Goal: Task Accomplishment & Management: Complete application form

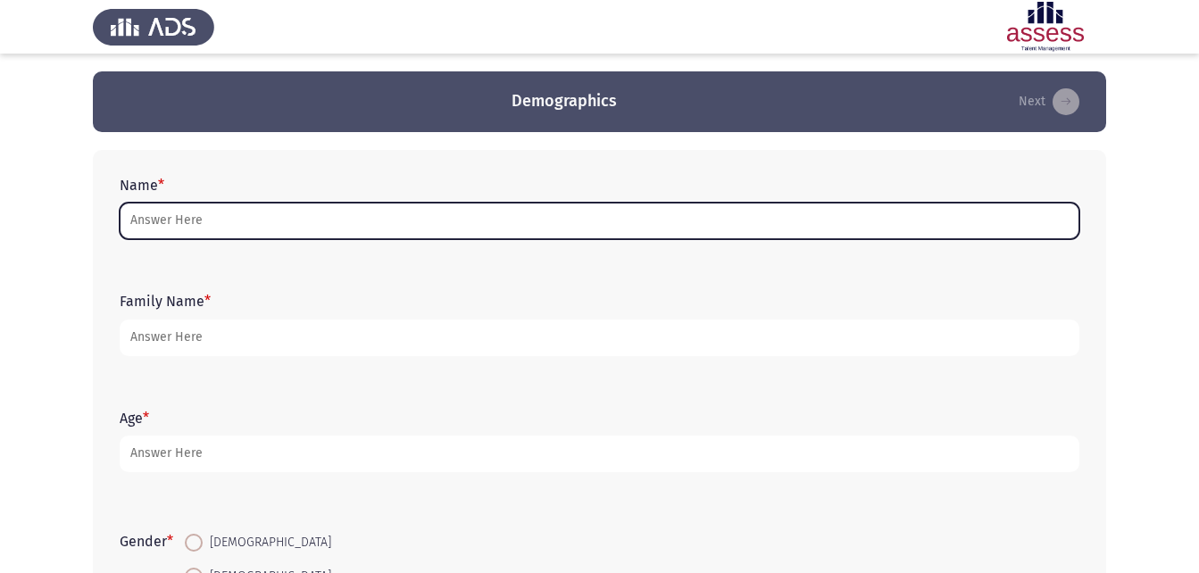
click at [499, 225] on input "Name *" at bounding box center [600, 221] width 960 height 37
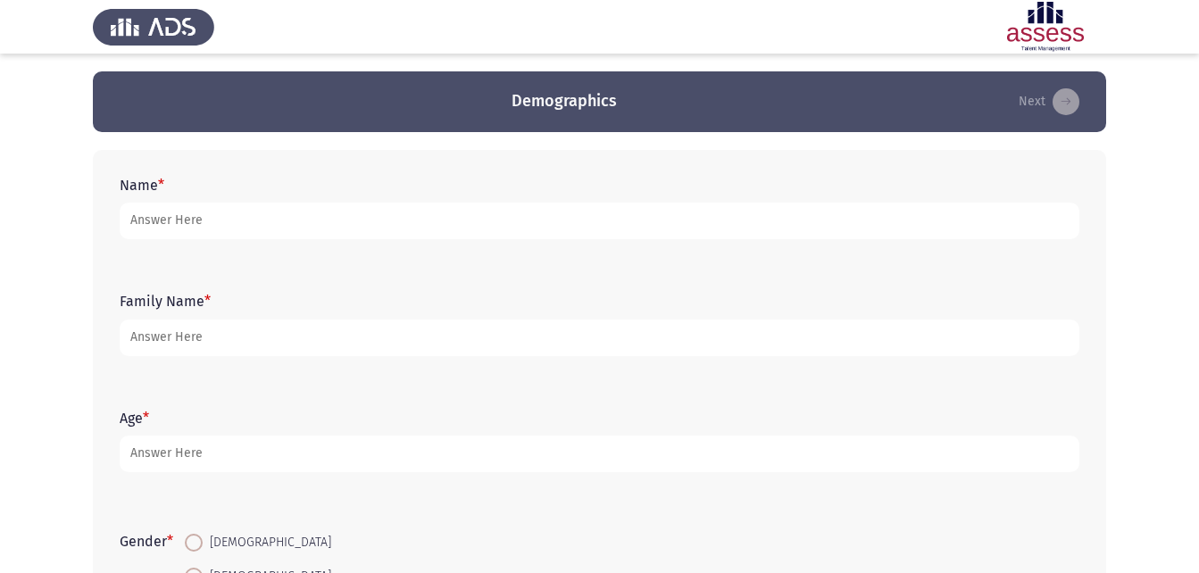
drag, startPoint x: 528, startPoint y: 226, endPoint x: 1176, endPoint y: 277, distance: 650.2
click at [1176, 277] on app-assessment-container "Demographics Next Name * Family Name * Age * Gender * [DEMOGRAPHIC_DATA] [DEMOG…" at bounding box center [599, 412] width 1199 height 682
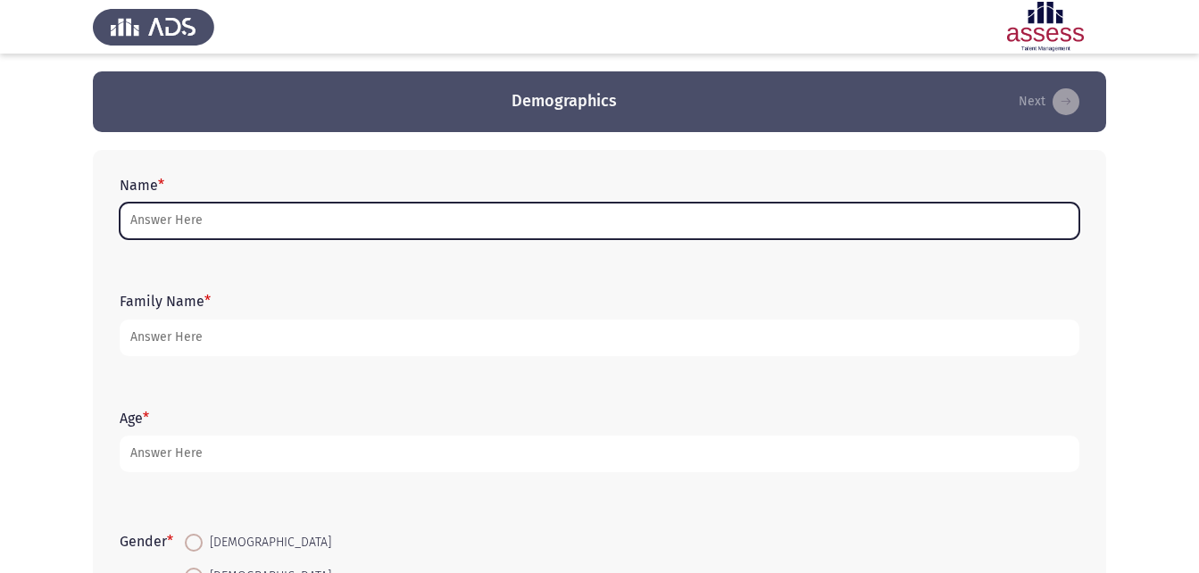
click at [803, 215] on input "Name *" at bounding box center [600, 221] width 960 height 37
type input "l"
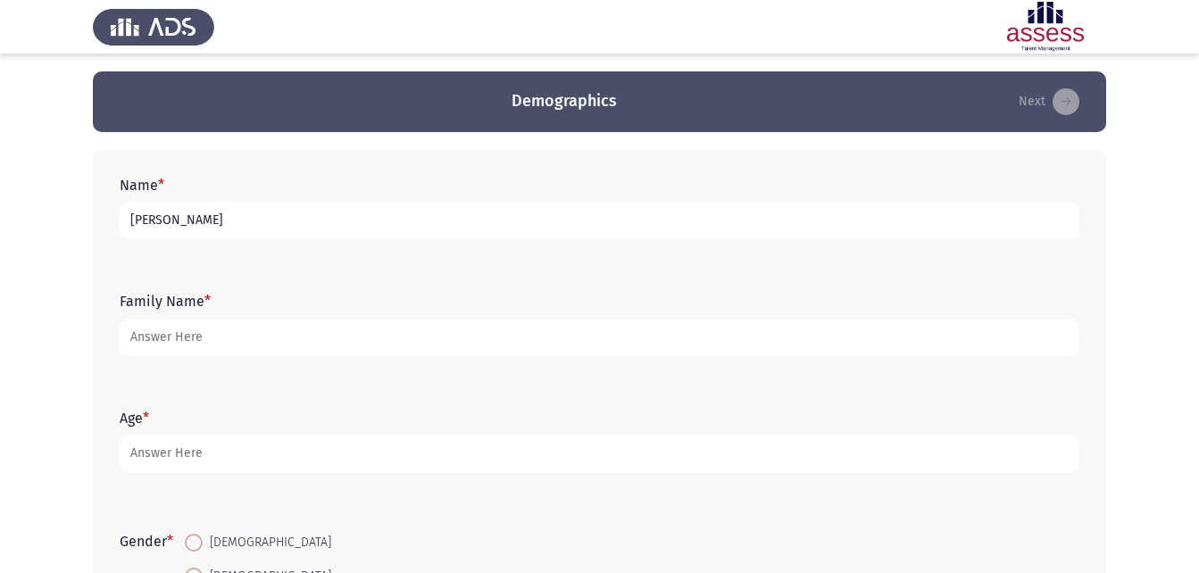
type input "[PERSON_NAME]"
click at [262, 337] on input "30611201807038 \ E-JSUT" at bounding box center [600, 338] width 960 height 37
drag, startPoint x: 258, startPoint y: 337, endPoint x: 246, endPoint y: 337, distance: 11.6
click at [246, 337] on input "30611201807038 \ E-JSUT" at bounding box center [600, 338] width 960 height 37
type input "30611201807038 \ E-JUST"
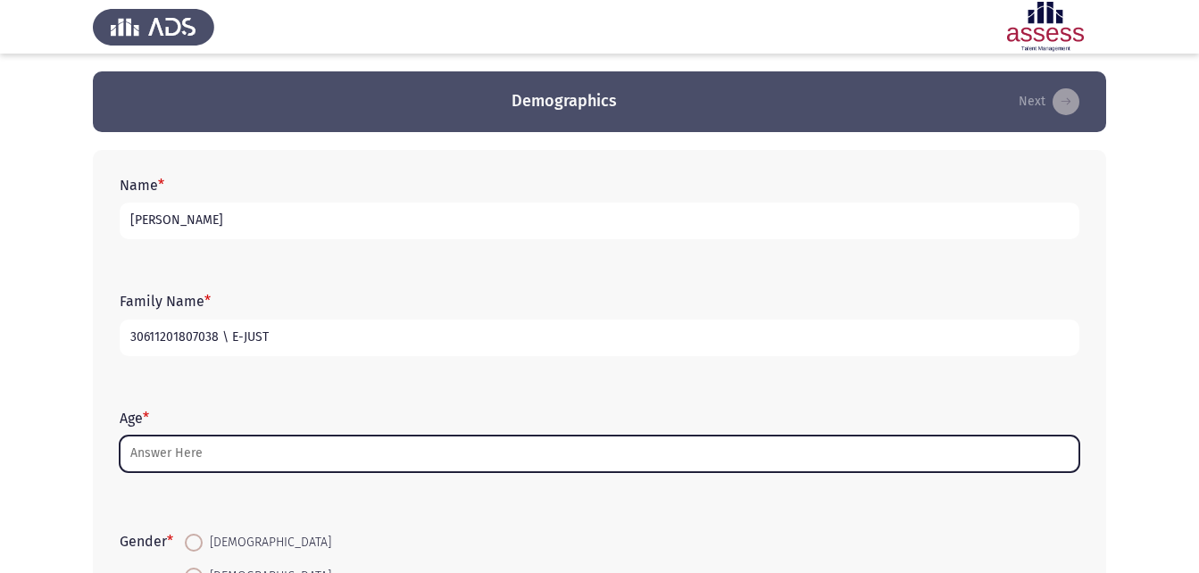
click at [234, 440] on input "Age *" at bounding box center [600, 454] width 960 height 37
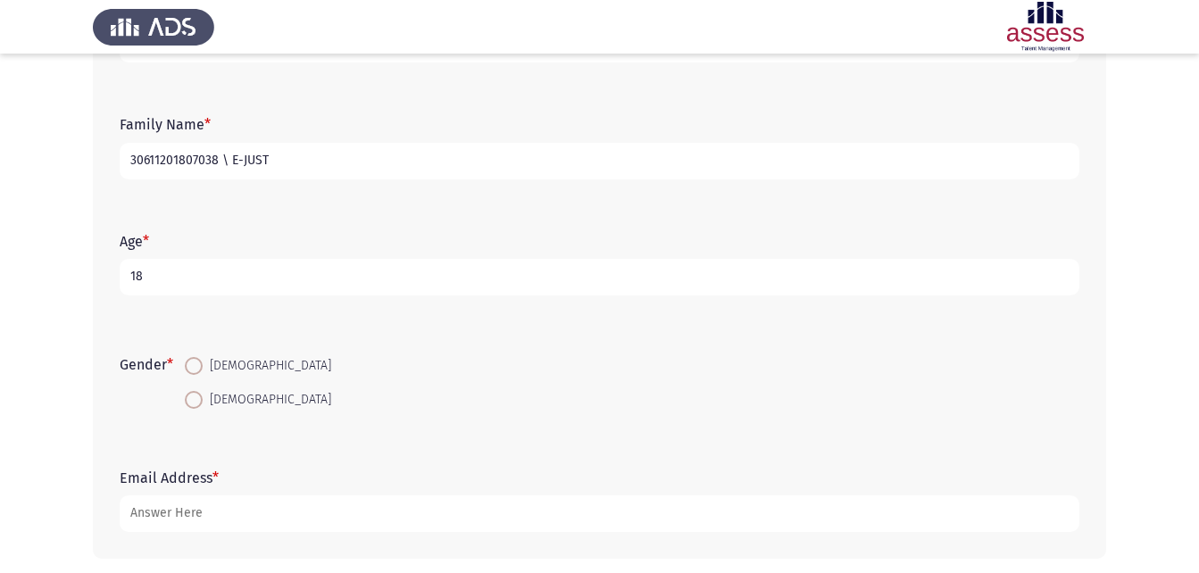
scroll to position [179, 0]
type input "18"
click at [233, 371] on span "[DEMOGRAPHIC_DATA]" at bounding box center [267, 364] width 129 height 21
click at [203, 371] on input "[DEMOGRAPHIC_DATA]" at bounding box center [194, 364] width 18 height 18
radio input "true"
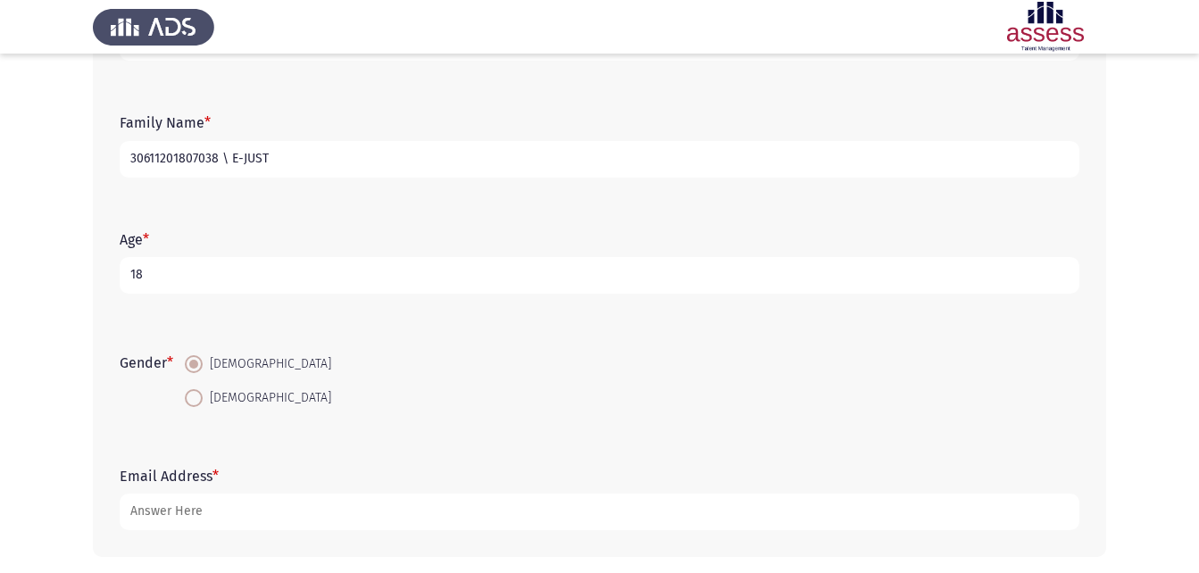
scroll to position [252, 0]
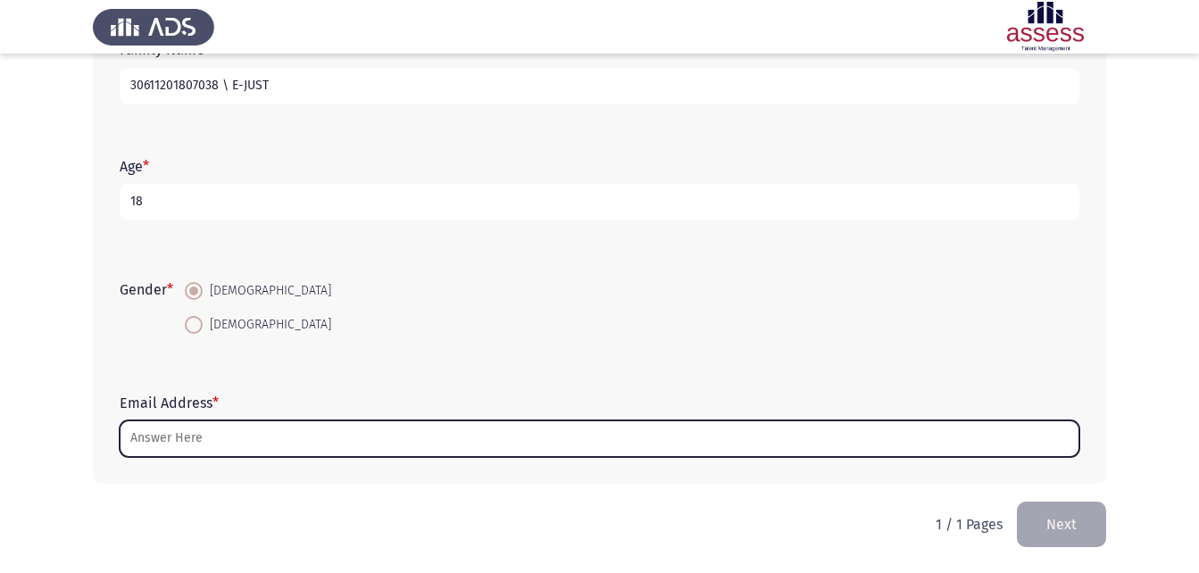
click at [242, 425] on input "Email Address *" at bounding box center [600, 439] width 960 height 37
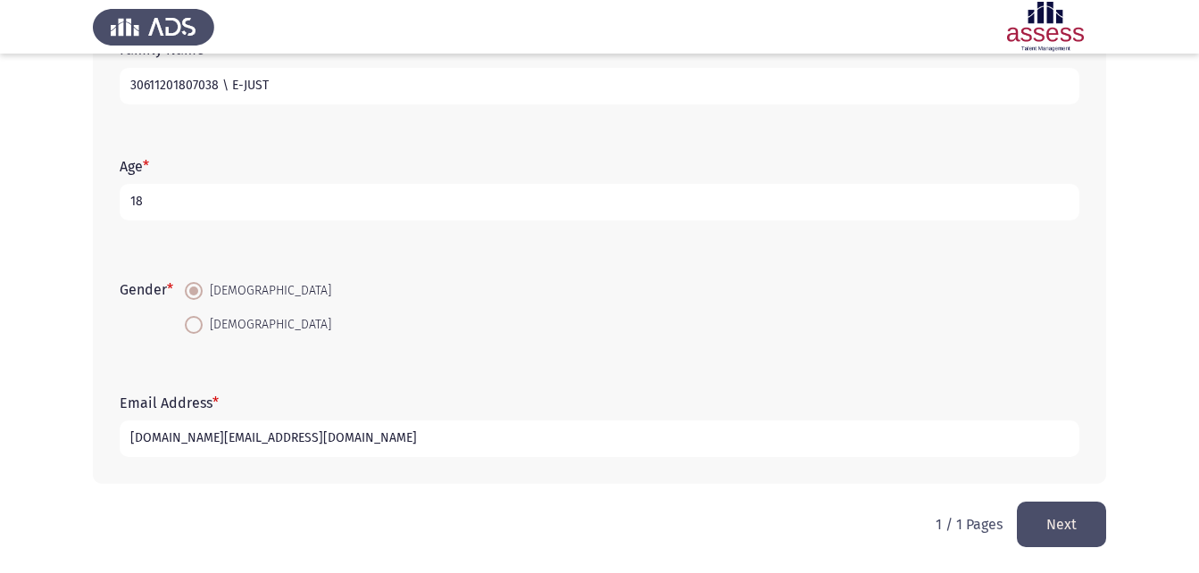
type input "[DOMAIN_NAME][EMAIL_ADDRESS][DOMAIN_NAME]"
click at [1078, 529] on button "Next" at bounding box center [1061, 525] width 89 height 46
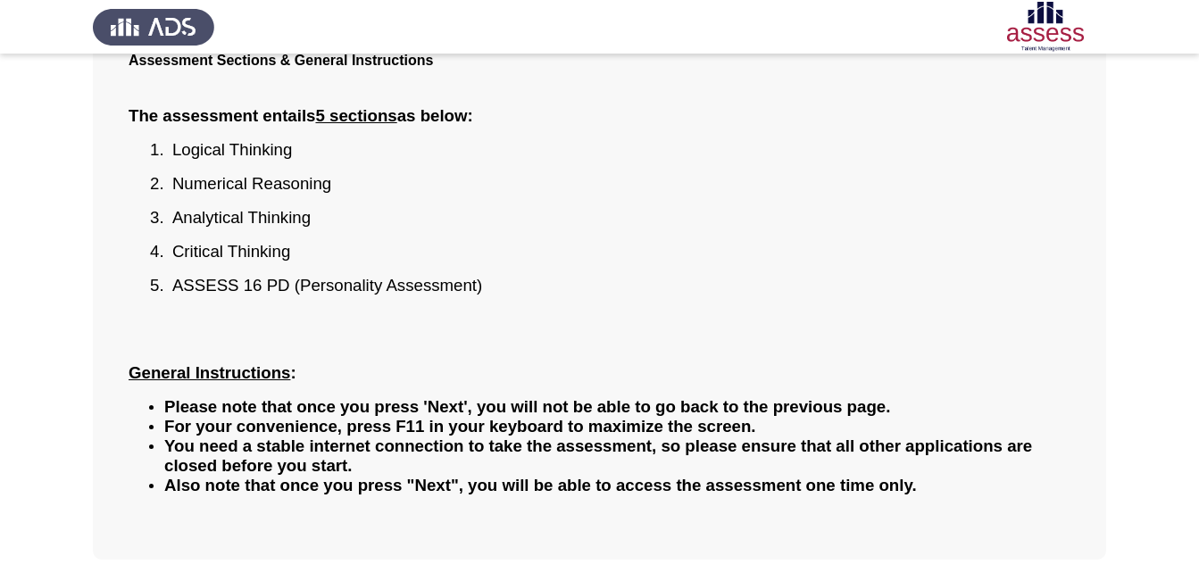
scroll to position [216, 0]
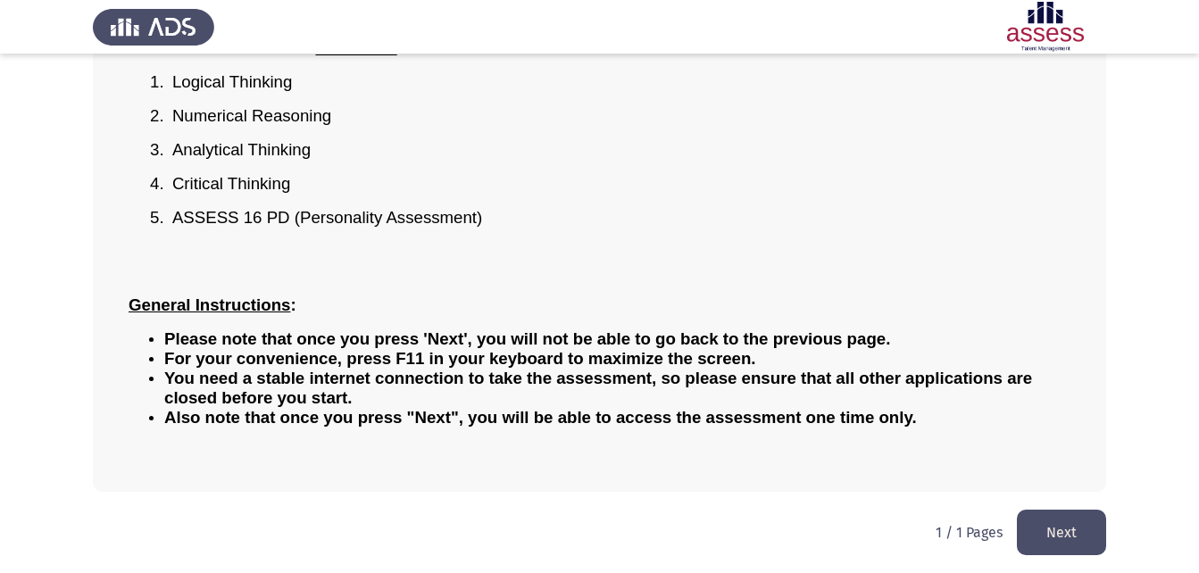
click at [1053, 537] on button "Next" at bounding box center [1061, 533] width 89 height 46
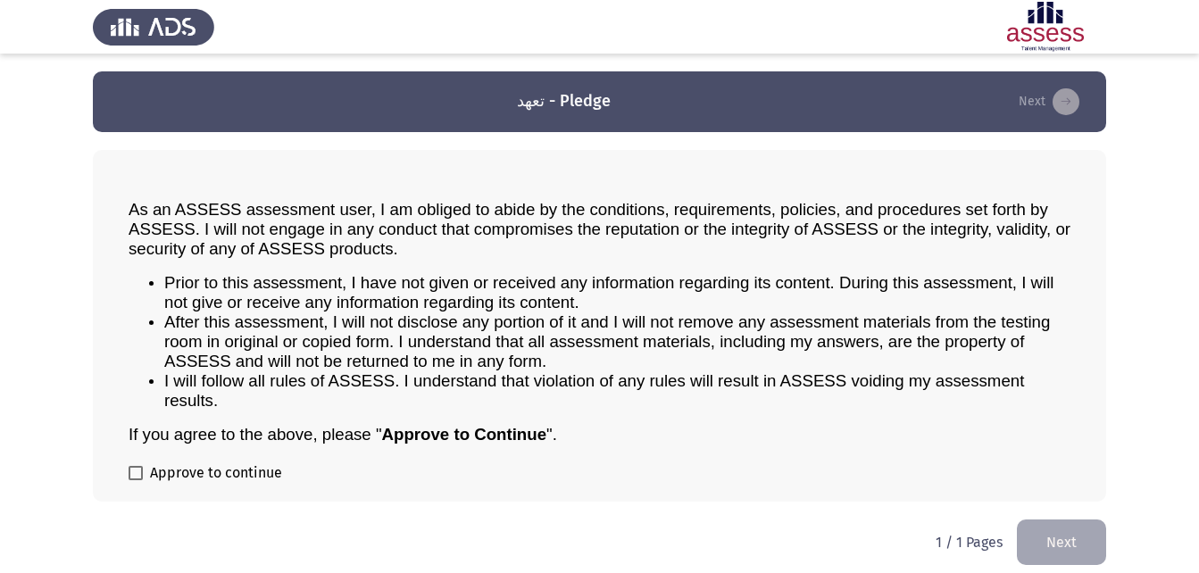
click at [137, 471] on span at bounding box center [136, 473] width 14 height 14
click at [136, 480] on input "Approve to continue" at bounding box center [135, 480] width 1 height 1
checkbox input "true"
click at [1062, 525] on button "Next" at bounding box center [1061, 543] width 89 height 46
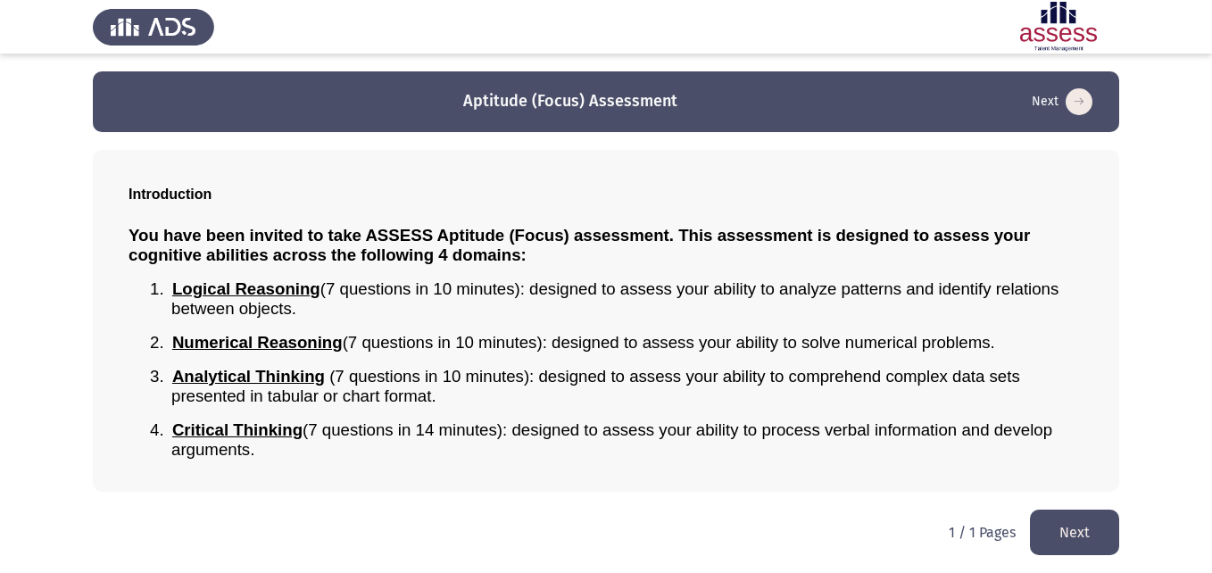
click at [1098, 540] on button "Next" at bounding box center [1074, 533] width 89 height 46
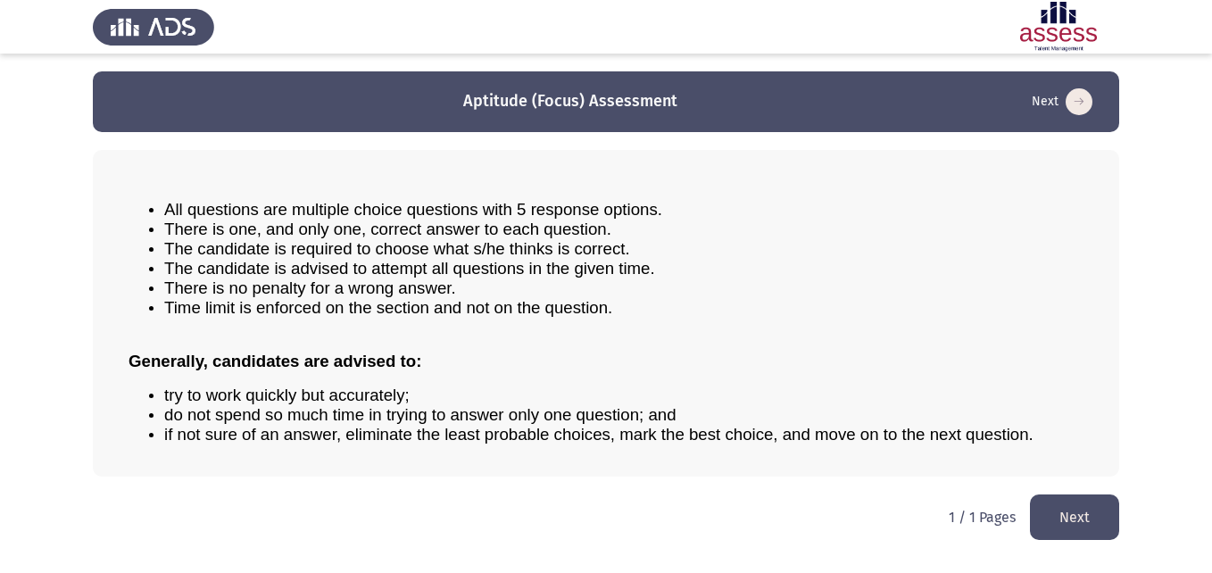
click at [1045, 509] on button "Next" at bounding box center [1074, 518] width 89 height 46
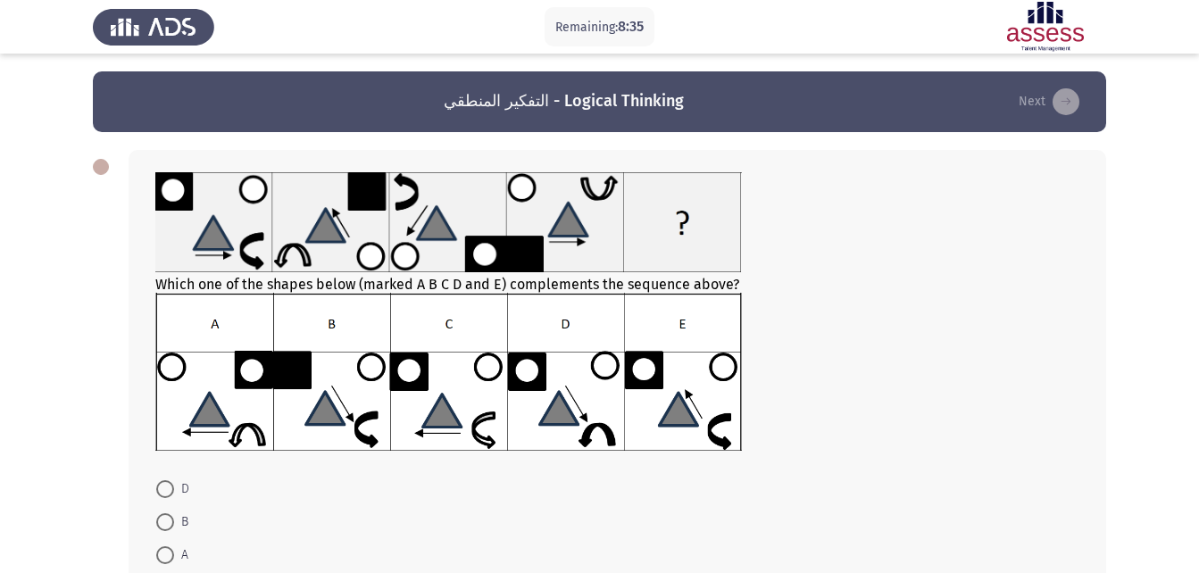
click at [715, 366] on img at bounding box center [448, 372] width 587 height 158
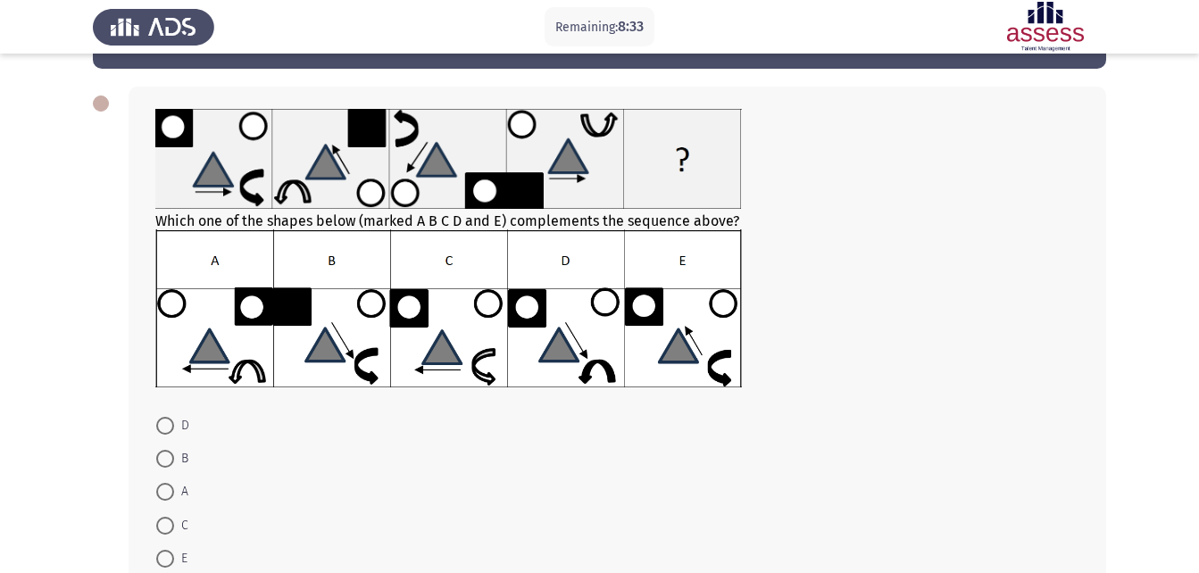
scroll to position [89, 0]
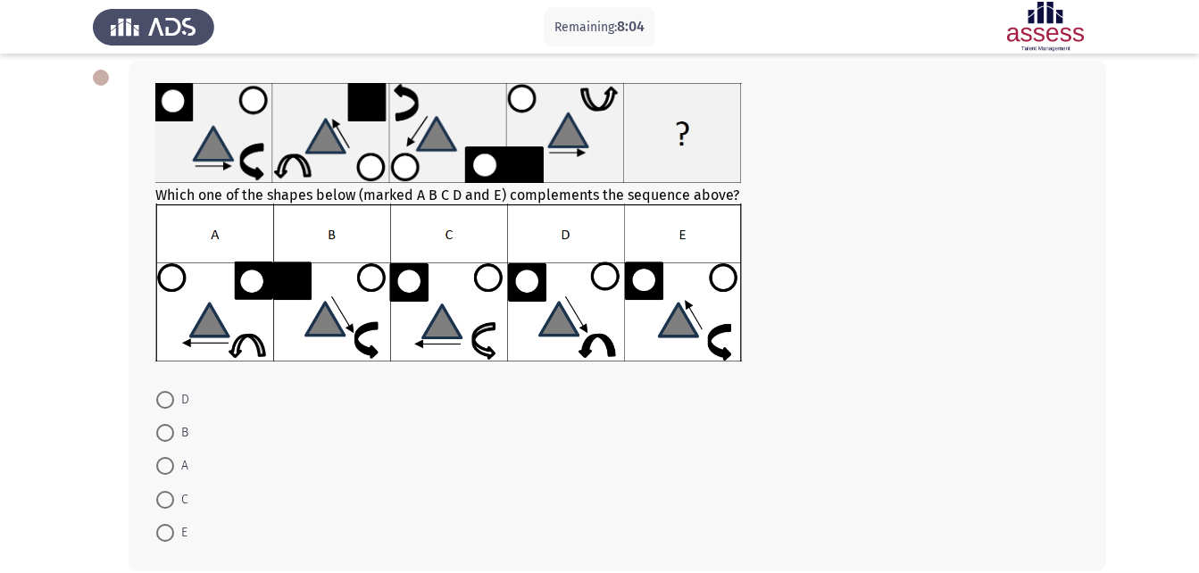
click at [175, 530] on span "E" at bounding box center [180, 532] width 13 height 21
click at [174, 530] on input "E" at bounding box center [165, 533] width 18 height 18
radio input "true"
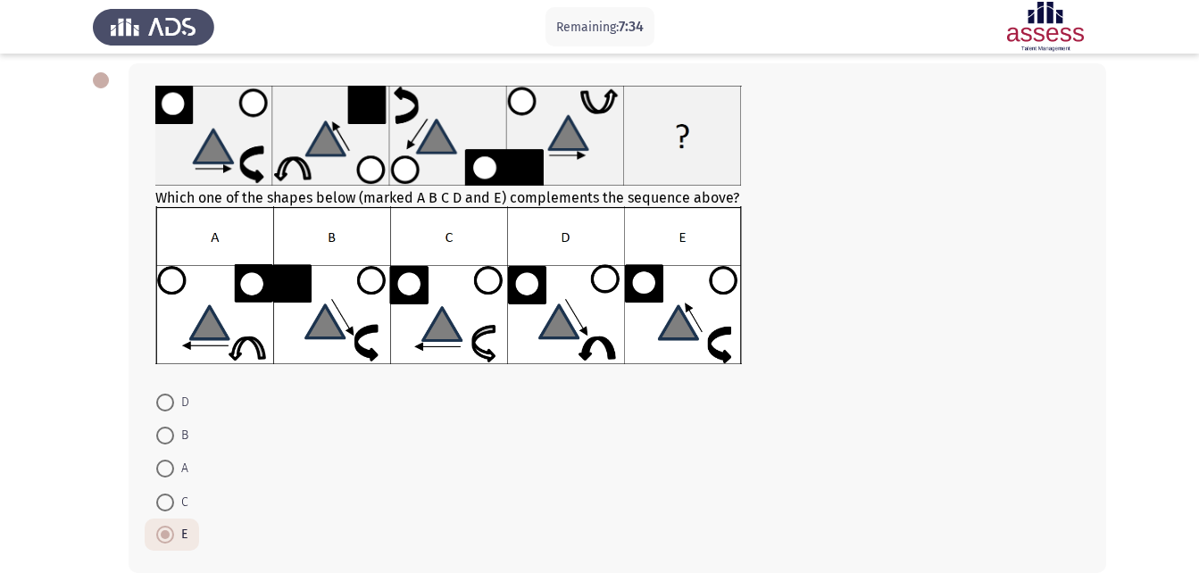
scroll to position [176, 0]
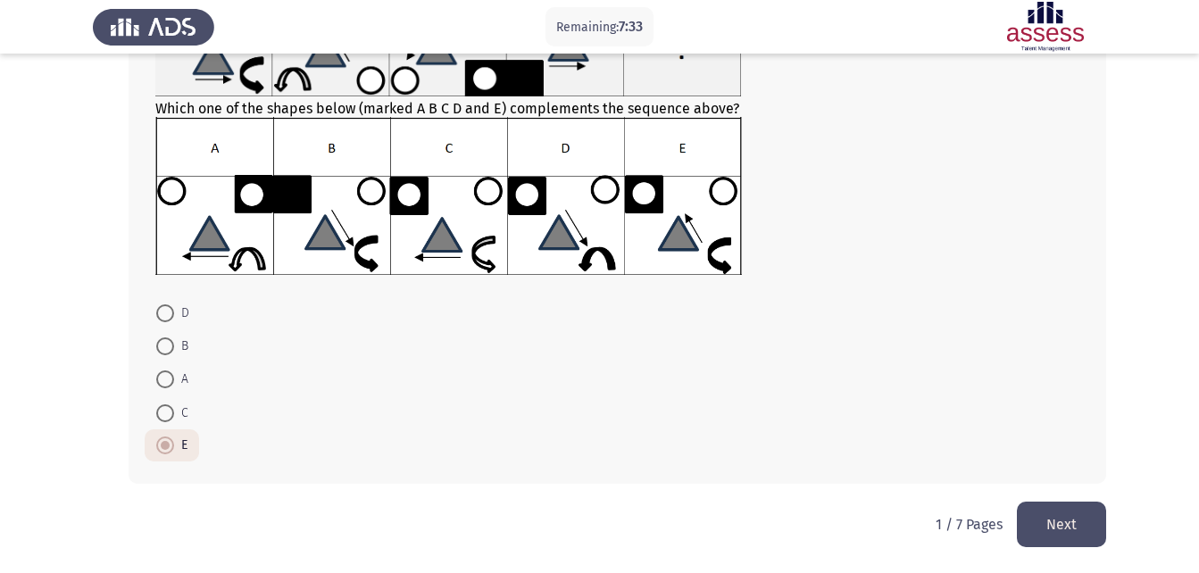
click at [1076, 521] on button "Next" at bounding box center [1061, 525] width 89 height 46
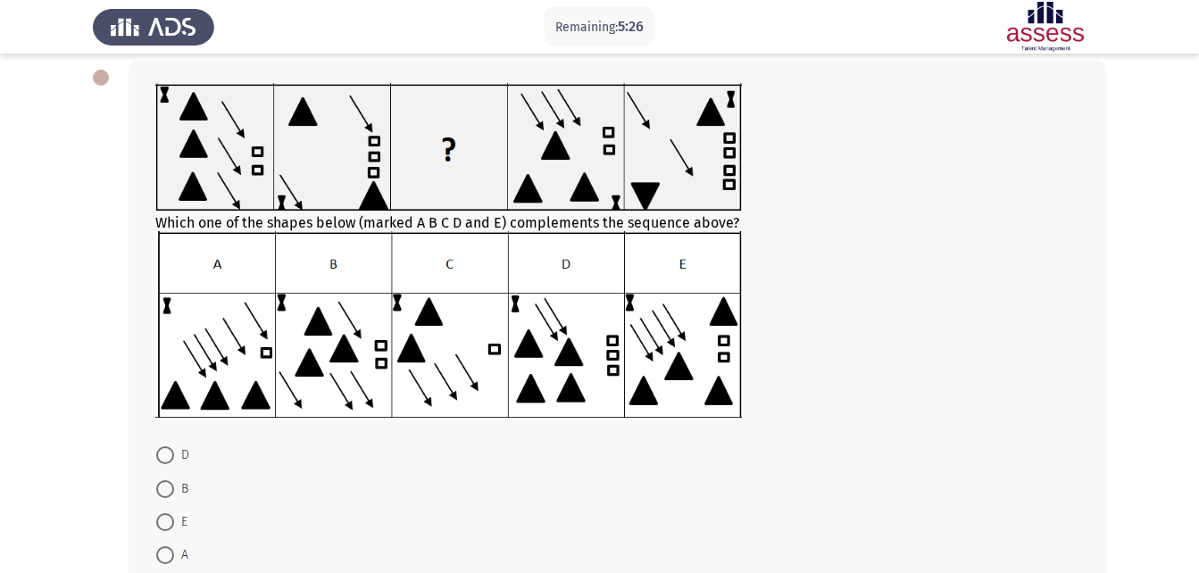
scroll to position [233, 0]
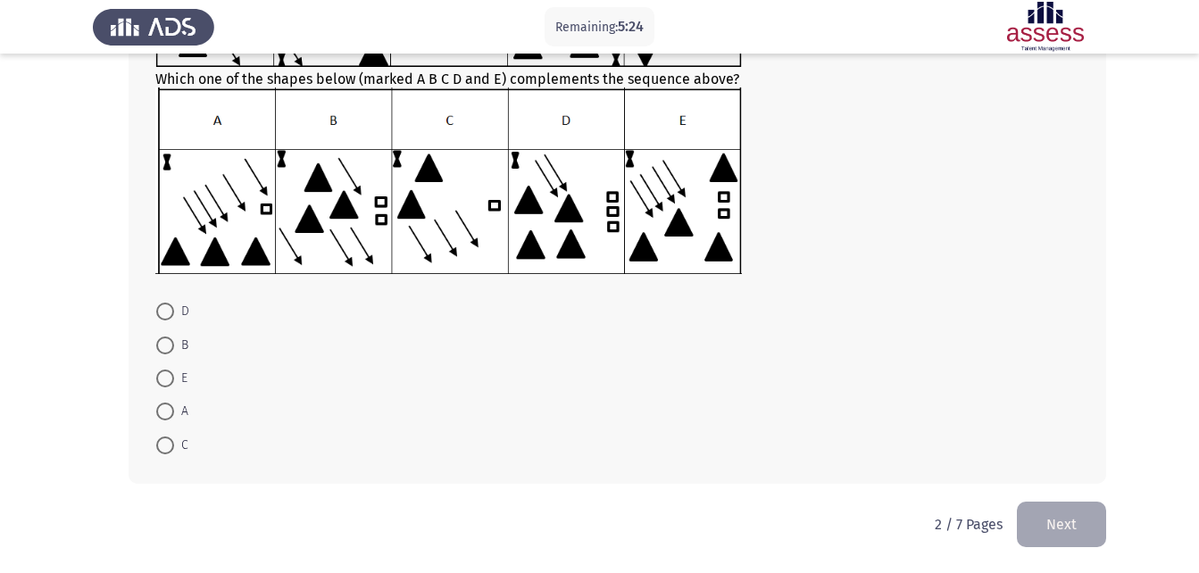
click at [169, 447] on span at bounding box center [165, 446] width 18 height 18
click at [169, 447] on input "C" at bounding box center [165, 446] width 18 height 18
radio input "true"
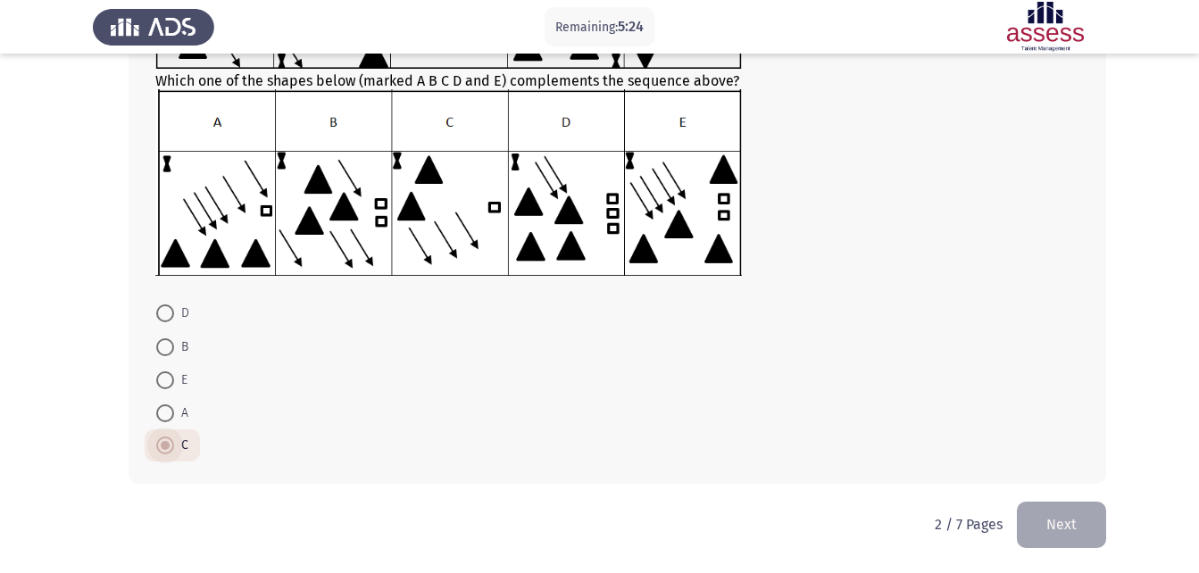
scroll to position [231, 0]
click at [1070, 520] on button "Next" at bounding box center [1061, 525] width 89 height 46
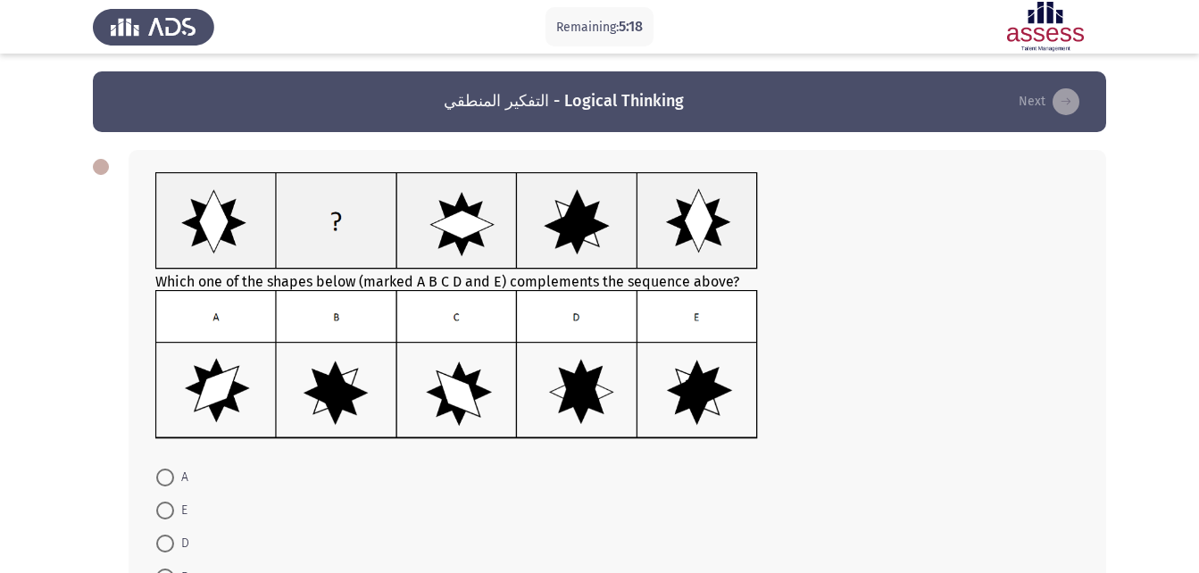
click at [436, 197] on div "Which one of the shapes below (marked A B C D and E) complements the sequence a…" at bounding box center [617, 307] width 924 height 271
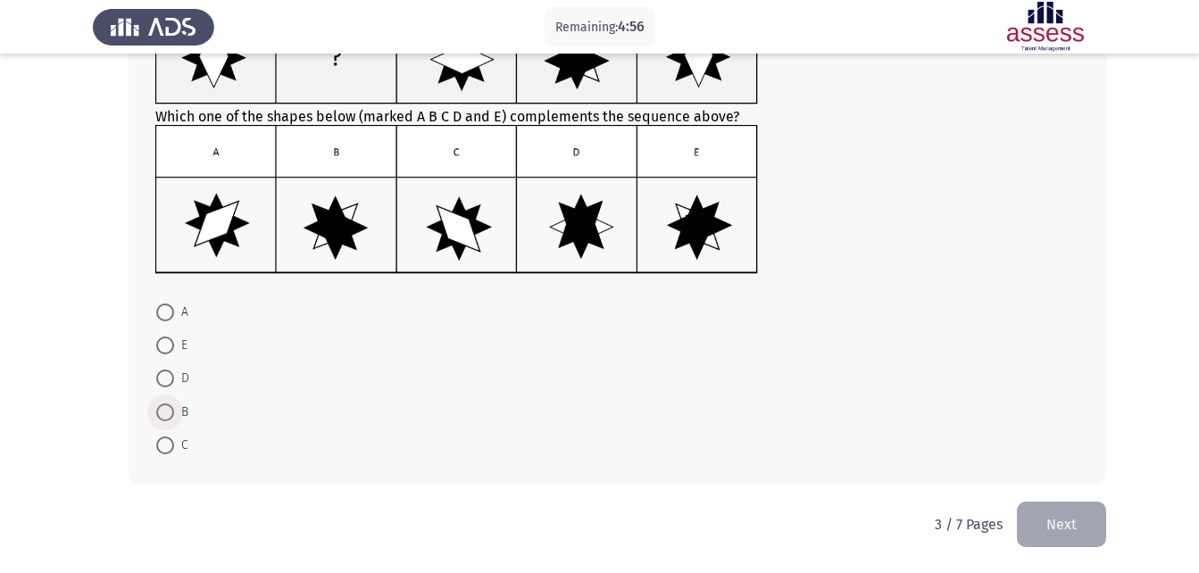
click at [156, 414] on span at bounding box center [165, 413] width 18 height 18
click at [156, 414] on input "B" at bounding box center [165, 413] width 18 height 18
radio input "true"
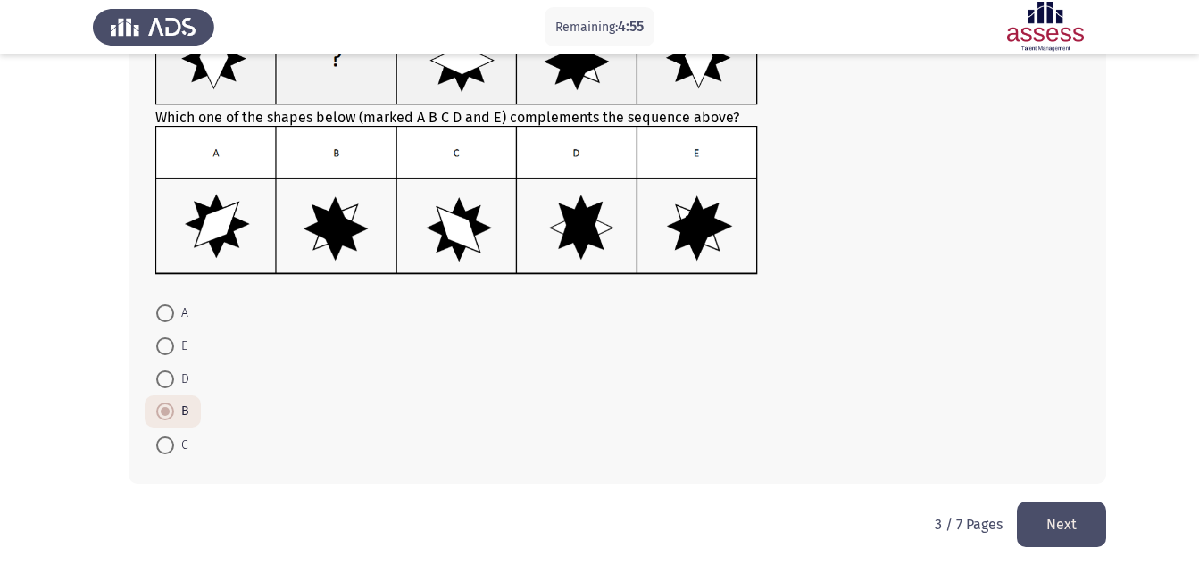
click at [1062, 525] on button "Next" at bounding box center [1061, 525] width 89 height 46
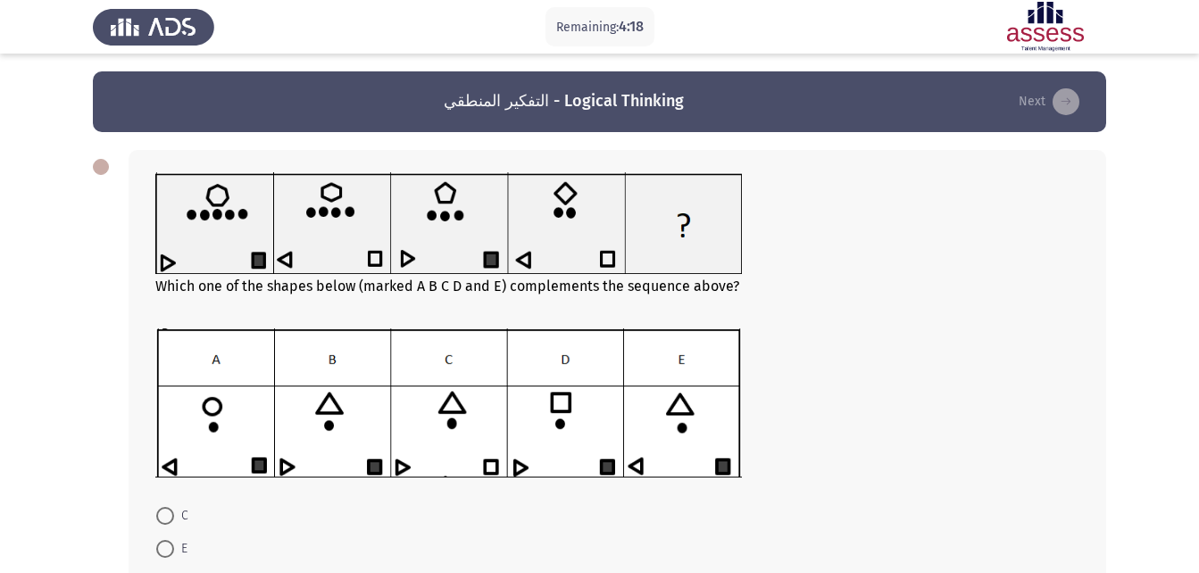
scroll to position [179, 0]
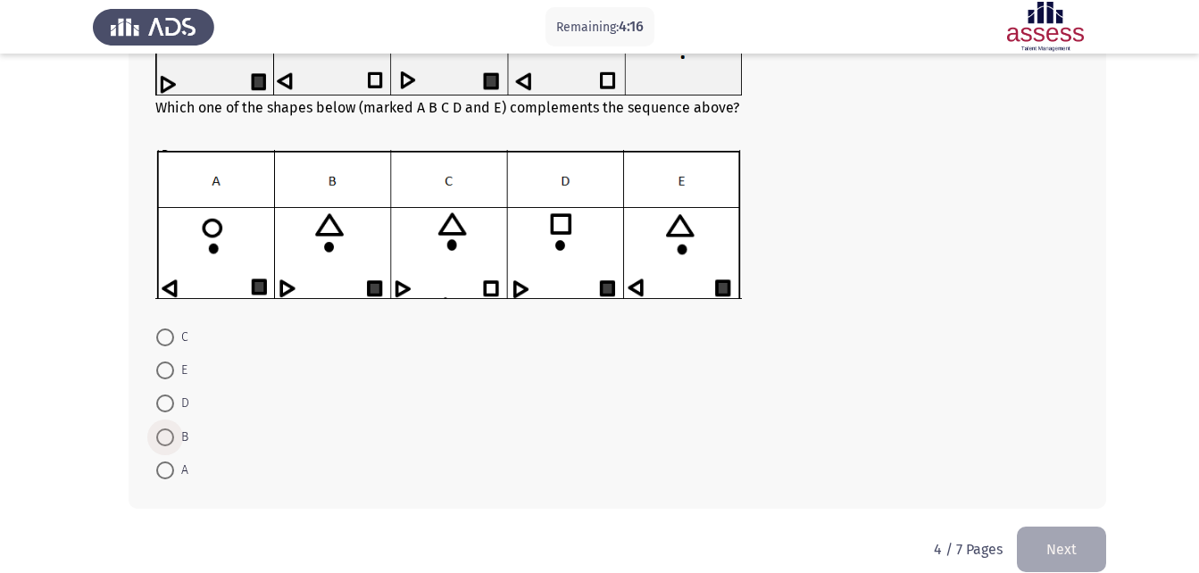
click at [163, 437] on span at bounding box center [165, 438] width 18 height 18
click at [163, 437] on input "B" at bounding box center [165, 438] width 18 height 18
radio input "true"
click at [1061, 559] on button "Next" at bounding box center [1061, 549] width 89 height 46
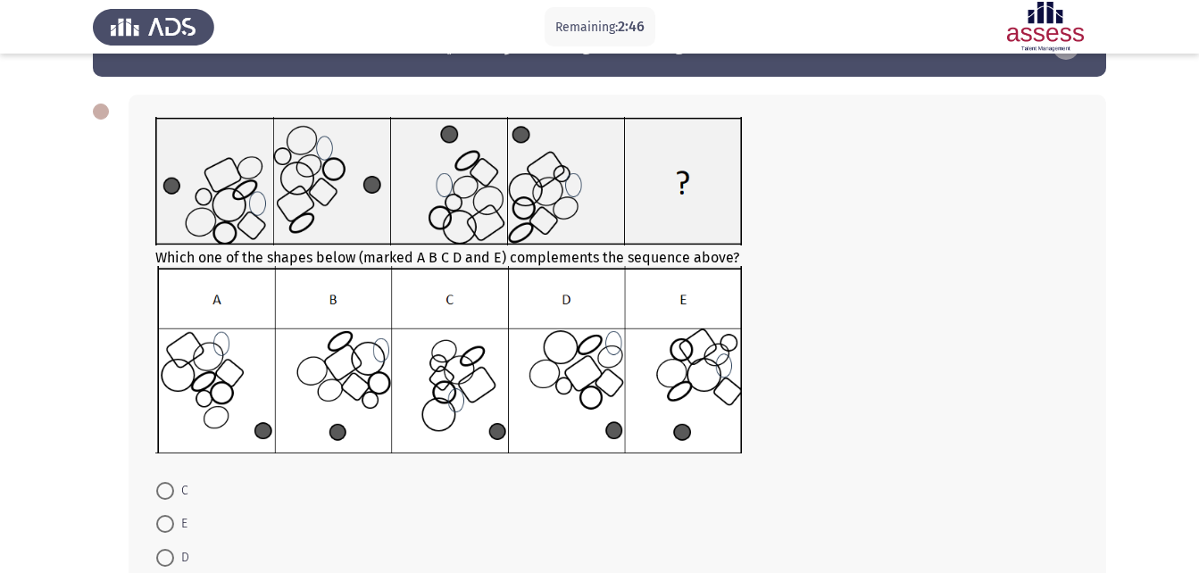
scroll to position [145, 0]
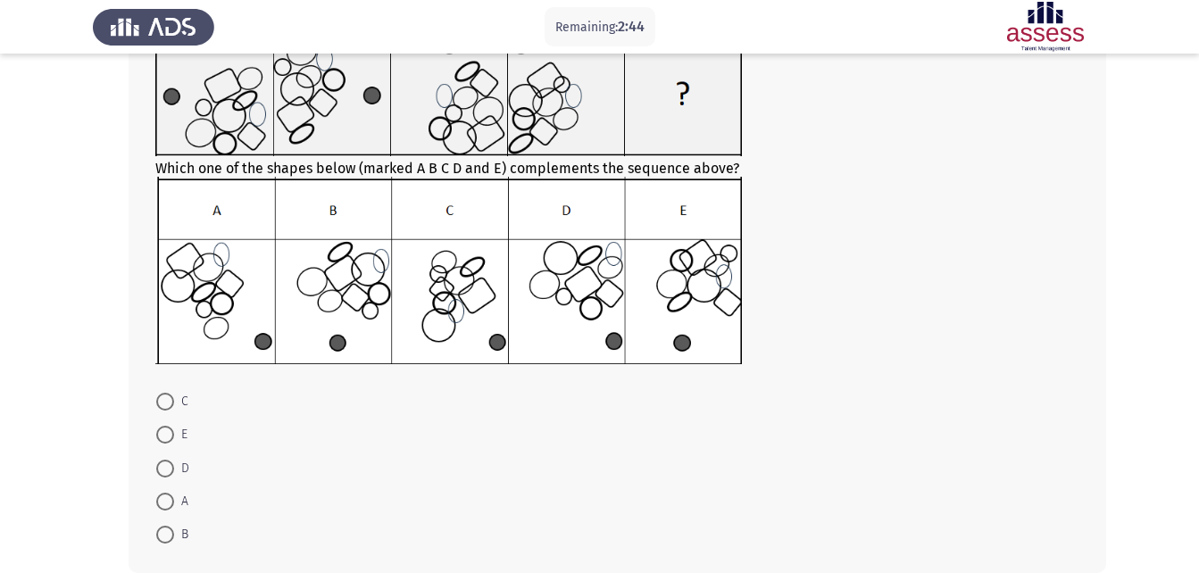
click at [167, 478] on label "D" at bounding box center [172, 468] width 33 height 21
click at [167, 478] on input "D" at bounding box center [165, 469] width 18 height 18
radio input "true"
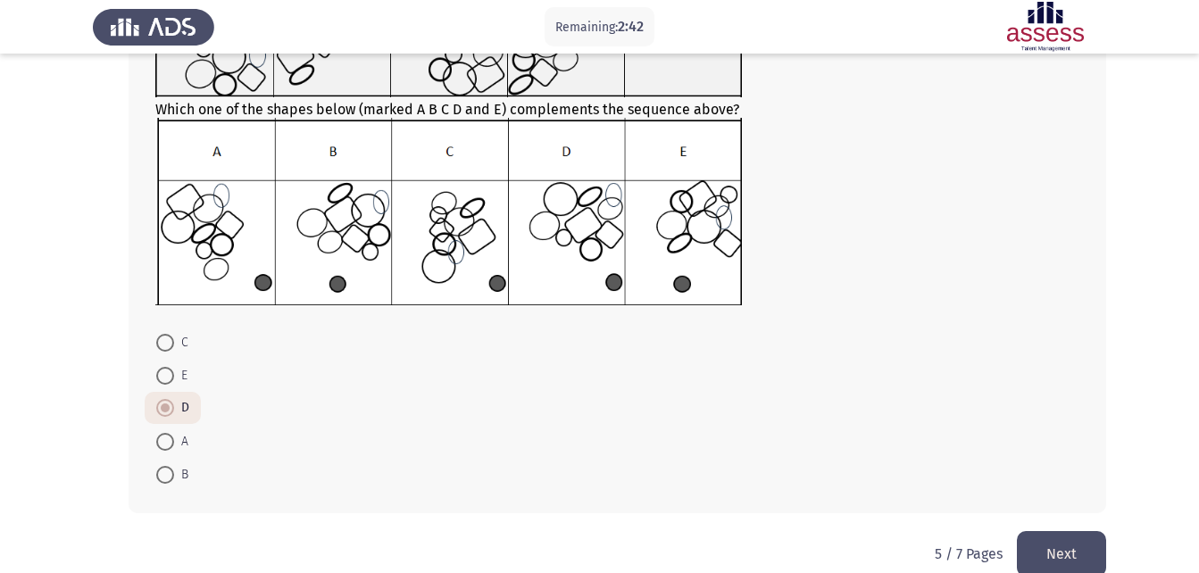
scroll to position [233, 0]
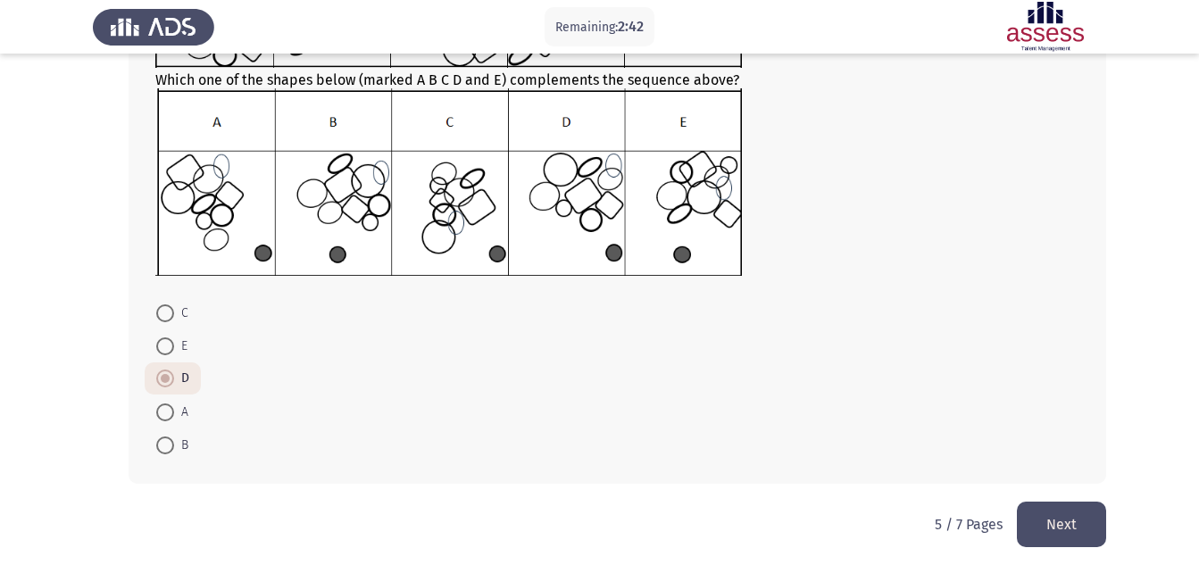
click at [1050, 523] on button "Next" at bounding box center [1061, 525] width 89 height 46
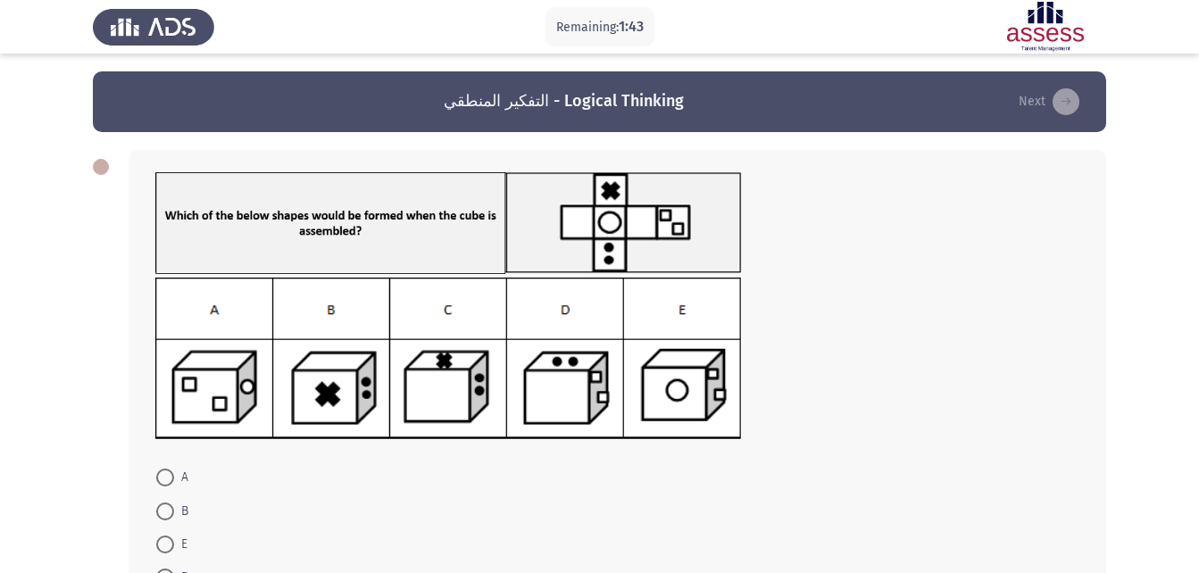
click at [576, 390] on img at bounding box center [448, 359] width 587 height 162
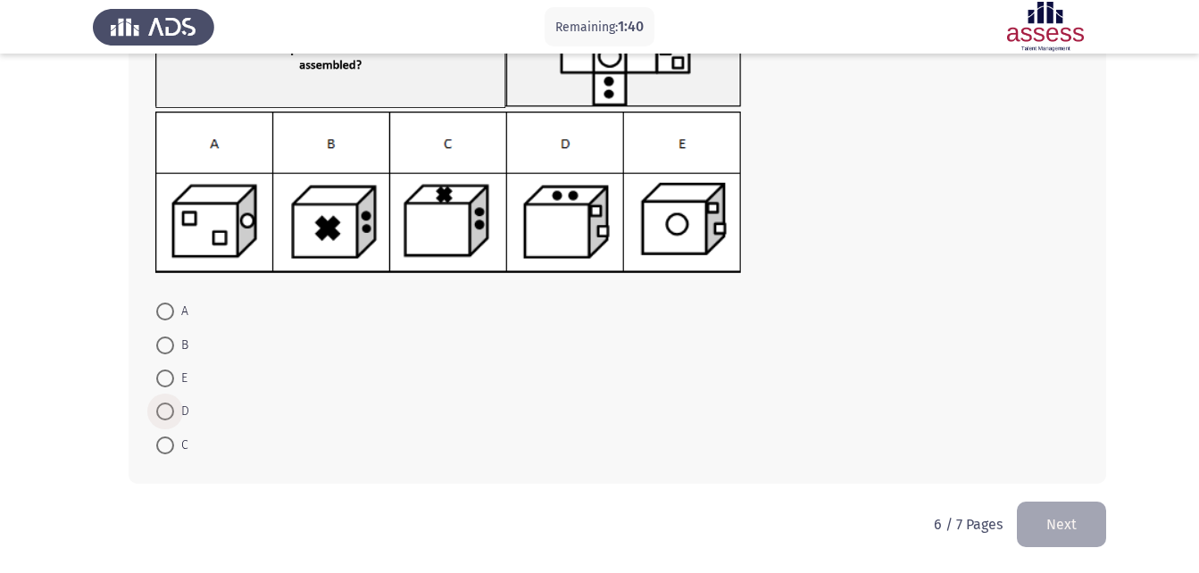
click at [172, 407] on span at bounding box center [165, 412] width 18 height 18
click at [172, 407] on input "D" at bounding box center [165, 412] width 18 height 18
radio input "true"
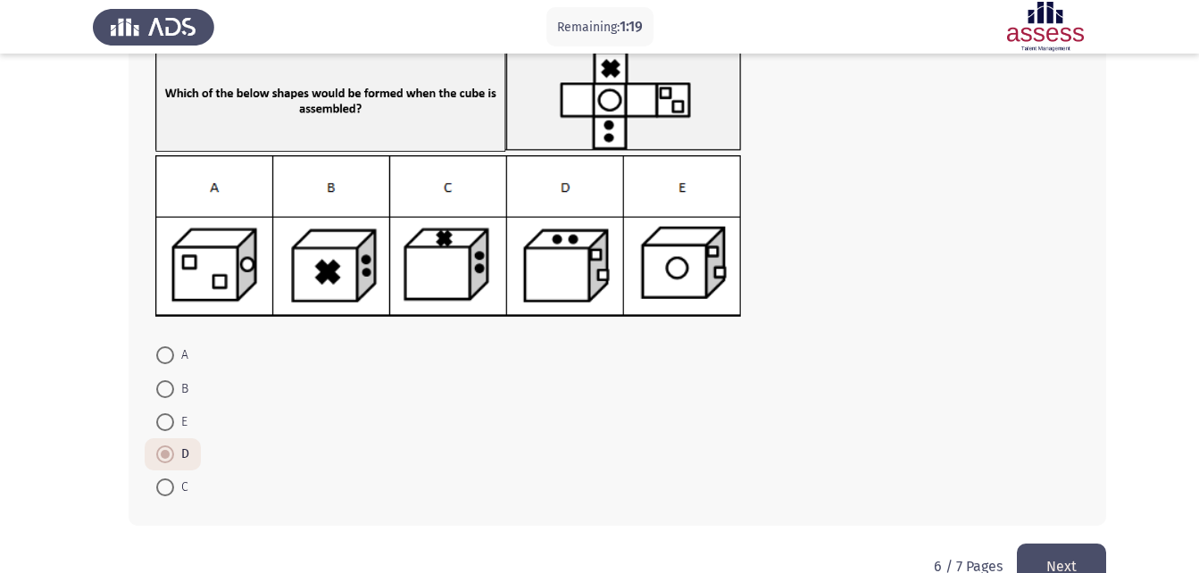
scroll to position [164, 0]
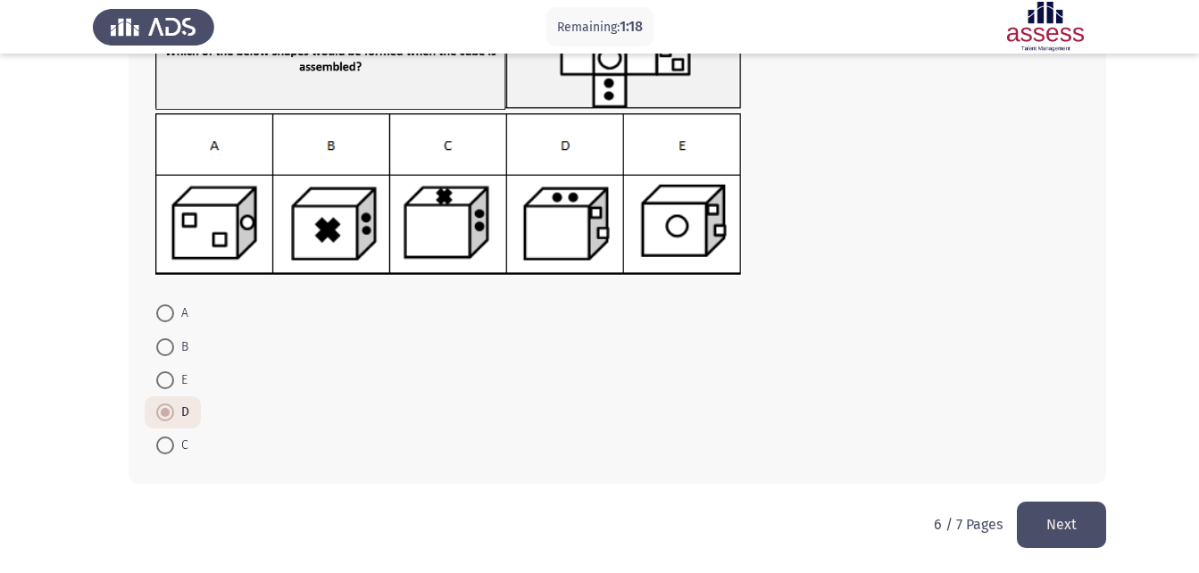
click at [1058, 511] on button "Next" at bounding box center [1061, 525] width 89 height 46
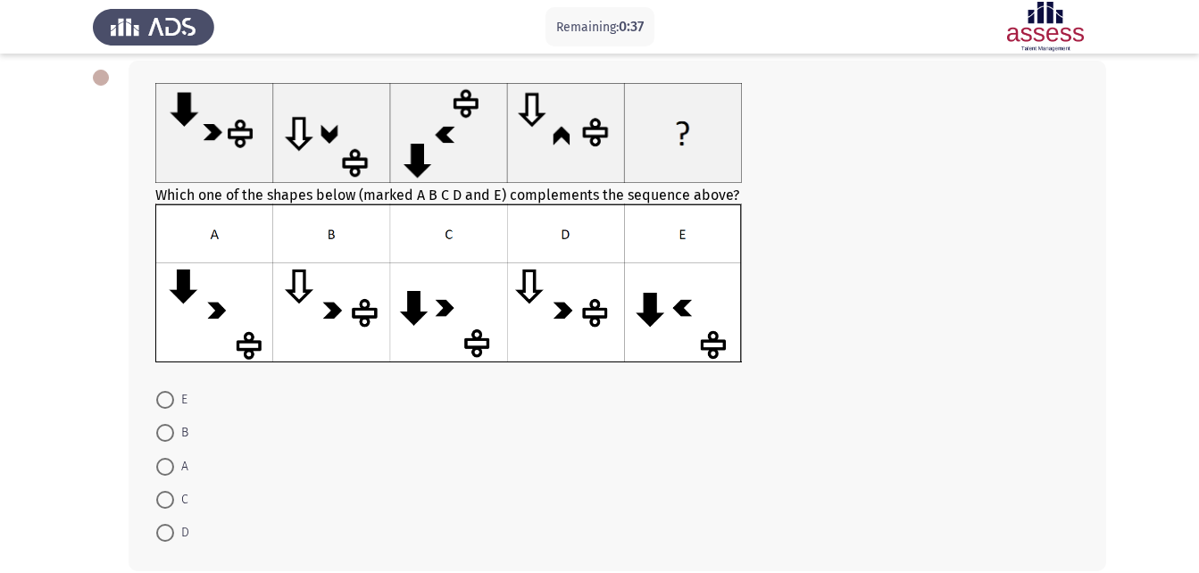
scroll to position [177, 0]
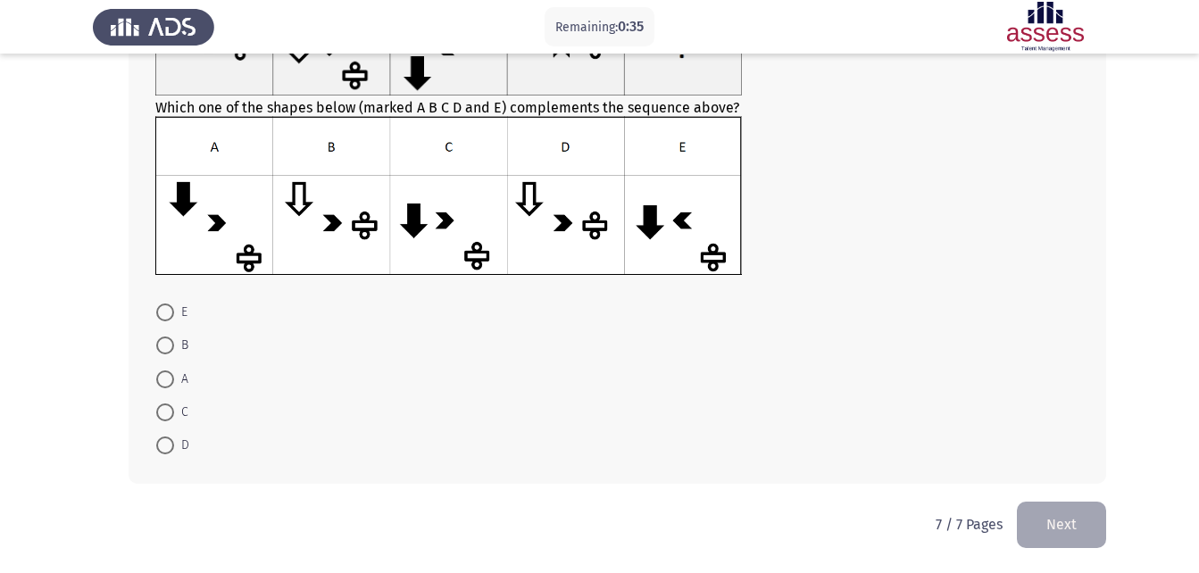
click at [170, 383] on span at bounding box center [165, 380] width 18 height 18
click at [170, 383] on input "A" at bounding box center [165, 380] width 18 height 18
radio input "true"
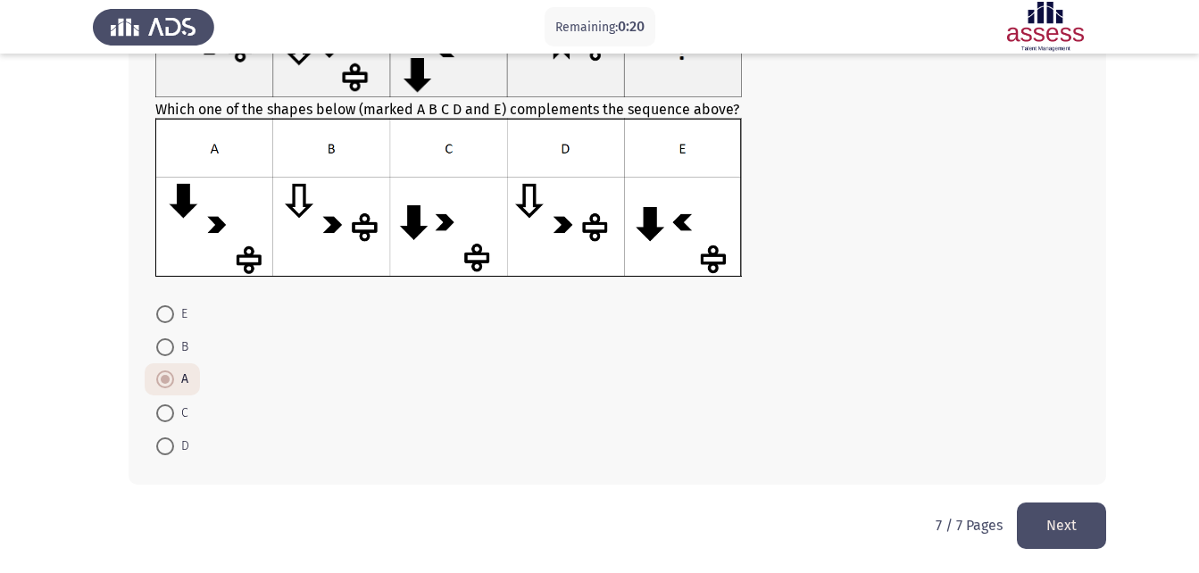
scroll to position [176, 0]
click at [179, 411] on span "C" at bounding box center [181, 412] width 14 height 21
click at [174, 411] on input "C" at bounding box center [165, 413] width 18 height 18
radio input "true"
click at [1056, 528] on button "Next" at bounding box center [1061, 525] width 89 height 46
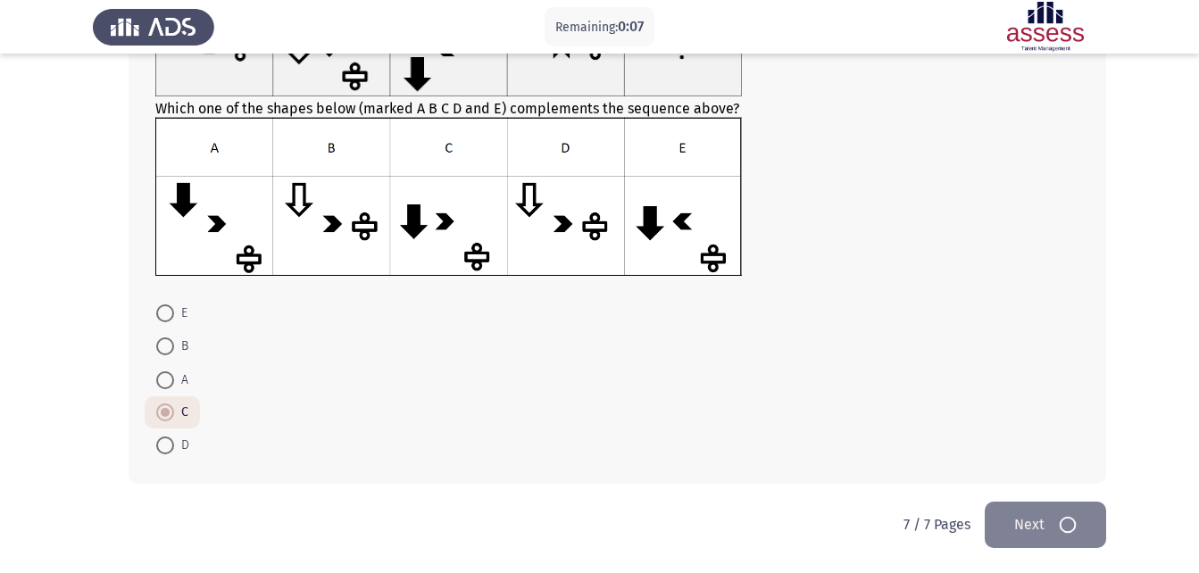
scroll to position [0, 0]
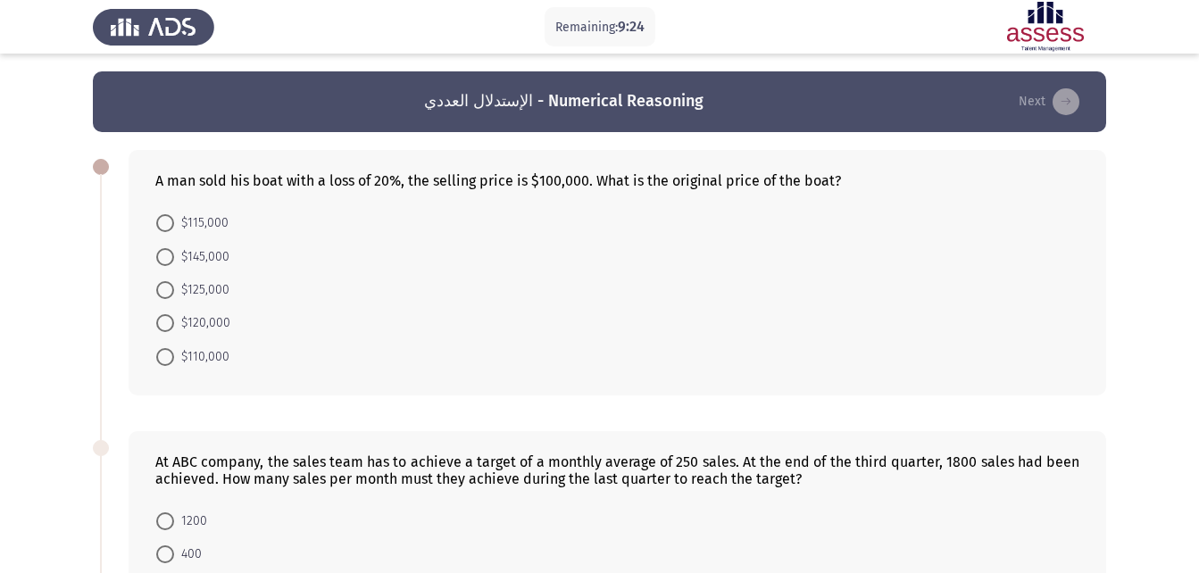
click at [188, 295] on span "$125,000" at bounding box center [201, 289] width 55 height 21
click at [174, 295] on input "$125,000" at bounding box center [165, 290] width 18 height 18
radio input "true"
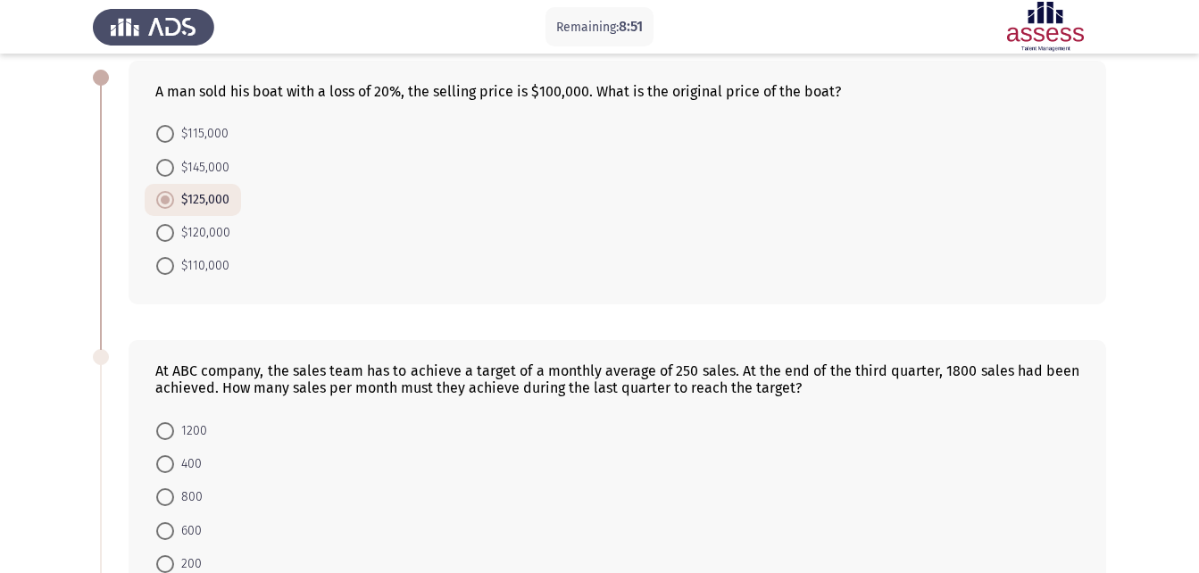
scroll to position [179, 0]
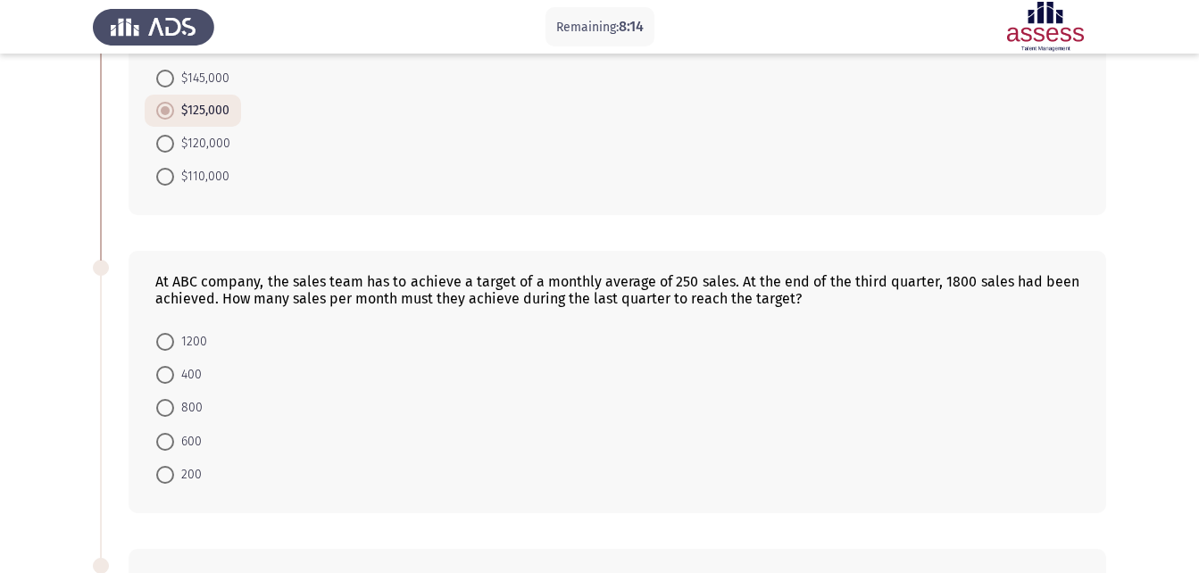
click at [175, 392] on mat-radio-button "800" at bounding box center [180, 407] width 70 height 33
click at [168, 379] on span at bounding box center [165, 375] width 18 height 18
click at [168, 379] on input "400" at bounding box center [165, 375] width 18 height 18
radio input "true"
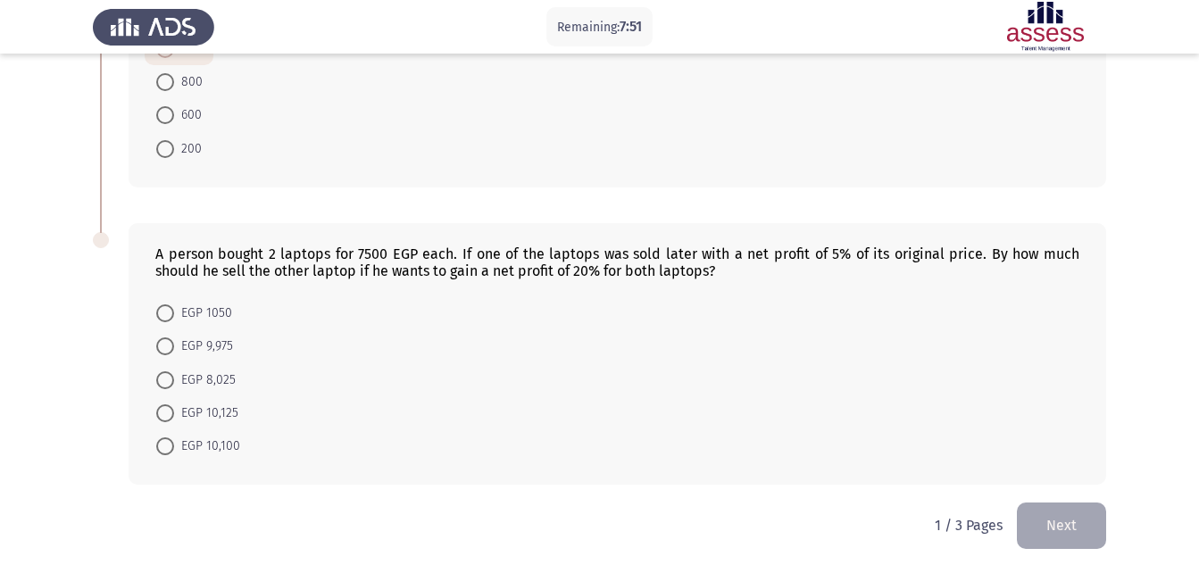
scroll to position [504, 0]
click at [192, 406] on span "EGP 10,125" at bounding box center [206, 412] width 64 height 21
click at [174, 406] on input "EGP 10,125" at bounding box center [165, 413] width 18 height 18
radio input "true"
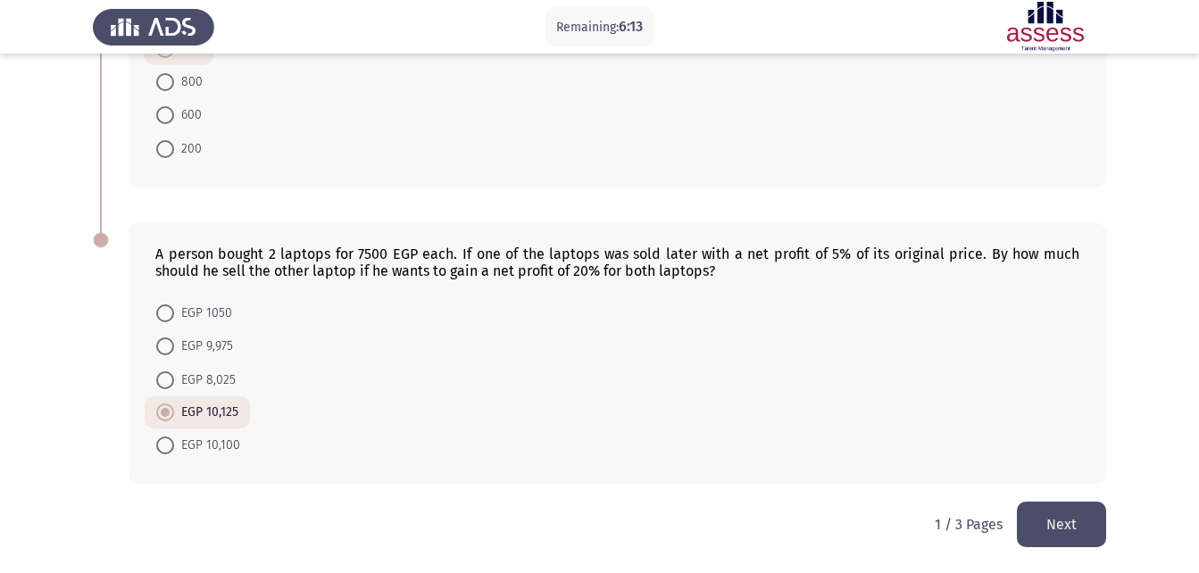
click at [1082, 525] on button "Next" at bounding box center [1061, 525] width 89 height 46
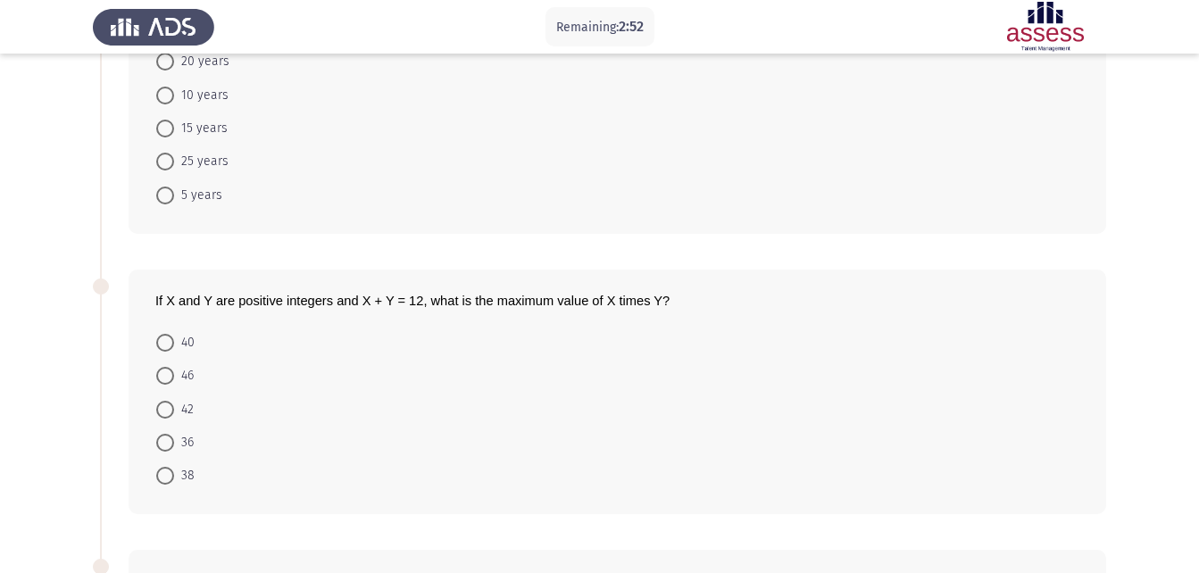
scroll to position [268, 0]
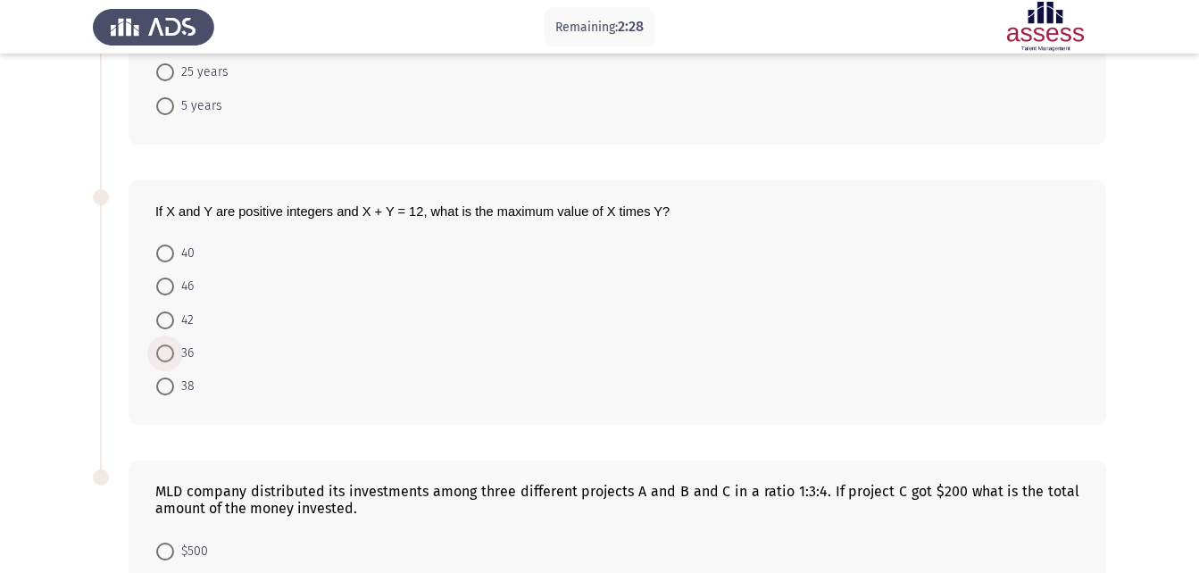
click at [172, 353] on span at bounding box center [165, 354] width 18 height 18
click at [172, 353] on input "36" at bounding box center [165, 354] width 18 height 18
radio input "true"
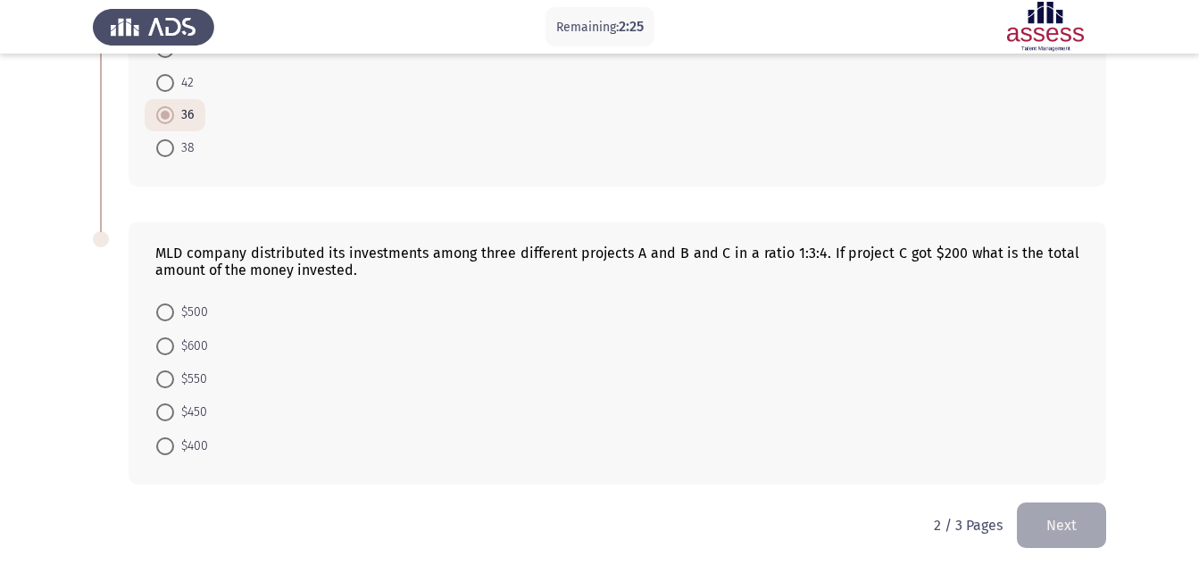
scroll to position [506, 0]
click at [184, 437] on span "$400" at bounding box center [191, 445] width 34 height 21
click at [174, 437] on input "$400" at bounding box center [165, 446] width 18 height 18
radio input "true"
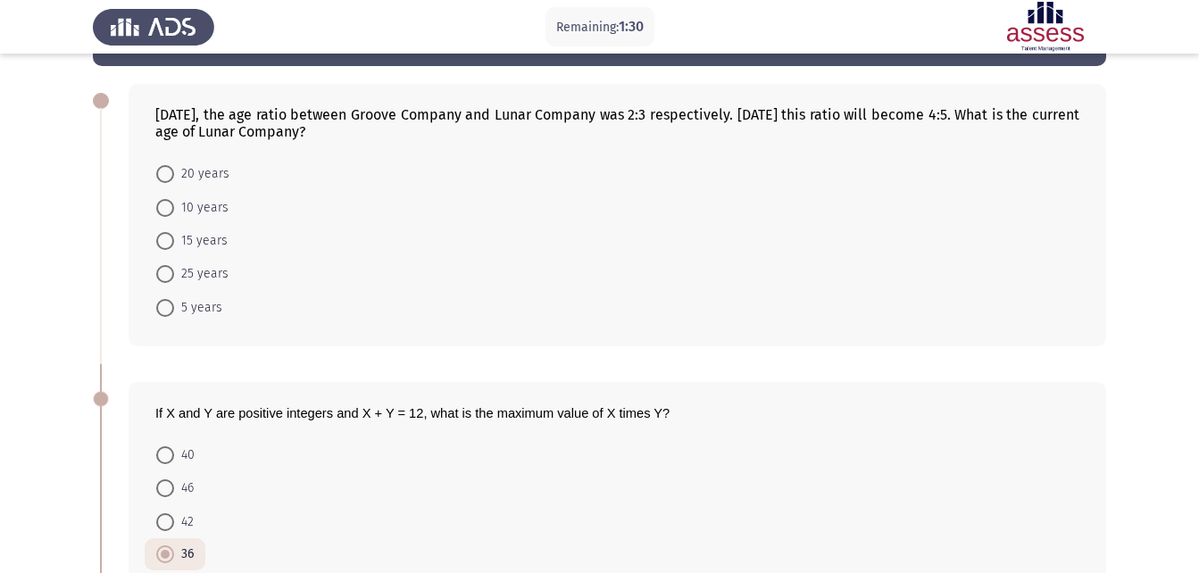
scroll to position [0, 0]
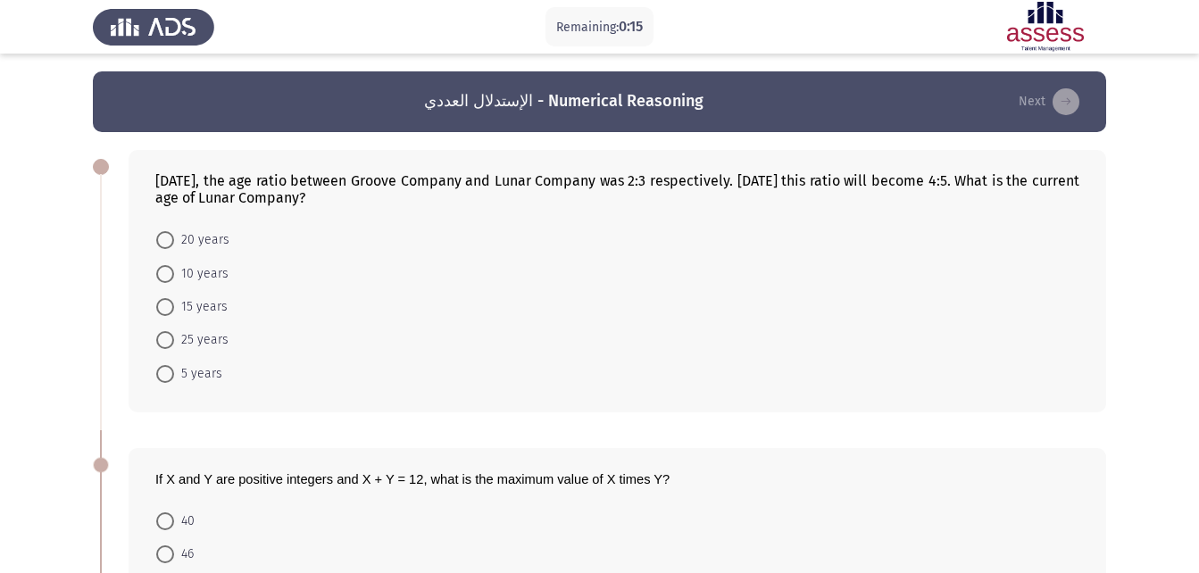
click at [213, 234] on span "20 years" at bounding box center [201, 239] width 55 height 21
click at [174, 234] on input "20 years" at bounding box center [165, 240] width 18 height 18
radio input "true"
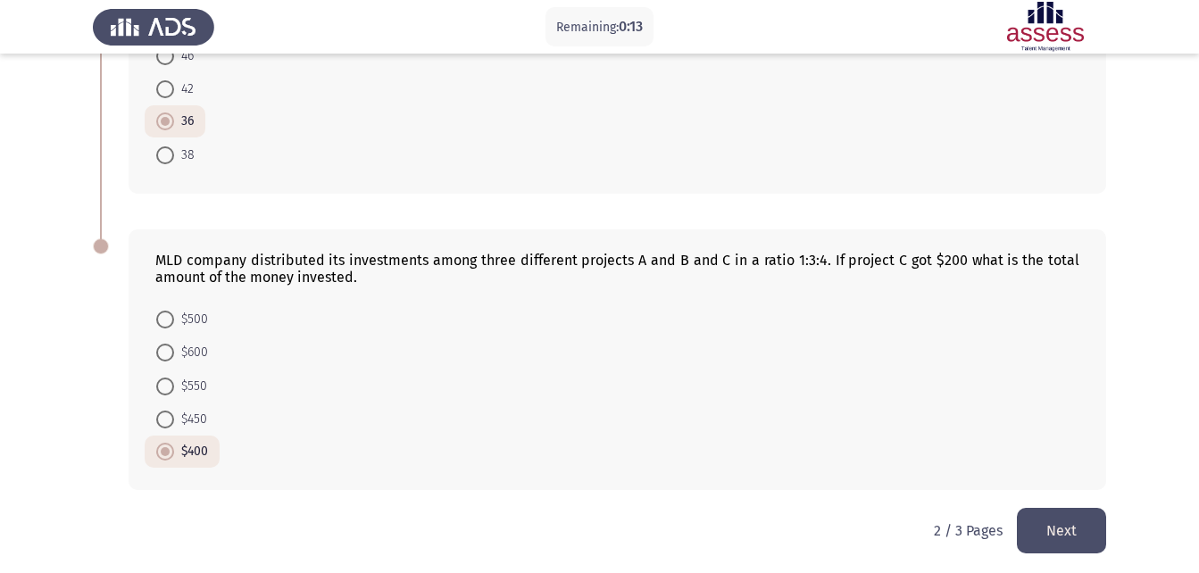
scroll to position [504, 0]
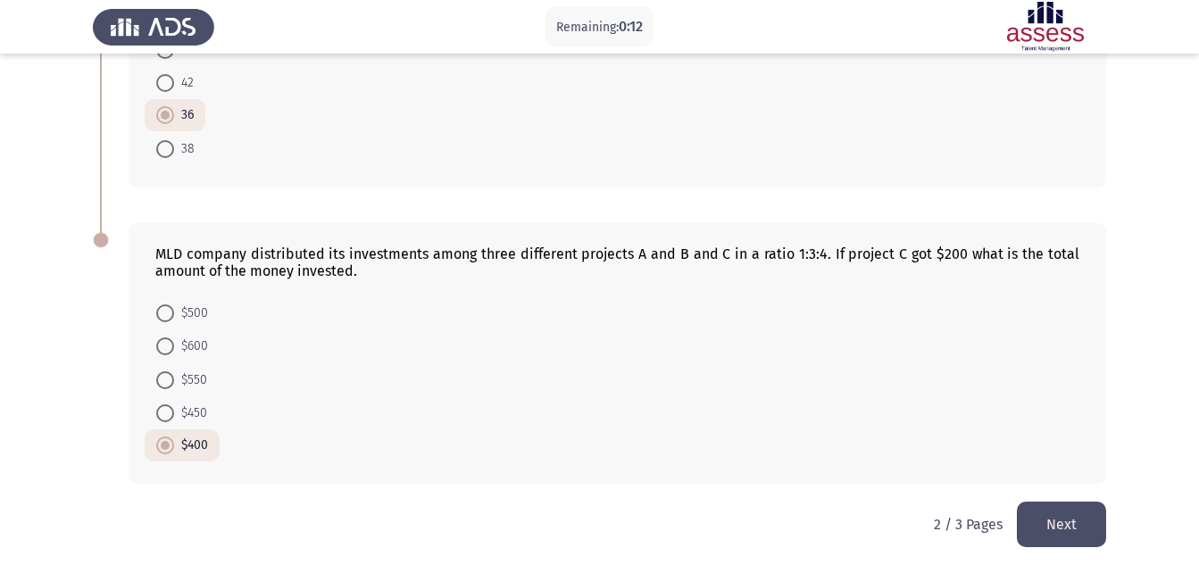
click at [1065, 520] on button "Next" at bounding box center [1061, 525] width 89 height 46
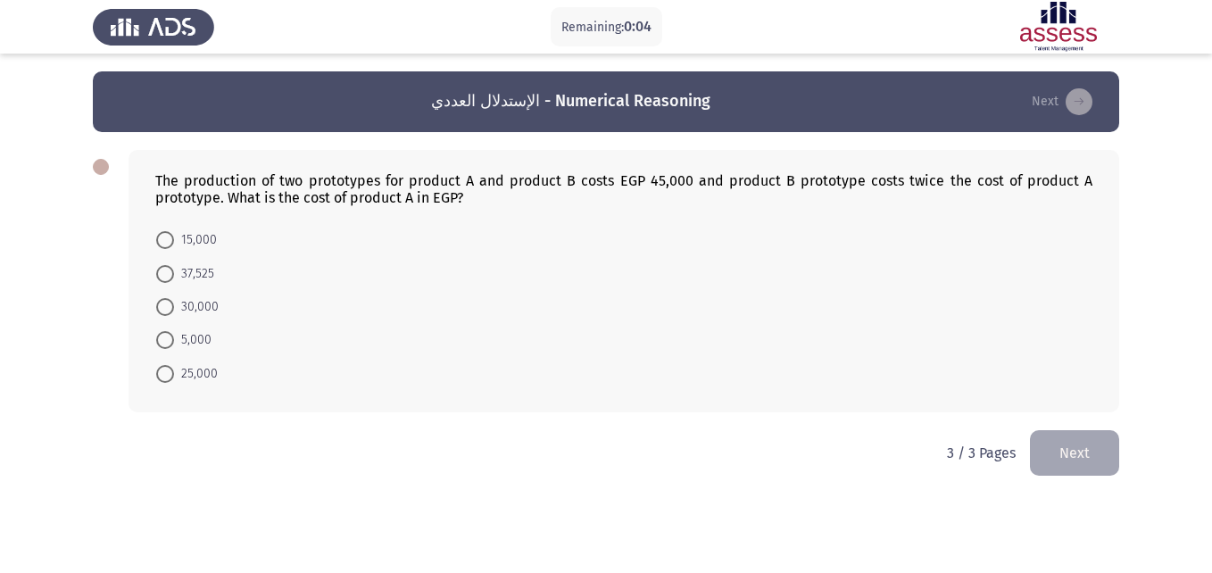
click at [171, 279] on span at bounding box center [165, 274] width 18 height 18
click at [171, 279] on input "37,525" at bounding box center [165, 274] width 18 height 18
radio input "true"
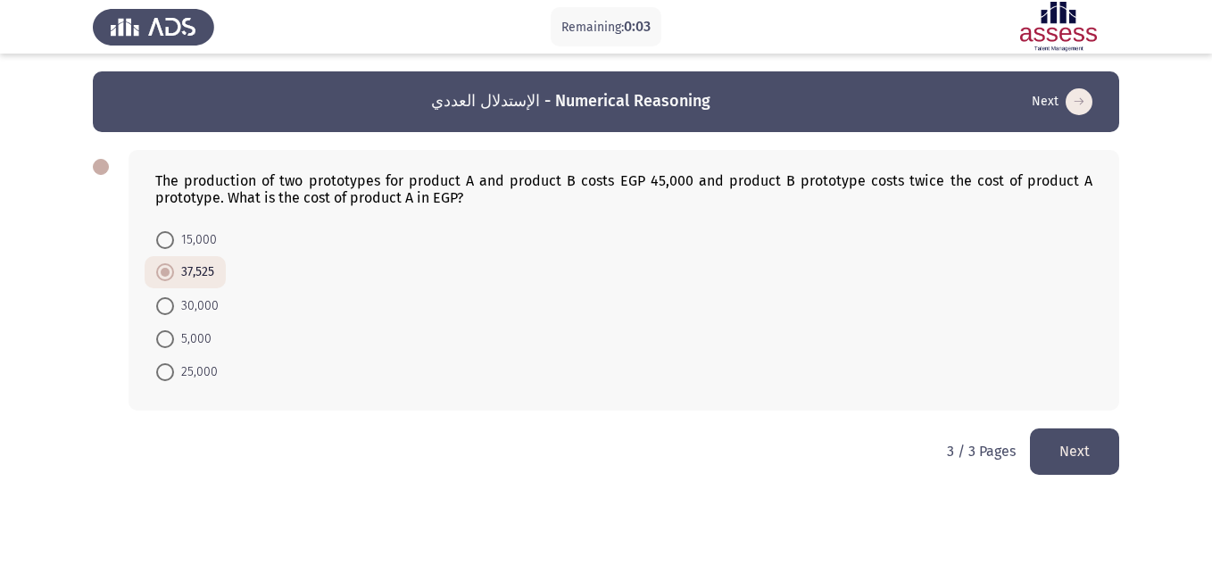
click at [1053, 441] on button "Next" at bounding box center [1074, 452] width 89 height 46
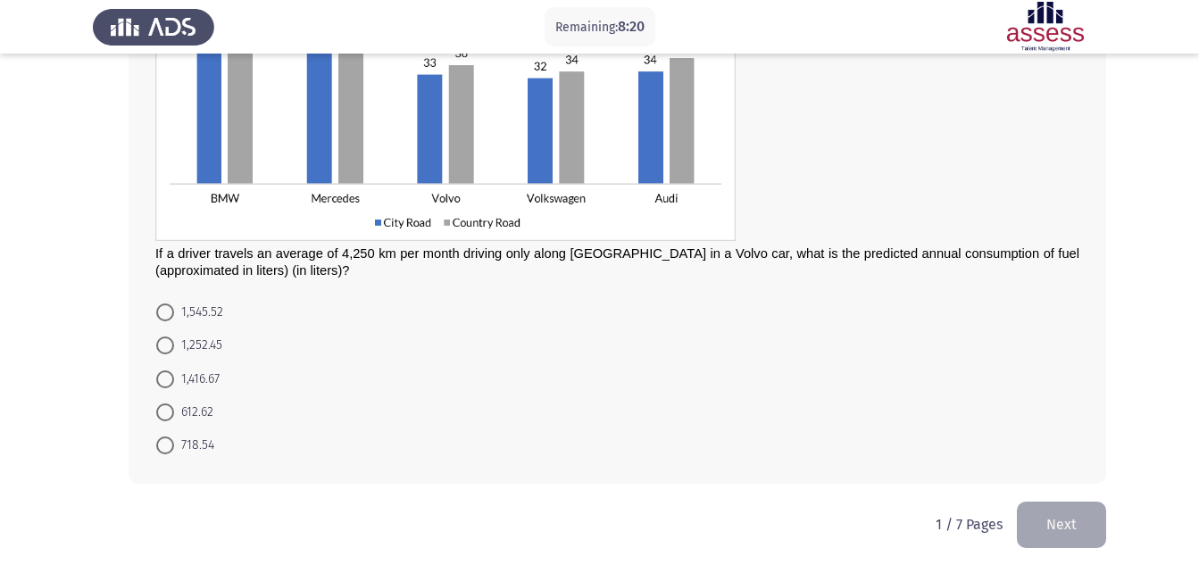
scroll to position [111, 0]
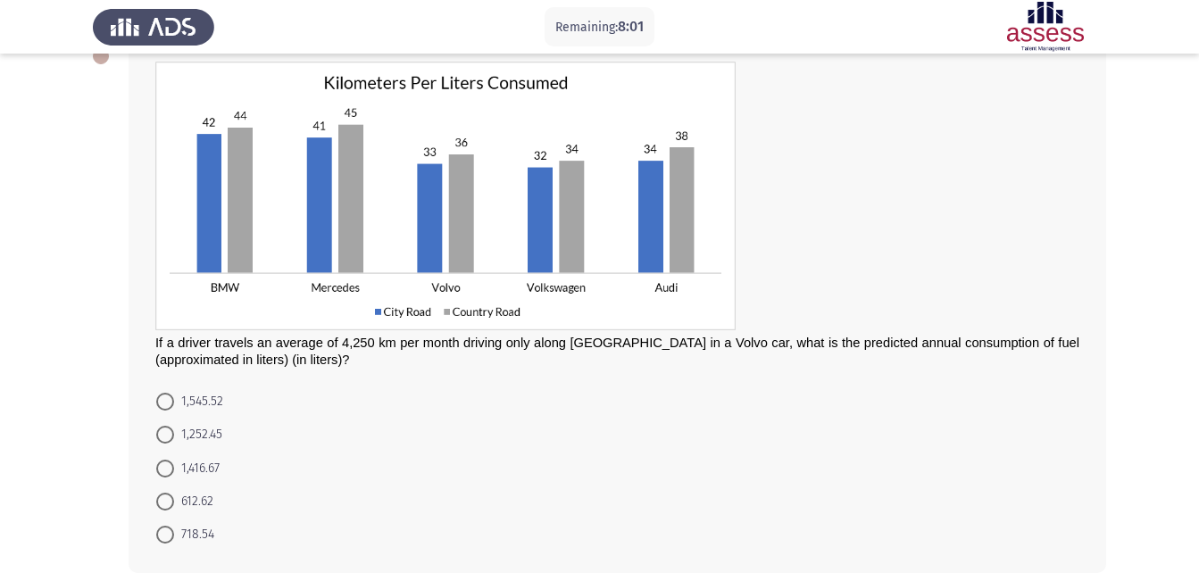
click at [208, 465] on span "1,416.67" at bounding box center [197, 468] width 46 height 21
click at [174, 465] on input "1,416.67" at bounding box center [165, 469] width 18 height 18
radio input "true"
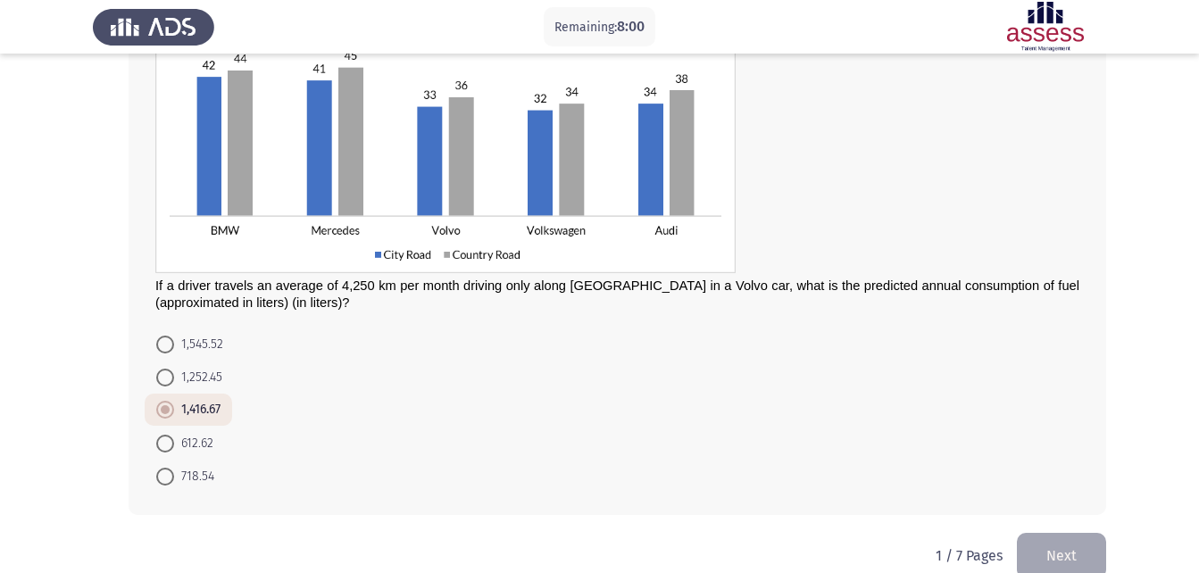
scroll to position [199, 0]
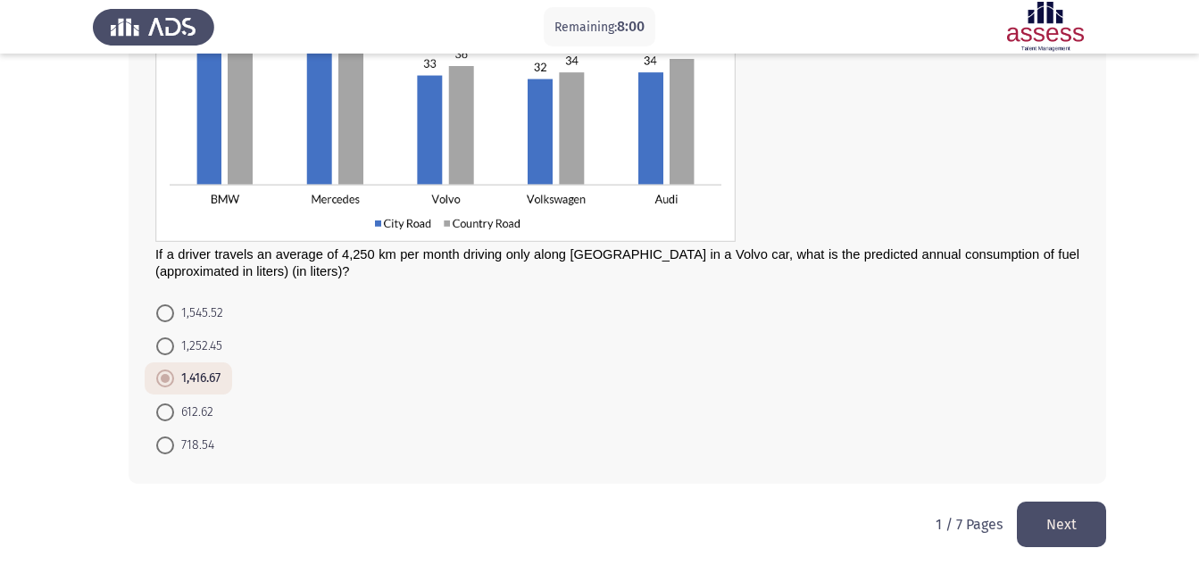
click at [1103, 528] on button "Next" at bounding box center [1061, 525] width 89 height 46
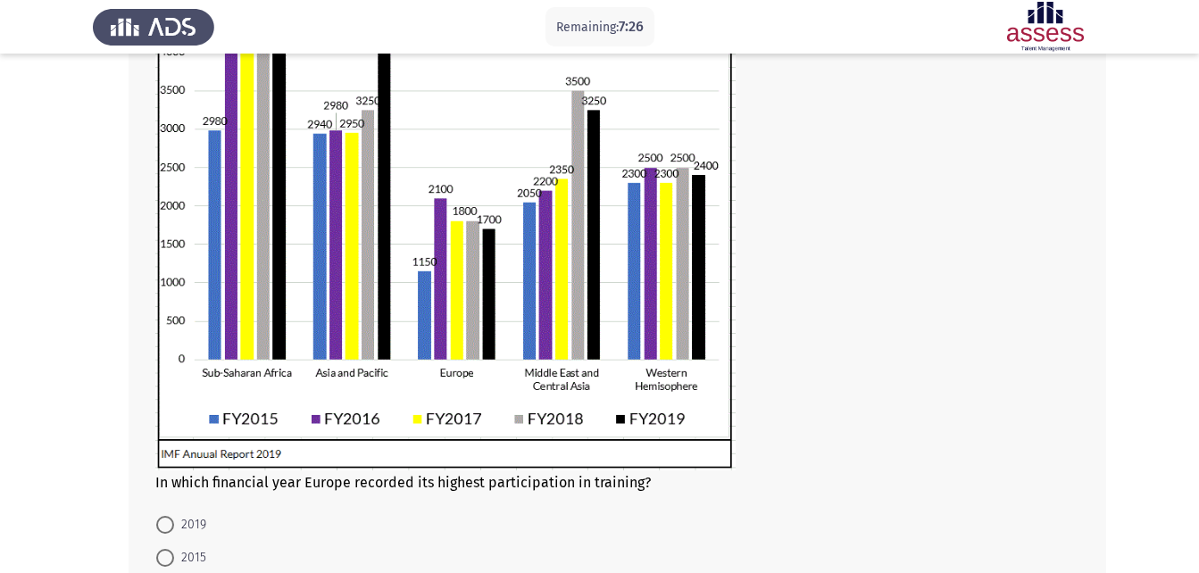
scroll to position [357, 0]
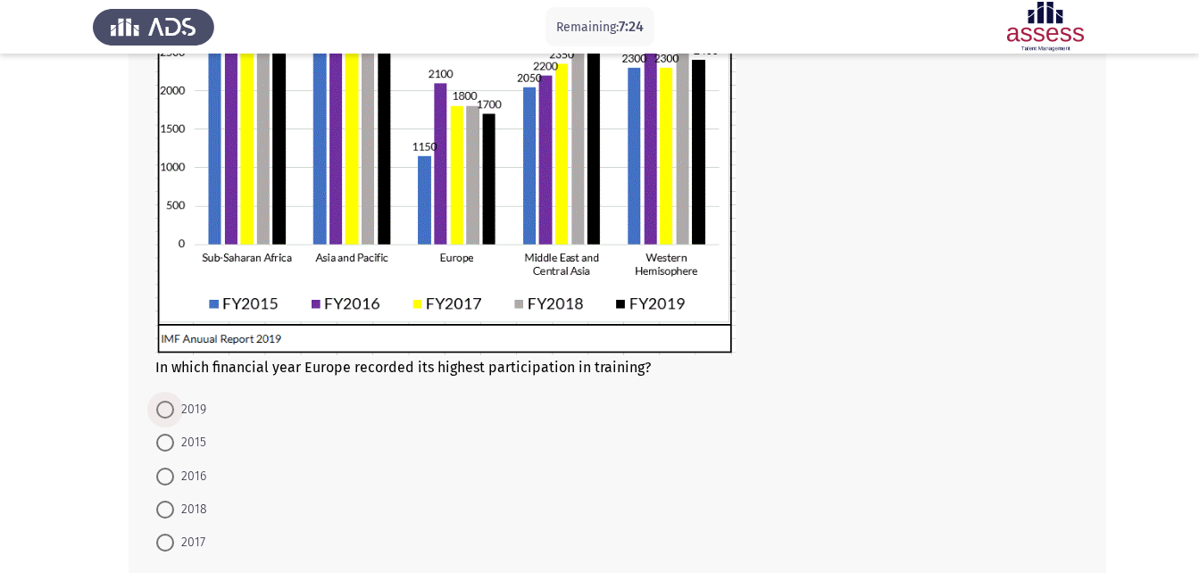
click at [196, 408] on span "2019" at bounding box center [190, 409] width 32 height 21
click at [174, 408] on input "2019" at bounding box center [165, 410] width 18 height 18
radio input "true"
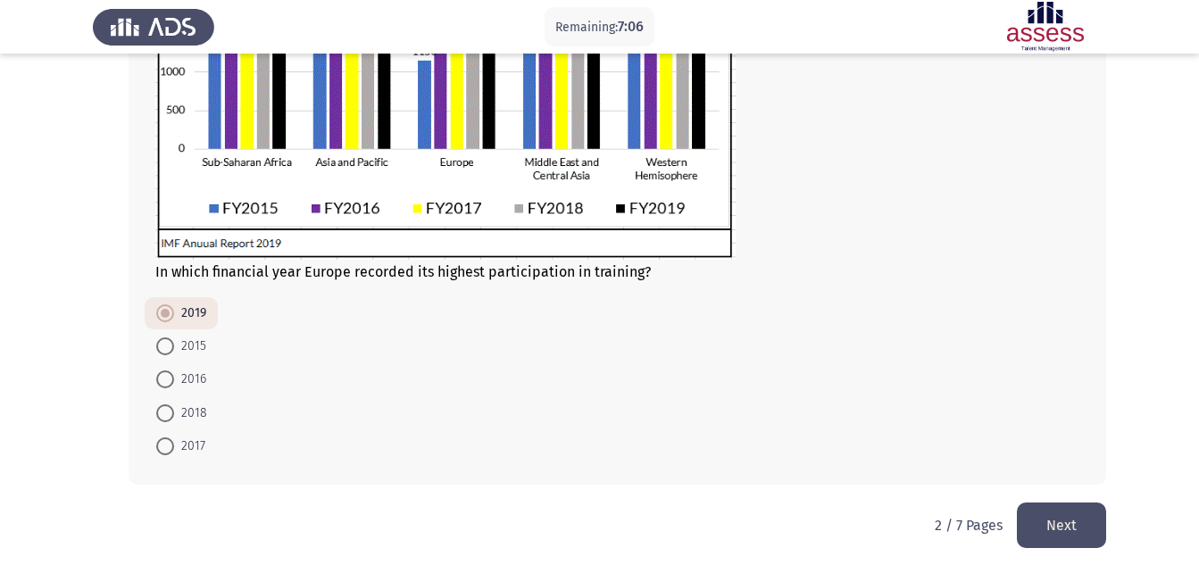
scroll to position [454, 0]
click at [1078, 530] on button "Next" at bounding box center [1061, 525] width 89 height 46
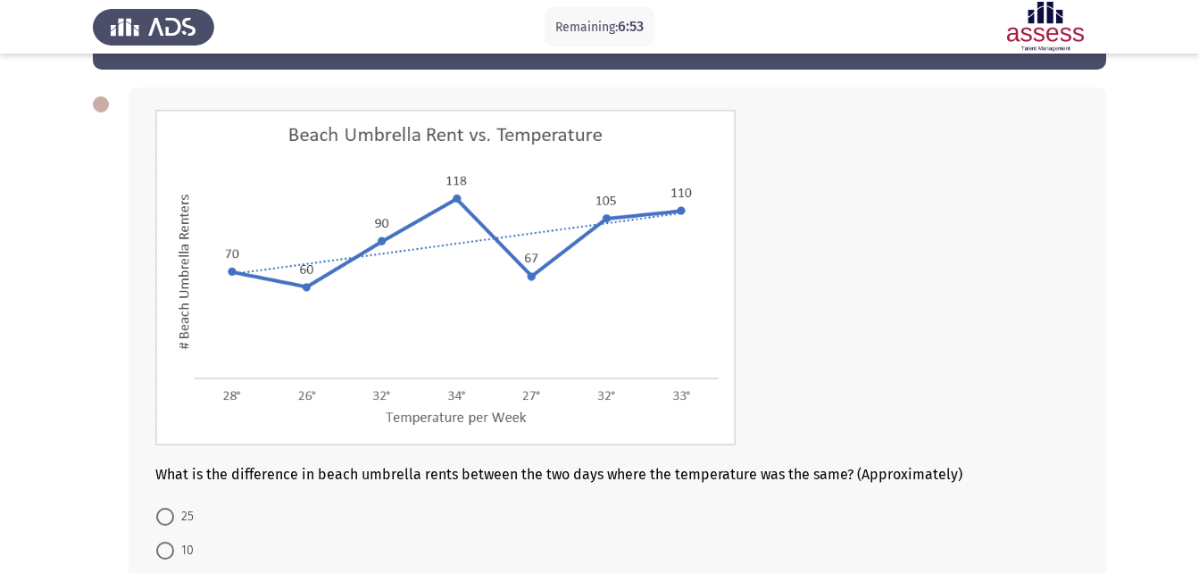
scroll to position [89, 0]
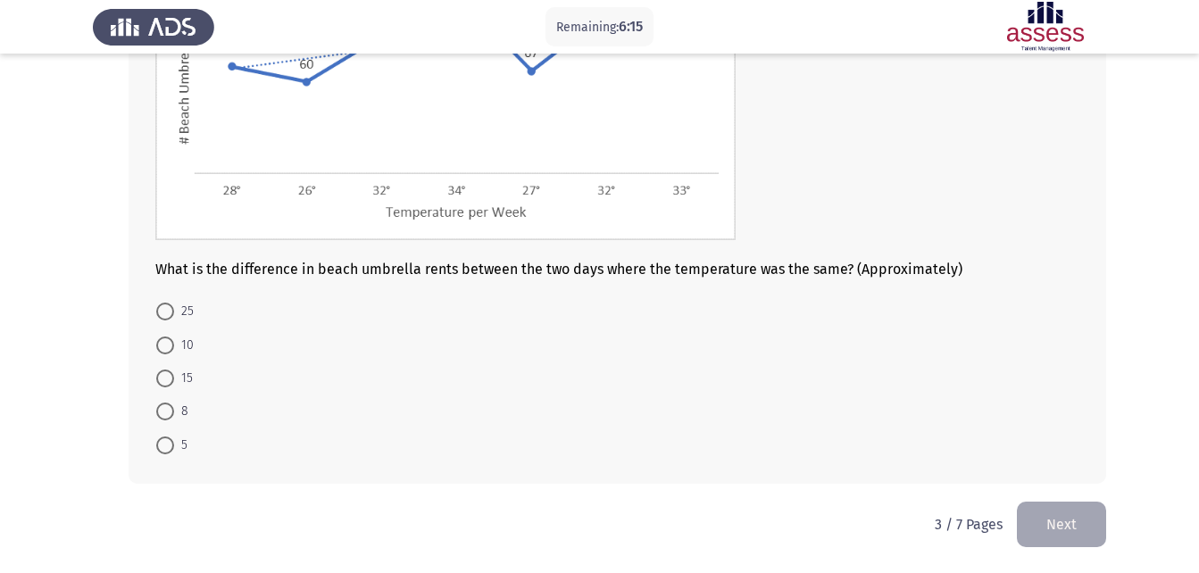
click at [181, 378] on span "15" at bounding box center [183, 378] width 19 height 21
click at [174, 378] on input "15" at bounding box center [165, 379] width 18 height 18
radio input "true"
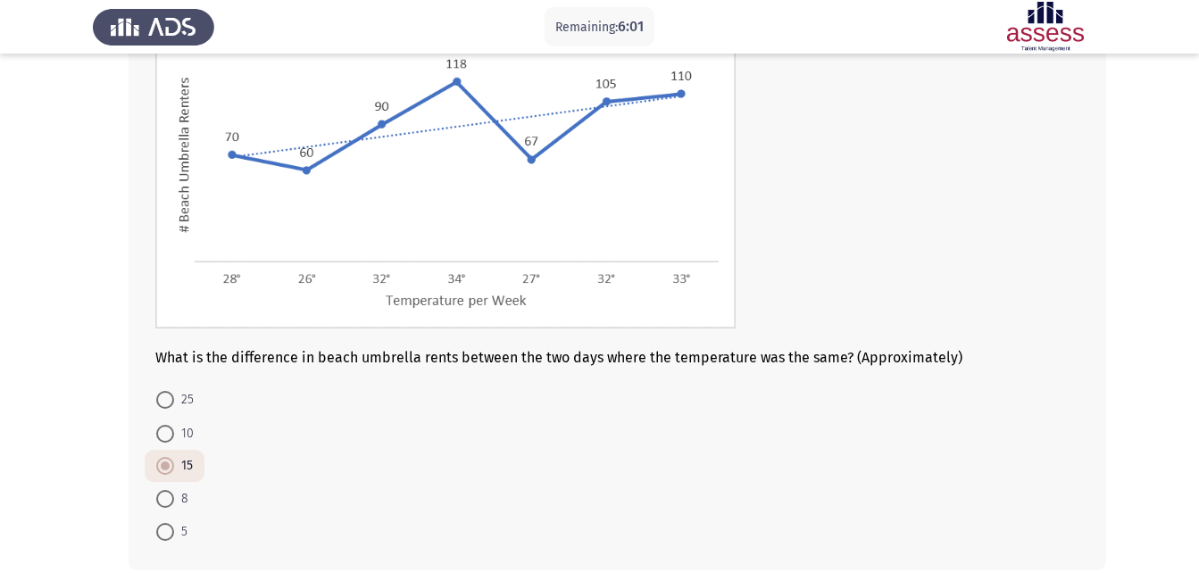
scroll to position [266, 0]
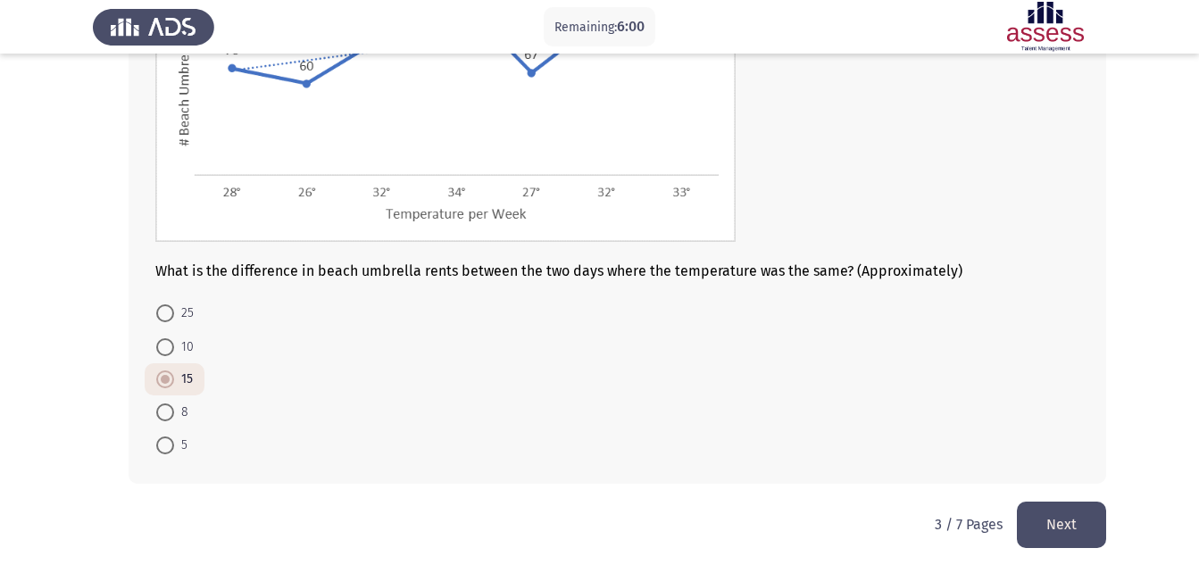
click at [1087, 515] on button "Next" at bounding box center [1061, 525] width 89 height 46
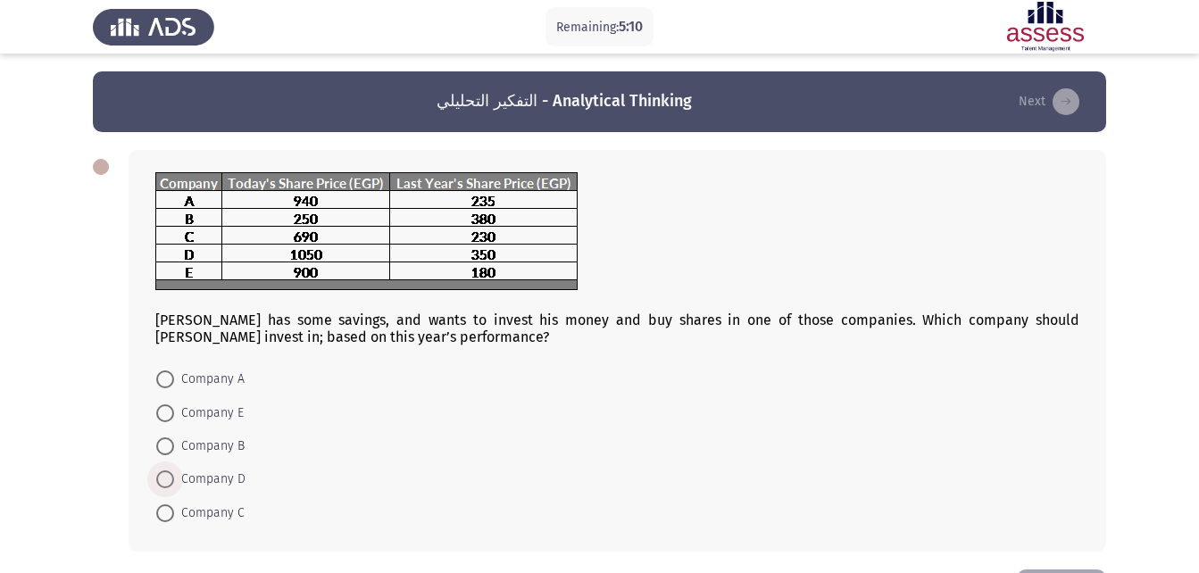
click at [224, 485] on span "Company D" at bounding box center [209, 479] width 71 height 21
click at [174, 485] on input "Company D" at bounding box center [165, 480] width 18 height 18
radio input "true"
click at [218, 419] on span "Company E" at bounding box center [209, 413] width 70 height 21
click at [174, 419] on input "Company E" at bounding box center [165, 413] width 18 height 18
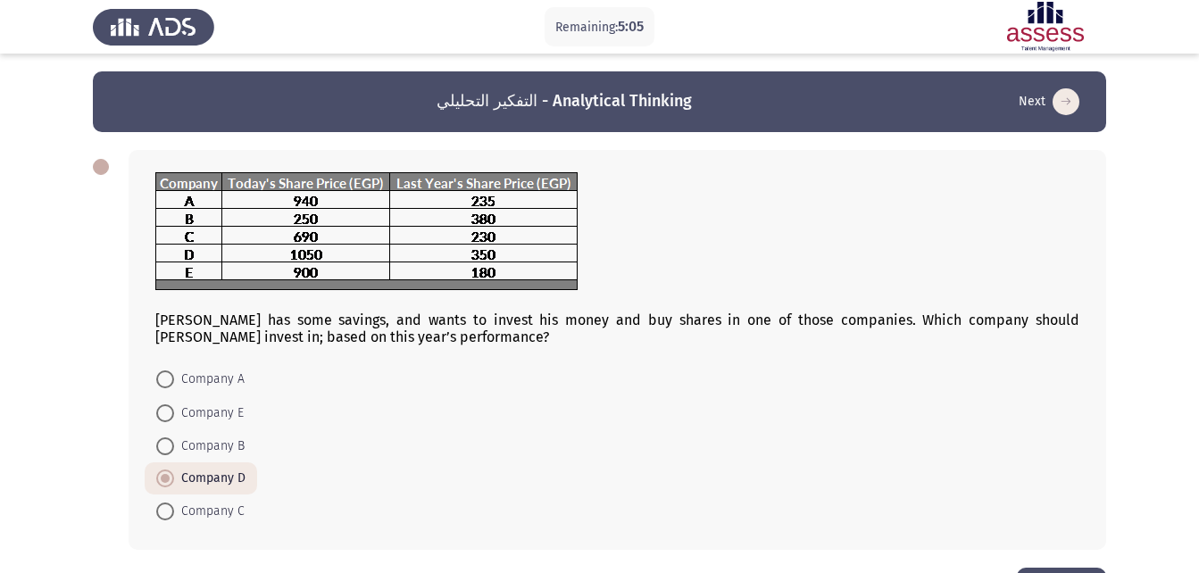
radio input "true"
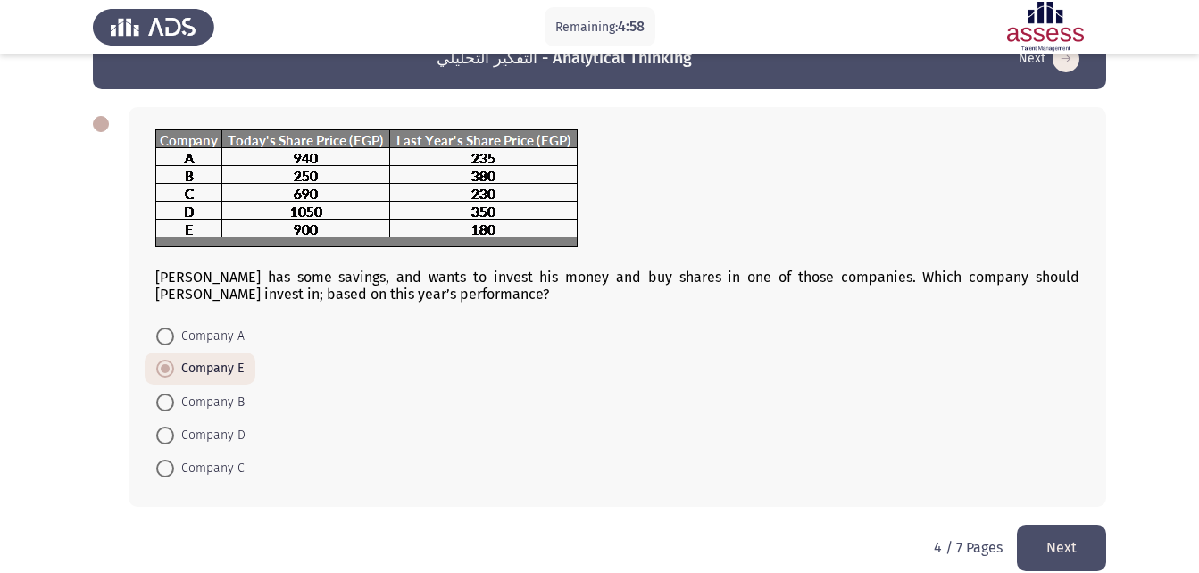
scroll to position [66, 0]
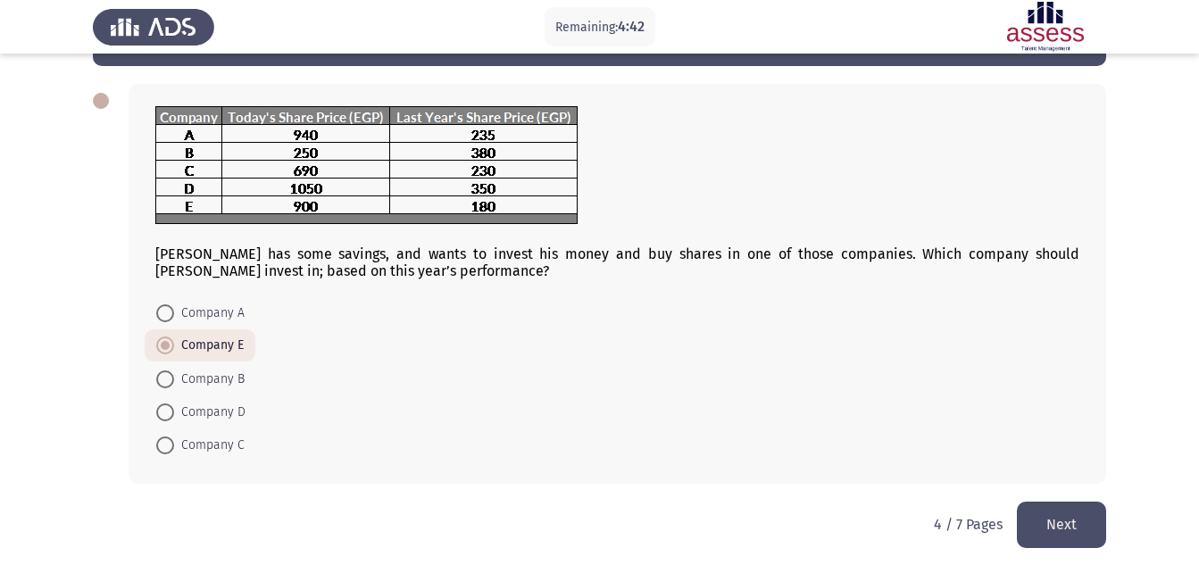
click at [1062, 520] on button "Next" at bounding box center [1061, 525] width 89 height 46
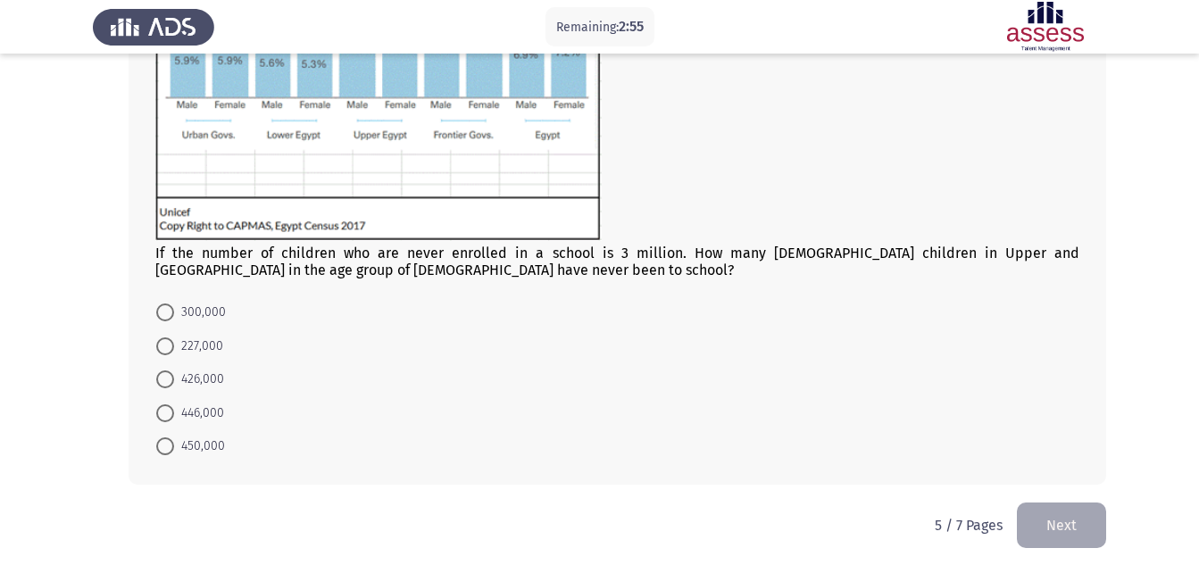
scroll to position [366, 0]
click at [209, 368] on span "426,000" at bounding box center [199, 378] width 50 height 21
click at [174, 370] on input "426,000" at bounding box center [165, 379] width 18 height 18
radio input "true"
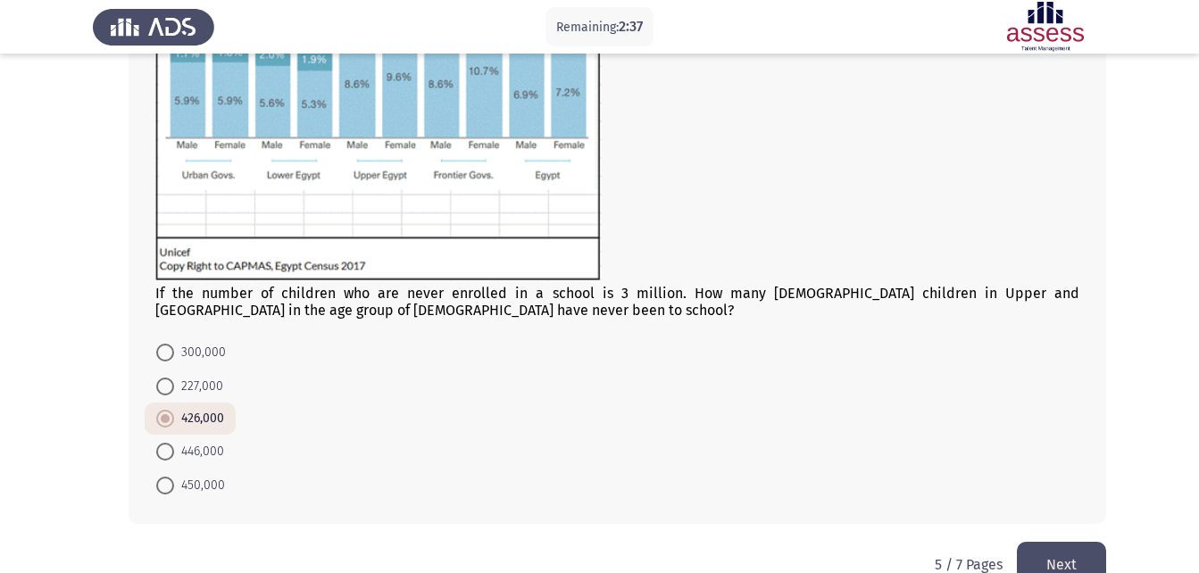
scroll to position [357, 0]
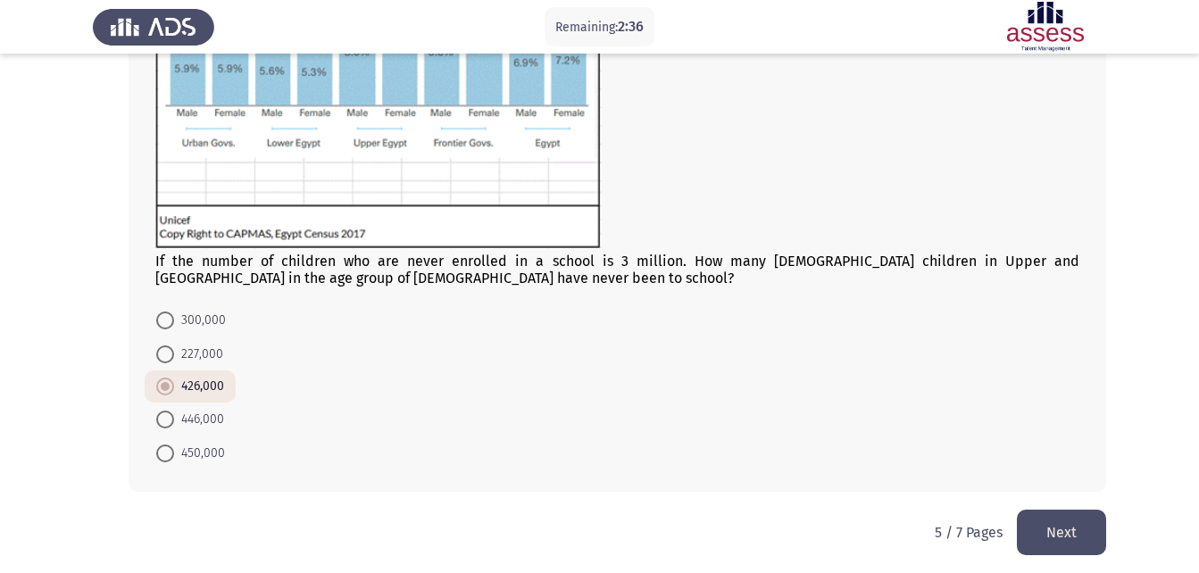
click at [1046, 518] on button "Next" at bounding box center [1061, 533] width 89 height 46
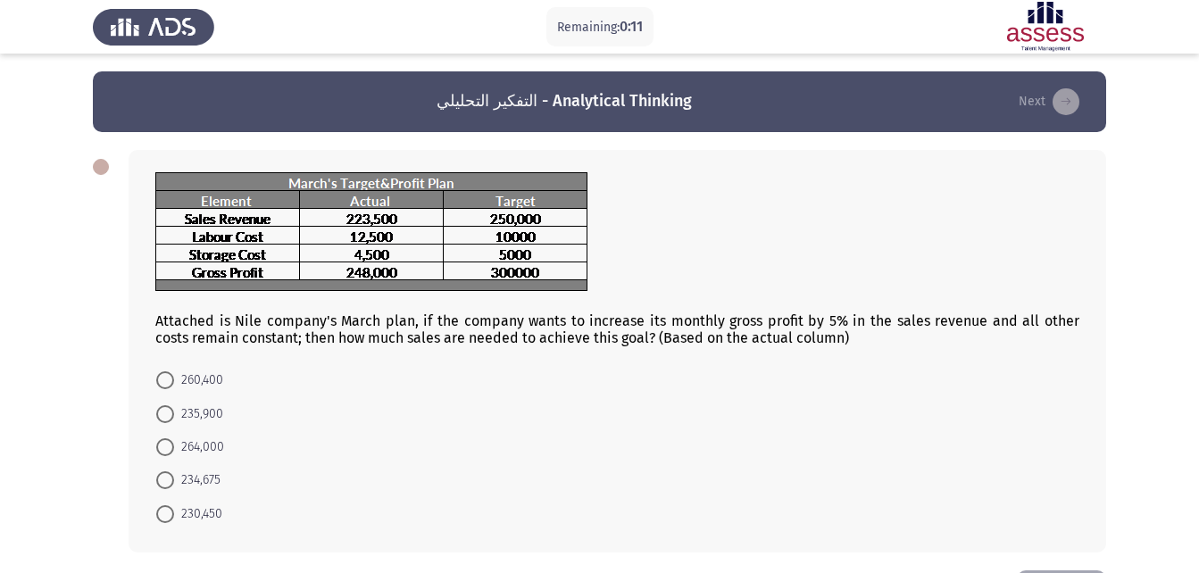
click at [204, 421] on span "235,900" at bounding box center [198, 414] width 49 height 21
click at [174, 421] on input "235,900" at bounding box center [165, 414] width 18 height 18
radio input "true"
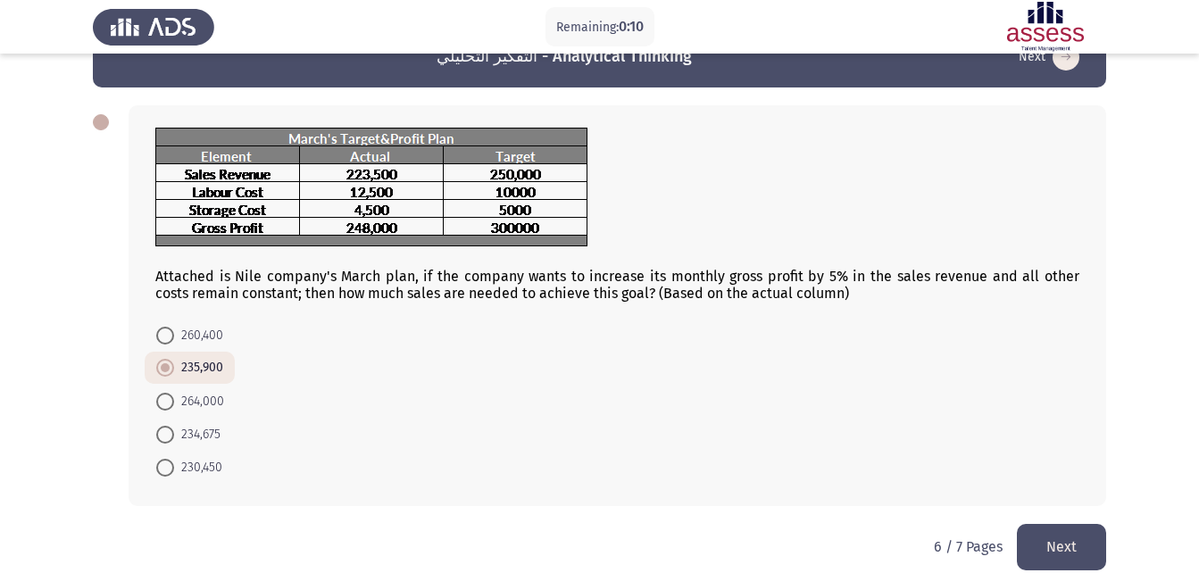
scroll to position [67, 0]
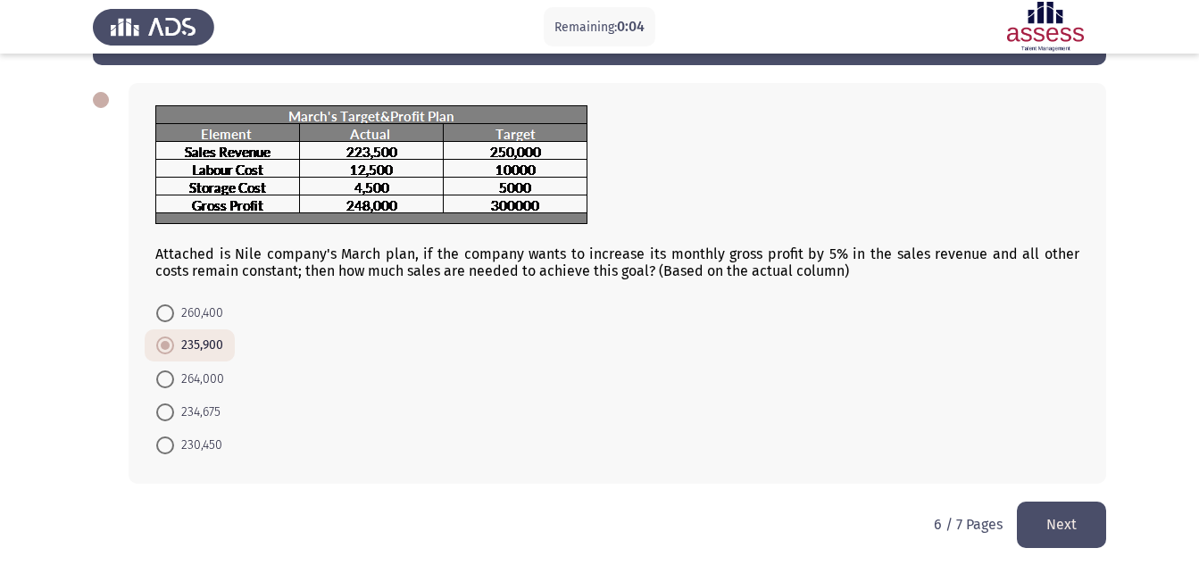
click at [1047, 513] on button "Next" at bounding box center [1061, 525] width 89 height 46
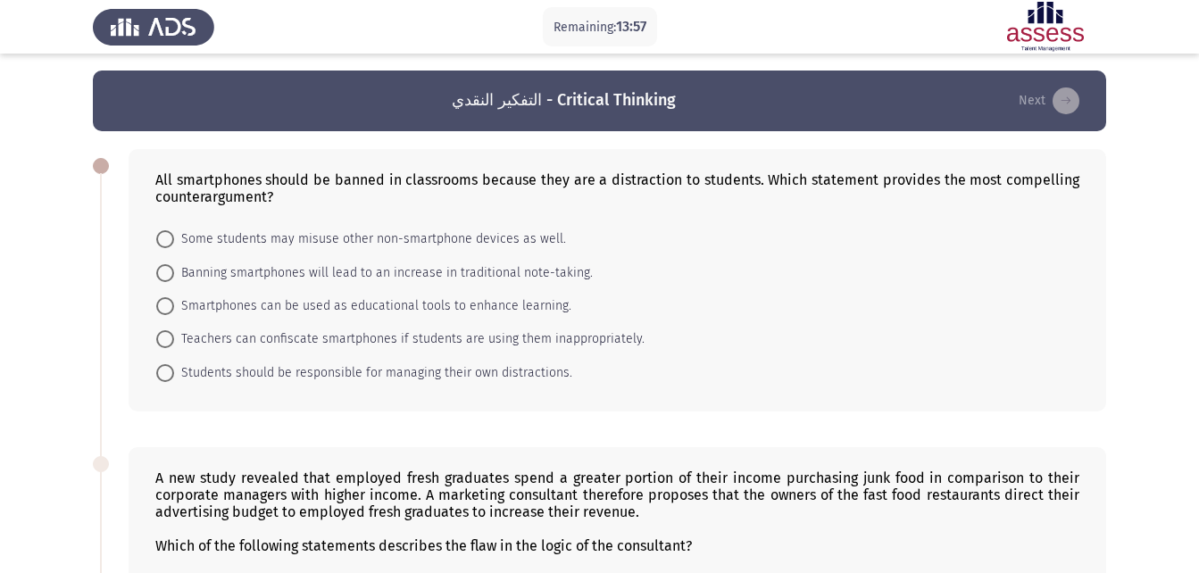
scroll to position [0, 0]
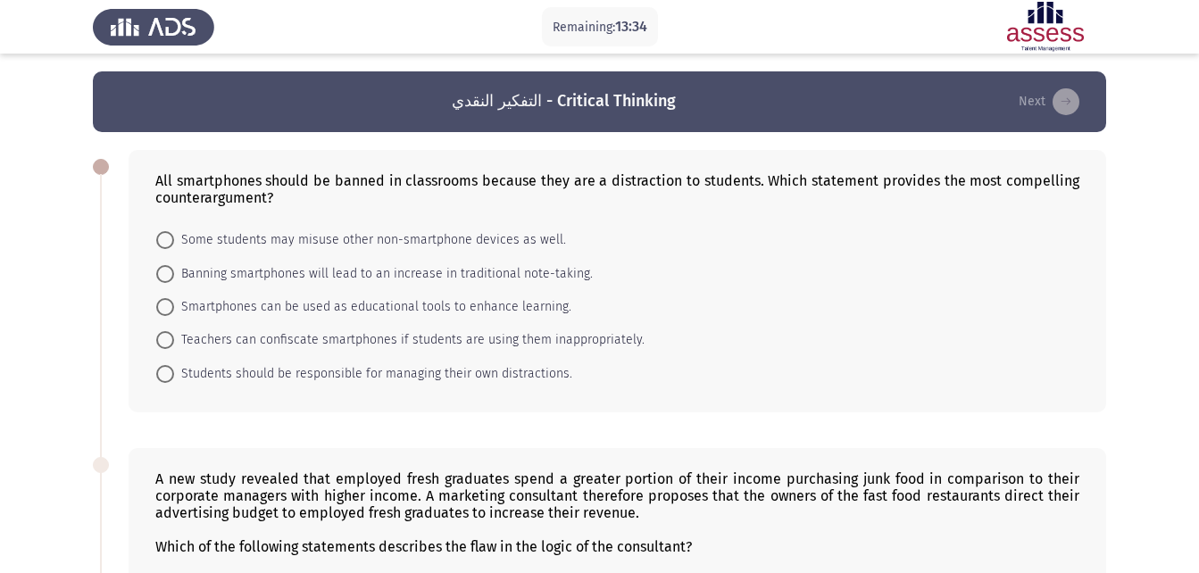
click at [346, 312] on span "Smartphones can be used as educational tools to enhance learning." at bounding box center [372, 306] width 397 height 21
click at [174, 312] on input "Smartphones can be used as educational tools to enhance learning." at bounding box center [165, 307] width 18 height 18
radio input "true"
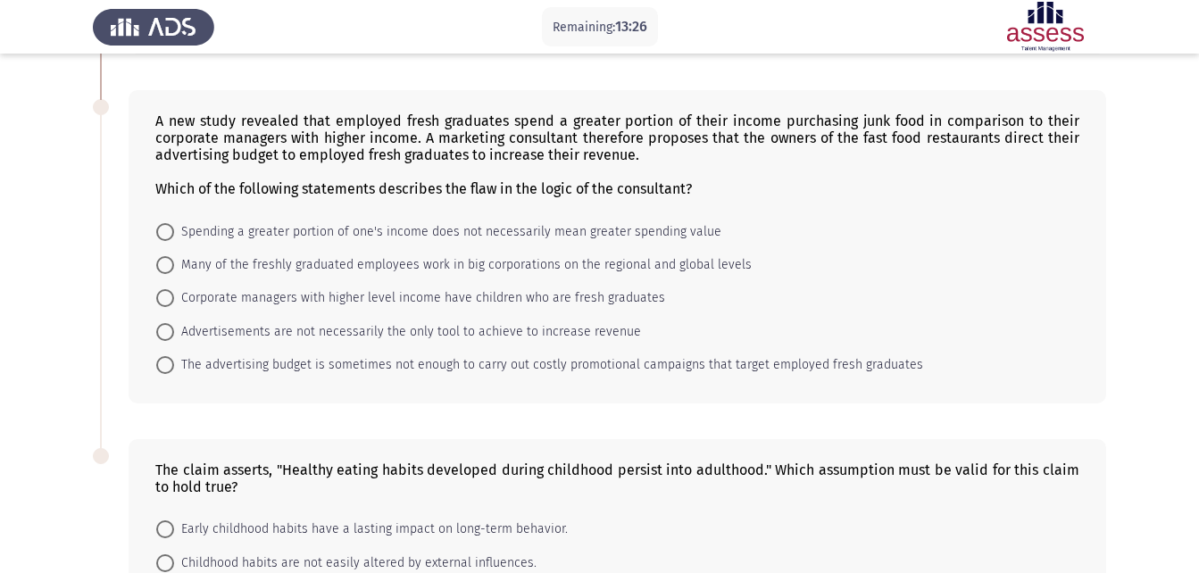
scroll to position [357, 0]
click at [313, 229] on span "Spending a greater portion of one's income does not necessarily mean greater sp…" at bounding box center [447, 231] width 547 height 21
click at [174, 229] on input "Spending a greater portion of one's income does not necessarily mean greater sp…" at bounding box center [165, 231] width 18 height 18
radio input "true"
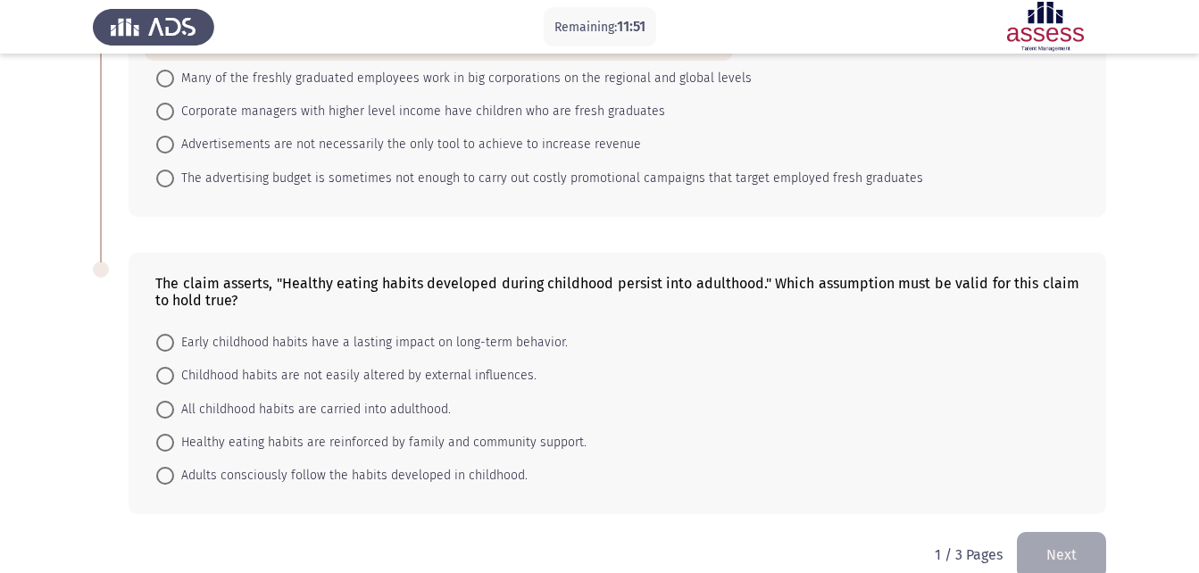
scroll to position [572, 0]
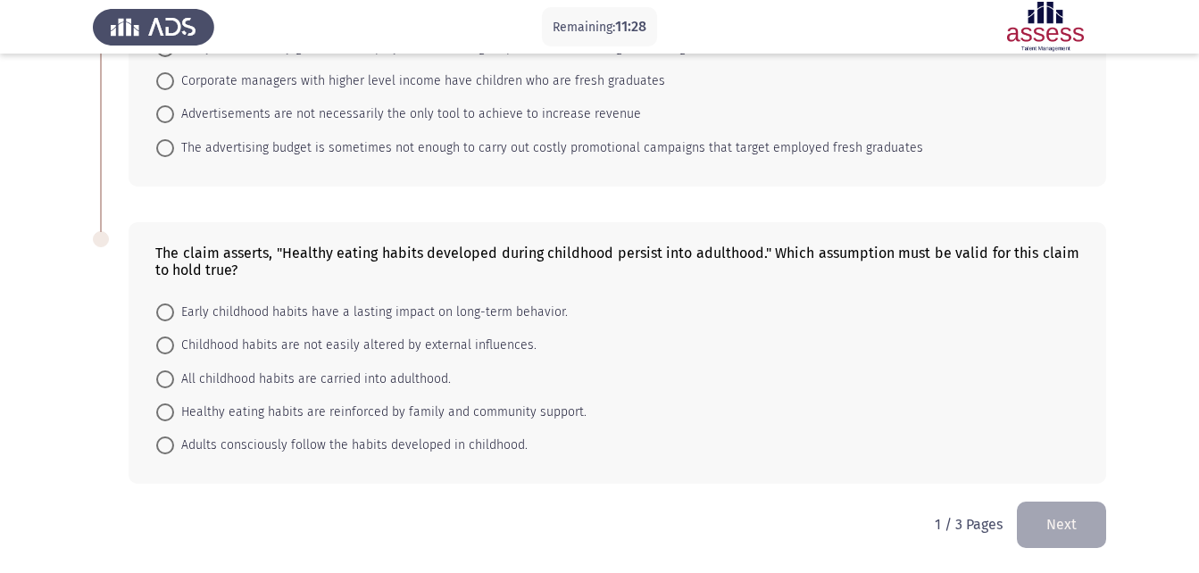
click at [222, 319] on span "Early childhood habits have a lasting impact on long-term behavior." at bounding box center [371, 312] width 394 height 21
click at [174, 319] on input "Early childhood habits have a lasting impact on long-term behavior." at bounding box center [165, 313] width 18 height 18
radio input "true"
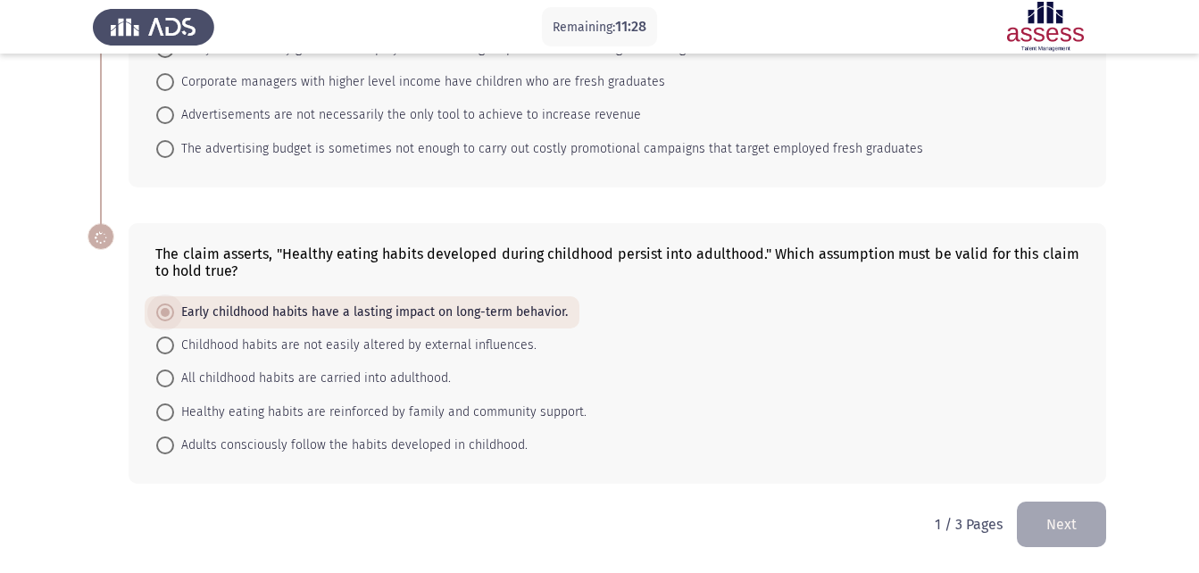
scroll to position [571, 0]
click at [1088, 516] on button "Next" at bounding box center [1061, 525] width 89 height 46
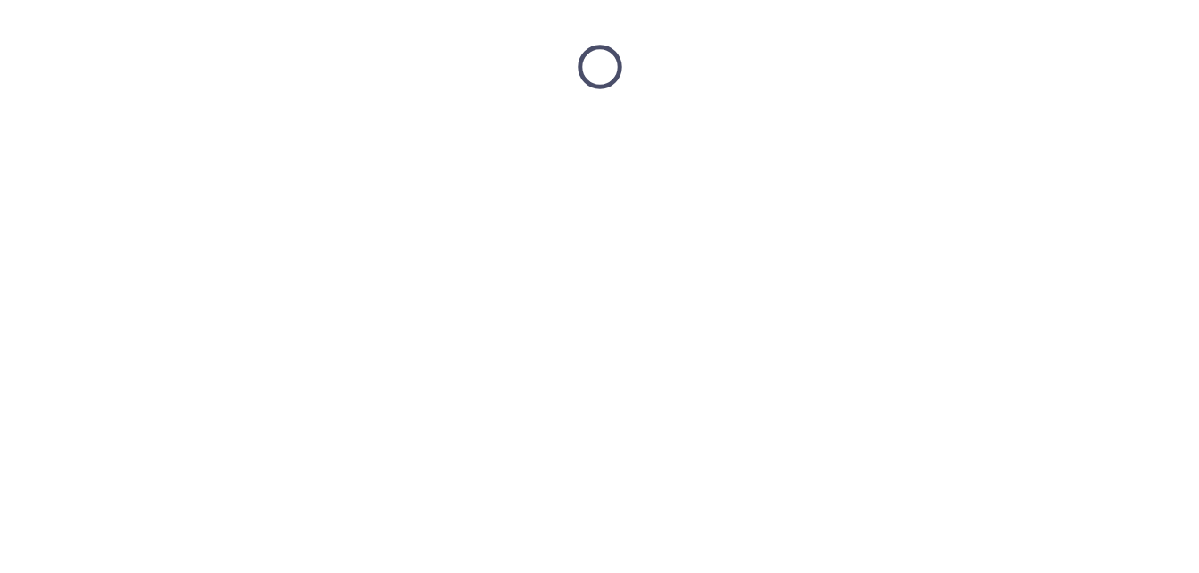
scroll to position [0, 0]
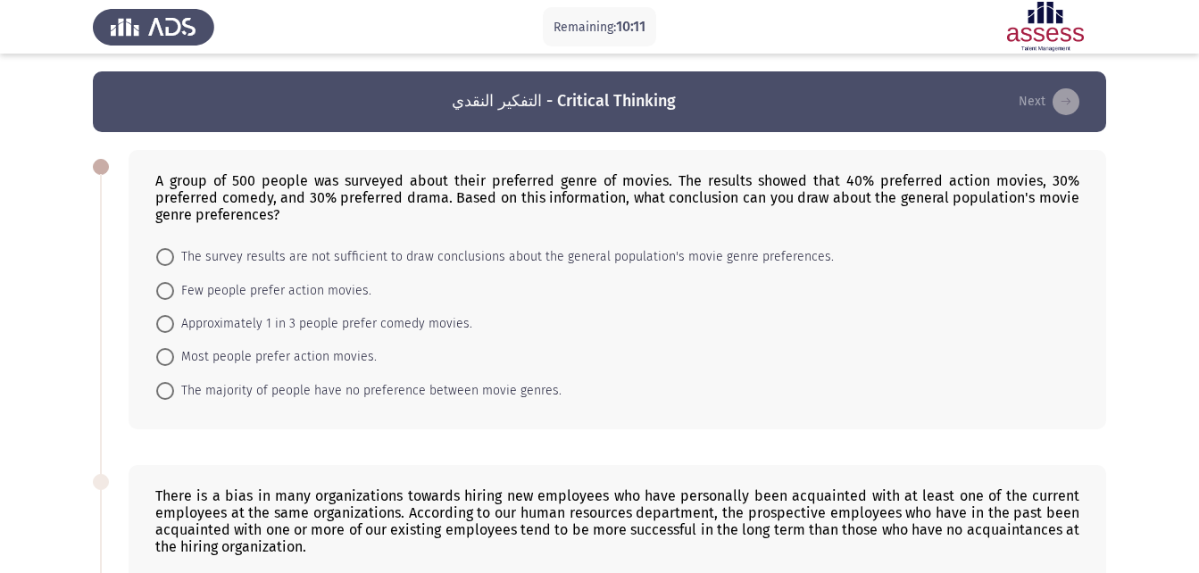
click at [340, 325] on span "Approximately 1 in 3 people prefer comedy movies." at bounding box center [323, 323] width 298 height 21
click at [174, 325] on input "Approximately 1 in 3 people prefer comedy movies." at bounding box center [165, 324] width 18 height 18
radio input "true"
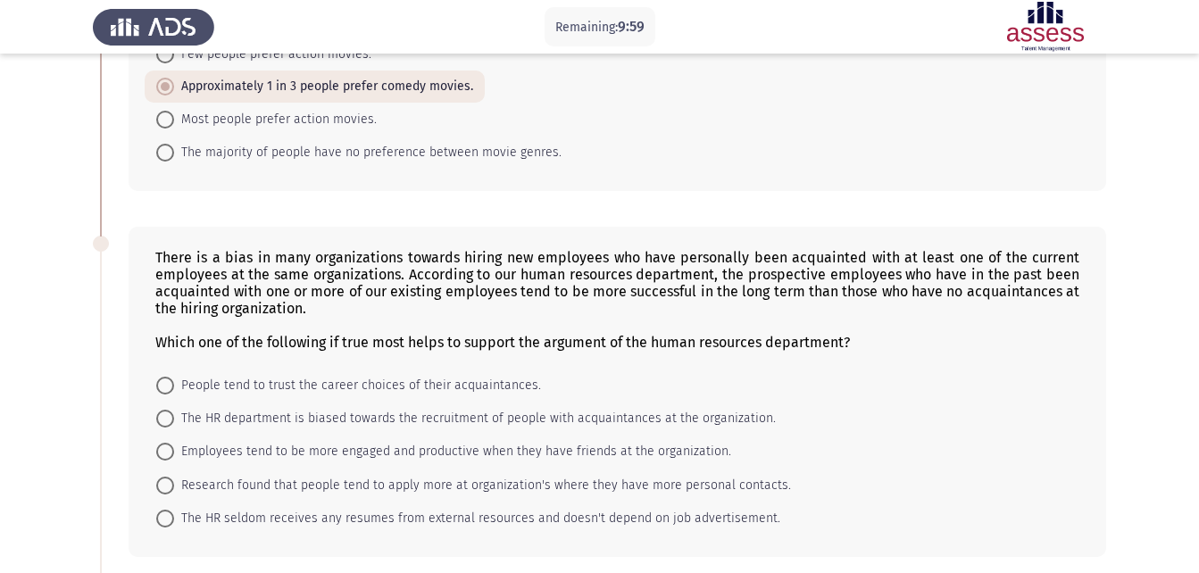
scroll to position [268, 0]
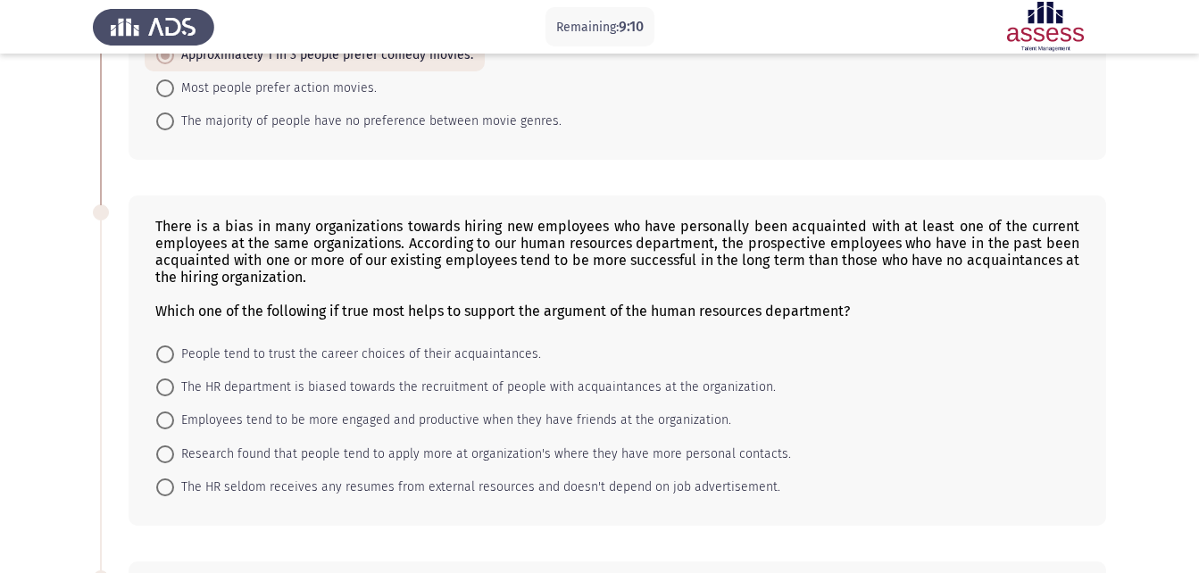
click at [424, 416] on span "Employees tend to be more engaged and productive when they have friends at the …" at bounding box center [452, 420] width 557 height 21
click at [174, 416] on input "Employees tend to be more engaged and productive when they have friends at the …" at bounding box center [165, 421] width 18 height 18
radio input "true"
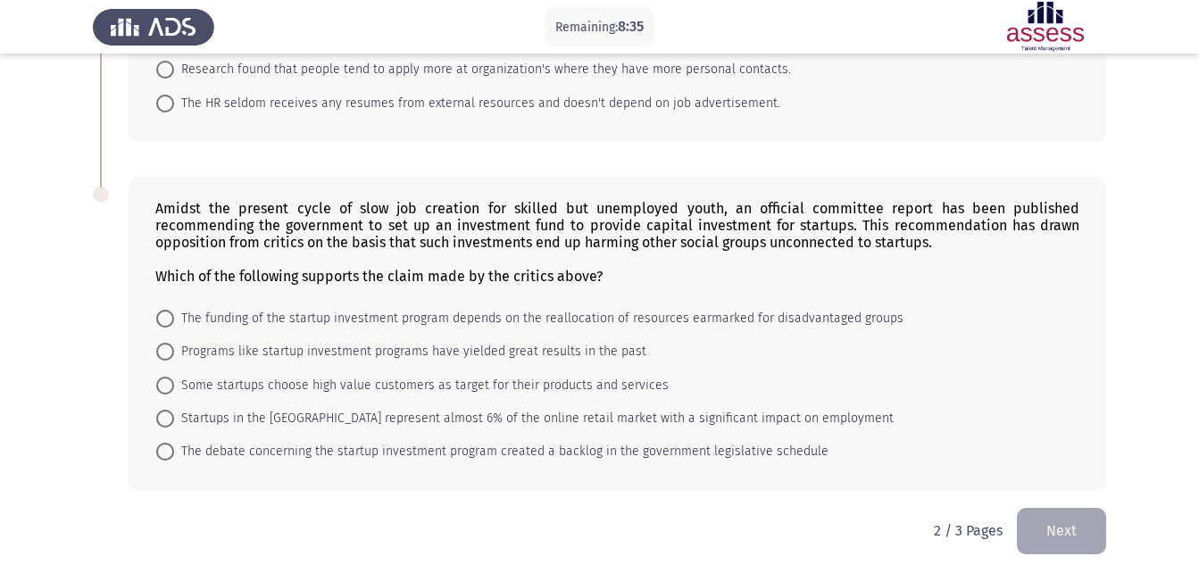
scroll to position [657, 0]
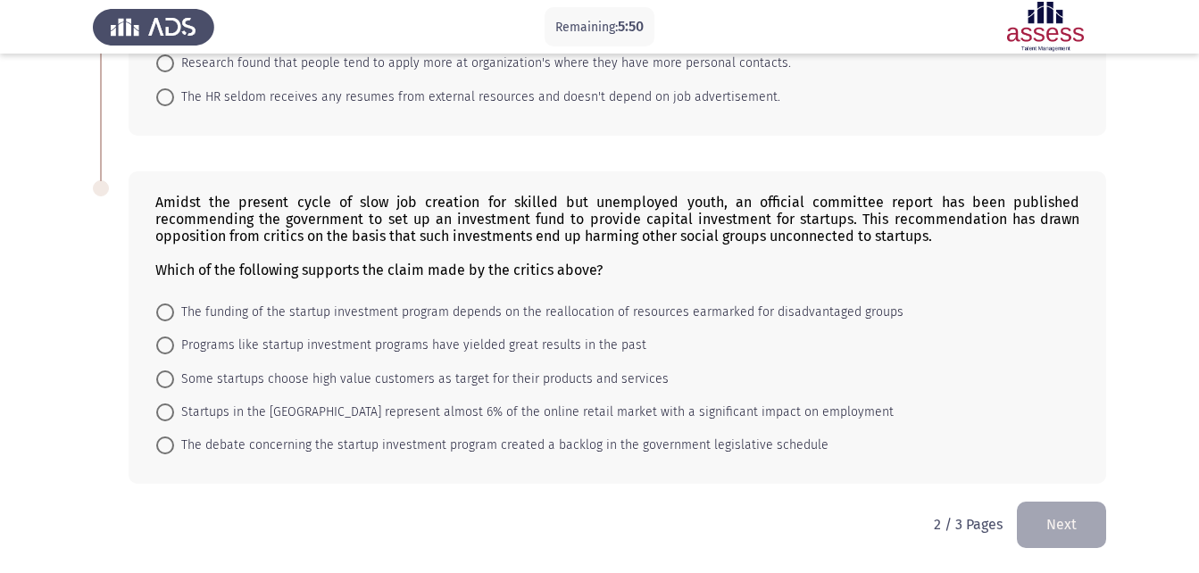
click at [695, 318] on span "The funding of the startup investment program depends on the reallocation of re…" at bounding box center [538, 312] width 729 height 21
click at [174, 318] on input "The funding of the startup investment program depends on the reallocation of re…" at bounding box center [165, 313] width 18 height 18
radio input "true"
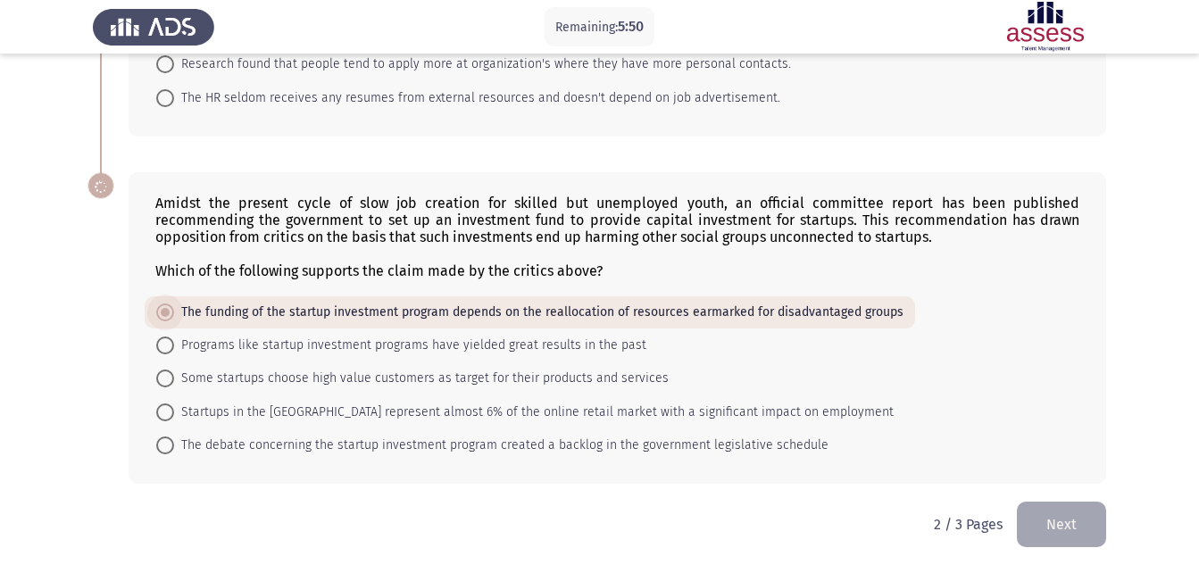
scroll to position [656, 0]
click at [1075, 530] on button "Next" at bounding box center [1061, 525] width 89 height 46
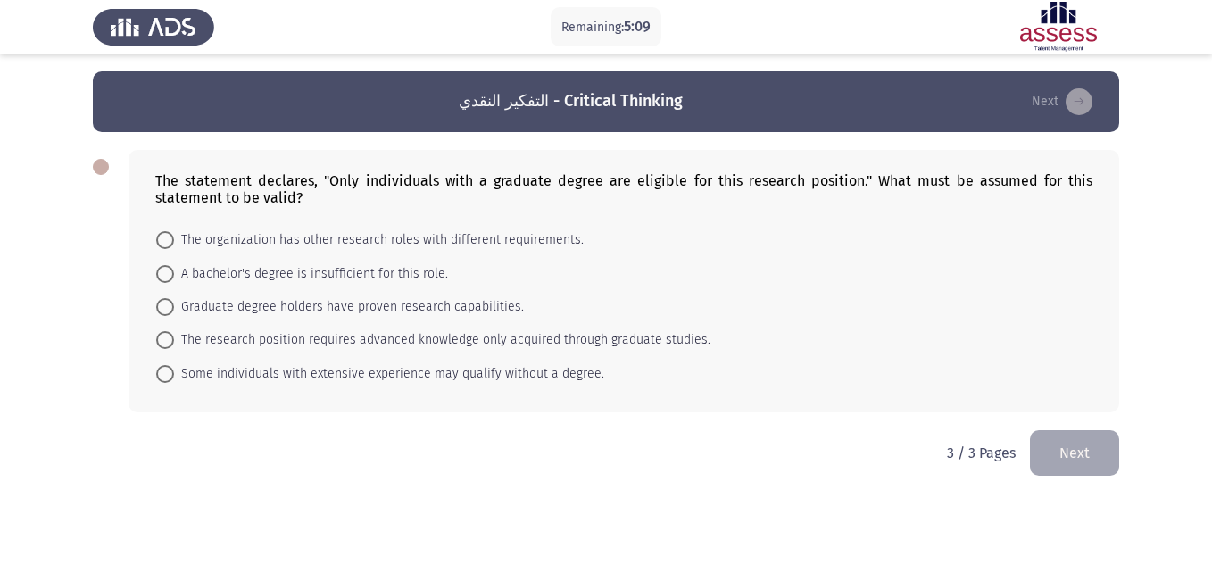
click at [599, 334] on span "The research position requires advanced knowledge only acquired through graduat…" at bounding box center [442, 339] width 537 height 21
click at [174, 334] on input "The research position requires advanced knowledge only acquired through graduat…" at bounding box center [165, 340] width 18 height 18
radio input "true"
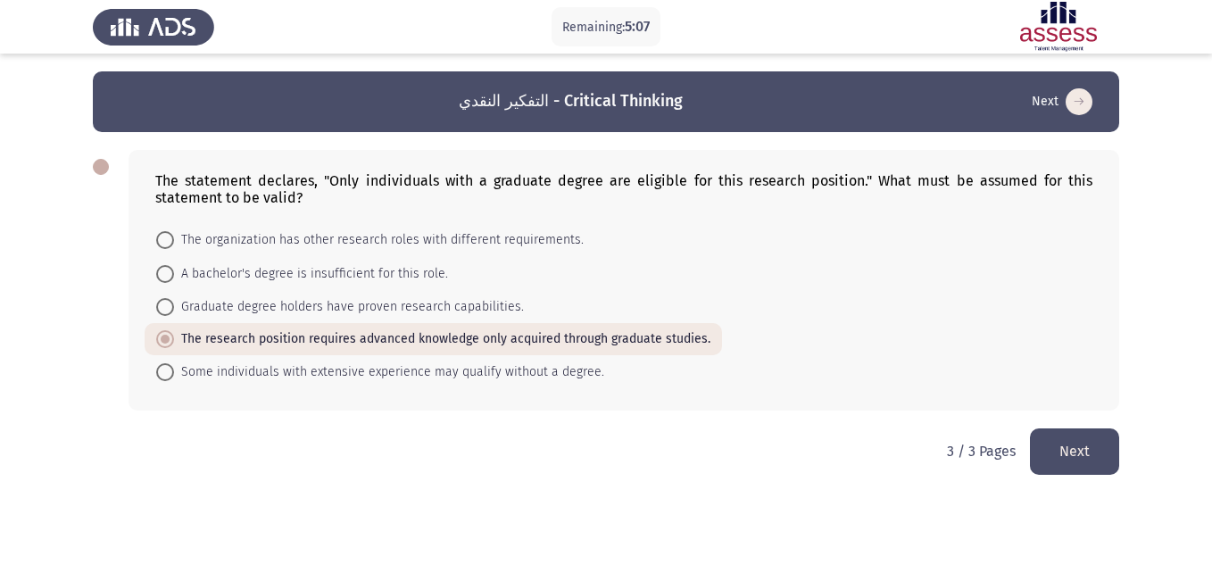
click at [1095, 433] on button "Next" at bounding box center [1074, 452] width 89 height 46
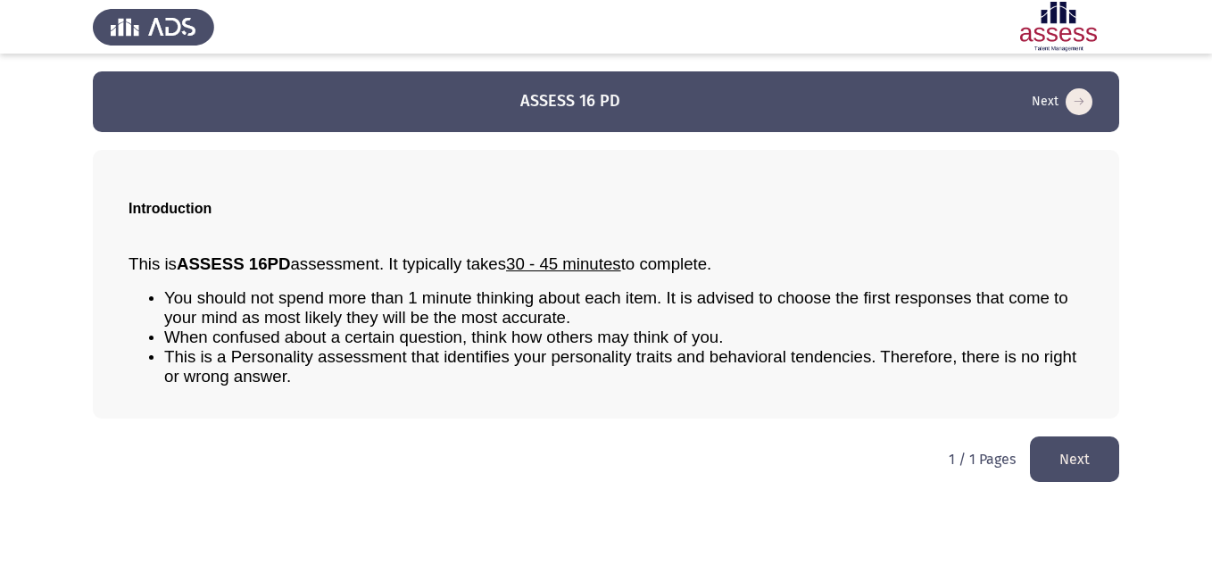
click at [1084, 451] on button "Next" at bounding box center [1074, 460] width 89 height 46
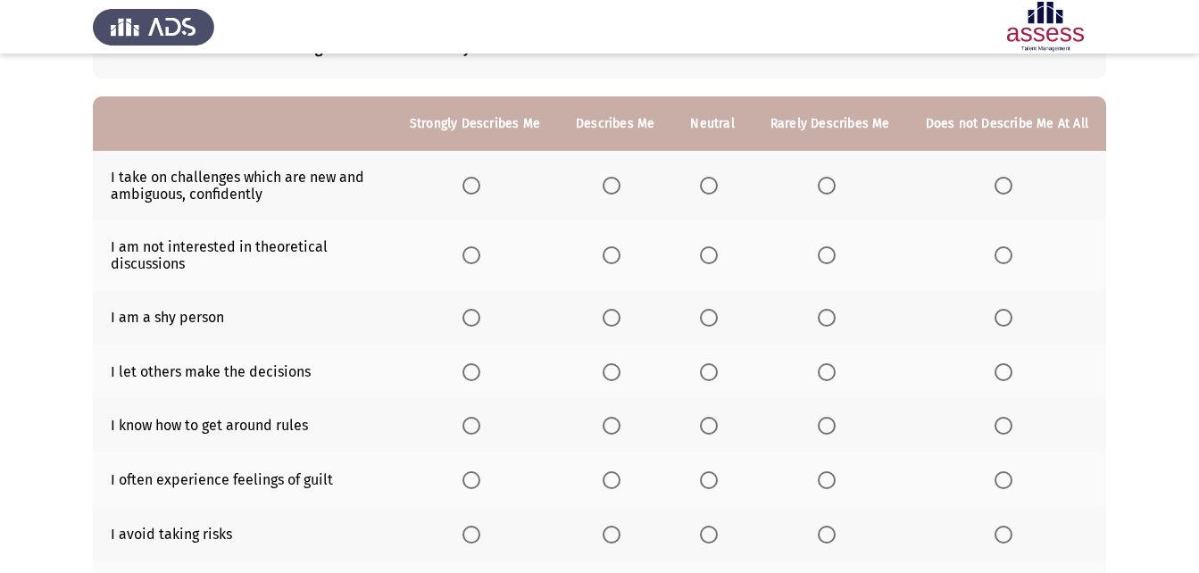
scroll to position [89, 0]
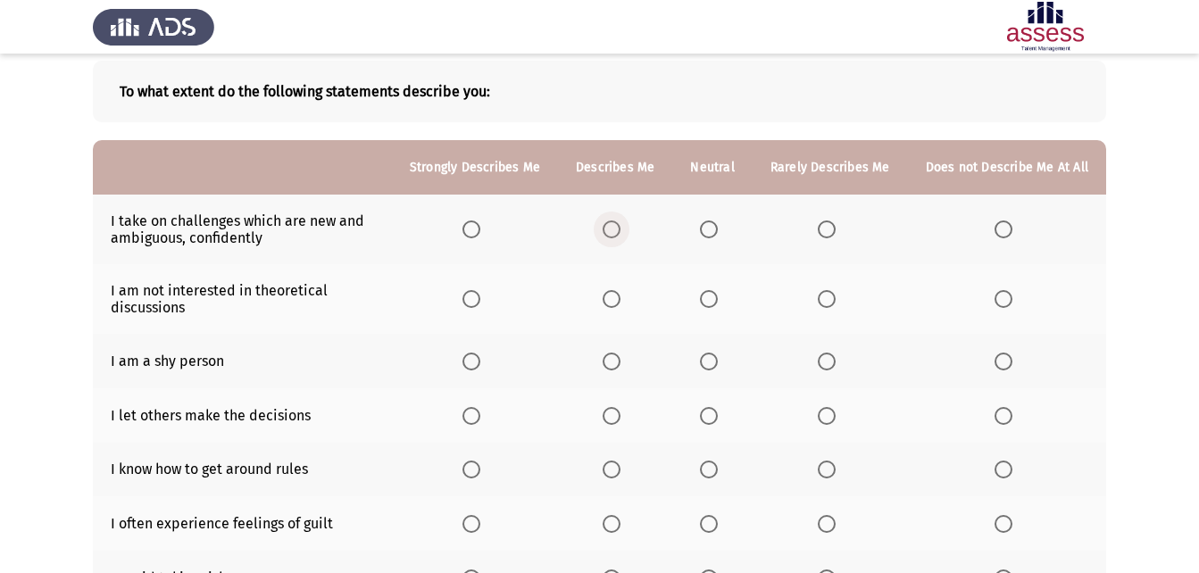
click at [620, 228] on span "Select an option" at bounding box center [612, 230] width 18 height 18
click at [620, 228] on input "Select an option" at bounding box center [612, 230] width 18 height 18
click at [703, 291] on th at bounding box center [711, 299] width 79 height 70
click at [718, 304] on span "Select an option" at bounding box center [709, 299] width 18 height 18
click at [718, 304] on input "Select an option" at bounding box center [709, 299] width 18 height 18
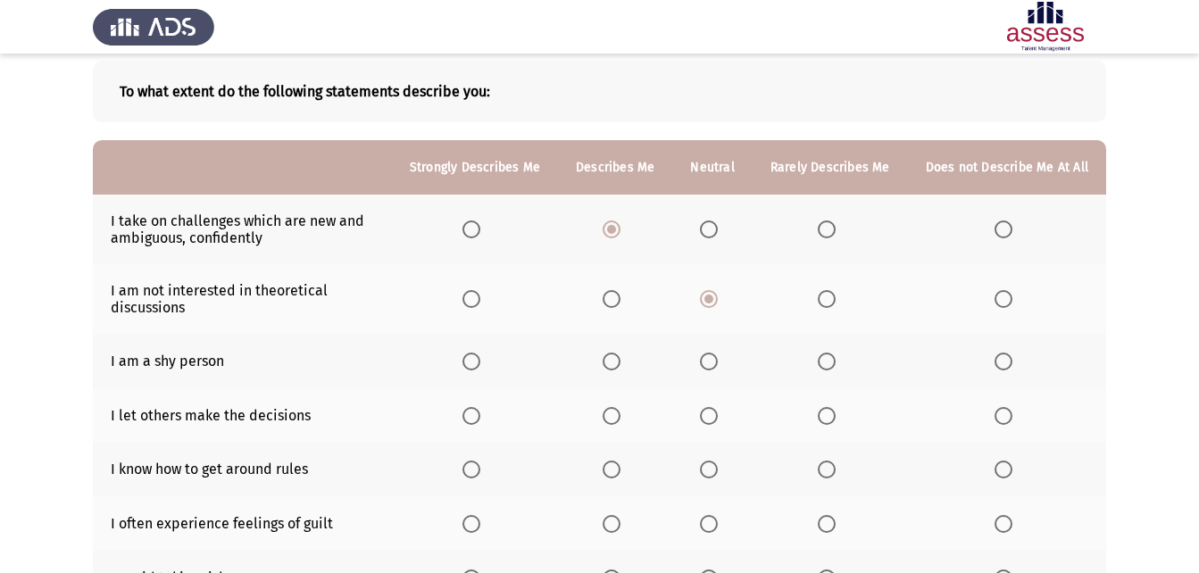
click at [615, 363] on span "Select an option" at bounding box center [612, 362] width 18 height 18
click at [615, 363] on input "Select an option" at bounding box center [612, 362] width 18 height 18
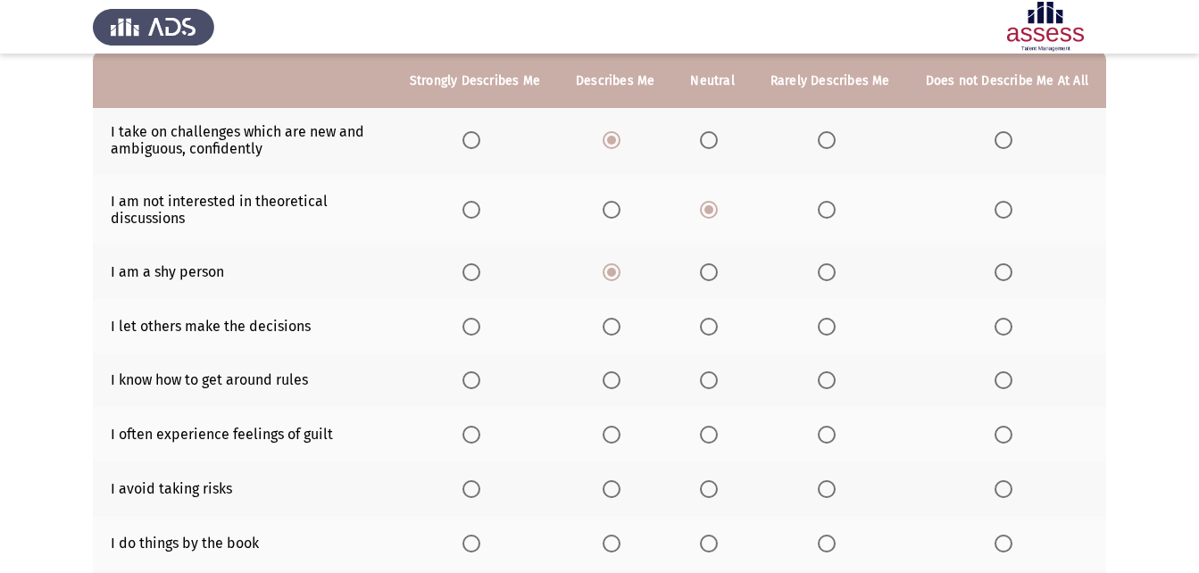
click at [823, 328] on span "Select an option" at bounding box center [827, 327] width 18 height 18
click at [823, 328] on input "Select an option" at bounding box center [827, 327] width 18 height 18
click at [841, 382] on label "Select an option" at bounding box center [830, 380] width 25 height 18
click at [836, 382] on input "Select an option" at bounding box center [827, 380] width 18 height 18
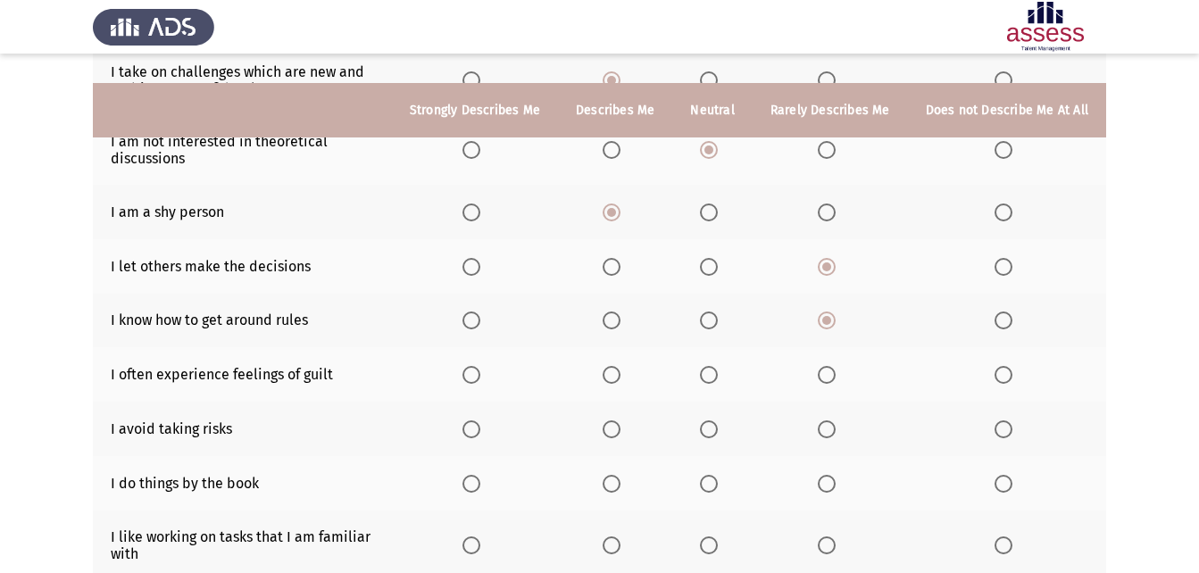
scroll to position [268, 0]
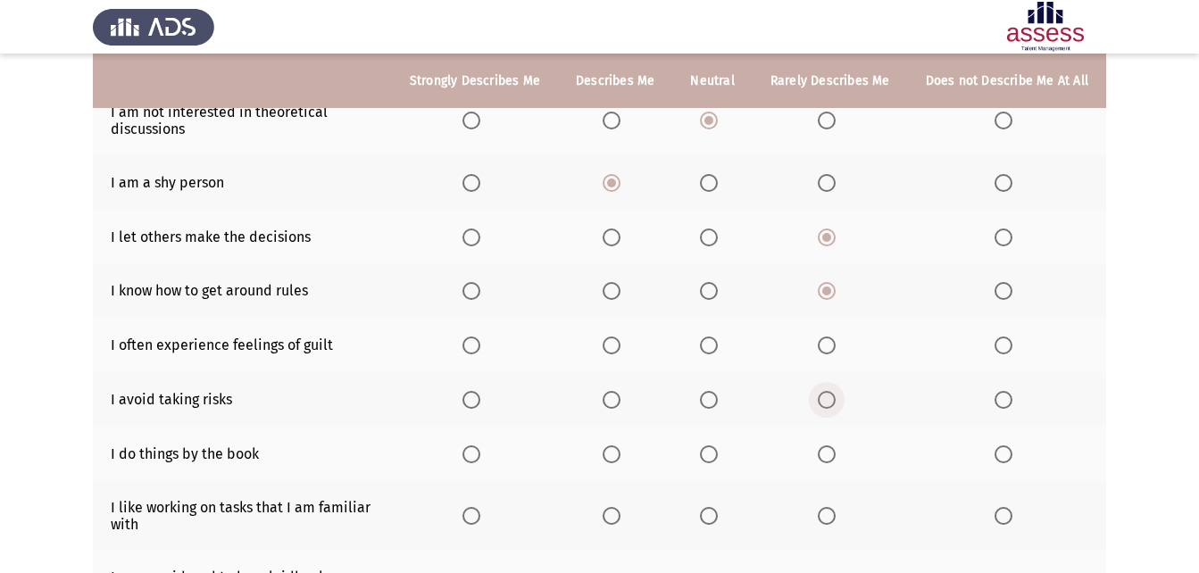
click at [834, 392] on span "Select an option" at bounding box center [827, 400] width 18 height 18
click at [834, 392] on input "Select an option" at bounding box center [827, 400] width 18 height 18
click at [718, 454] on span "Select an option" at bounding box center [709, 455] width 18 height 18
click at [718, 454] on input "Select an option" at bounding box center [709, 455] width 18 height 18
click at [822, 342] on span "Select an option" at bounding box center [827, 346] width 18 height 18
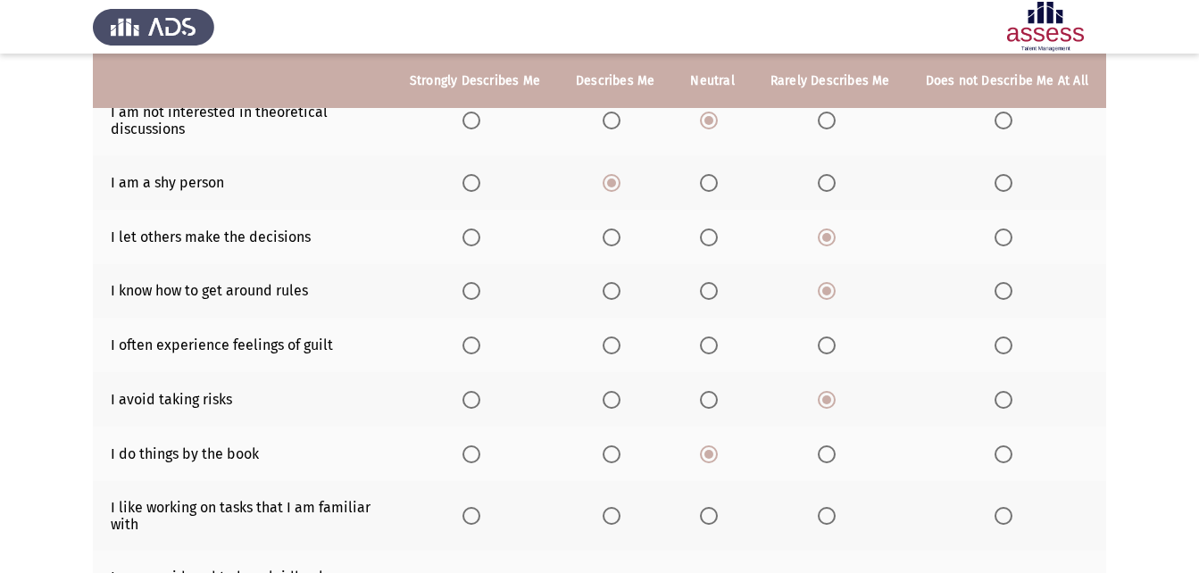
click at [822, 342] on input "Select an option" at bounding box center [827, 346] width 18 height 18
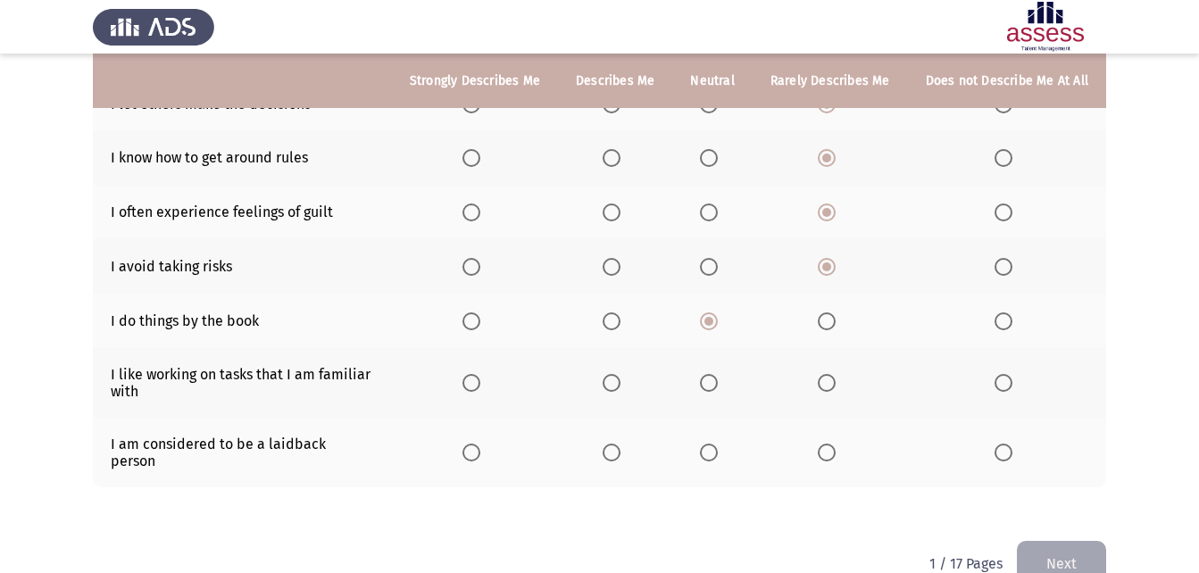
scroll to position [424, 0]
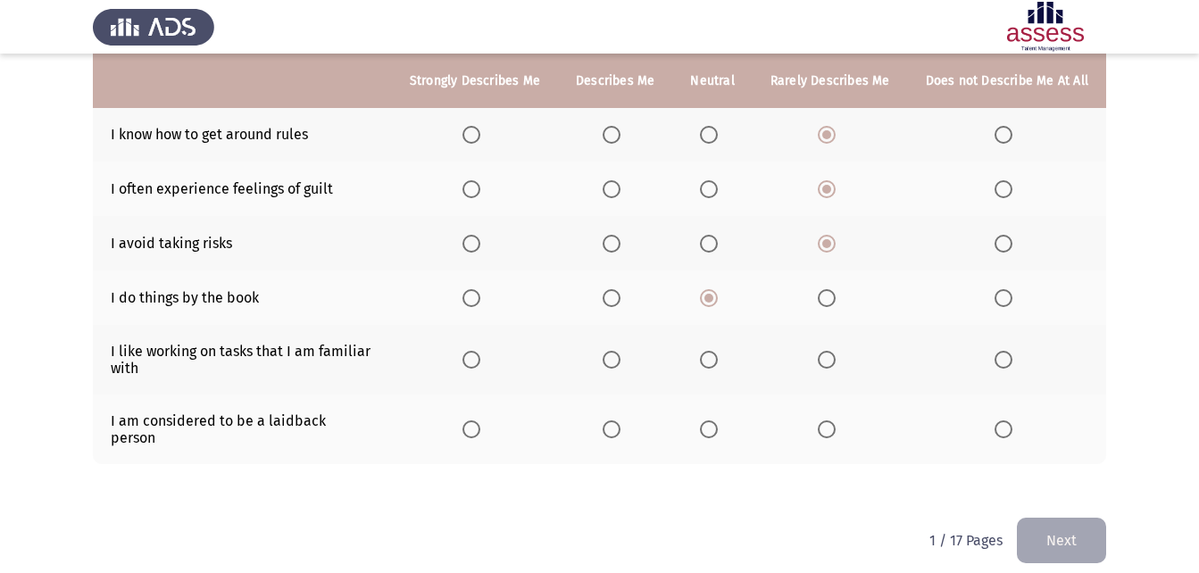
click at [613, 421] on span "Select an option" at bounding box center [612, 430] width 18 height 18
click at [613, 421] on input "Select an option" at bounding box center [612, 430] width 18 height 18
click at [620, 360] on span "Select an option" at bounding box center [612, 360] width 18 height 18
click at [620, 360] on input "Select an option" at bounding box center [612, 360] width 18 height 18
click at [1066, 539] on button "Next" at bounding box center [1061, 541] width 89 height 46
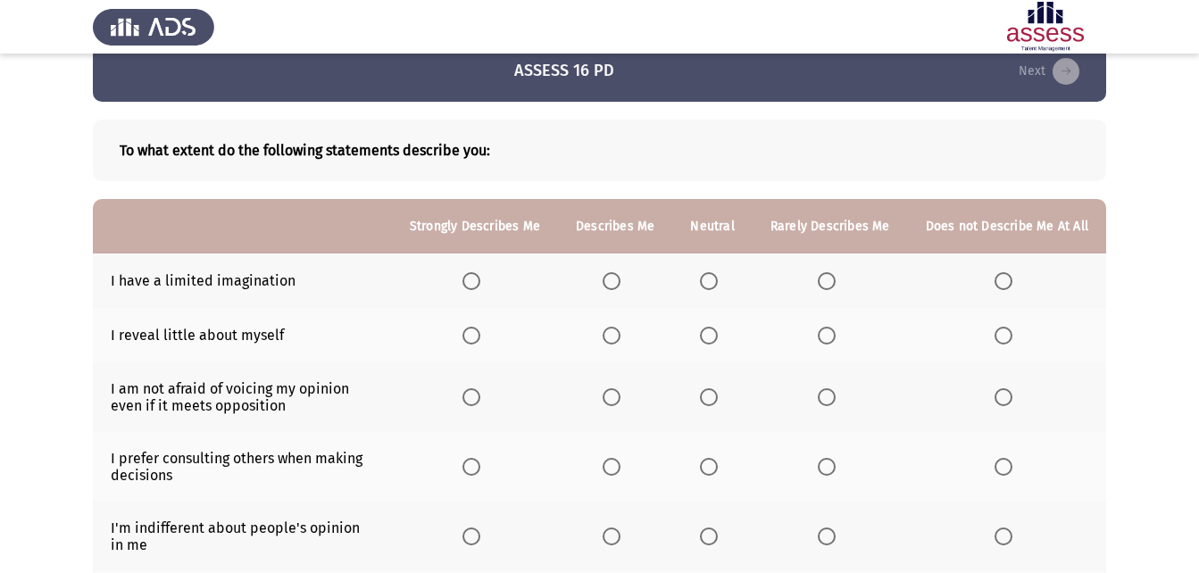
scroll to position [0, 0]
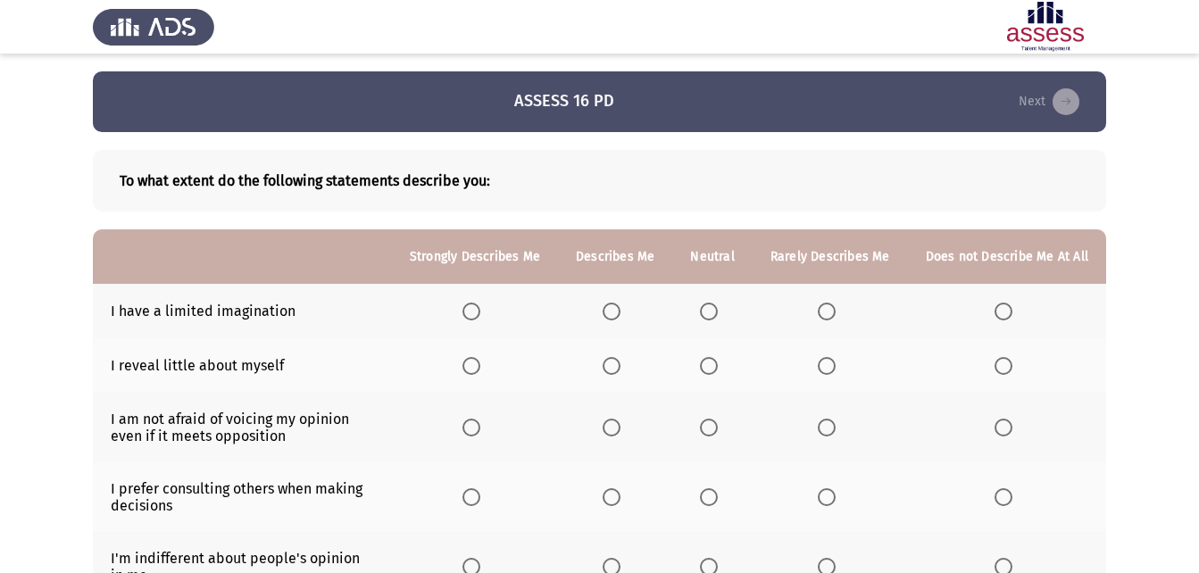
click at [998, 313] on span "Select an option" at bounding box center [1004, 312] width 18 height 18
click at [998, 313] on input "Select an option" at bounding box center [1004, 312] width 18 height 18
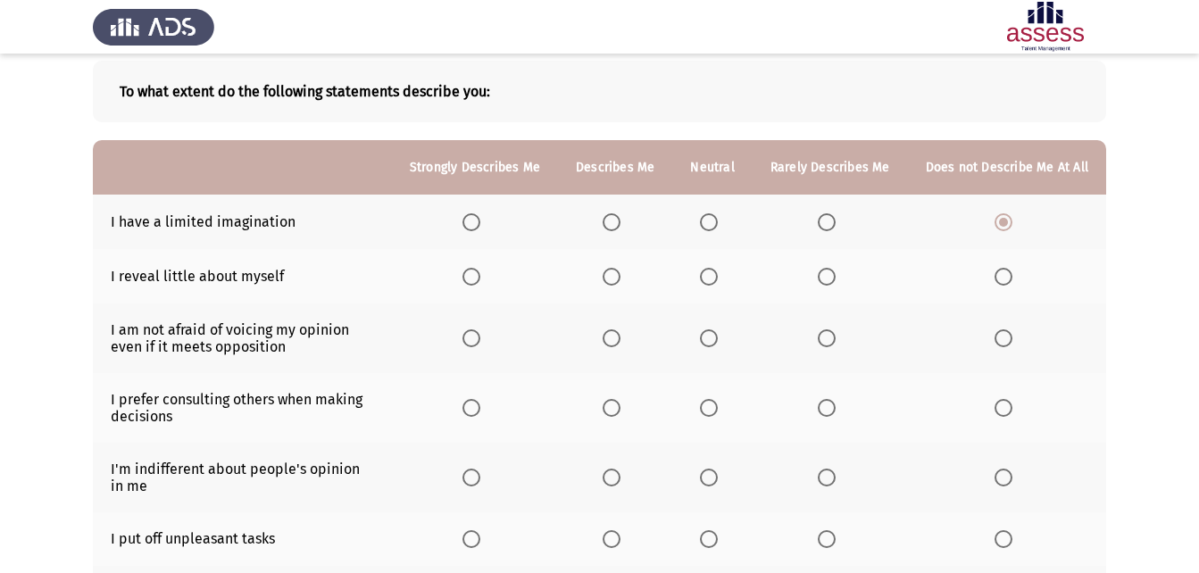
click at [620, 281] on span "Select an option" at bounding box center [612, 277] width 18 height 18
click at [620, 281] on input "Select an option" at bounding box center [612, 277] width 18 height 18
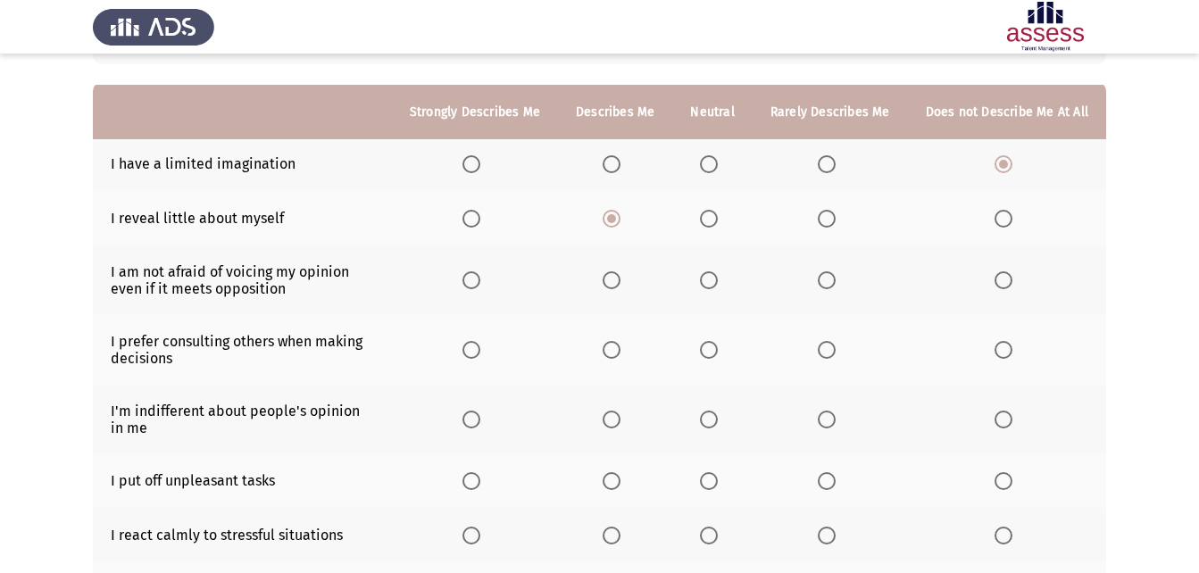
scroll to position [179, 0]
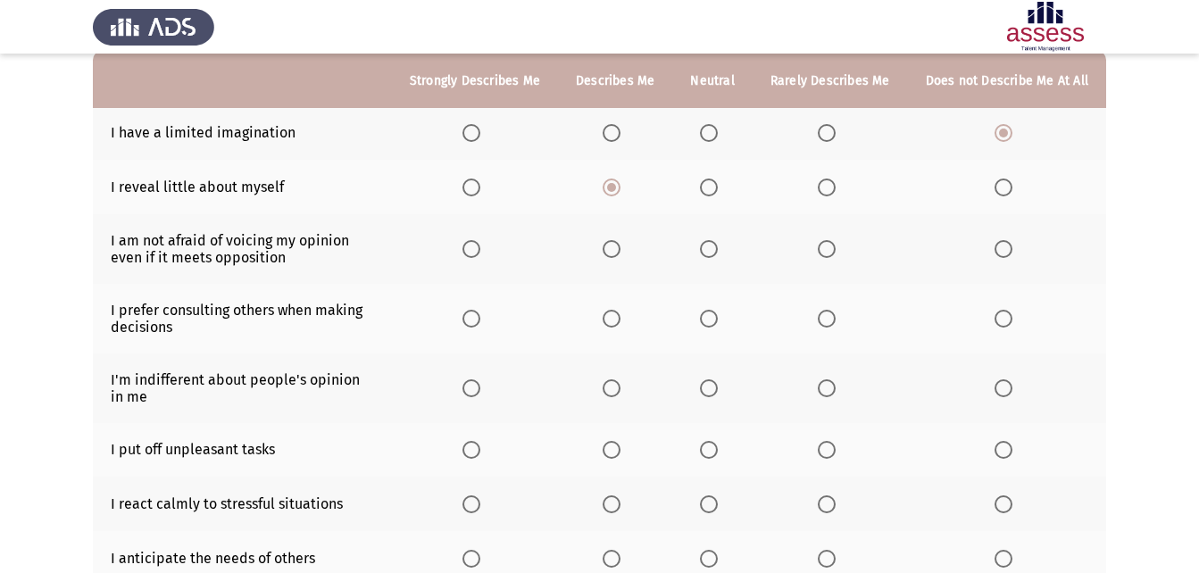
click at [620, 253] on span "Select an option" at bounding box center [612, 249] width 18 height 18
click at [620, 253] on input "Select an option" at bounding box center [612, 249] width 18 height 18
click at [612, 317] on span "Select an option" at bounding box center [612, 319] width 18 height 18
click at [612, 317] on input "Select an option" at bounding box center [612, 319] width 18 height 18
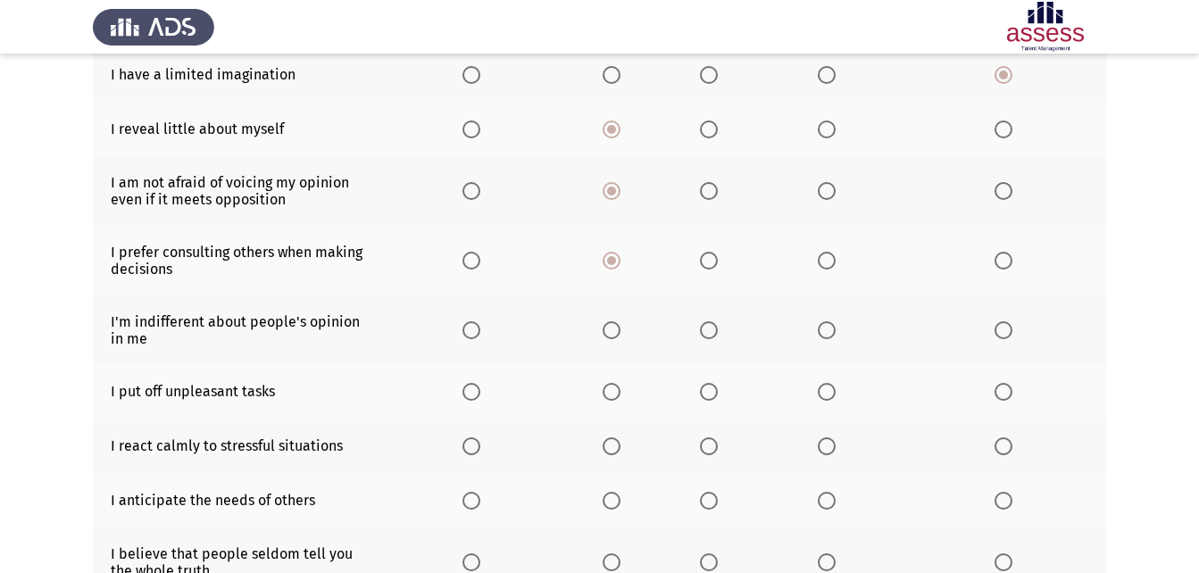
scroll to position [268, 0]
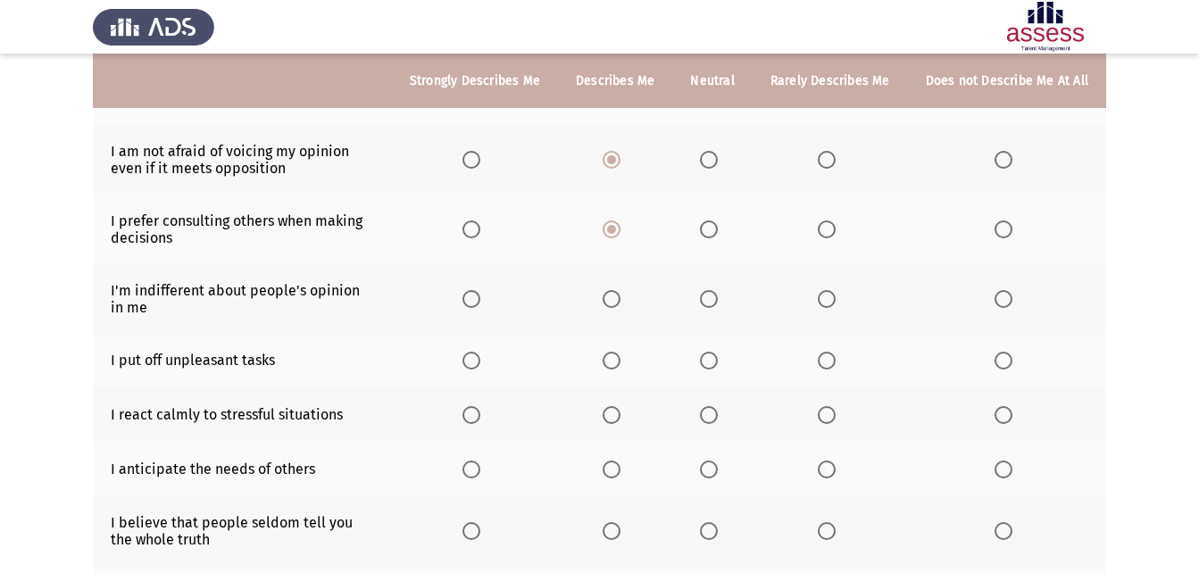
click at [724, 297] on label "Select an option" at bounding box center [712, 299] width 25 height 18
click at [718, 297] on input "Select an option" at bounding box center [709, 299] width 18 height 18
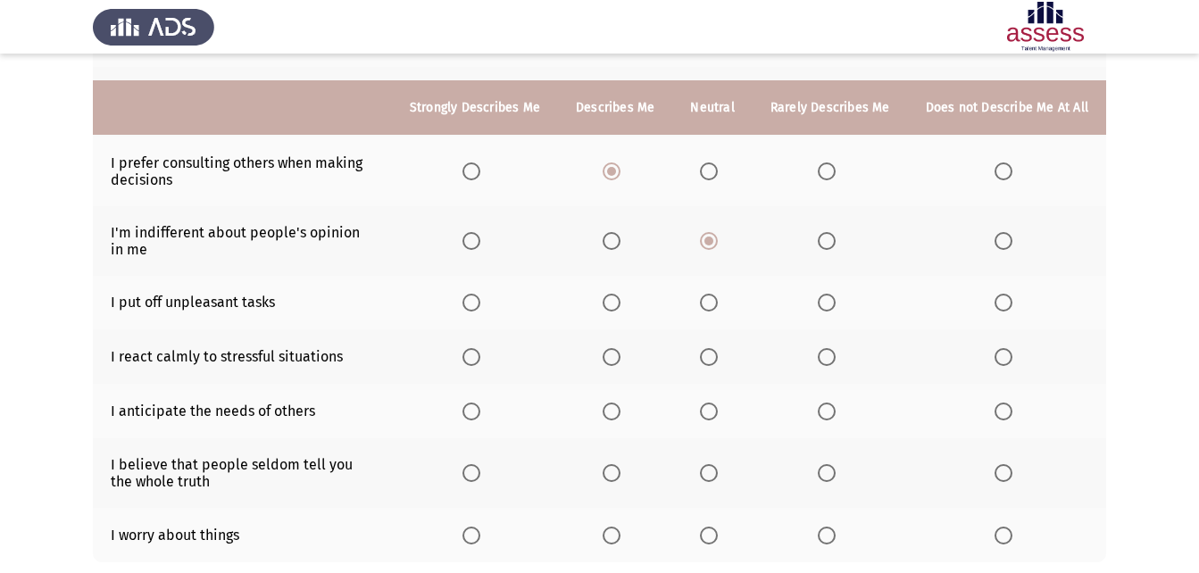
scroll to position [357, 0]
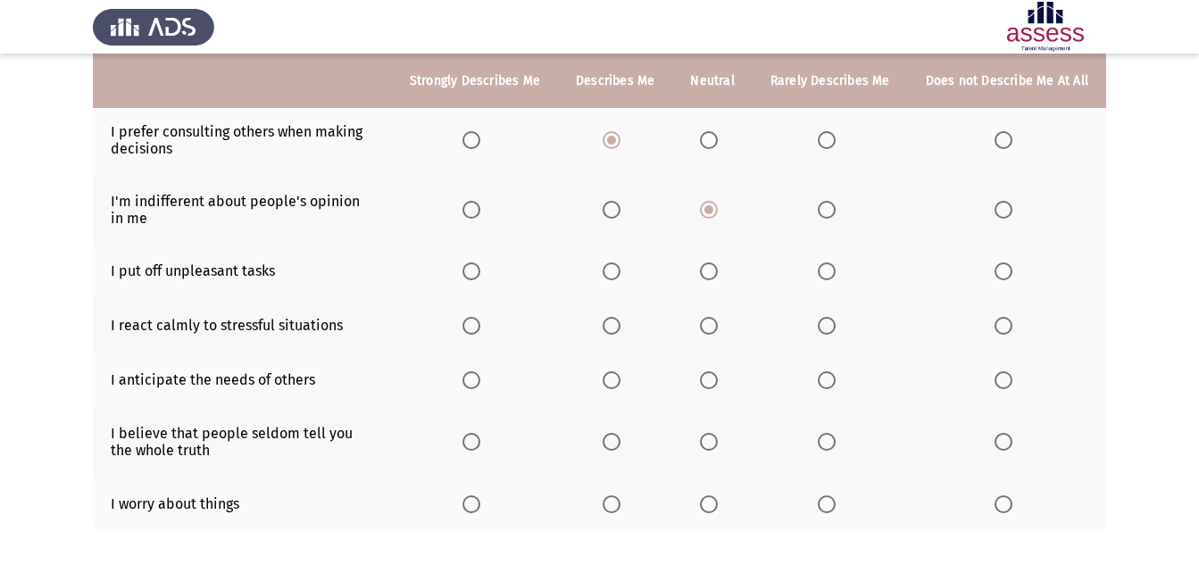
click at [628, 270] on label "Select an option" at bounding box center [615, 271] width 25 height 18
click at [620, 270] on input "Select an option" at bounding box center [612, 271] width 18 height 18
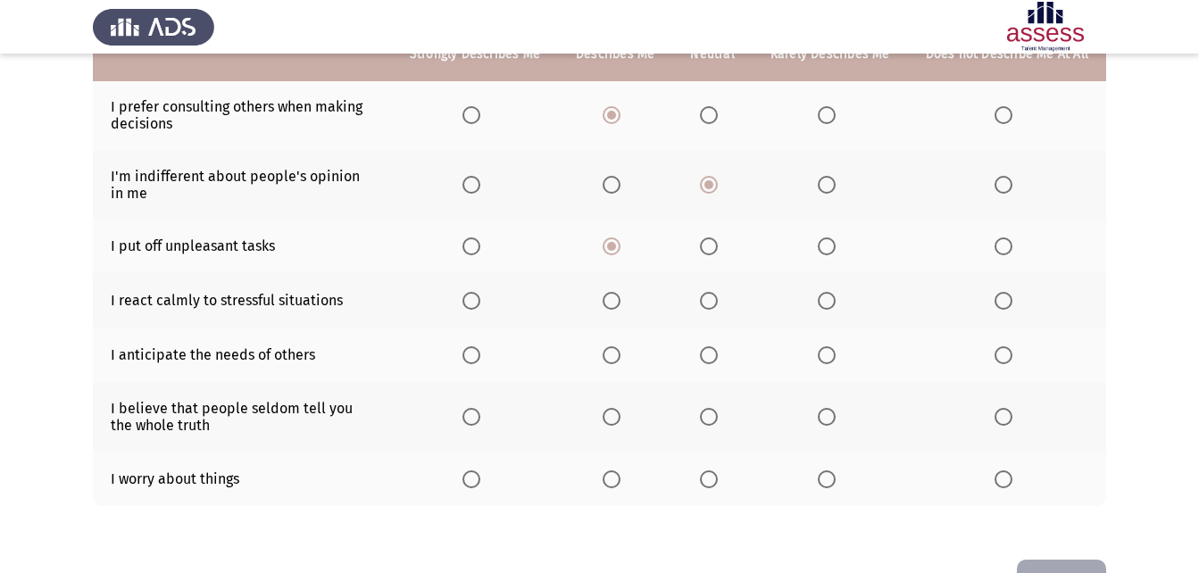
scroll to position [351, 0]
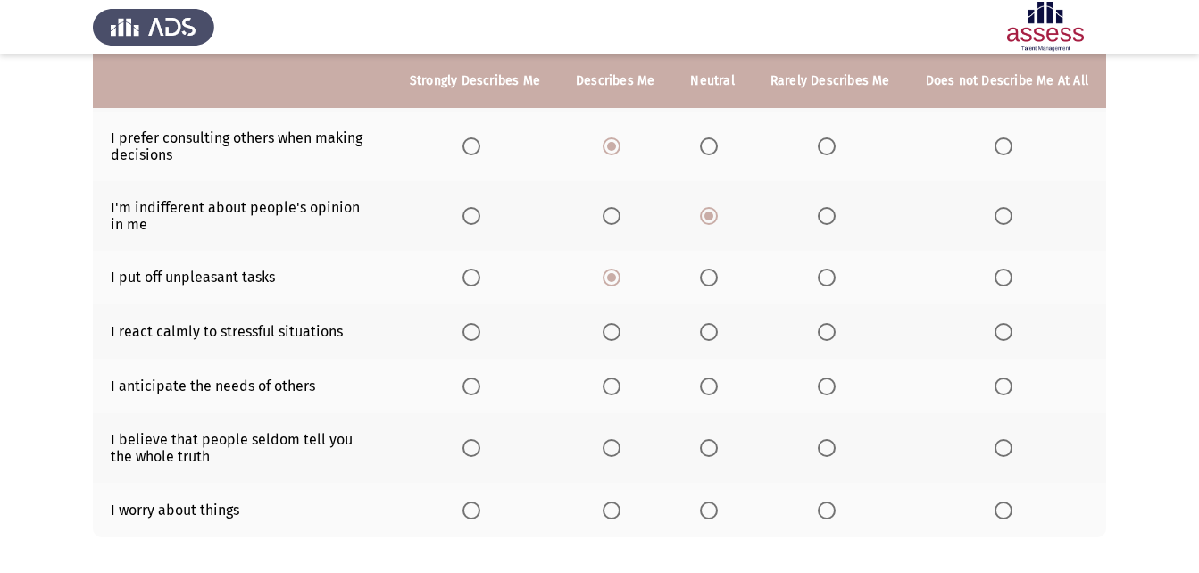
click at [480, 330] on span "Select an option" at bounding box center [471, 332] width 18 height 18
click at [480, 330] on input "Select an option" at bounding box center [471, 332] width 18 height 18
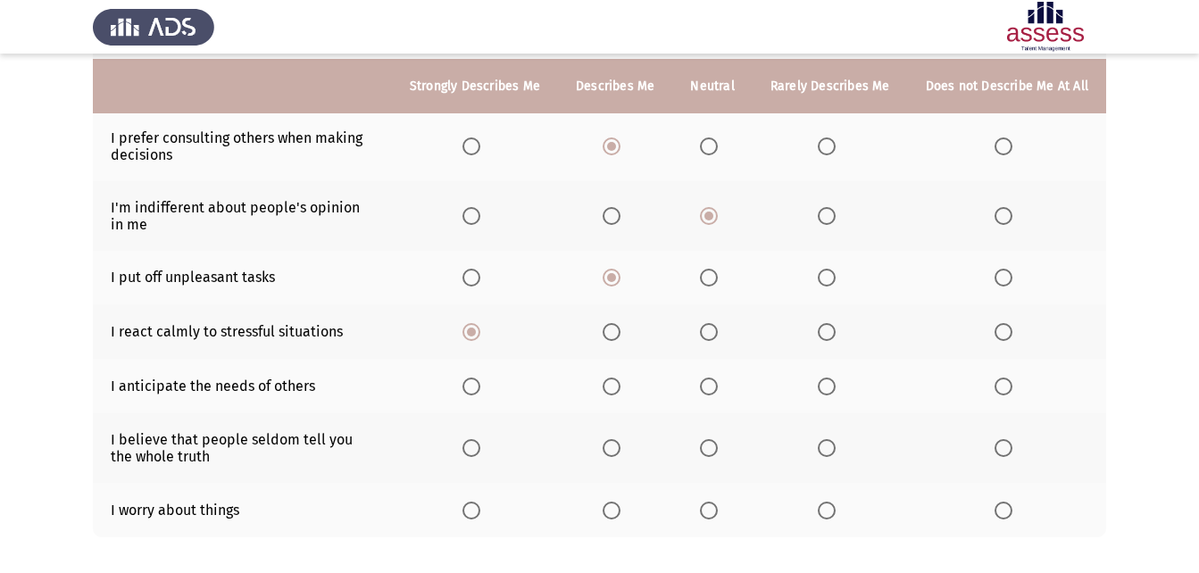
scroll to position [440, 0]
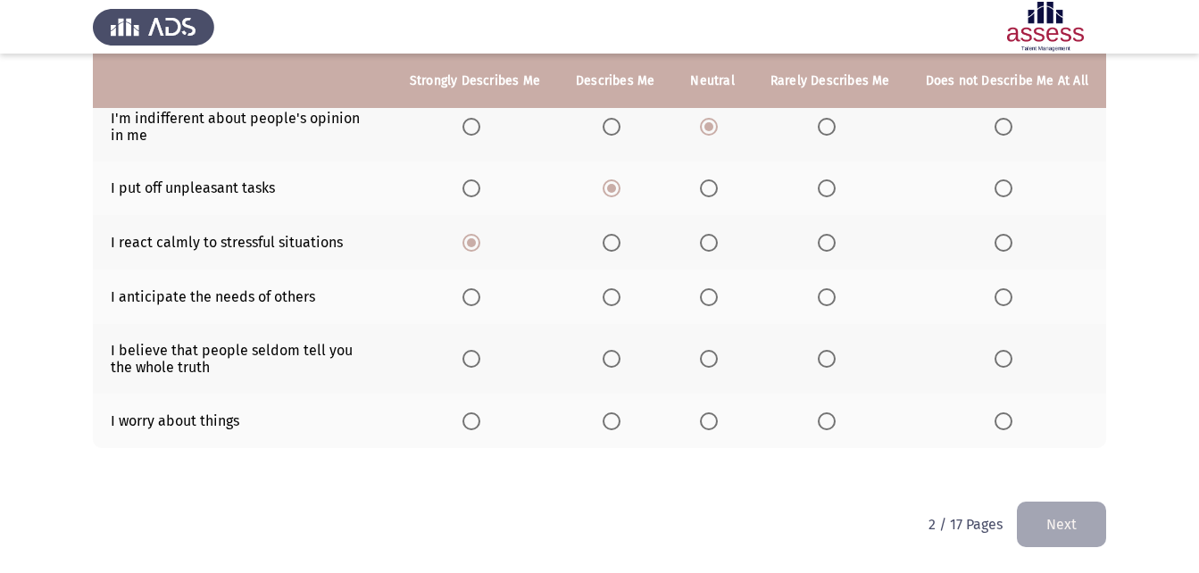
drag, startPoint x: 184, startPoint y: 296, endPoint x: 119, endPoint y: 299, distance: 65.2
click at [119, 299] on td "I anticipate the needs of others" at bounding box center [242, 297] width 299 height 54
click at [480, 353] on span "Select an option" at bounding box center [471, 359] width 18 height 18
click at [480, 353] on input "Select an option" at bounding box center [471, 359] width 18 height 18
click at [620, 429] on span "Select an option" at bounding box center [612, 421] width 18 height 18
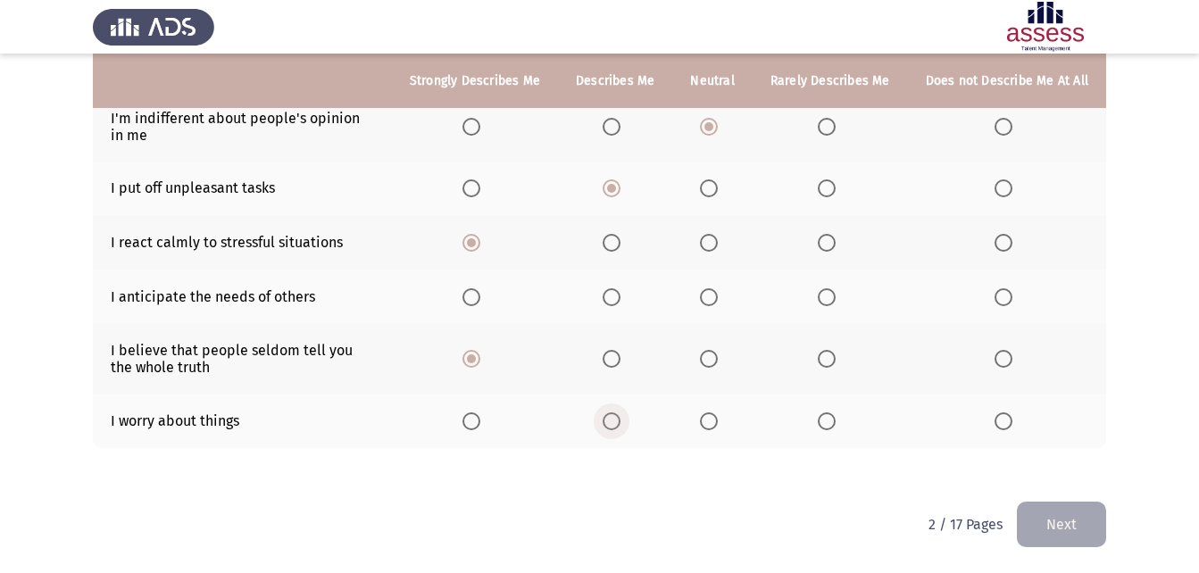
click at [620, 429] on input "Select an option" at bounding box center [612, 421] width 18 height 18
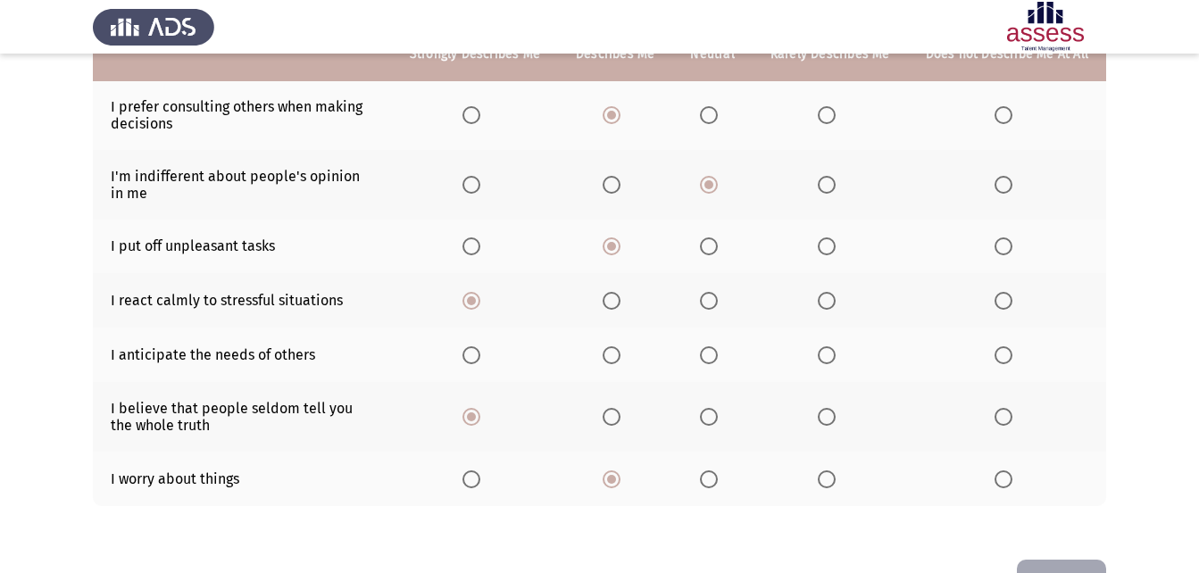
scroll to position [351, 0]
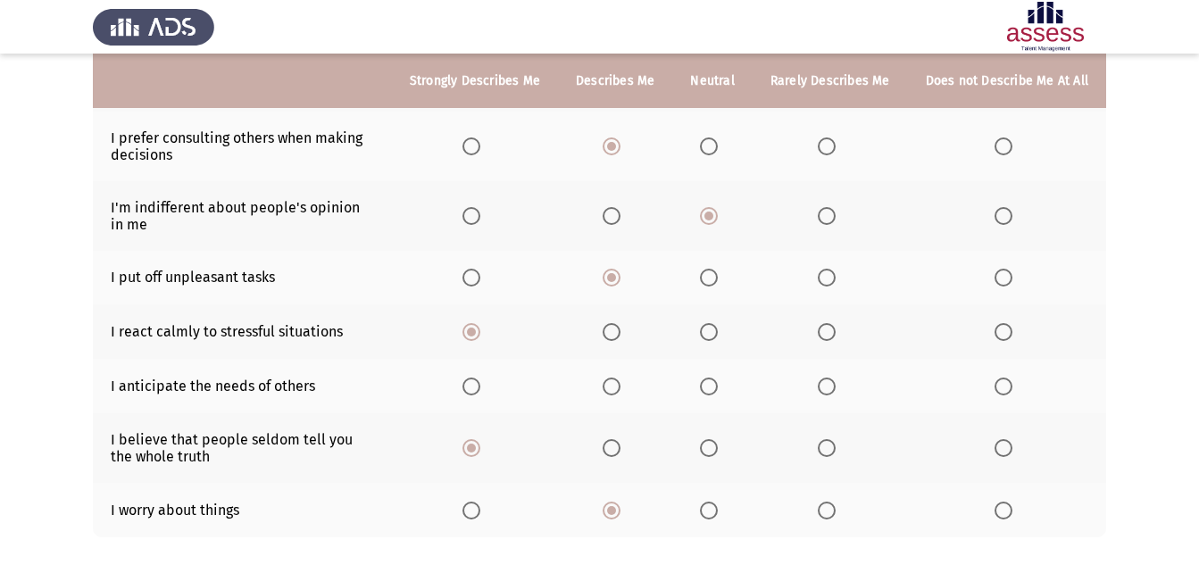
click at [706, 284] on span "Select an option" at bounding box center [709, 278] width 18 height 18
click at [706, 284] on input "Select an option" at bounding box center [709, 278] width 18 height 18
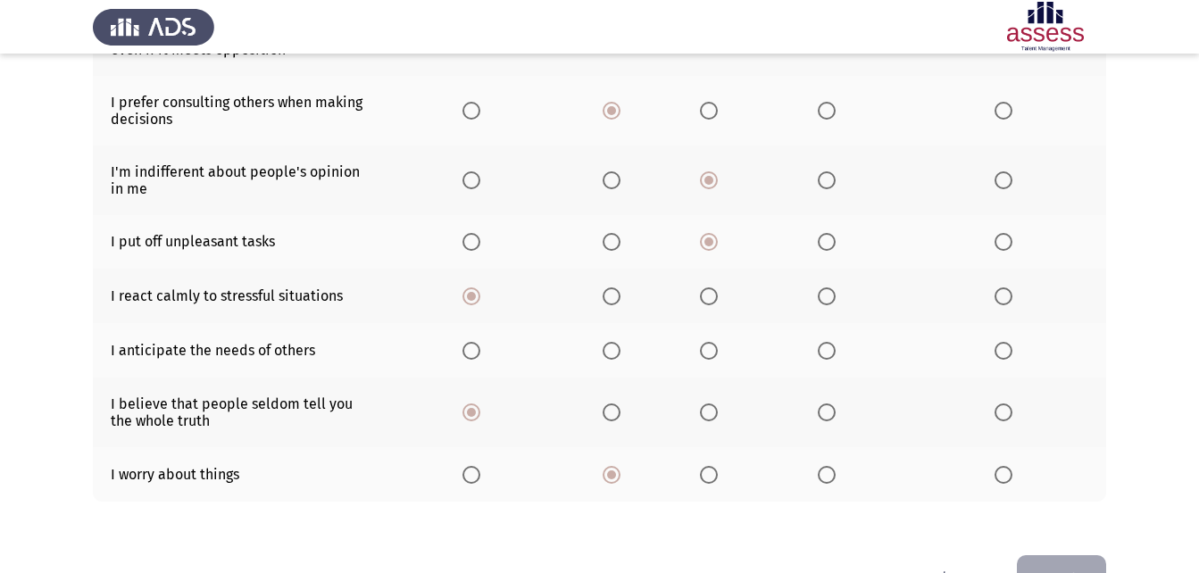
scroll to position [440, 0]
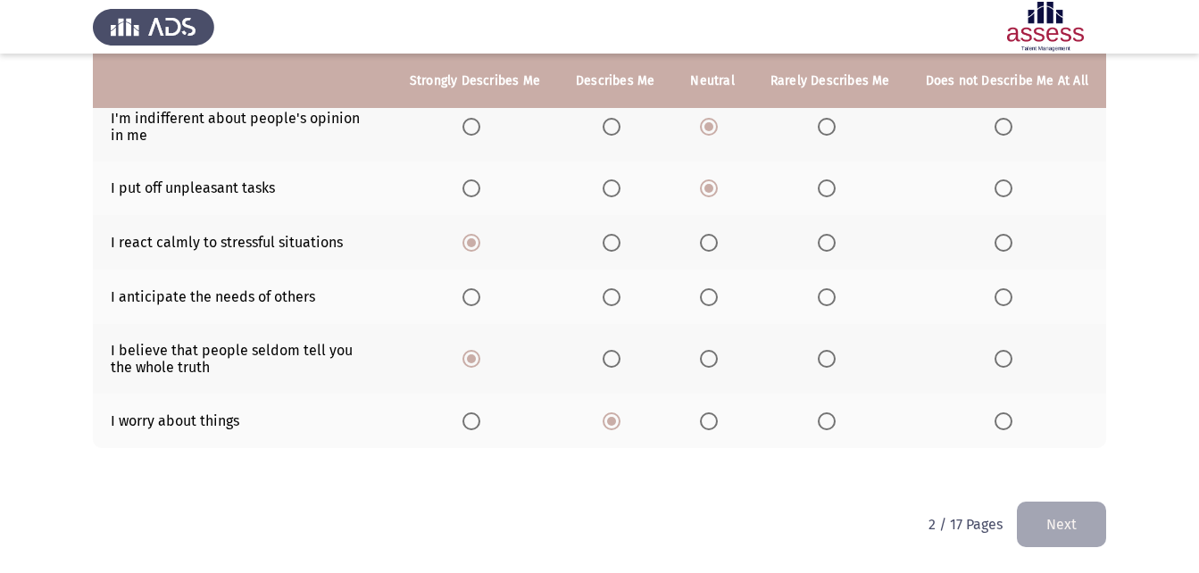
click at [714, 294] on span "Select an option" at bounding box center [709, 297] width 18 height 18
click at [714, 294] on input "Select an option" at bounding box center [709, 297] width 18 height 18
click at [1036, 516] on button "Next" at bounding box center [1061, 525] width 89 height 46
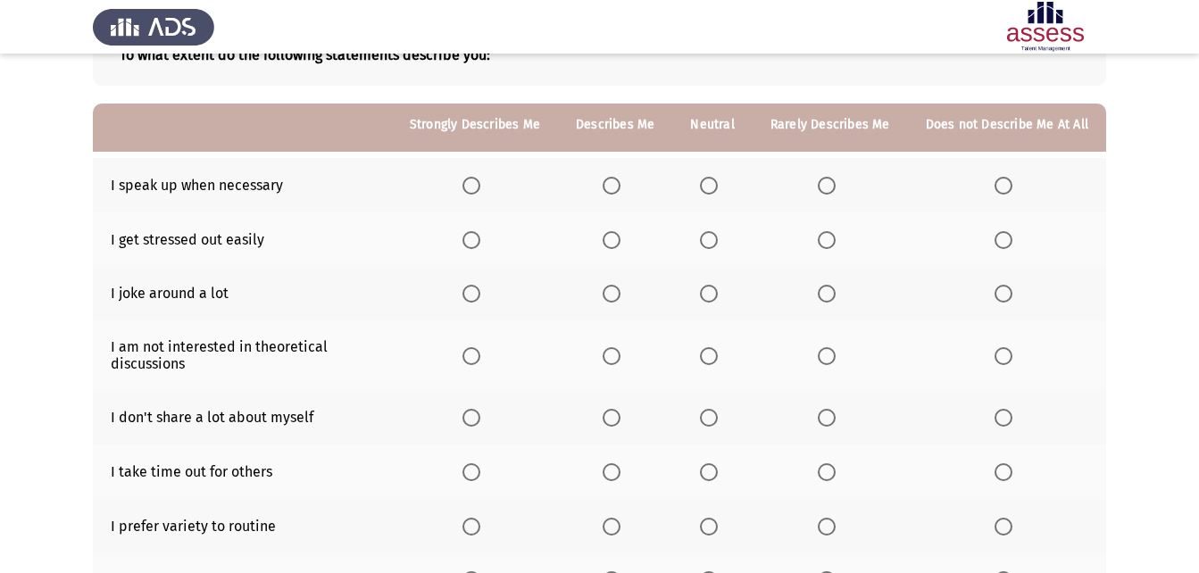
scroll to position [179, 0]
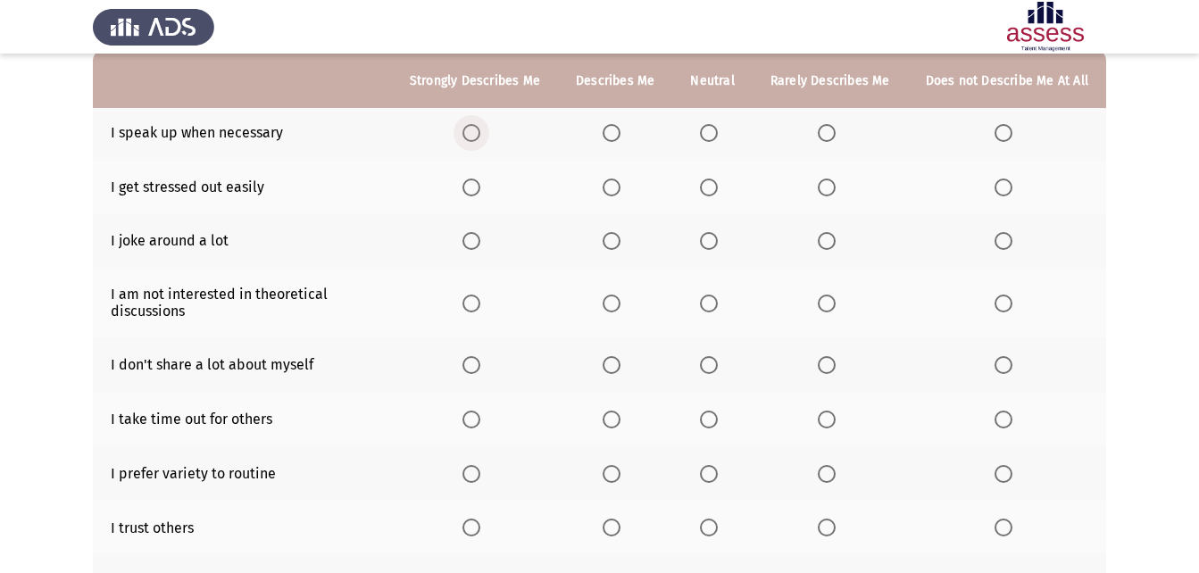
click at [473, 137] on span "Select an option" at bounding box center [471, 133] width 18 height 18
click at [473, 137] on input "Select an option" at bounding box center [471, 133] width 18 height 18
click at [830, 181] on span "Select an option" at bounding box center [827, 188] width 18 height 18
click at [830, 181] on input "Select an option" at bounding box center [827, 188] width 18 height 18
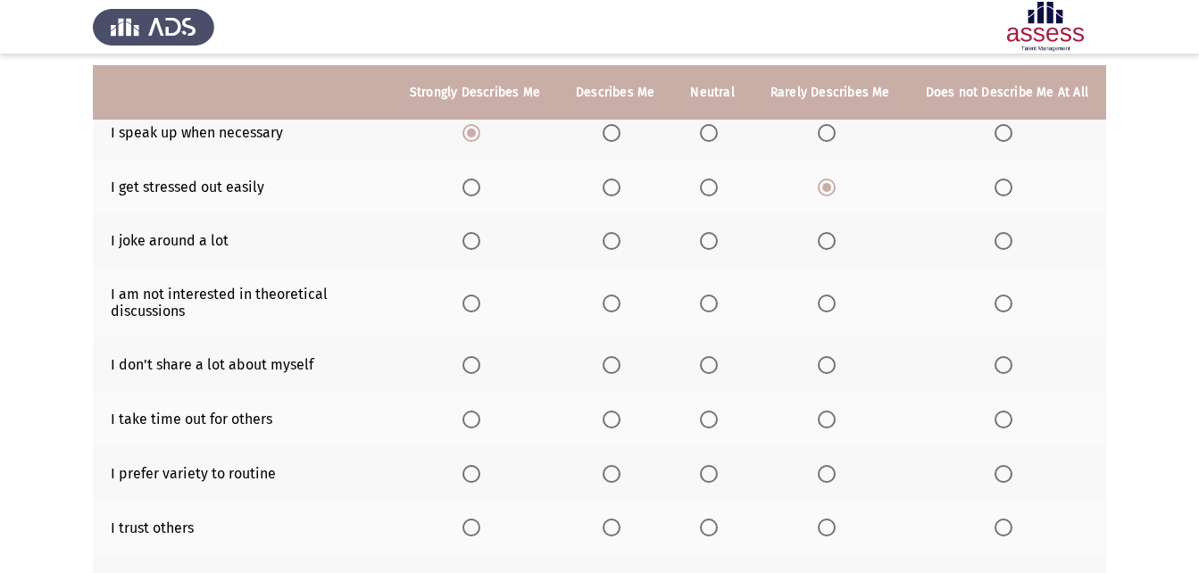
scroll to position [268, 0]
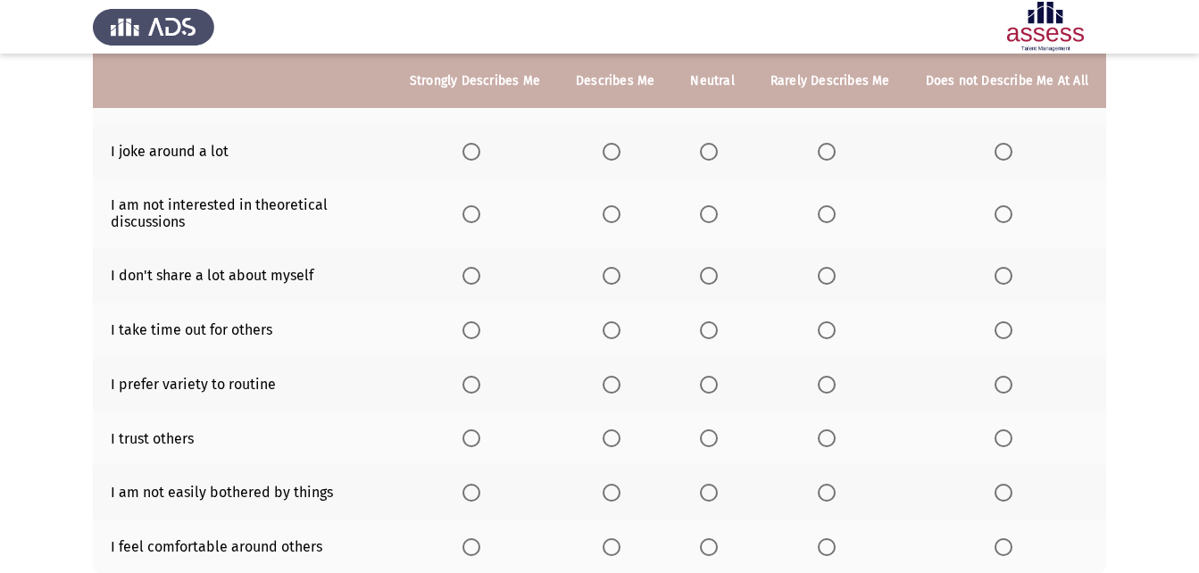
click at [718, 150] on span "Select an option" at bounding box center [709, 152] width 18 height 18
click at [718, 150] on input "Select an option" at bounding box center [709, 152] width 18 height 18
click at [1005, 212] on span "Select an option" at bounding box center [1004, 214] width 18 height 18
click at [1005, 212] on input "Select an option" at bounding box center [1004, 214] width 18 height 18
click at [833, 216] on span "Select an option" at bounding box center [827, 214] width 18 height 18
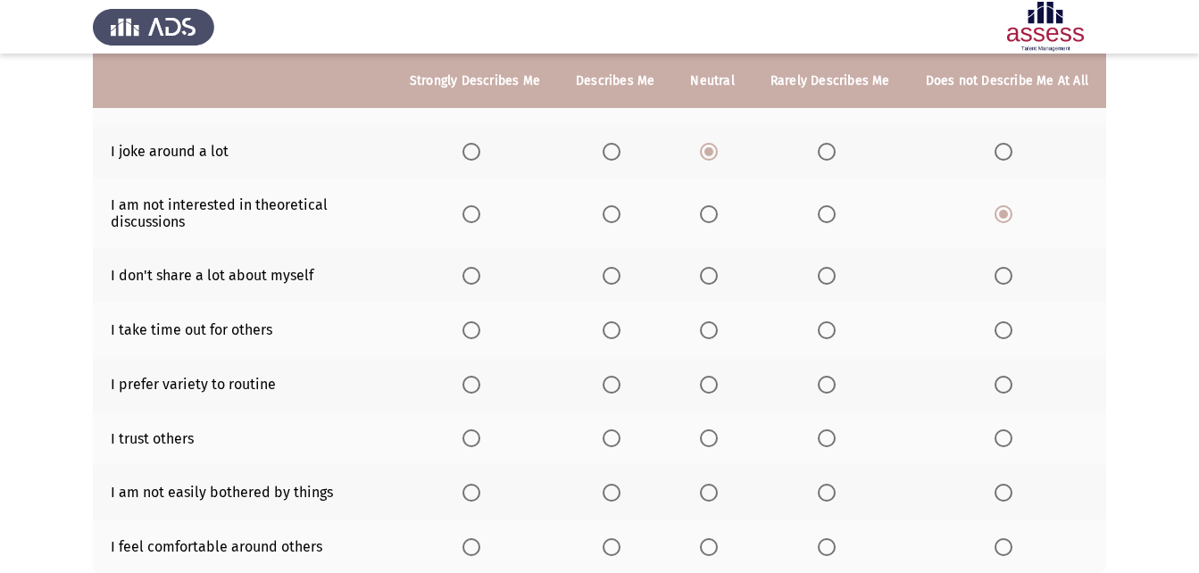
click at [833, 216] on input "Select an option" at bounding box center [827, 214] width 18 height 18
click at [620, 273] on span "Select an option" at bounding box center [612, 276] width 18 height 18
click at [620, 273] on input "Select an option" at bounding box center [612, 276] width 18 height 18
click at [620, 328] on span "Select an option" at bounding box center [612, 330] width 18 height 18
click at [620, 328] on input "Select an option" at bounding box center [612, 330] width 18 height 18
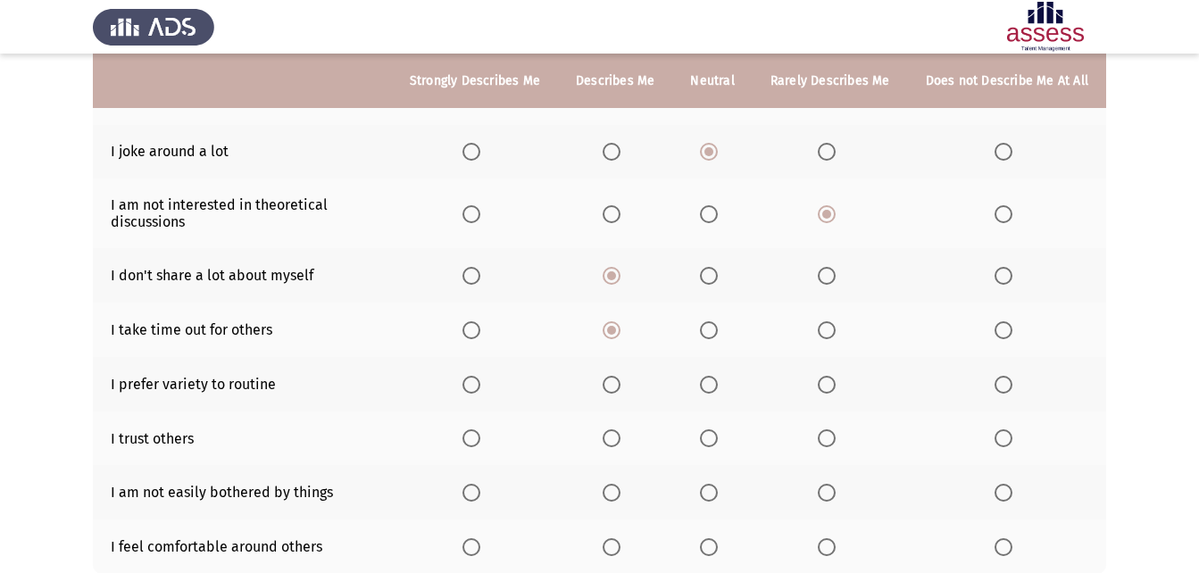
click at [706, 375] on mat-radio-button "Select an option" at bounding box center [712, 384] width 25 height 19
click at [712, 385] on span "Select an option" at bounding box center [709, 385] width 18 height 18
click at [712, 385] on input "Select an option" at bounding box center [709, 385] width 18 height 18
click at [717, 216] on span "Select an option" at bounding box center [709, 214] width 18 height 18
click at [717, 216] on input "Select an option" at bounding box center [709, 214] width 18 height 18
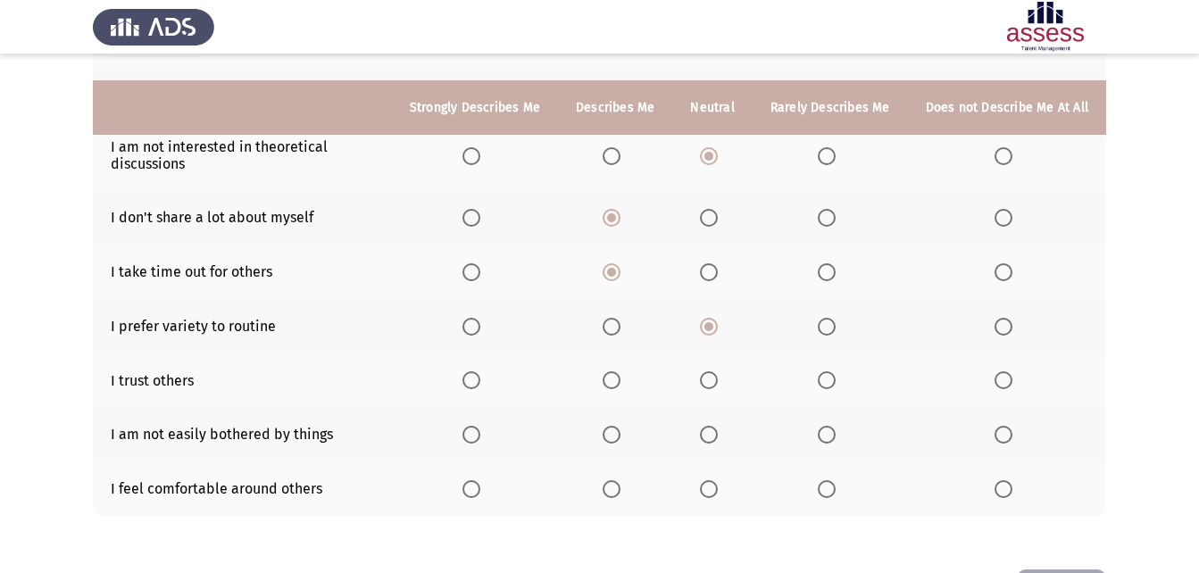
scroll to position [357, 0]
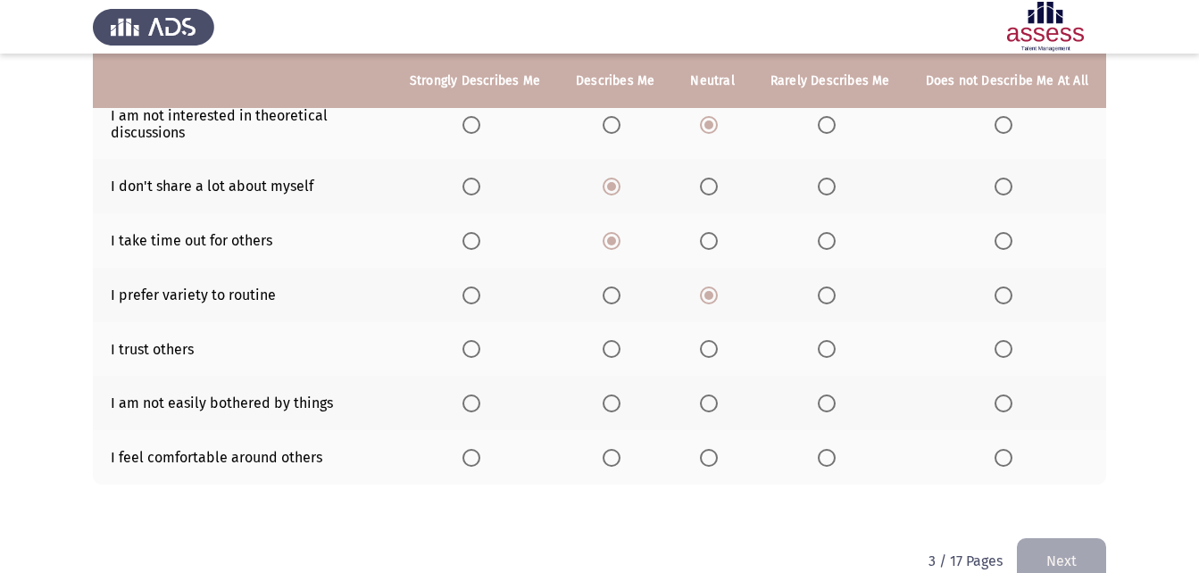
click at [620, 346] on span "Select an option" at bounding box center [612, 349] width 18 height 18
click at [620, 346] on input "Select an option" at bounding box center [612, 349] width 18 height 18
click at [612, 397] on span "Select an option" at bounding box center [612, 404] width 18 height 18
click at [612, 397] on input "Select an option" at bounding box center [612, 404] width 18 height 18
click at [717, 454] on span "Select an option" at bounding box center [709, 458] width 18 height 18
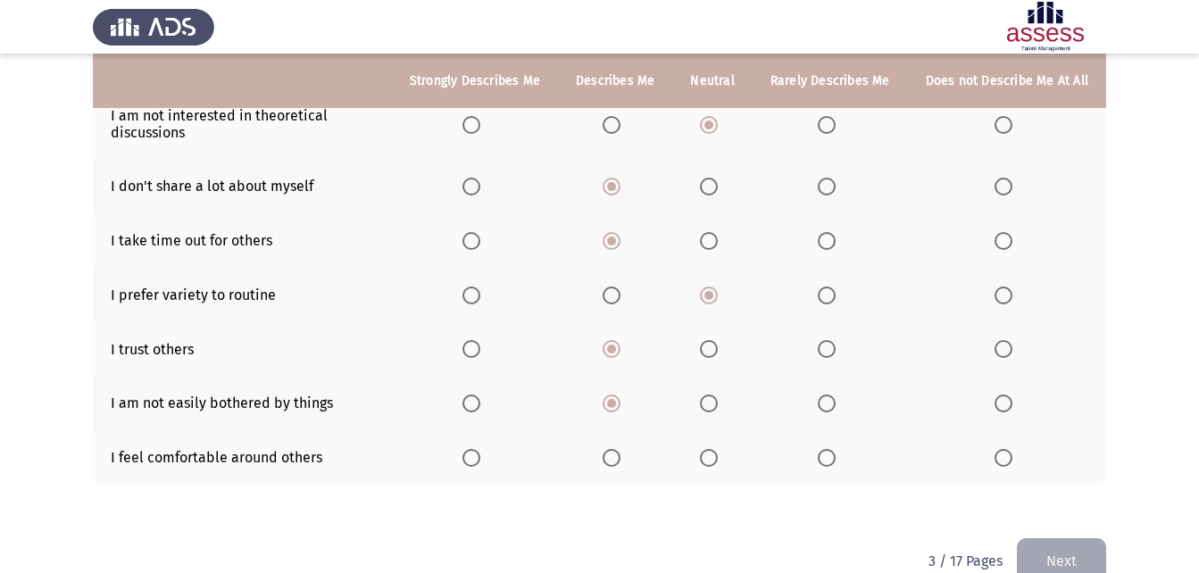
click at [717, 454] on input "Select an option" at bounding box center [709, 458] width 18 height 18
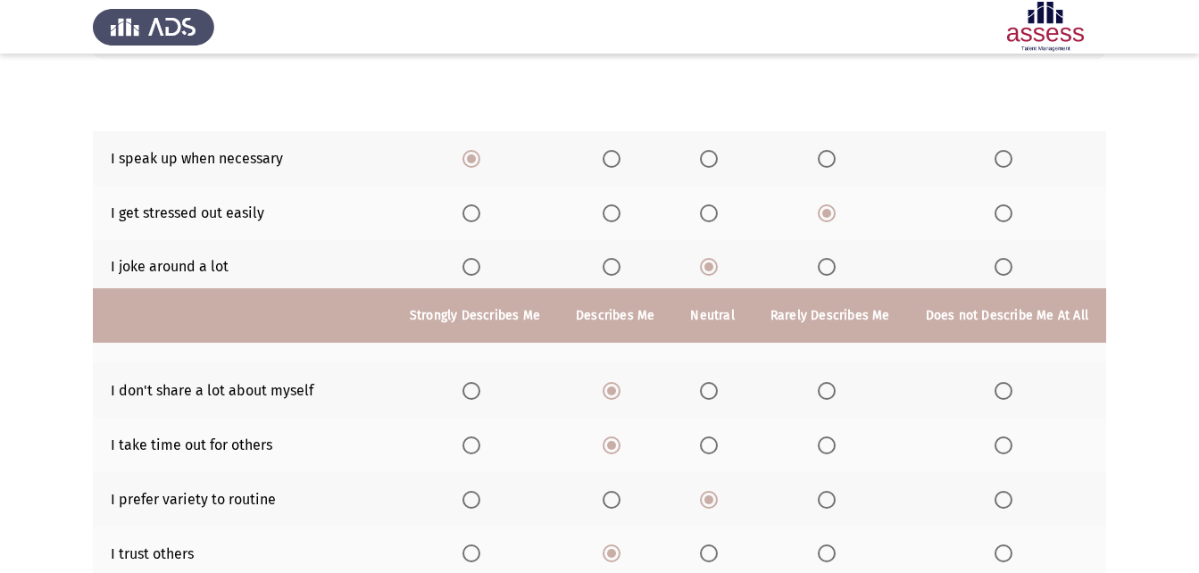
scroll to position [394, 0]
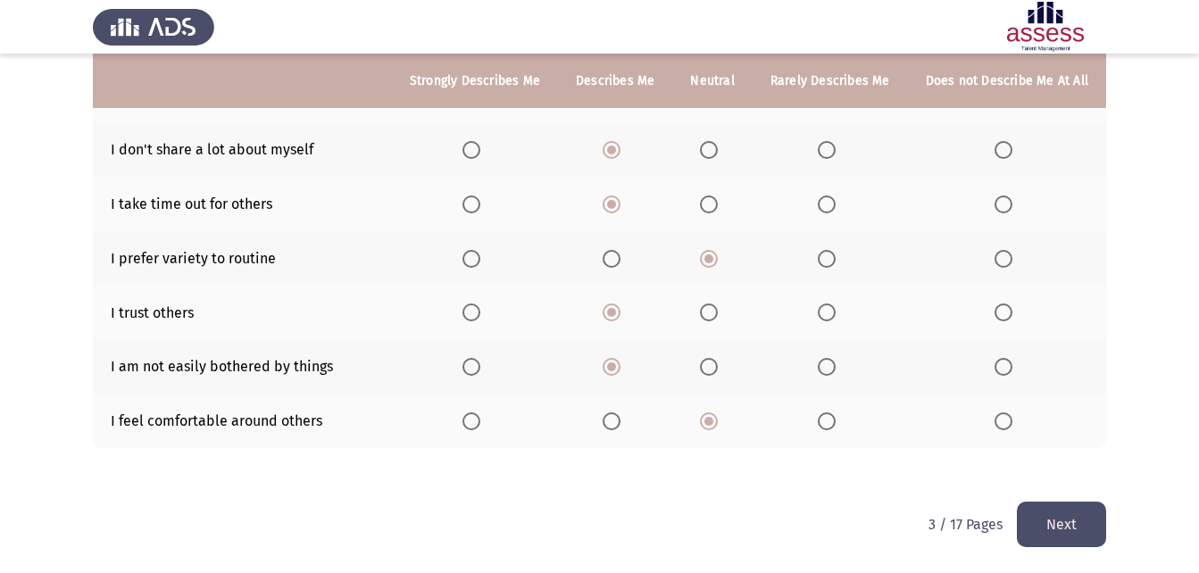
click at [1038, 520] on button "Next" at bounding box center [1061, 525] width 89 height 46
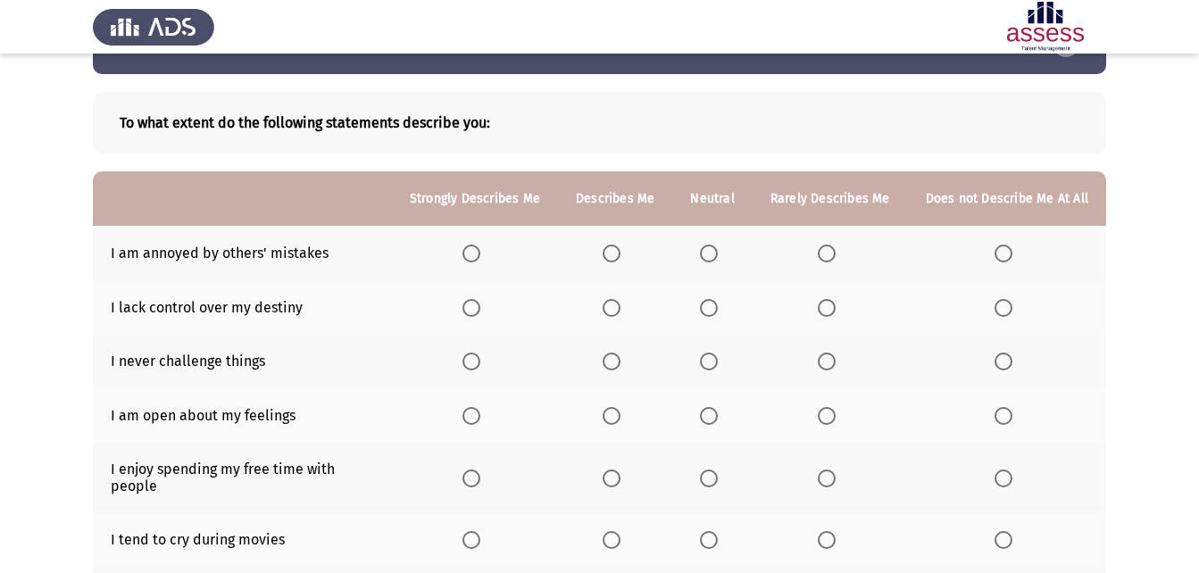
scroll to position [89, 0]
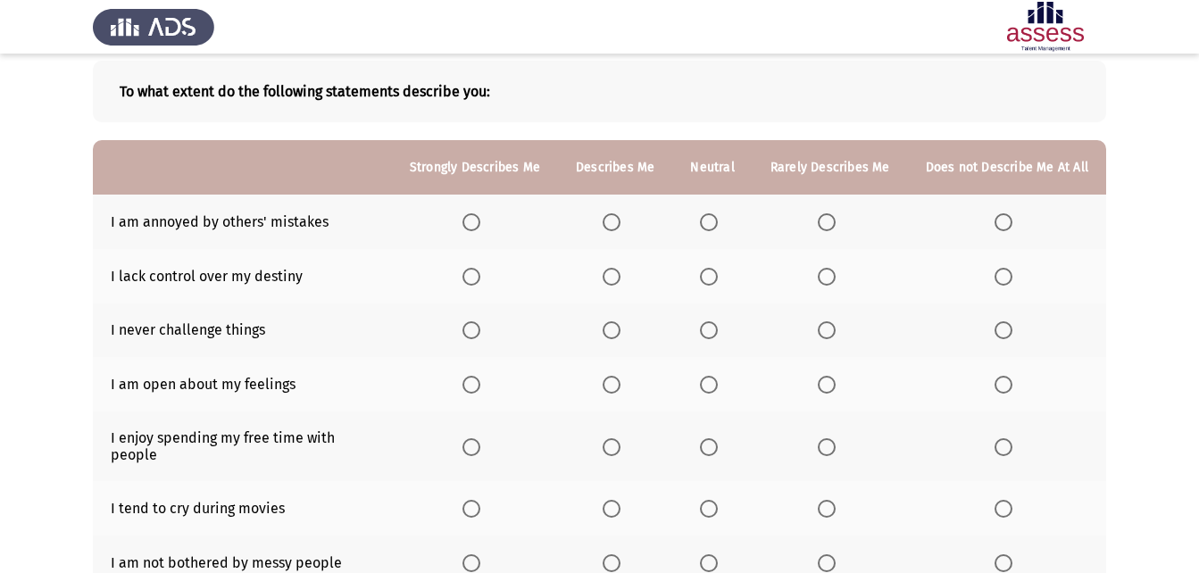
click at [619, 228] on span "Select an option" at bounding box center [612, 222] width 18 height 18
click at [619, 228] on input "Select an option" at bounding box center [612, 222] width 18 height 18
click at [828, 272] on span "Select an option" at bounding box center [827, 277] width 18 height 18
click at [828, 272] on input "Select an option" at bounding box center [827, 277] width 18 height 18
click at [821, 333] on span "Select an option" at bounding box center [827, 330] width 18 height 18
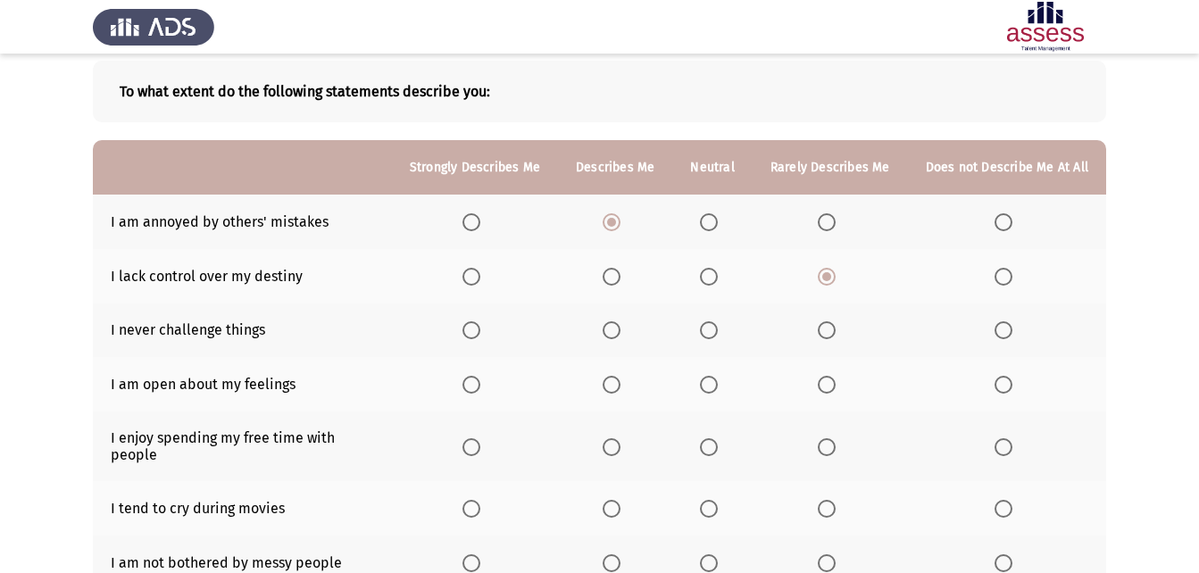
click at [821, 333] on input "Select an option" at bounding box center [827, 330] width 18 height 18
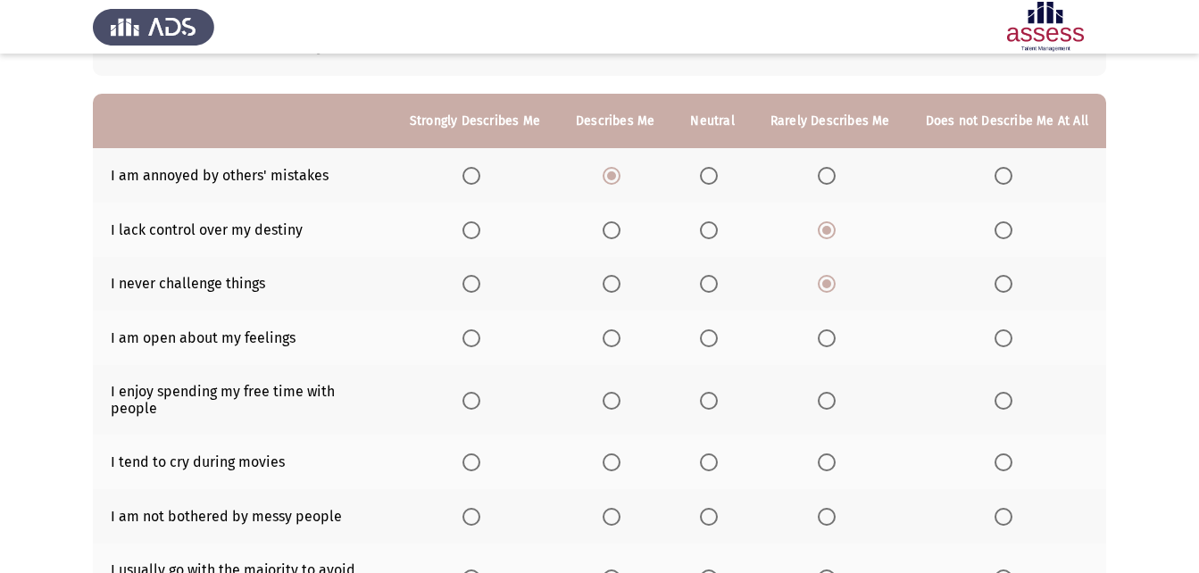
scroll to position [179, 0]
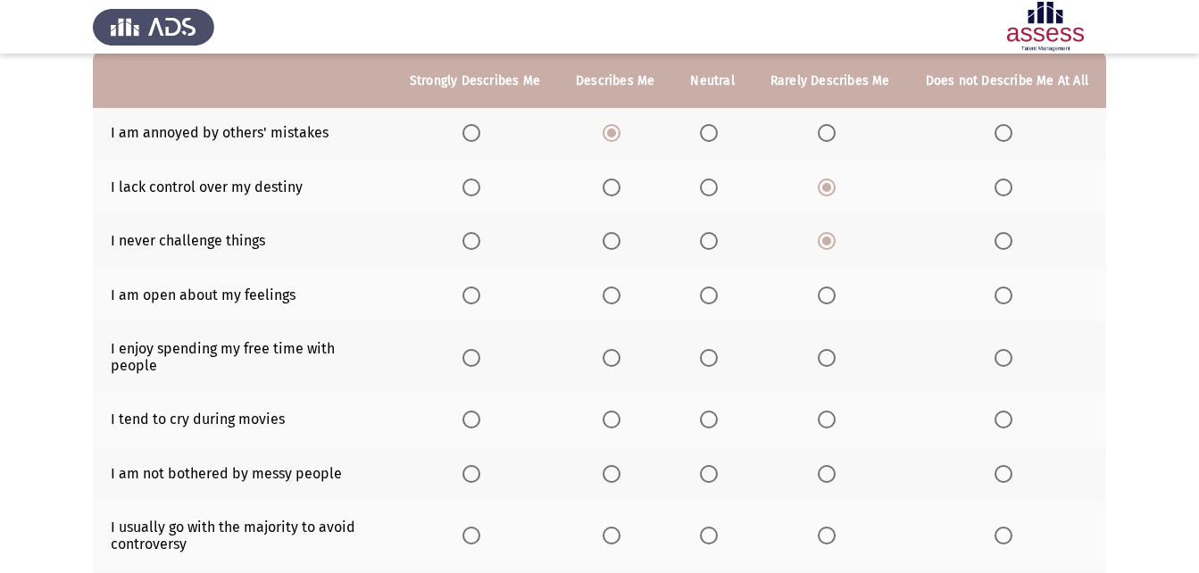
click at [718, 299] on span "Select an option" at bounding box center [709, 296] width 18 height 18
click at [718, 299] on input "Select an option" at bounding box center [709, 296] width 18 height 18
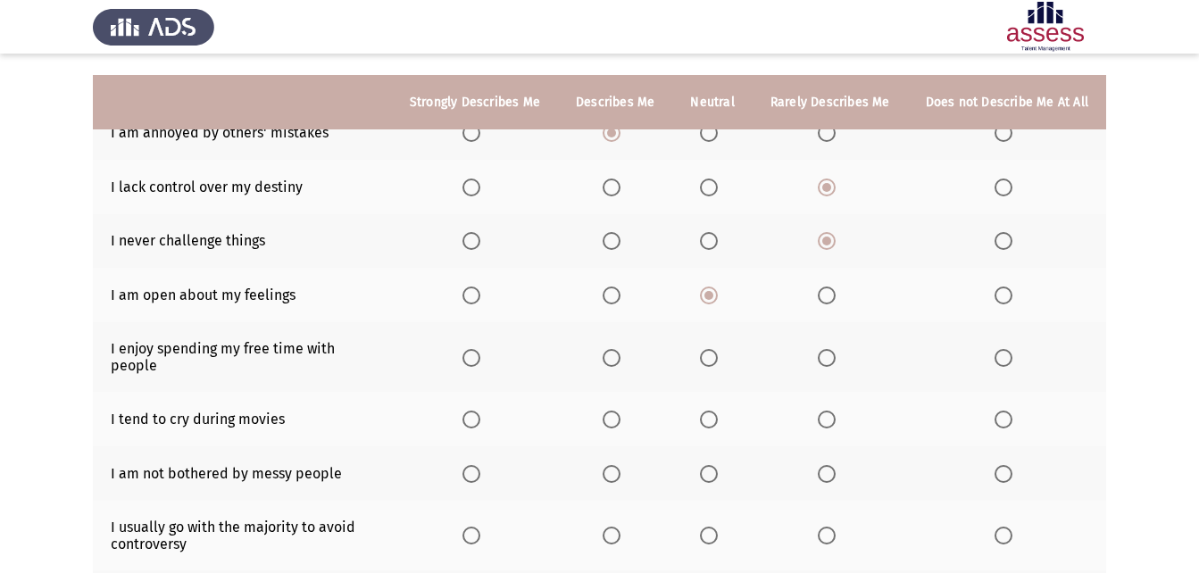
scroll to position [268, 0]
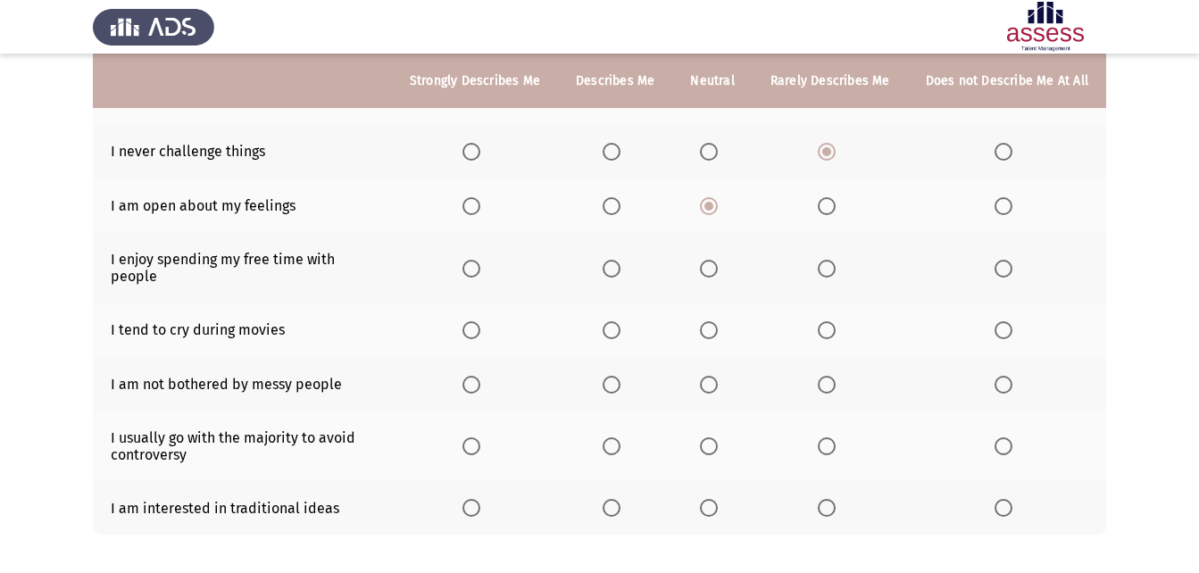
click at [480, 262] on span "Select an option" at bounding box center [471, 269] width 18 height 18
click at [480, 262] on input "Select an option" at bounding box center [471, 269] width 18 height 18
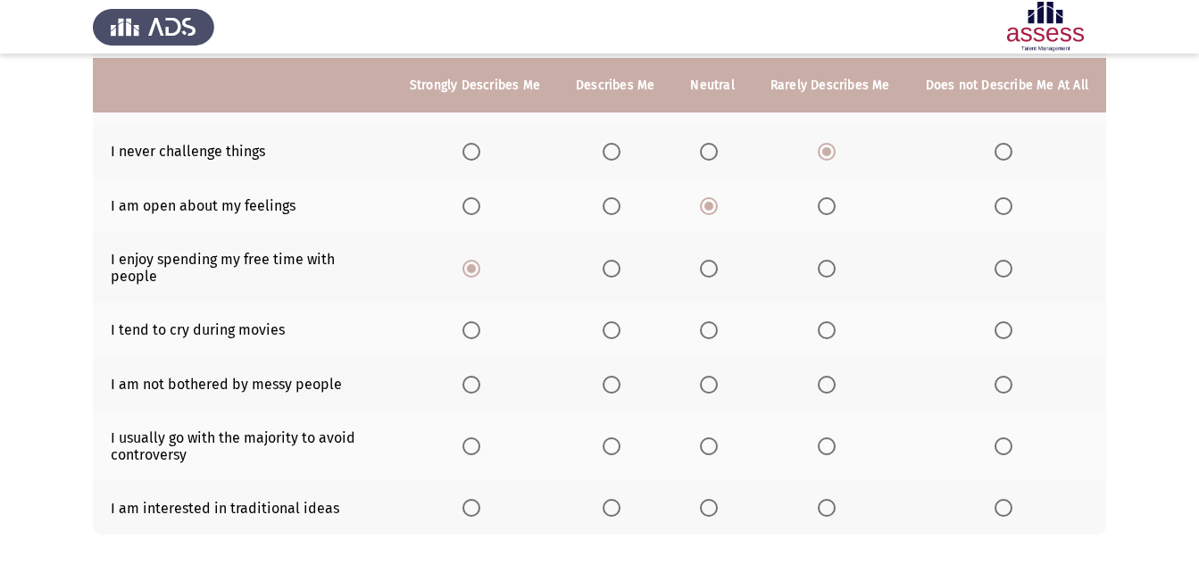
scroll to position [339, 0]
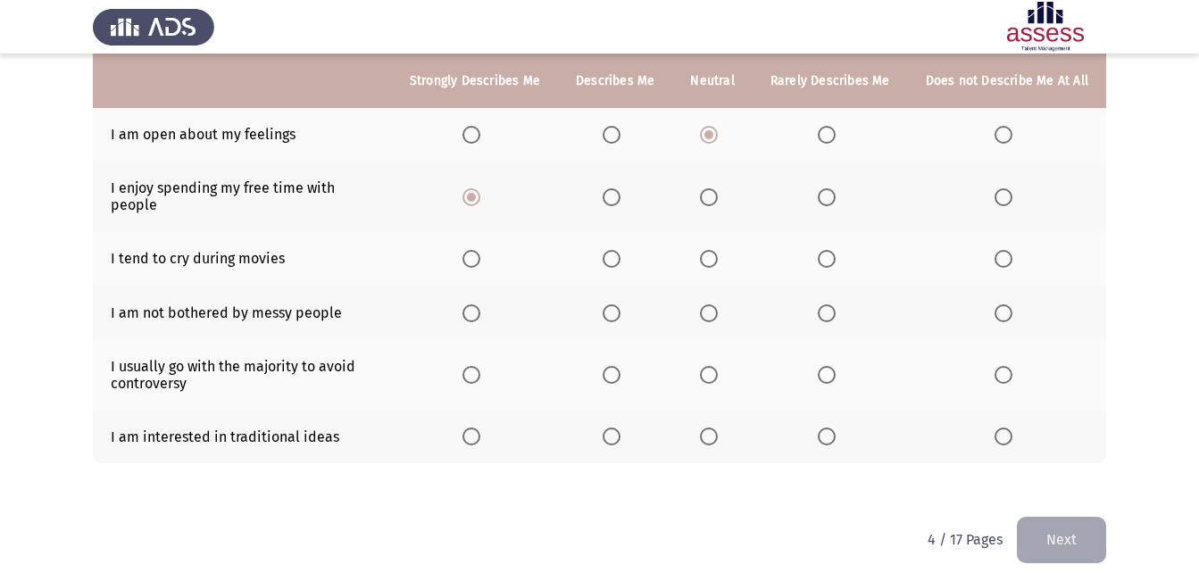
click at [826, 251] on span "Select an option" at bounding box center [827, 259] width 18 height 18
click at [826, 251] on input "Select an option" at bounding box center [827, 259] width 18 height 18
click at [832, 304] on span "Select an option" at bounding box center [827, 313] width 18 height 18
click at [832, 304] on input "Select an option" at bounding box center [827, 313] width 18 height 18
click at [825, 366] on span "Select an option" at bounding box center [827, 375] width 18 height 18
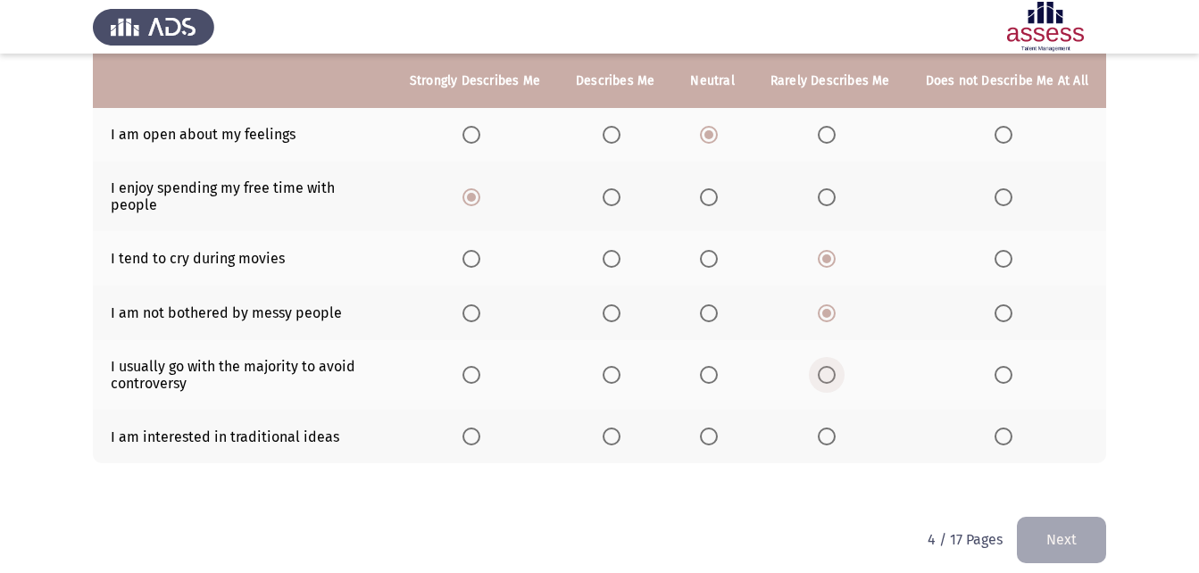
click at [825, 366] on input "Select an option" at bounding box center [827, 375] width 18 height 18
click at [1001, 428] on span "Select an option" at bounding box center [1004, 437] width 18 height 18
click at [1001, 428] on input "Select an option" at bounding box center [1004, 437] width 18 height 18
click at [718, 366] on span "Select an option" at bounding box center [709, 375] width 18 height 18
click at [718, 366] on input "Select an option" at bounding box center [709, 375] width 18 height 18
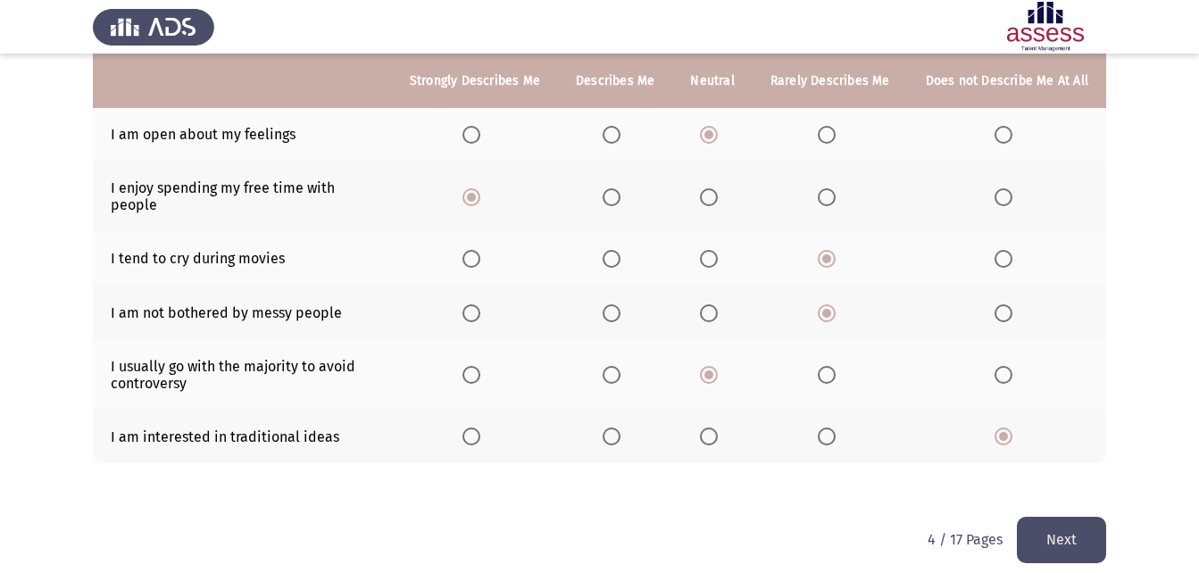
click at [832, 366] on span "Select an option" at bounding box center [827, 375] width 18 height 18
click at [832, 366] on input "Select an option" at bounding box center [827, 375] width 18 height 18
click at [1070, 517] on button "Next" at bounding box center [1061, 540] width 89 height 46
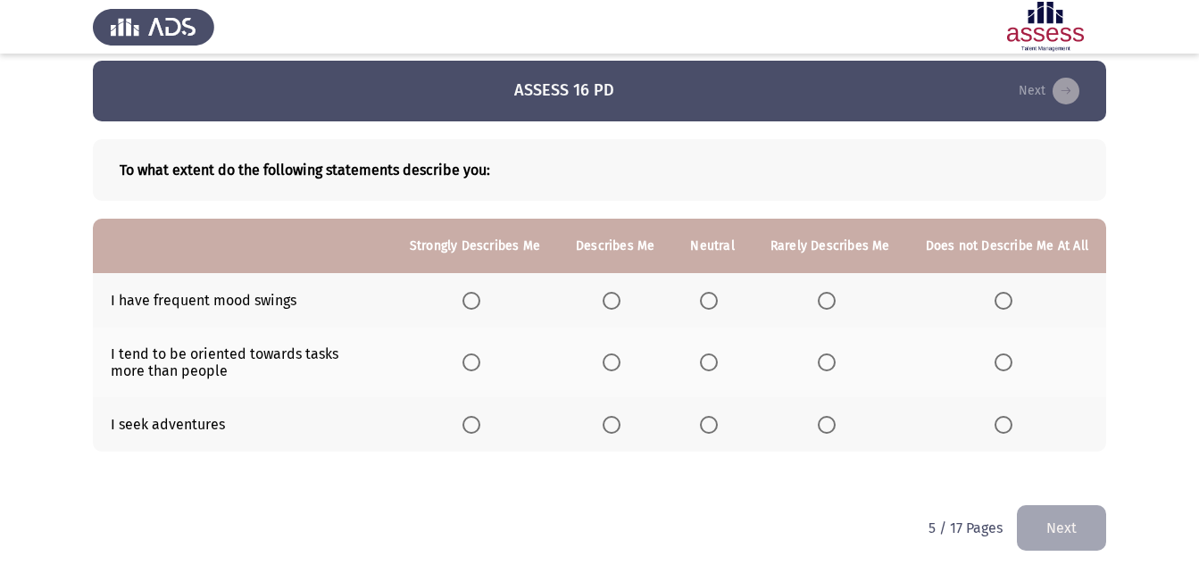
scroll to position [14, 0]
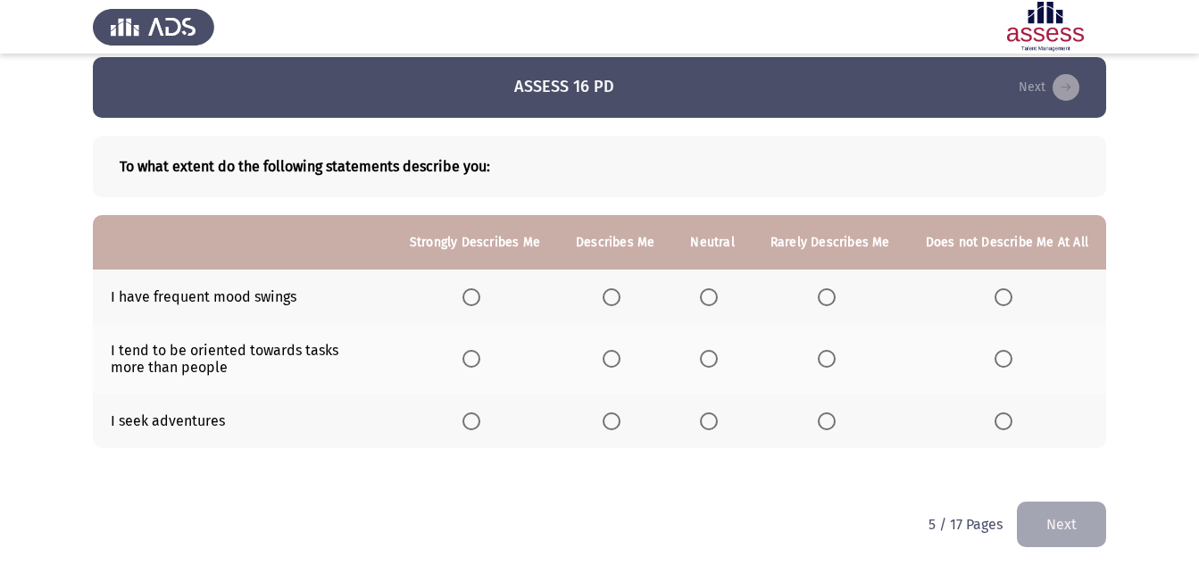
click at [828, 290] on span "Select an option" at bounding box center [827, 297] width 18 height 18
click at [828, 290] on input "Select an option" at bounding box center [827, 297] width 18 height 18
click at [718, 360] on span "Select an option" at bounding box center [709, 359] width 18 height 18
click at [718, 360] on input "Select an option" at bounding box center [709, 359] width 18 height 18
click at [480, 416] on span "Select an option" at bounding box center [471, 421] width 18 height 18
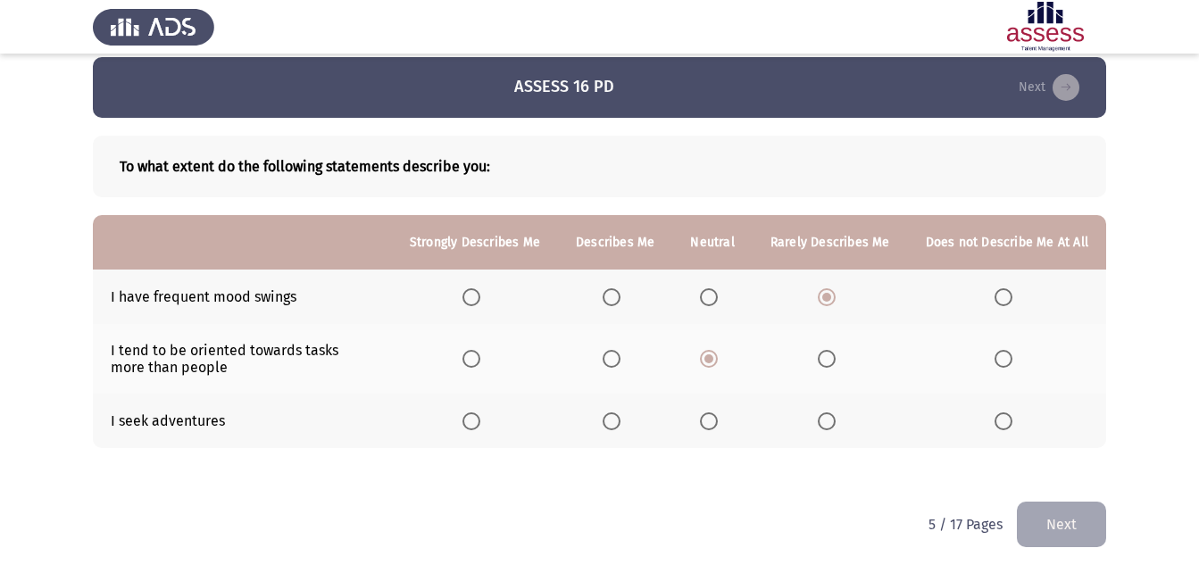
click at [480, 416] on input "Select an option" at bounding box center [471, 421] width 18 height 18
click at [1051, 544] on button "Next" at bounding box center [1061, 525] width 89 height 46
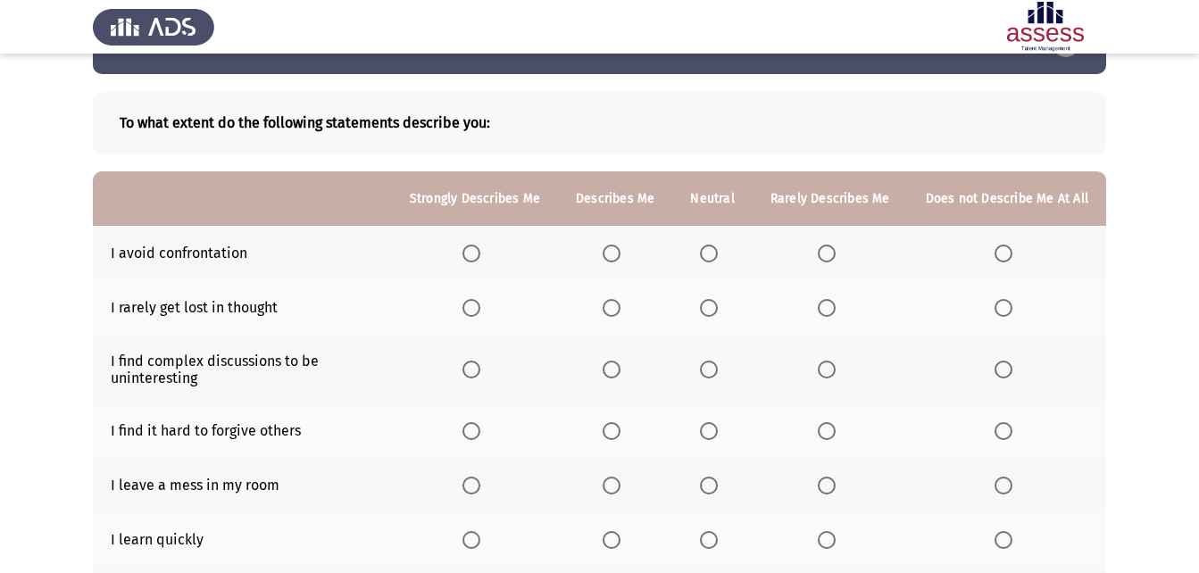
scroll to position [89, 0]
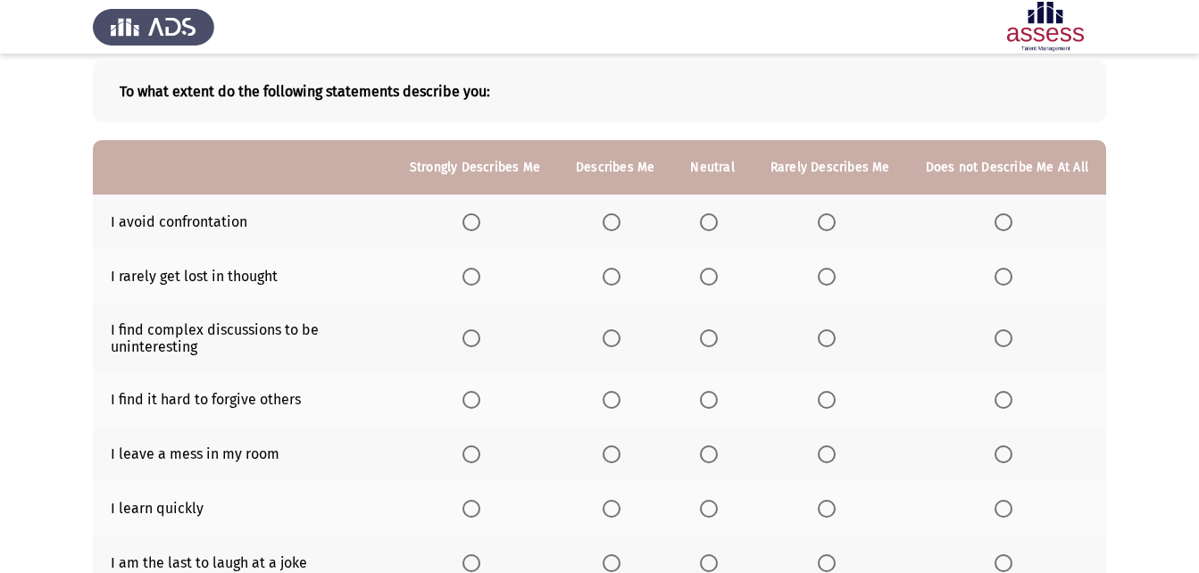
click at [836, 226] on span "Select an option" at bounding box center [827, 222] width 18 height 18
click at [836, 226] on input "Select an option" at bounding box center [827, 222] width 18 height 18
click at [996, 279] on span "Select an option" at bounding box center [1004, 277] width 18 height 18
click at [996, 279] on input "Select an option" at bounding box center [1004, 277] width 18 height 18
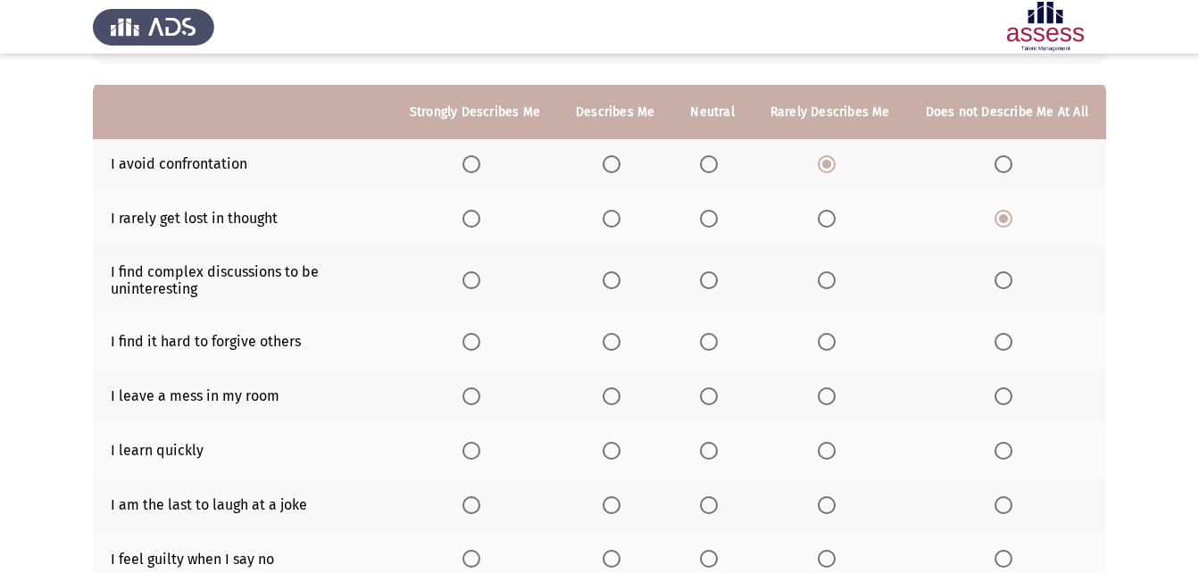
scroll to position [179, 0]
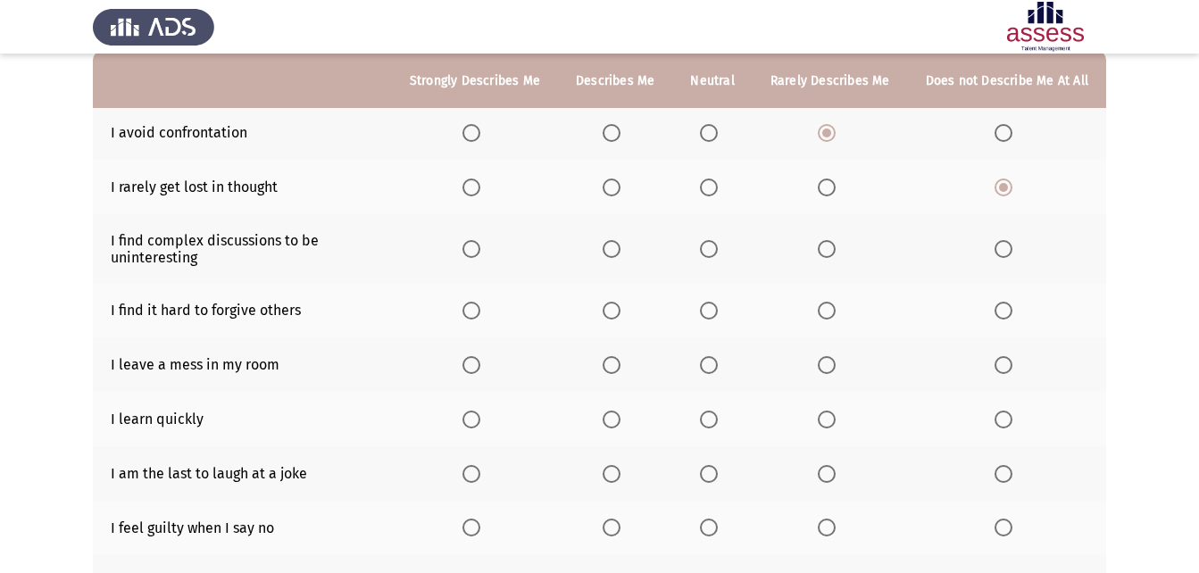
click at [837, 261] on th at bounding box center [830, 249] width 155 height 70
click at [834, 254] on span "Select an option" at bounding box center [827, 249] width 18 height 18
click at [834, 254] on input "Select an option" at bounding box center [827, 249] width 18 height 18
click at [996, 289] on th at bounding box center [1007, 311] width 198 height 54
click at [1008, 314] on span "Select an option" at bounding box center [1004, 311] width 18 height 18
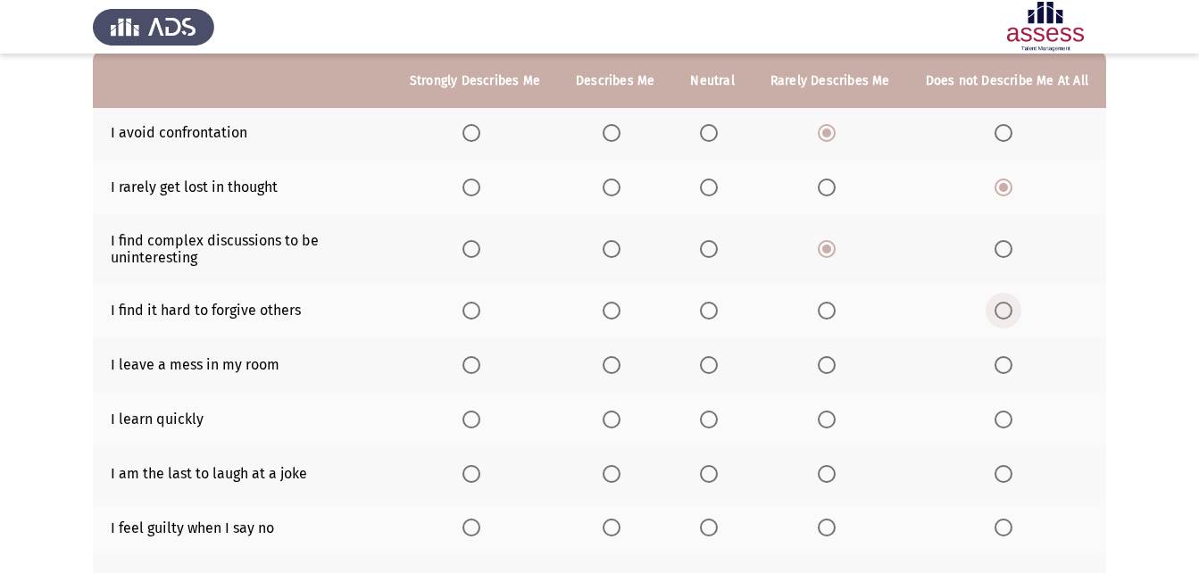
click at [1008, 314] on input "Select an option" at bounding box center [1004, 311] width 18 height 18
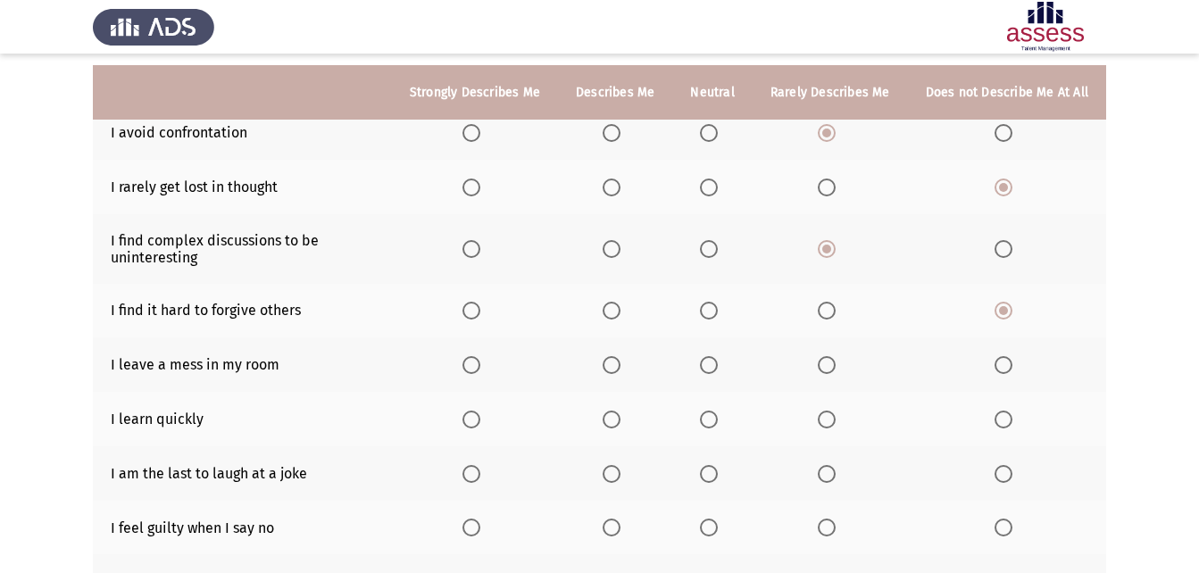
scroll to position [268, 0]
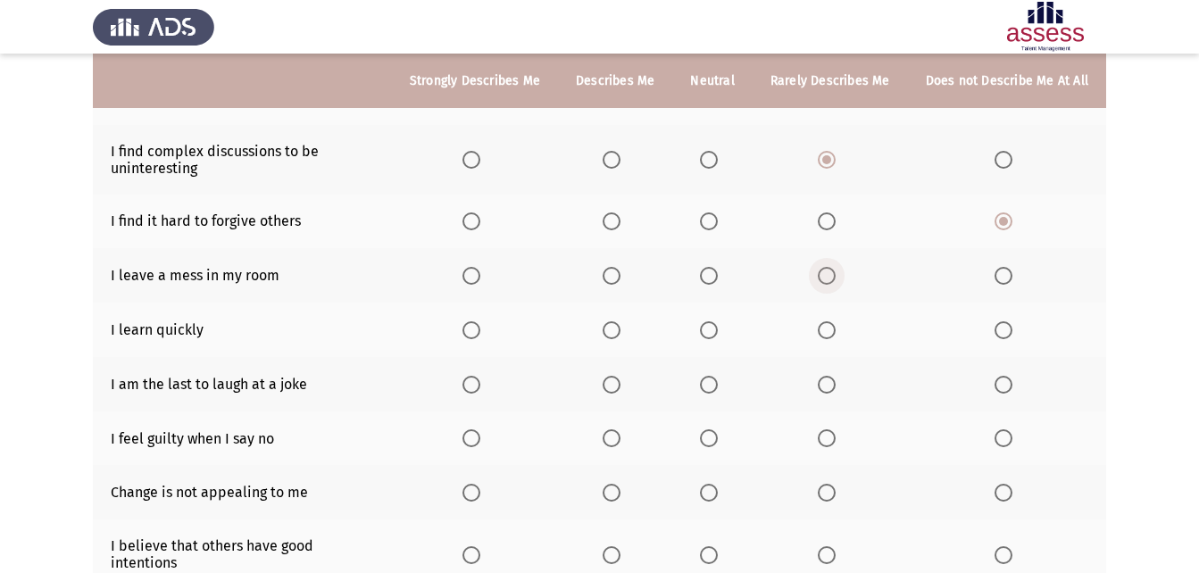
click at [826, 275] on span "Select an option" at bounding box center [827, 276] width 18 height 18
click at [826, 275] on input "Select an option" at bounding box center [827, 276] width 18 height 18
click at [480, 329] on span "Select an option" at bounding box center [471, 330] width 18 height 18
click at [480, 329] on input "Select an option" at bounding box center [471, 330] width 18 height 18
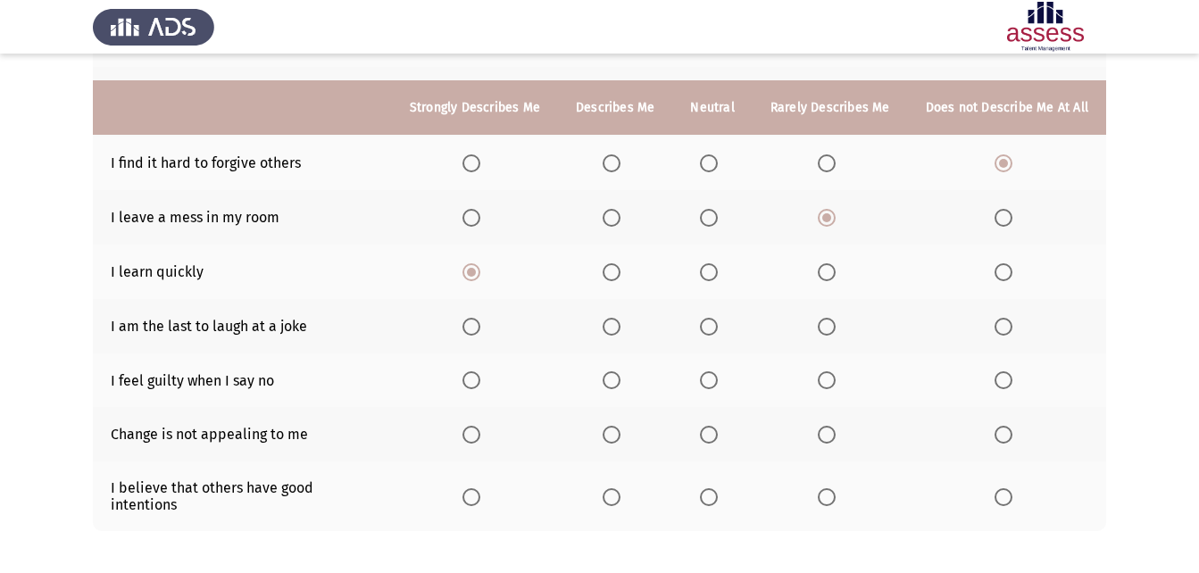
scroll to position [357, 0]
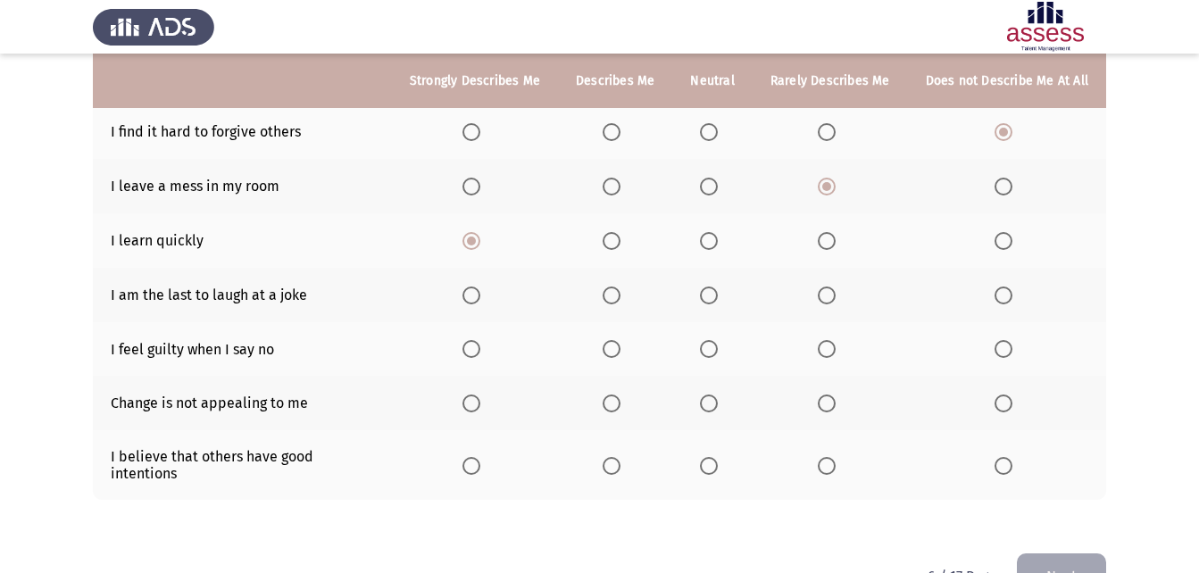
click at [827, 290] on span "Select an option" at bounding box center [827, 296] width 18 height 18
click at [827, 290] on input "Select an option" at bounding box center [827, 296] width 18 height 18
click at [824, 343] on span "Select an option" at bounding box center [827, 349] width 18 height 18
click at [824, 343] on input "Select an option" at bounding box center [827, 349] width 18 height 18
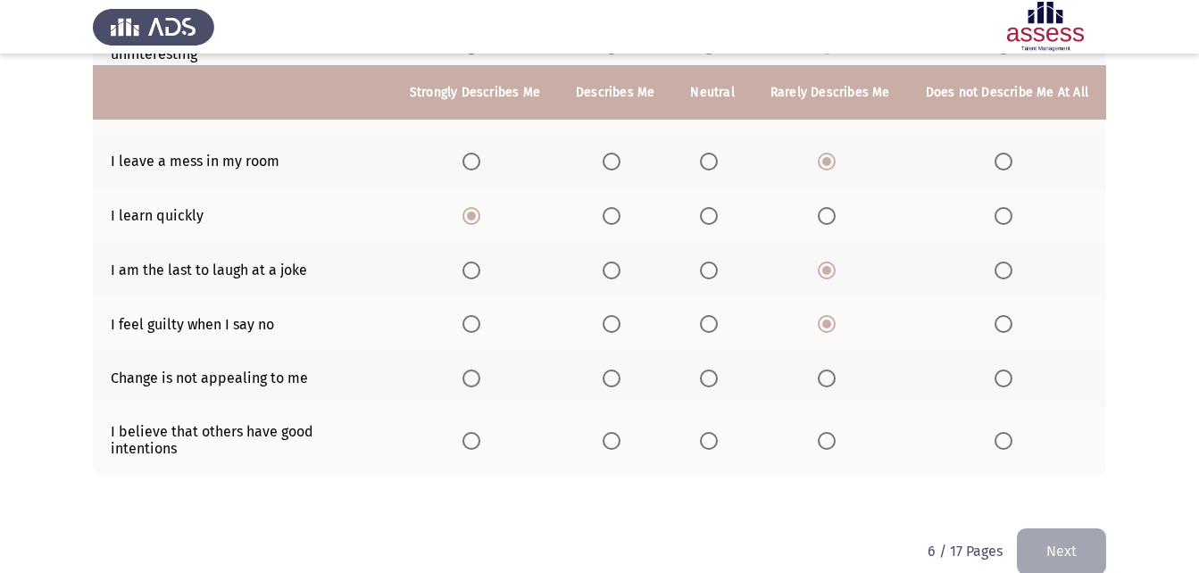
scroll to position [394, 0]
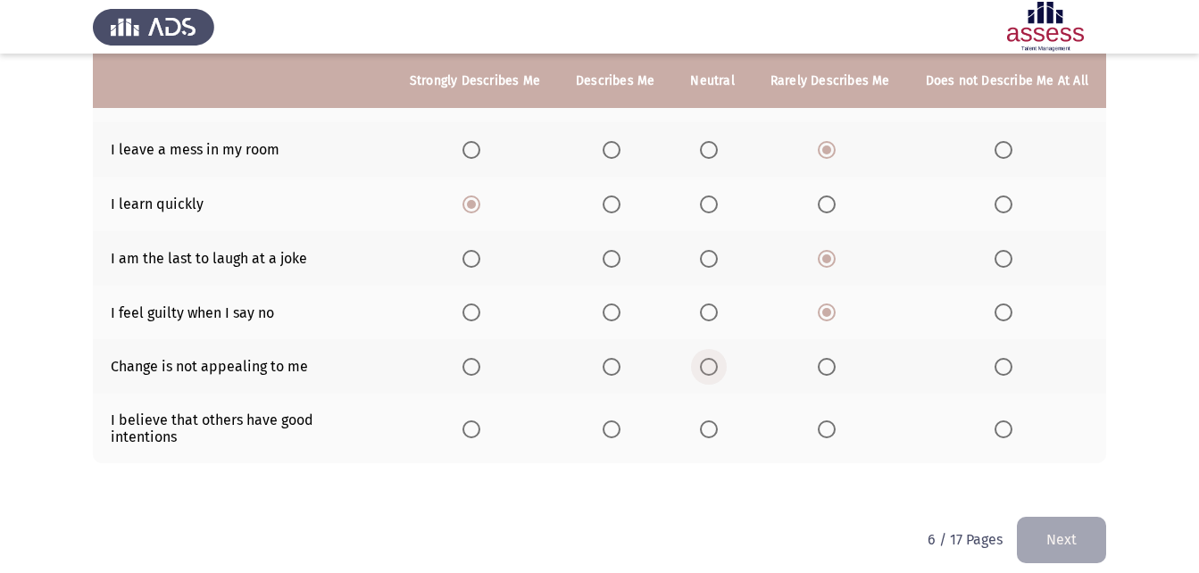
click at [716, 363] on span "Select an option" at bounding box center [709, 367] width 18 height 18
click at [716, 363] on input "Select an option" at bounding box center [709, 367] width 18 height 18
click at [712, 421] on span "Select an option" at bounding box center [709, 430] width 18 height 18
click at [712, 421] on input "Select an option" at bounding box center [709, 430] width 18 height 18
click at [1033, 530] on button "Next" at bounding box center [1061, 540] width 89 height 46
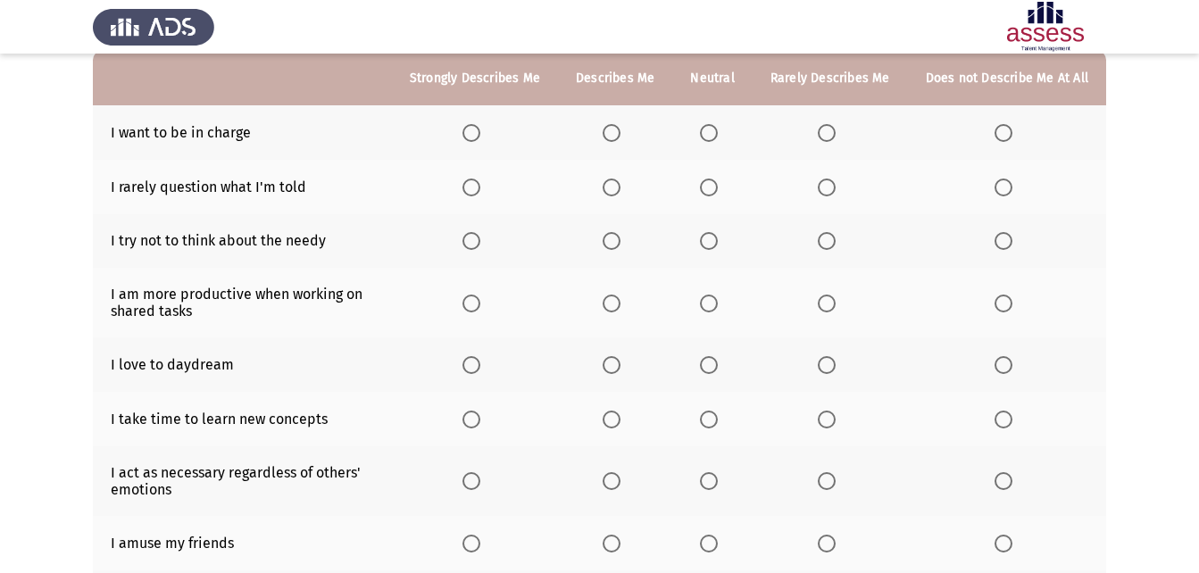
scroll to position [89, 0]
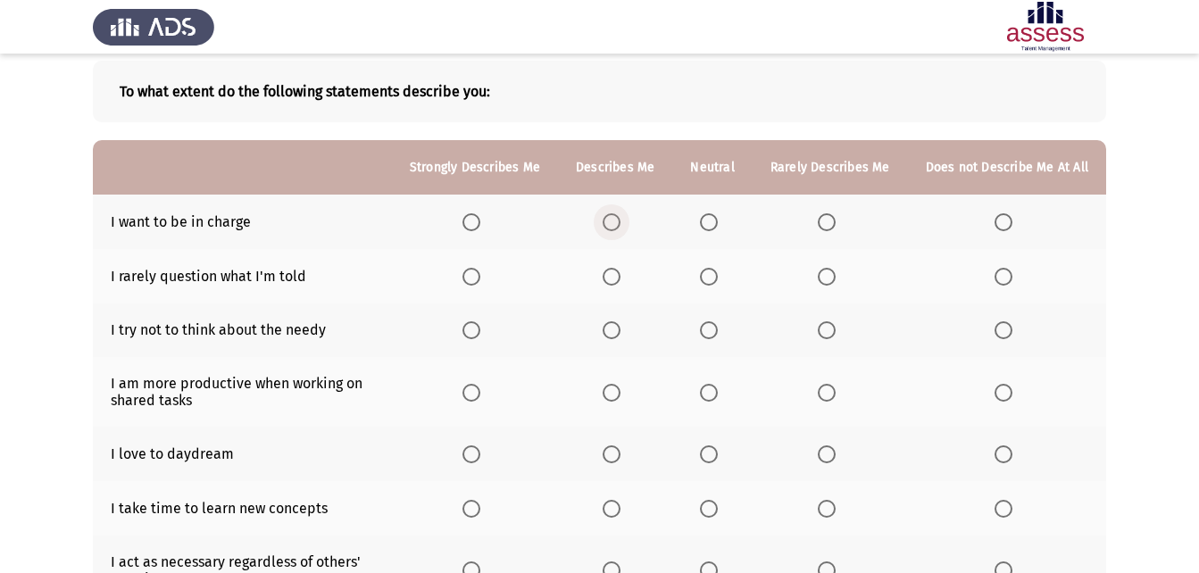
click at [628, 228] on label "Select an option" at bounding box center [615, 222] width 25 height 18
click at [620, 228] on input "Select an option" at bounding box center [612, 222] width 18 height 18
click at [823, 279] on span "Select an option" at bounding box center [827, 277] width 18 height 18
click at [823, 279] on input "Select an option" at bounding box center [827, 277] width 18 height 18
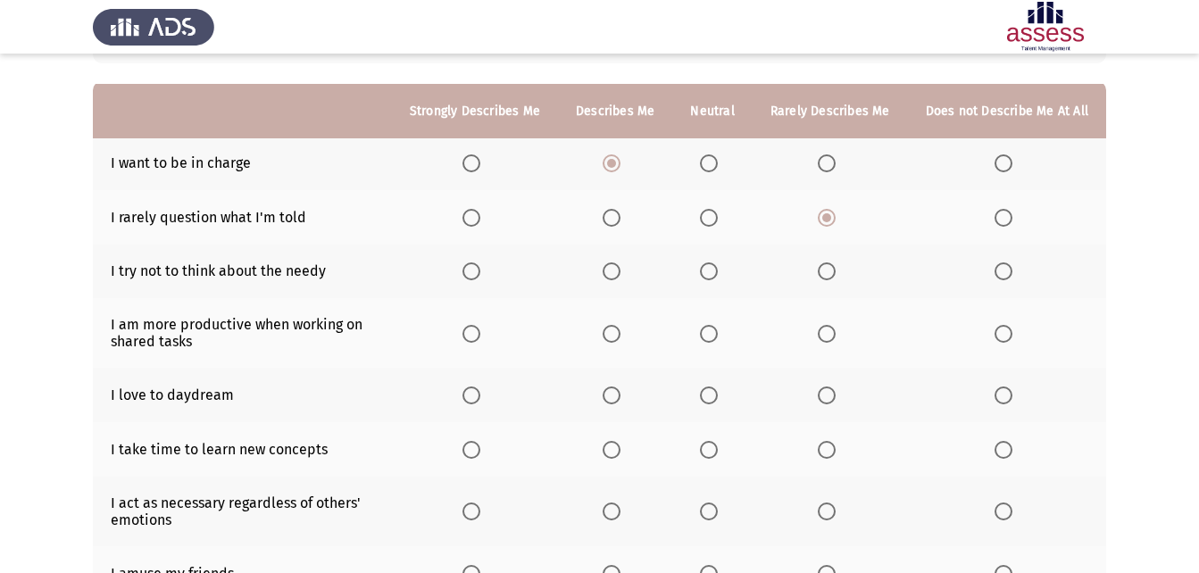
scroll to position [179, 0]
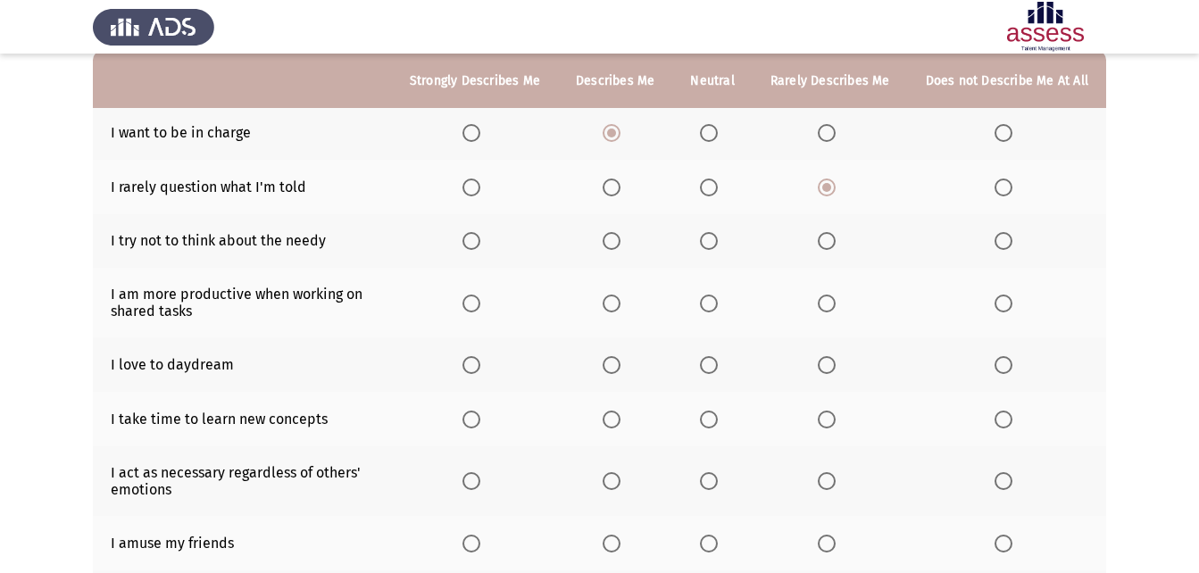
click at [725, 239] on label "Select an option" at bounding box center [712, 241] width 25 height 18
click at [718, 239] on input "Select an option" at bounding box center [709, 241] width 18 height 18
click at [710, 304] on span "Select an option" at bounding box center [709, 304] width 18 height 18
click at [710, 304] on input "Select an option" at bounding box center [709, 304] width 18 height 18
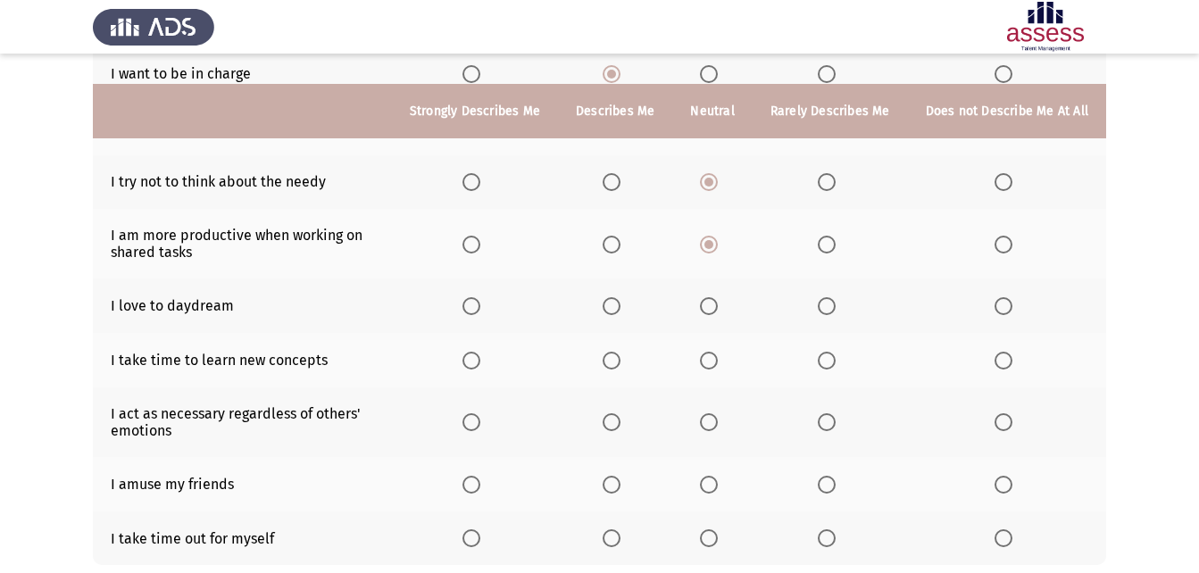
scroll to position [268, 0]
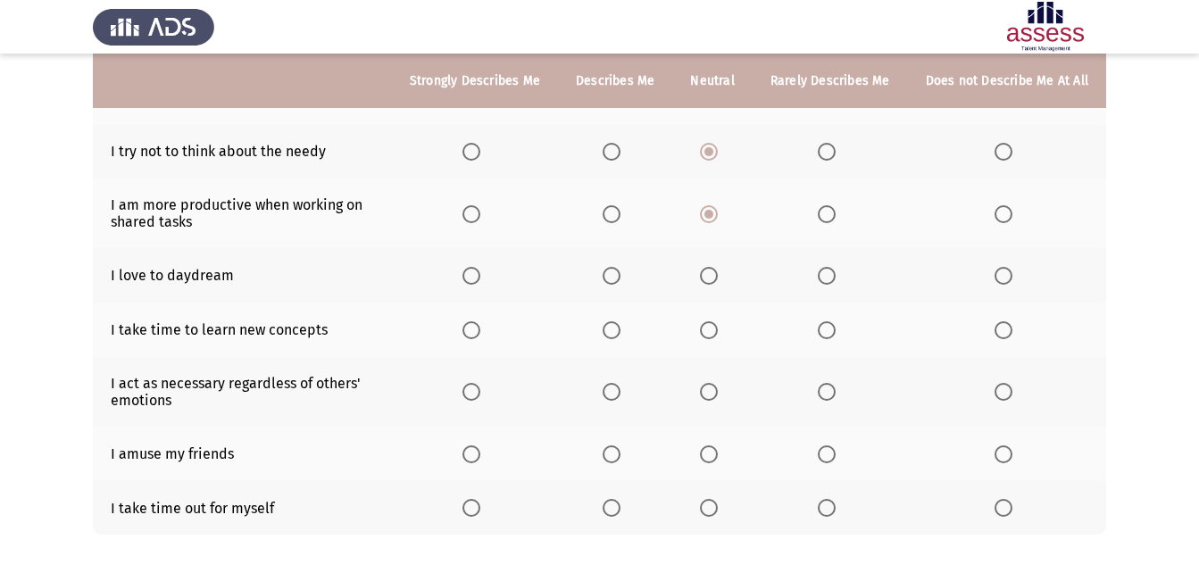
click at [628, 272] on label "Select an option" at bounding box center [615, 276] width 25 height 18
click at [620, 272] on input "Select an option" at bounding box center [612, 276] width 18 height 18
click at [620, 323] on span "Select an option" at bounding box center [612, 330] width 18 height 18
click at [620, 323] on input "Select an option" at bounding box center [612, 330] width 18 height 18
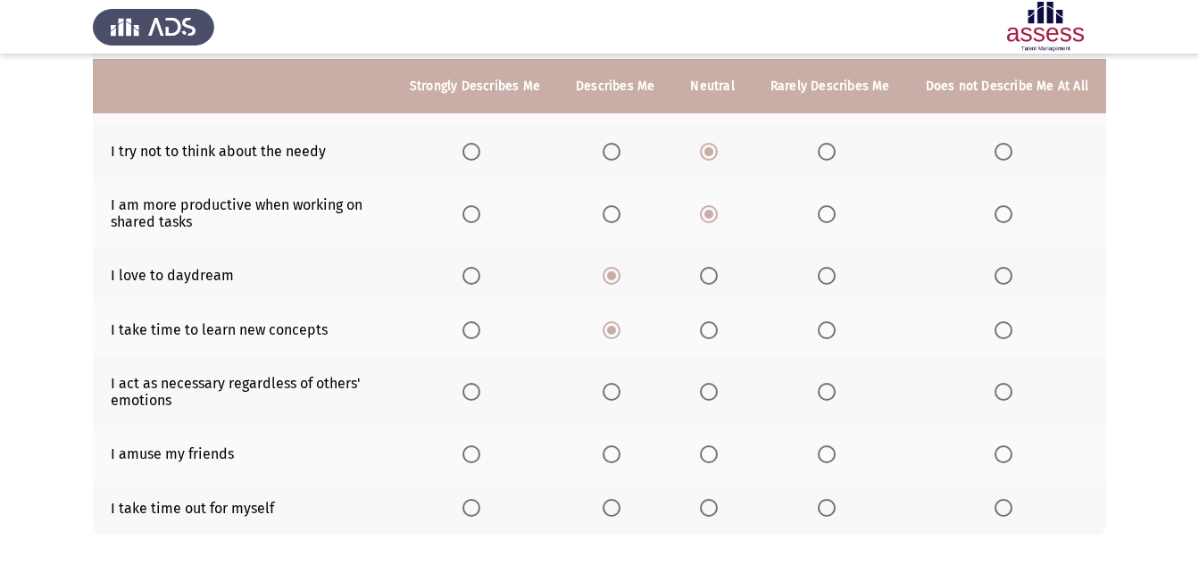
scroll to position [354, 0]
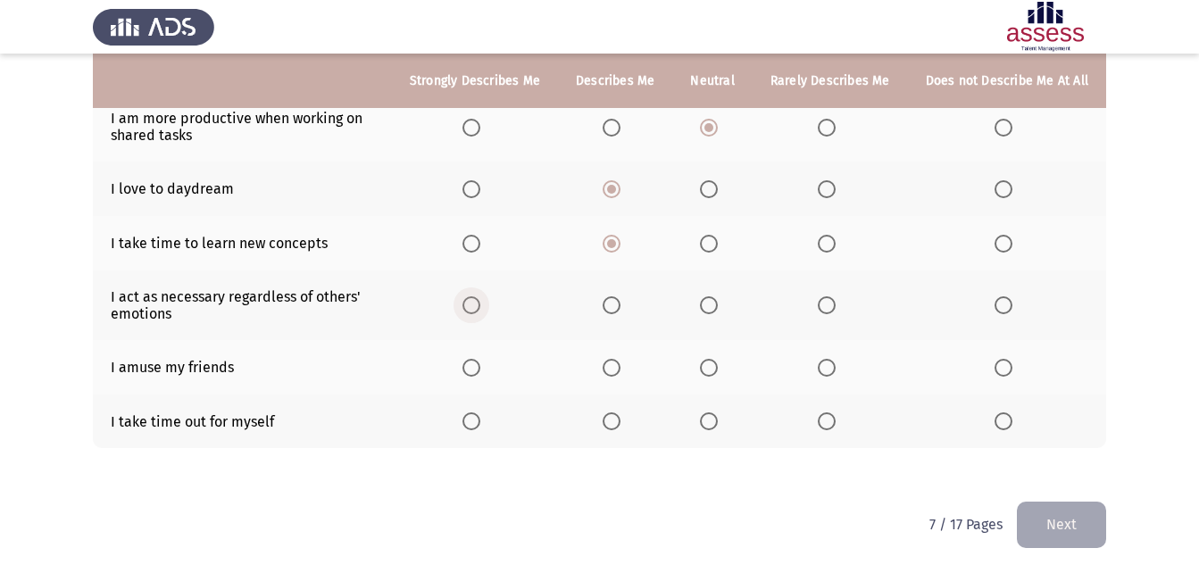
click at [480, 304] on span "Select an option" at bounding box center [471, 305] width 18 height 18
click at [480, 304] on input "Select an option" at bounding box center [471, 305] width 18 height 18
click at [620, 371] on span "Select an option" at bounding box center [612, 368] width 18 height 18
click at [620, 371] on input "Select an option" at bounding box center [612, 368] width 18 height 18
click at [480, 418] on span "Select an option" at bounding box center [471, 421] width 18 height 18
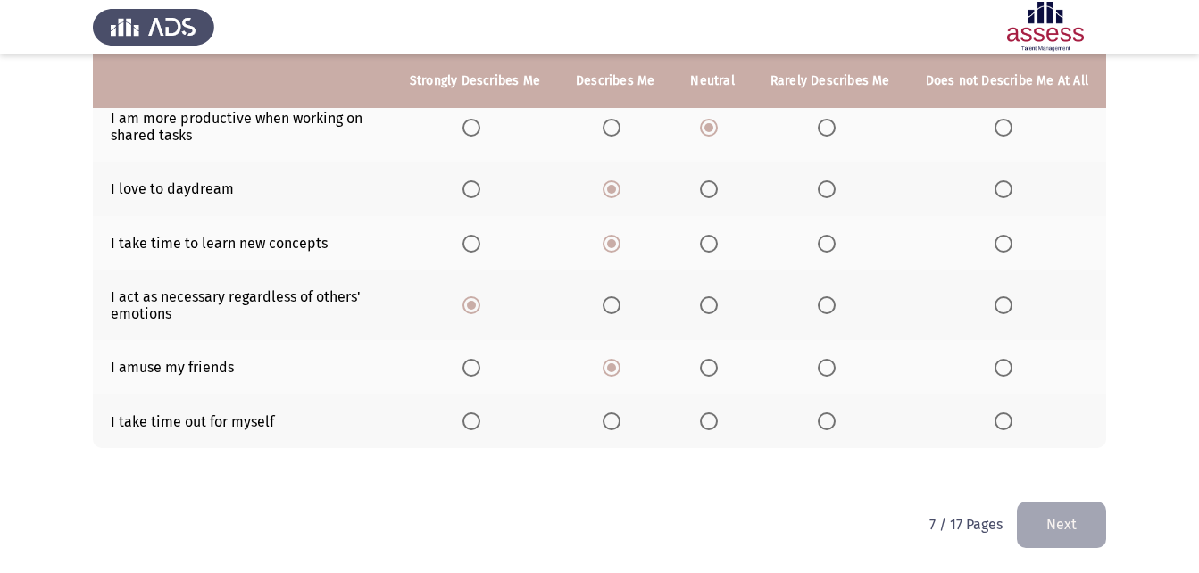
click at [480, 418] on input "Select an option" at bounding box center [471, 421] width 18 height 18
click at [1067, 508] on button "Next" at bounding box center [1061, 525] width 89 height 46
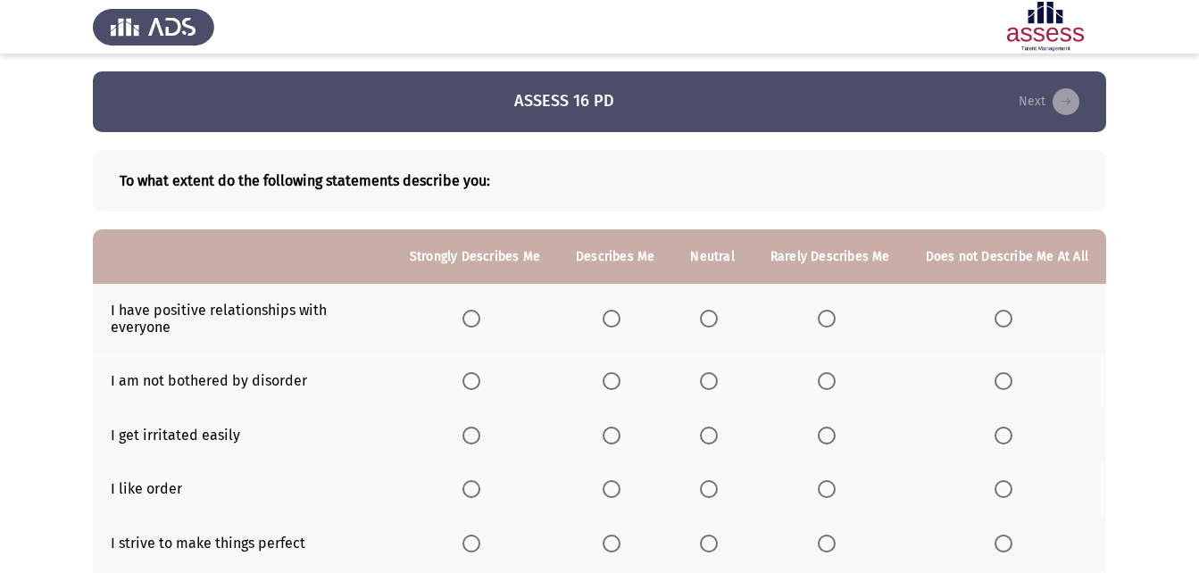
click at [480, 311] on span "Select an option" at bounding box center [471, 319] width 18 height 18
click at [480, 311] on input "Select an option" at bounding box center [471, 319] width 18 height 18
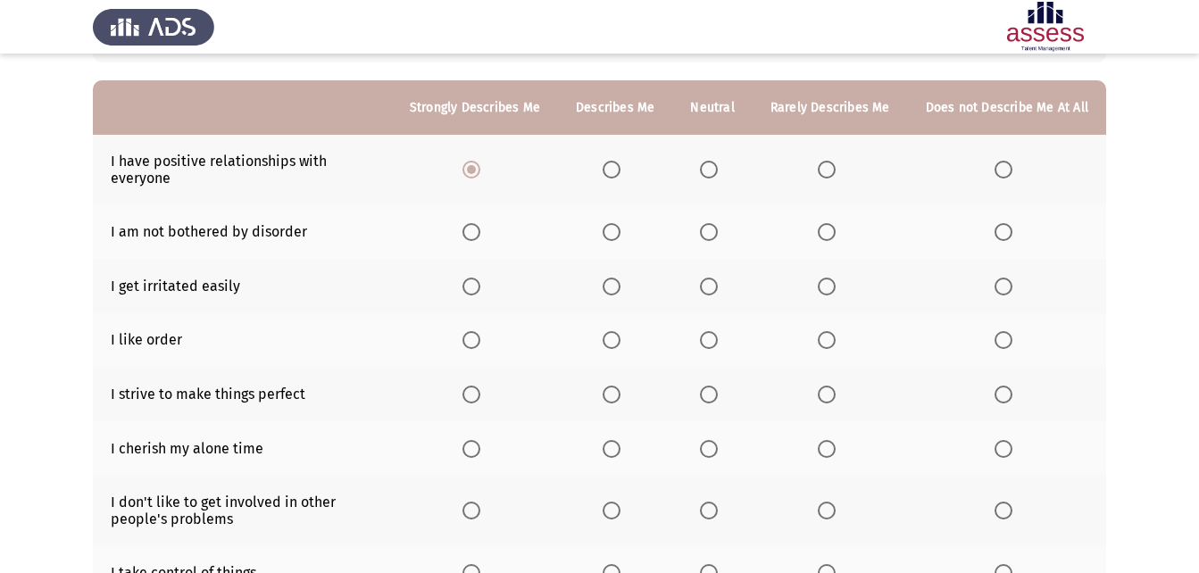
scroll to position [179, 0]
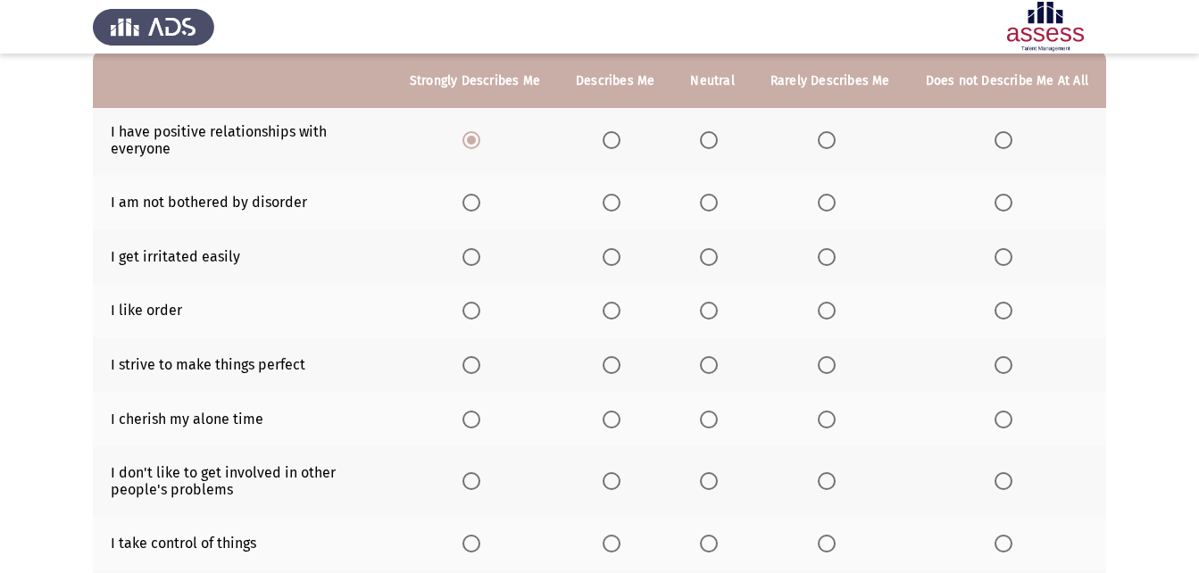
click at [716, 207] on span "Select an option" at bounding box center [709, 203] width 18 height 18
click at [716, 207] on input "Select an option" at bounding box center [709, 203] width 18 height 18
click at [622, 325] on th at bounding box center [615, 311] width 114 height 54
click at [619, 315] on span "Select an option" at bounding box center [612, 311] width 18 height 18
click at [619, 315] on input "Select an option" at bounding box center [612, 311] width 18 height 18
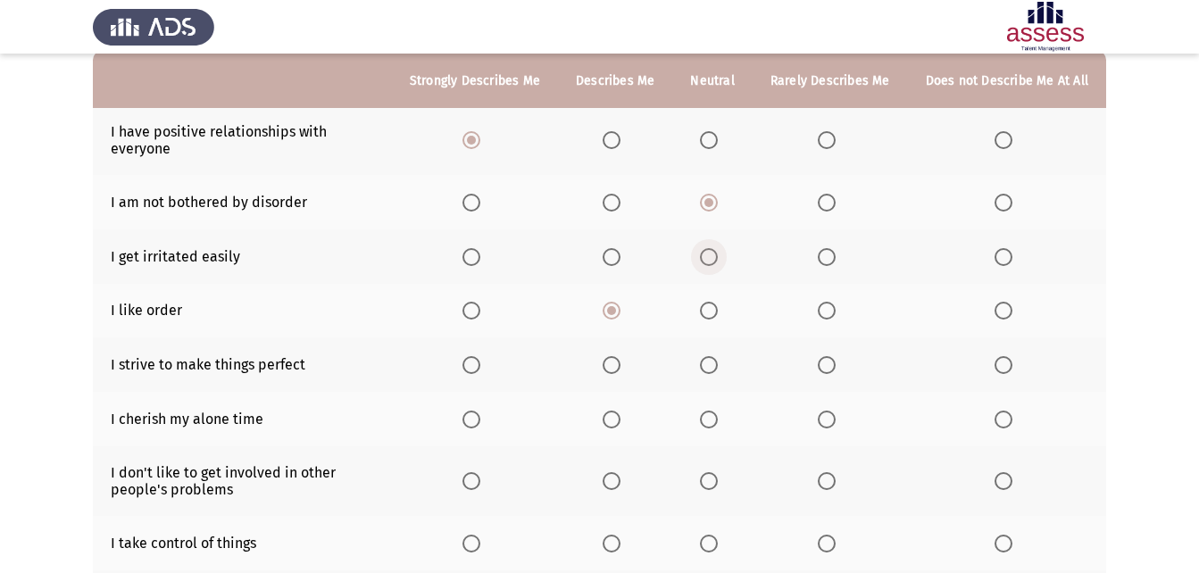
click at [712, 262] on span "Select an option" at bounding box center [709, 257] width 18 height 18
click at [712, 262] on input "Select an option" at bounding box center [709, 257] width 18 height 18
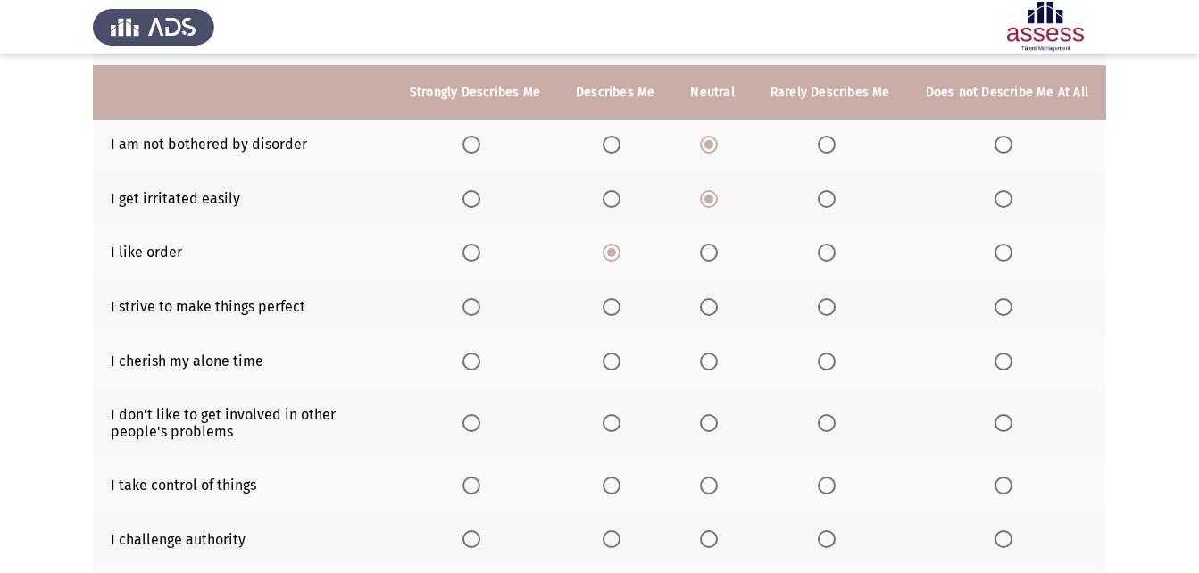
scroll to position [268, 0]
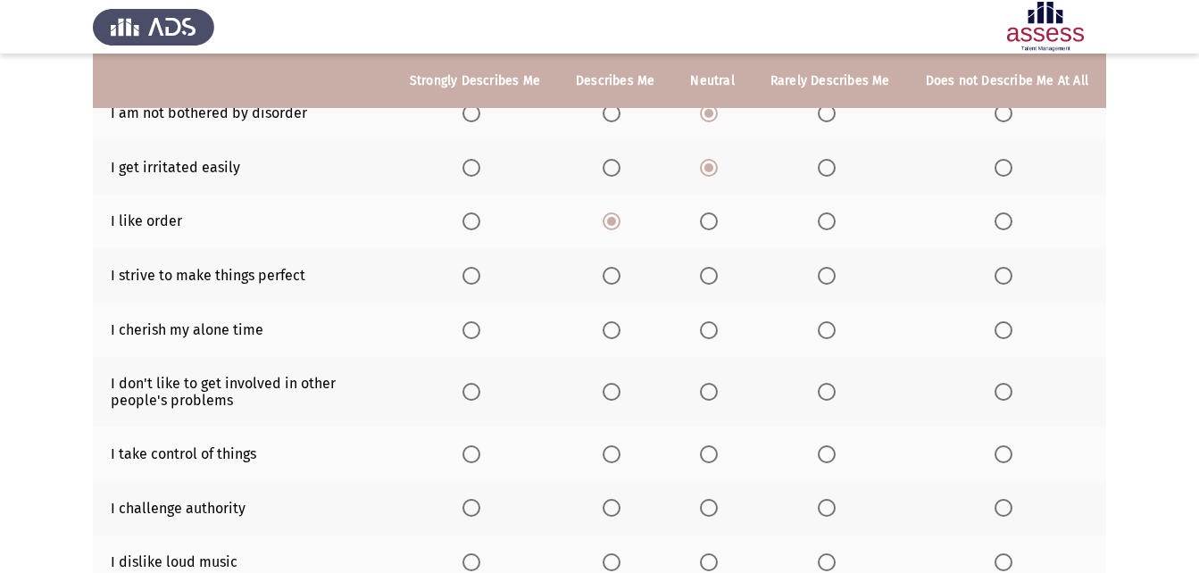
click at [712, 281] on span "Select an option" at bounding box center [709, 276] width 18 height 18
click at [712, 281] on input "Select an option" at bounding box center [709, 276] width 18 height 18
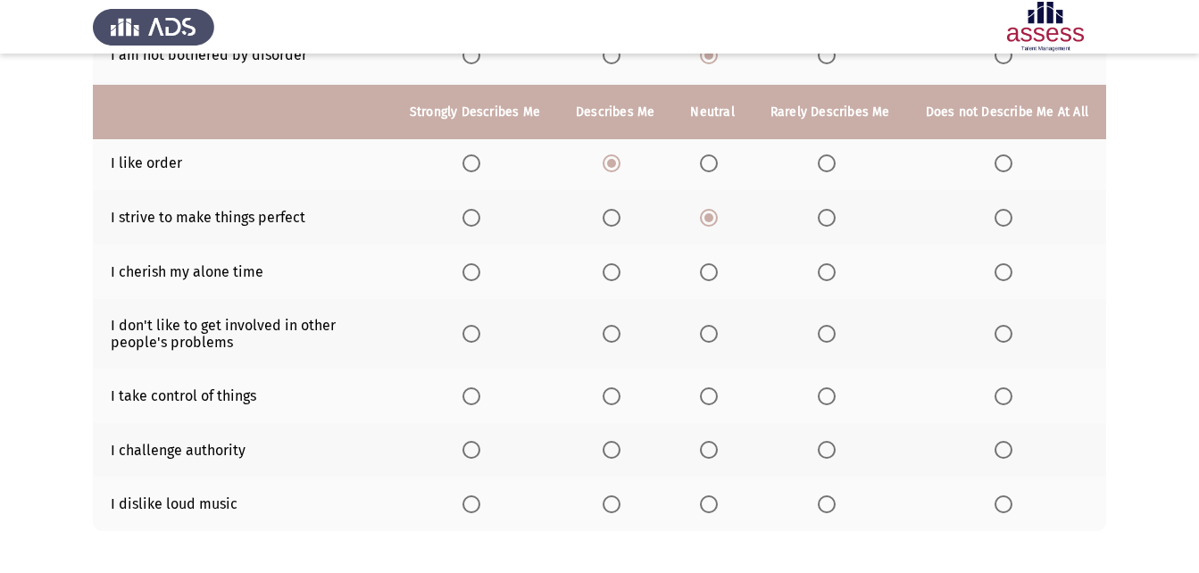
scroll to position [357, 0]
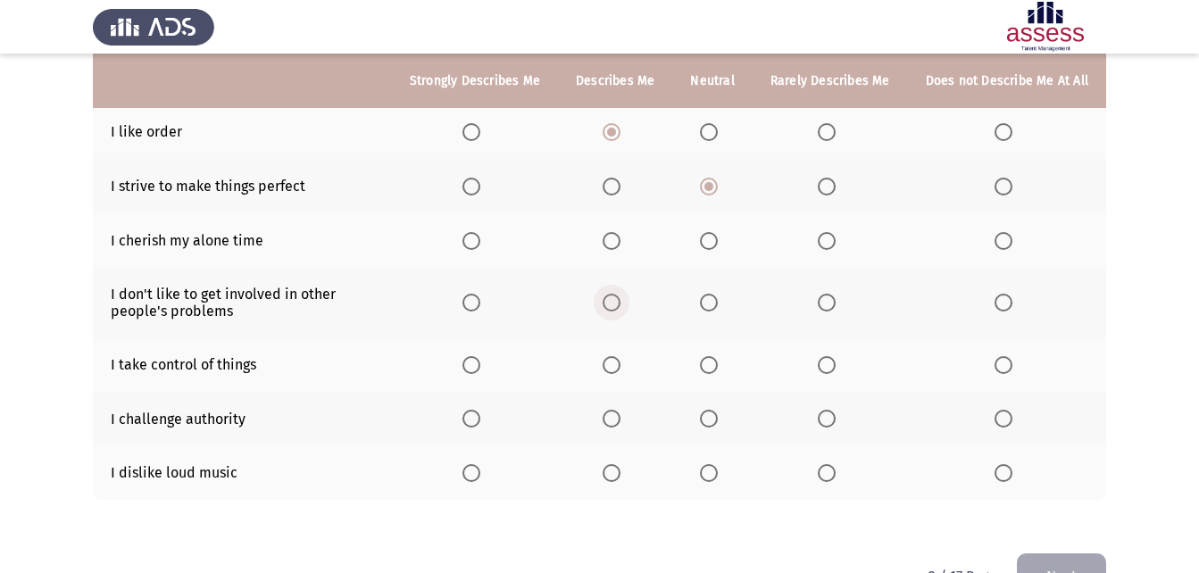
click at [620, 303] on span "Select an option" at bounding box center [612, 303] width 18 height 18
click at [620, 303] on input "Select an option" at bounding box center [612, 303] width 18 height 18
click at [619, 356] on span "Select an option" at bounding box center [612, 365] width 18 height 18
click at [619, 356] on input "Select an option" at bounding box center [612, 365] width 18 height 18
click at [715, 419] on span "Select an option" at bounding box center [709, 419] width 18 height 18
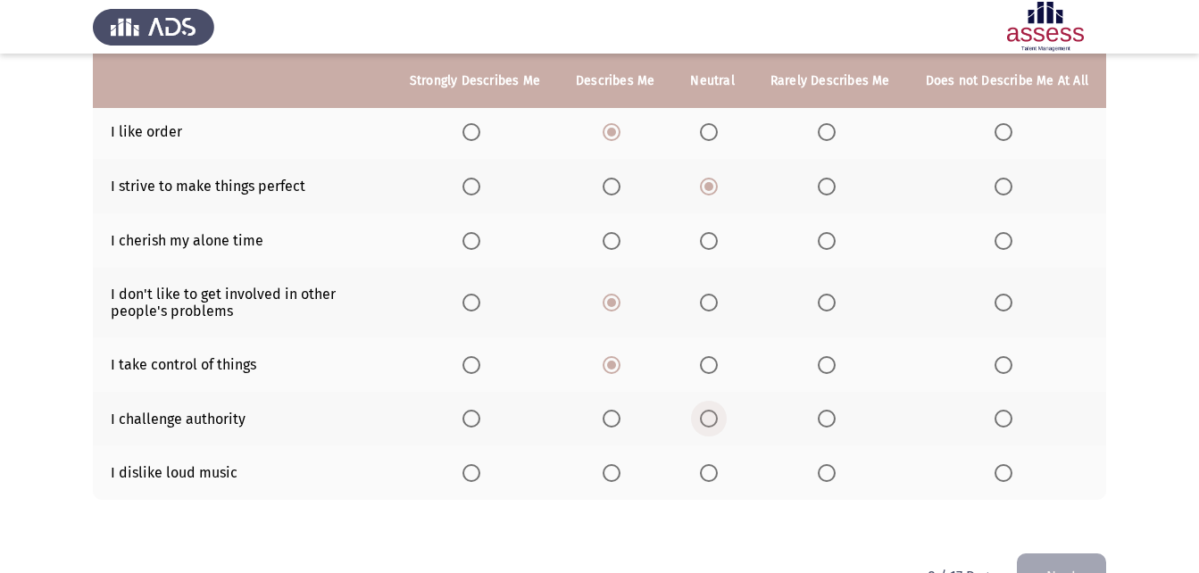
click at [715, 419] on input "Select an option" at bounding box center [709, 419] width 18 height 18
click at [616, 469] on span "Select an option" at bounding box center [612, 473] width 18 height 18
click at [616, 469] on input "Select an option" at bounding box center [612, 473] width 18 height 18
click at [718, 243] on span "Select an option" at bounding box center [709, 241] width 18 height 18
click at [718, 243] on input "Select an option" at bounding box center [709, 241] width 18 height 18
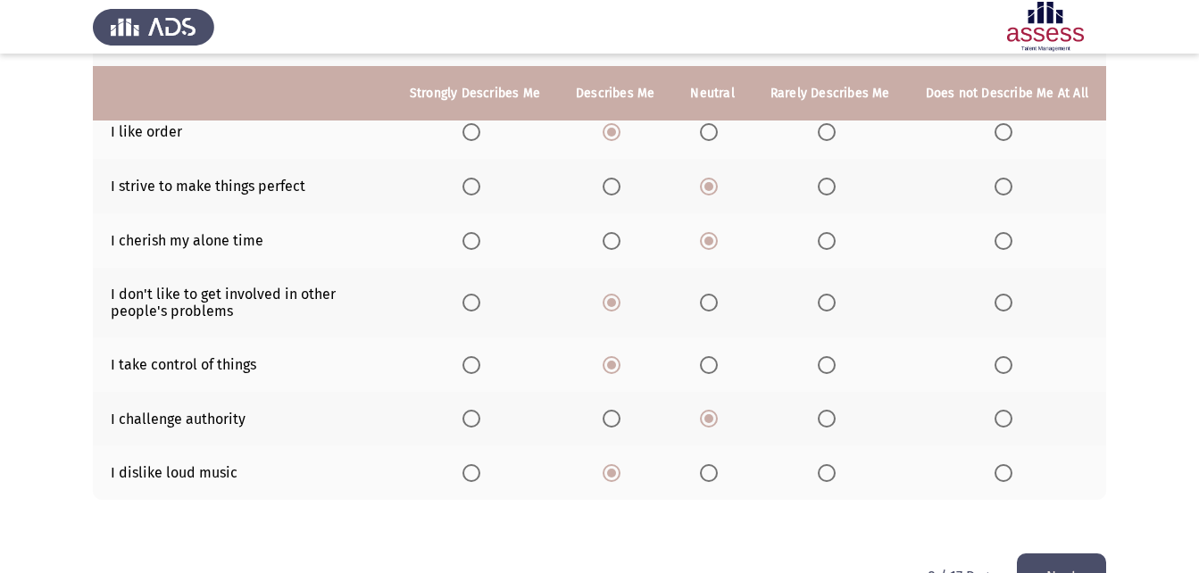
scroll to position [409, 0]
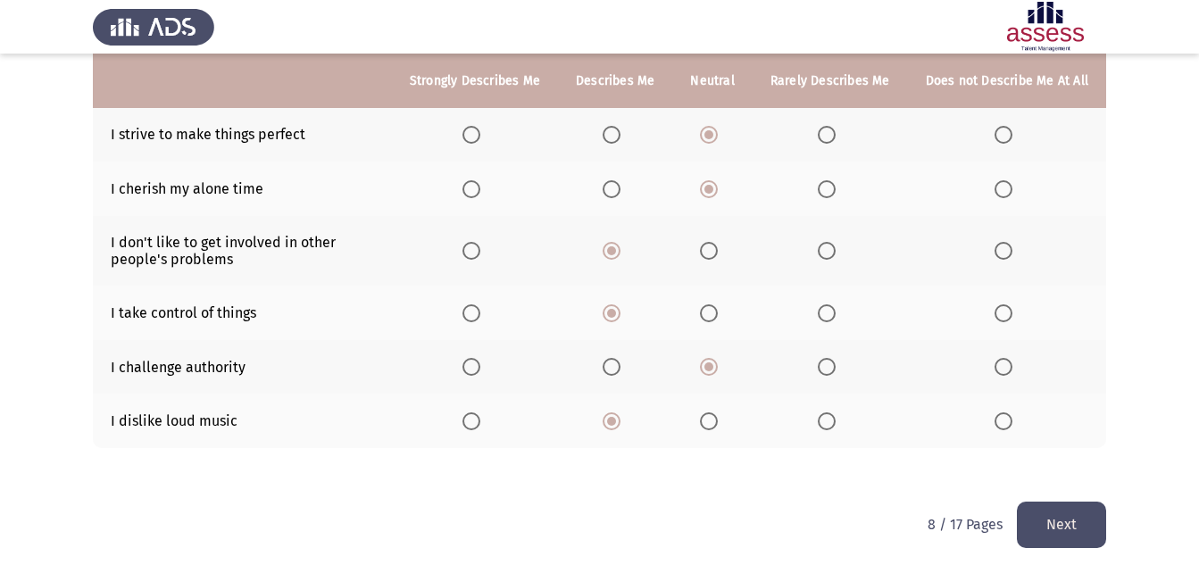
click at [1069, 512] on button "Next" at bounding box center [1061, 525] width 89 height 46
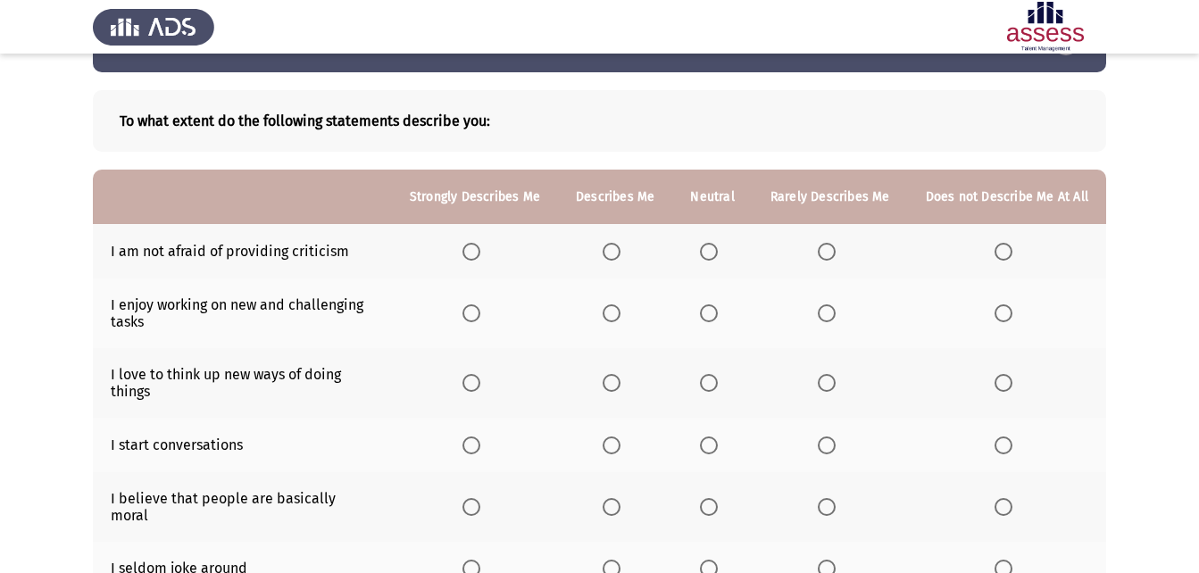
scroll to position [89, 0]
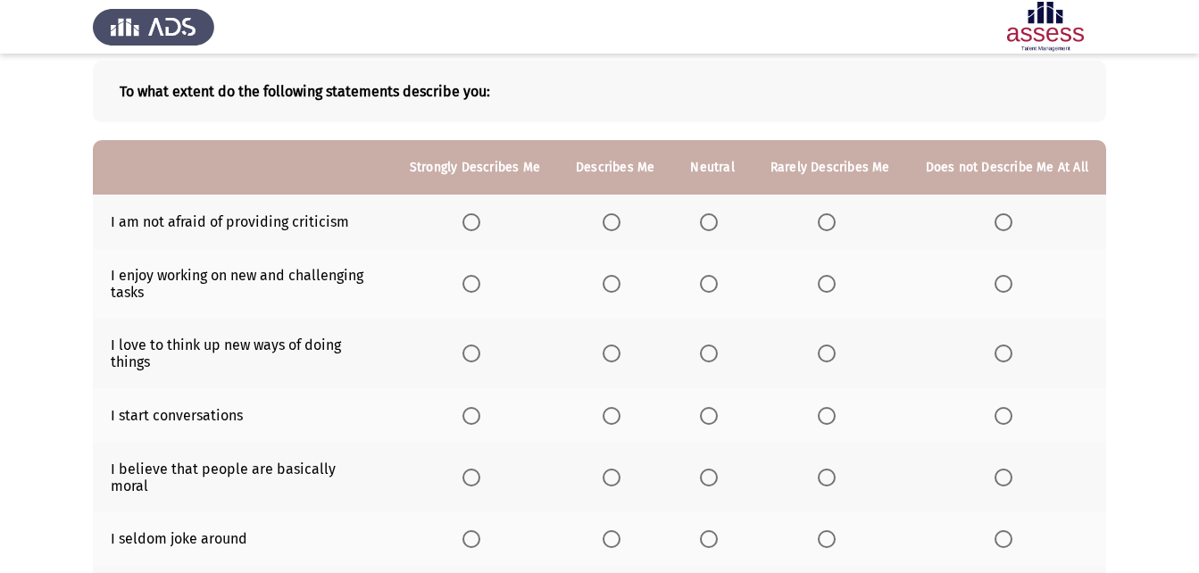
click at [482, 206] on th at bounding box center [475, 222] width 166 height 54
click at [480, 216] on span "Select an option" at bounding box center [471, 222] width 18 height 18
click at [480, 216] on input "Select an option" at bounding box center [471, 222] width 18 height 18
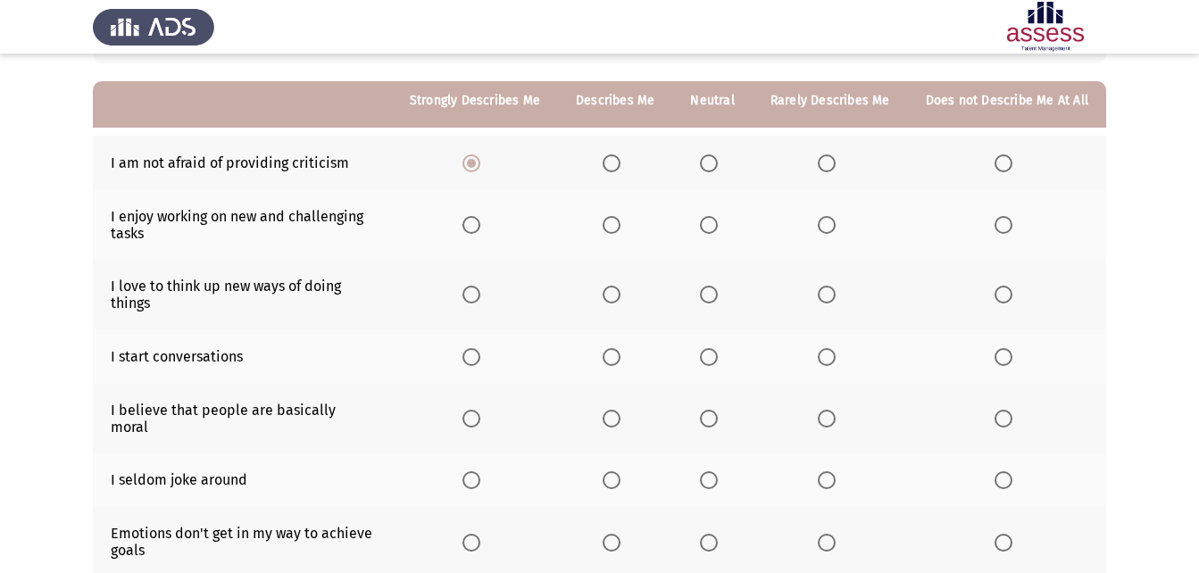
scroll to position [179, 0]
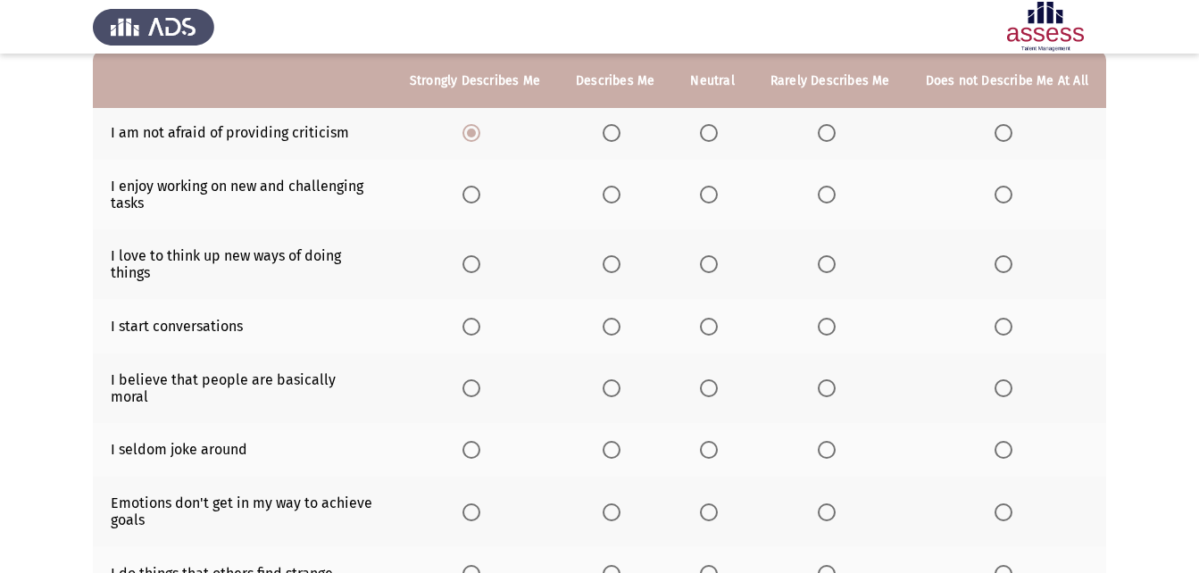
click at [618, 139] on span "Select an option" at bounding box center [612, 133] width 18 height 18
click at [618, 139] on input "Select an option" at bounding box center [612, 133] width 18 height 18
click at [618, 193] on span "Select an option" at bounding box center [612, 195] width 18 height 18
click at [618, 193] on input "Select an option" at bounding box center [612, 195] width 18 height 18
click at [480, 271] on span "Select an option" at bounding box center [471, 264] width 18 height 18
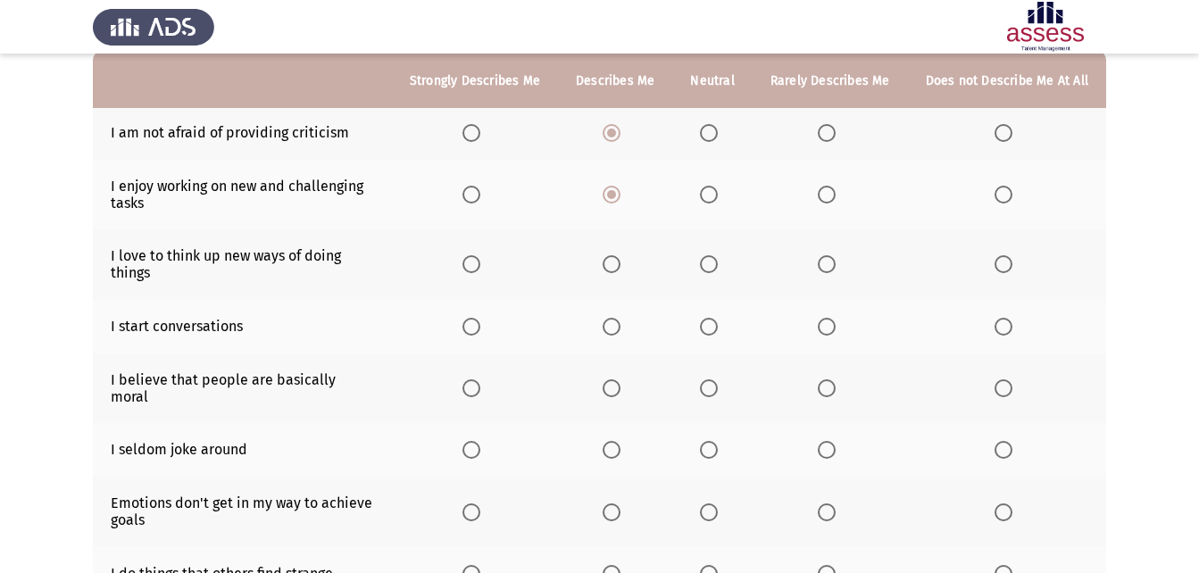
click at [480, 271] on input "Select an option" at bounding box center [471, 264] width 18 height 18
click at [620, 331] on span "Select an option" at bounding box center [612, 327] width 18 height 18
click at [620, 331] on input "Select an option" at bounding box center [612, 327] width 18 height 18
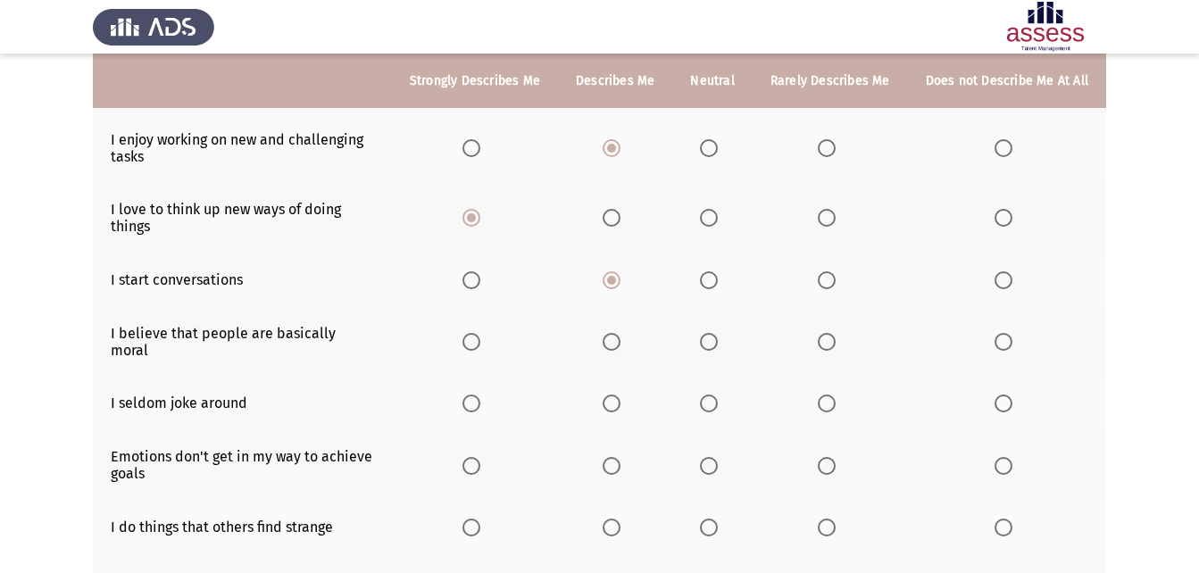
scroll to position [268, 0]
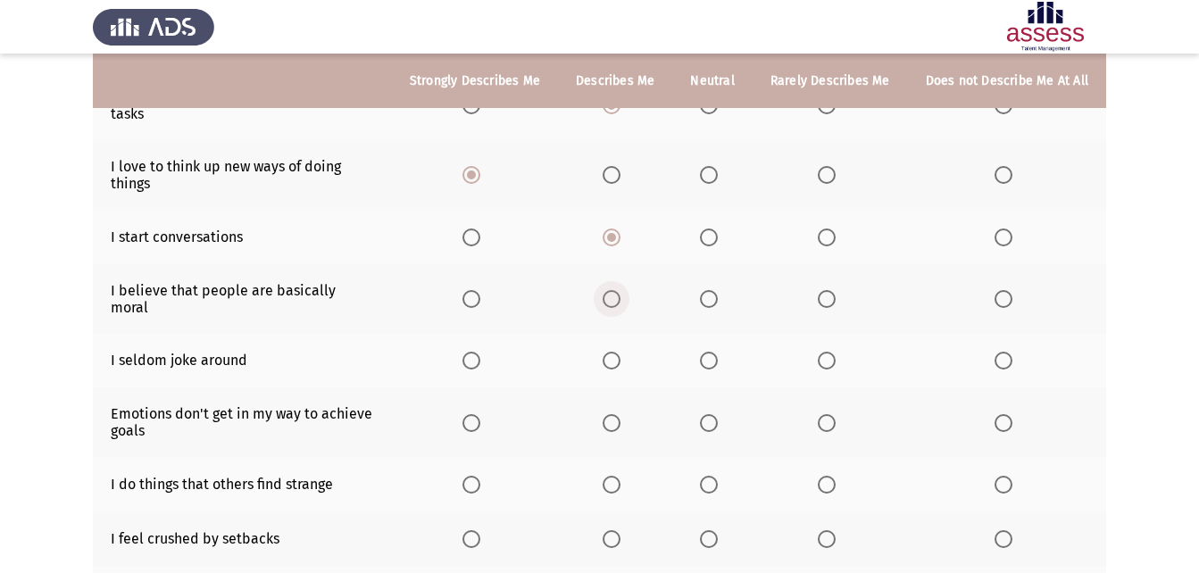
click at [612, 290] on span "Select an option" at bounding box center [612, 299] width 18 height 18
click at [612, 290] on input "Select an option" at bounding box center [612, 299] width 18 height 18
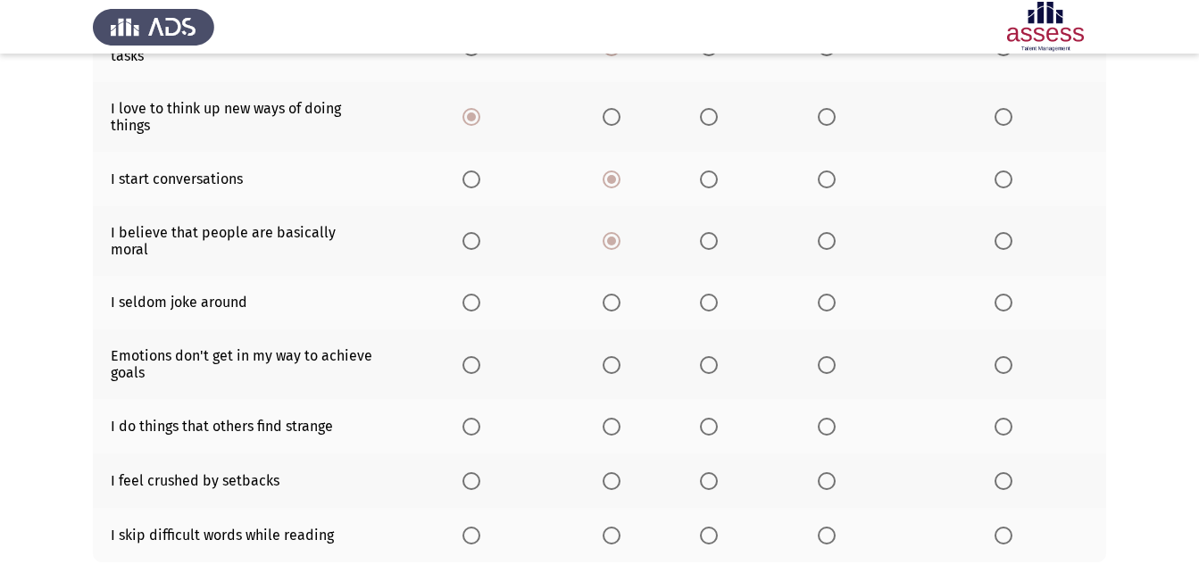
scroll to position [357, 0]
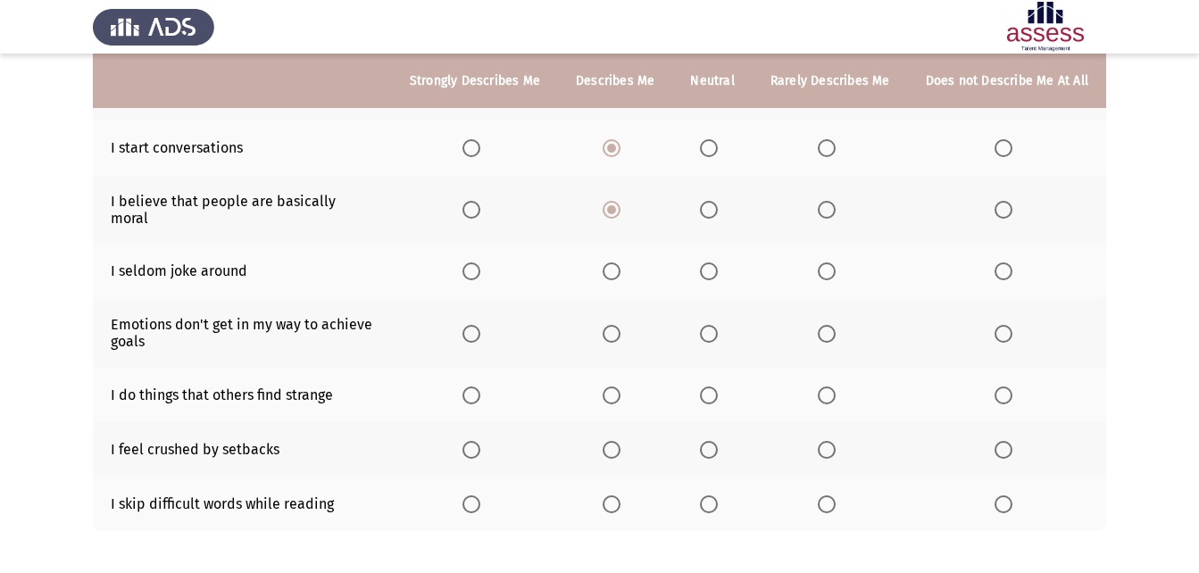
click at [718, 262] on span "Select an option" at bounding box center [709, 271] width 18 height 18
click at [718, 262] on input "Select an option" at bounding box center [709, 271] width 18 height 18
click at [713, 325] on span "Select an option" at bounding box center [709, 334] width 18 height 18
click at [713, 325] on input "Select an option" at bounding box center [709, 334] width 18 height 18
click at [620, 325] on span "Select an option" at bounding box center [612, 334] width 18 height 18
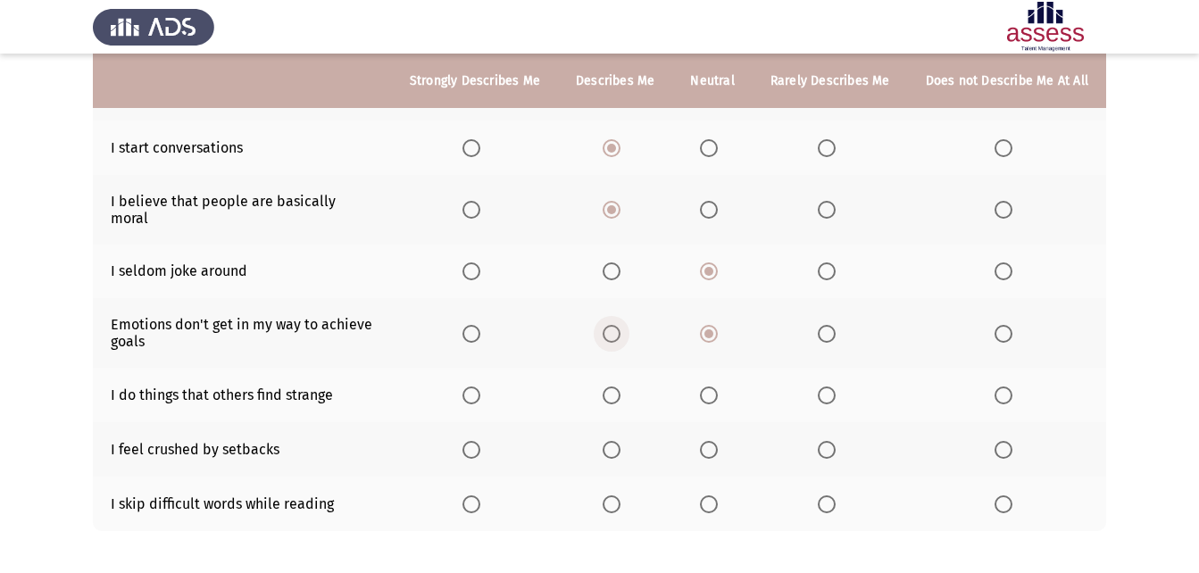
click at [620, 325] on input "Select an option" at bounding box center [612, 334] width 18 height 18
click at [620, 387] on span "Select an option" at bounding box center [612, 396] width 18 height 18
click at [620, 387] on input "Select an option" at bounding box center [612, 396] width 18 height 18
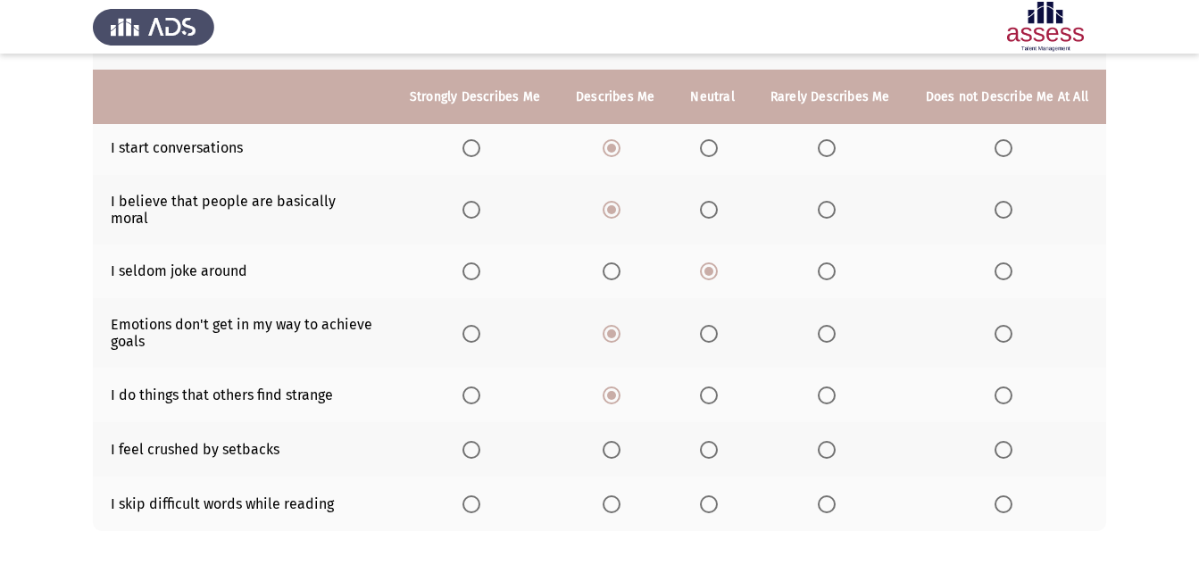
scroll to position [424, 0]
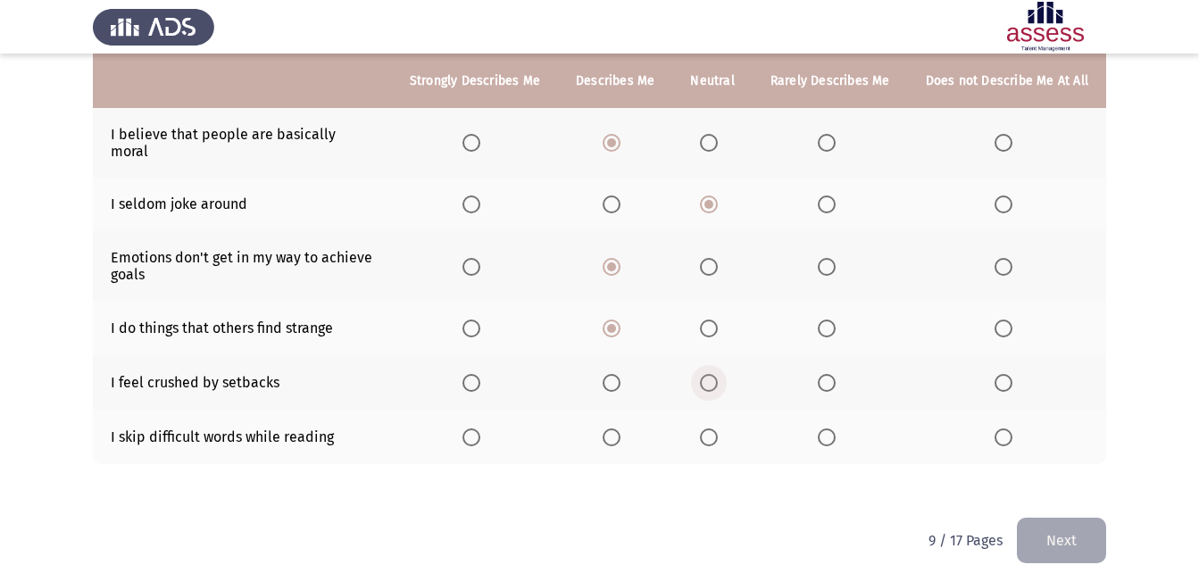
click at [717, 374] on span "Select an option" at bounding box center [709, 383] width 18 height 18
click at [717, 374] on input "Select an option" at bounding box center [709, 383] width 18 height 18
click at [829, 429] on span "Select an option" at bounding box center [827, 438] width 18 height 18
click at [829, 429] on input "Select an option" at bounding box center [827, 438] width 18 height 18
click at [718, 429] on span "Select an option" at bounding box center [709, 438] width 18 height 18
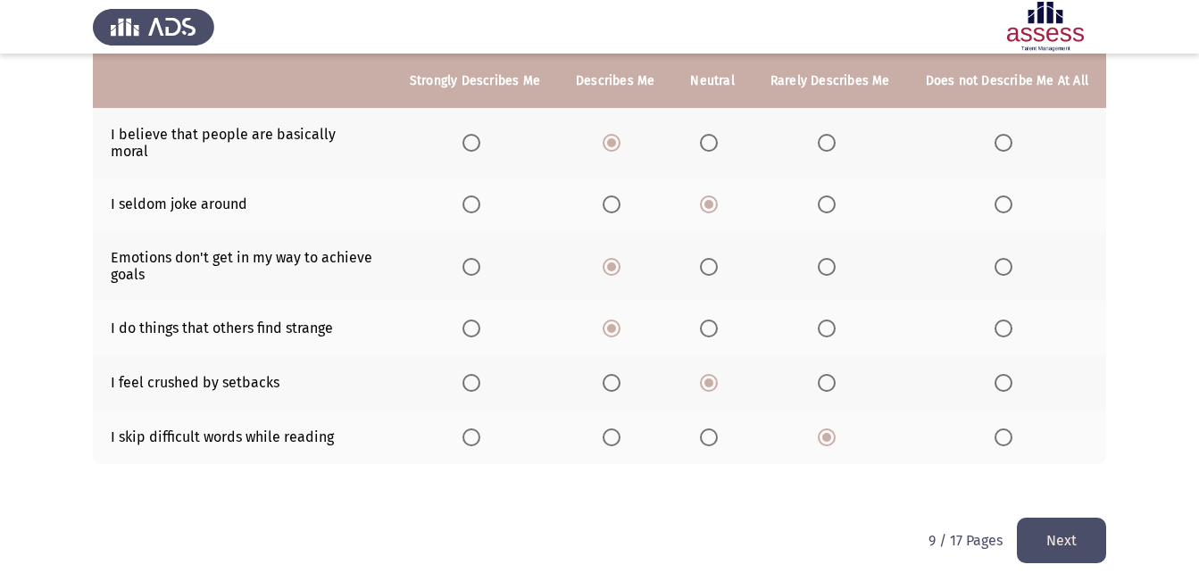
click at [718, 429] on input "Select an option" at bounding box center [709, 438] width 18 height 18
click at [830, 410] on th at bounding box center [830, 437] width 155 height 54
click at [827, 429] on span "Select an option" at bounding box center [827, 438] width 18 height 18
click at [827, 429] on input "Select an option" at bounding box center [827, 438] width 18 height 18
click at [1037, 518] on button "Next" at bounding box center [1061, 541] width 89 height 46
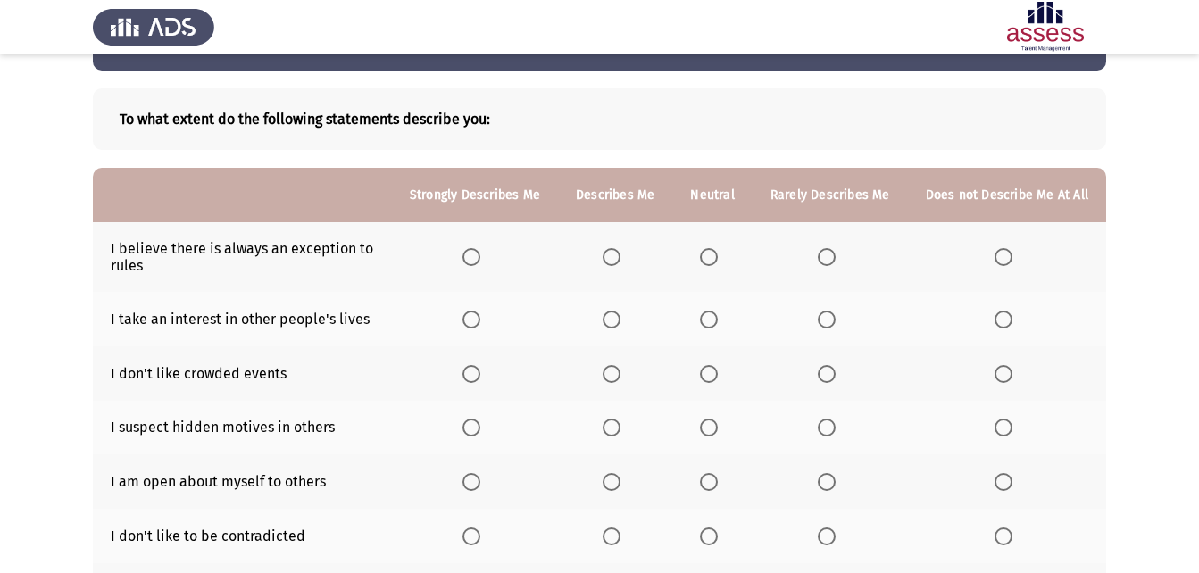
scroll to position [89, 0]
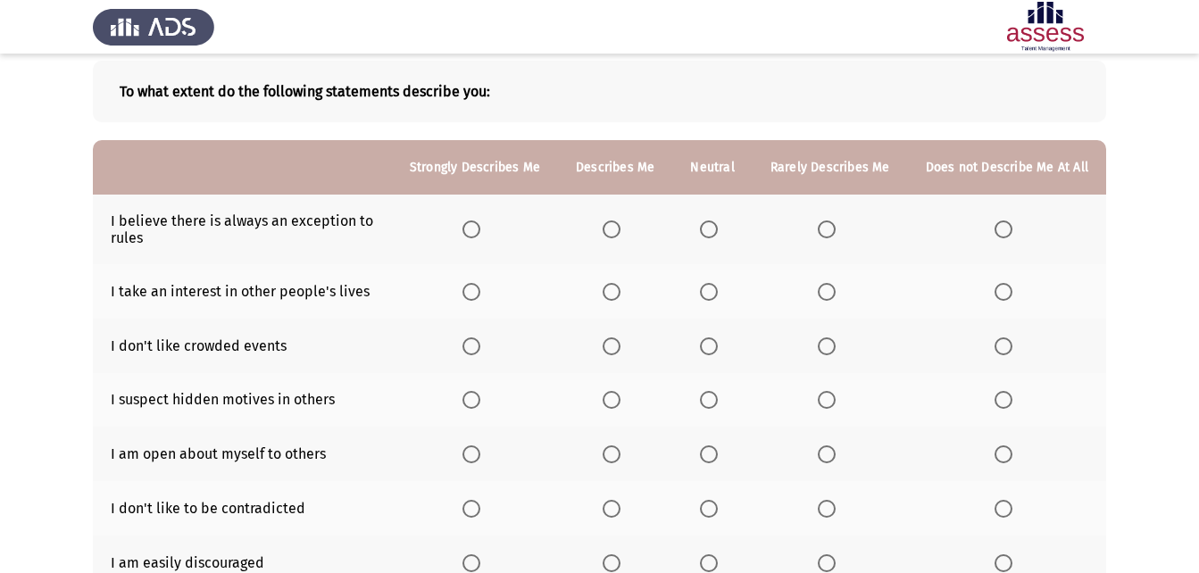
click at [613, 235] on span "Select an option" at bounding box center [612, 230] width 18 height 18
click at [613, 235] on input "Select an option" at bounding box center [612, 230] width 18 height 18
click at [825, 288] on span "Select an option" at bounding box center [827, 292] width 18 height 18
click at [825, 288] on input "Select an option" at bounding box center [827, 292] width 18 height 18
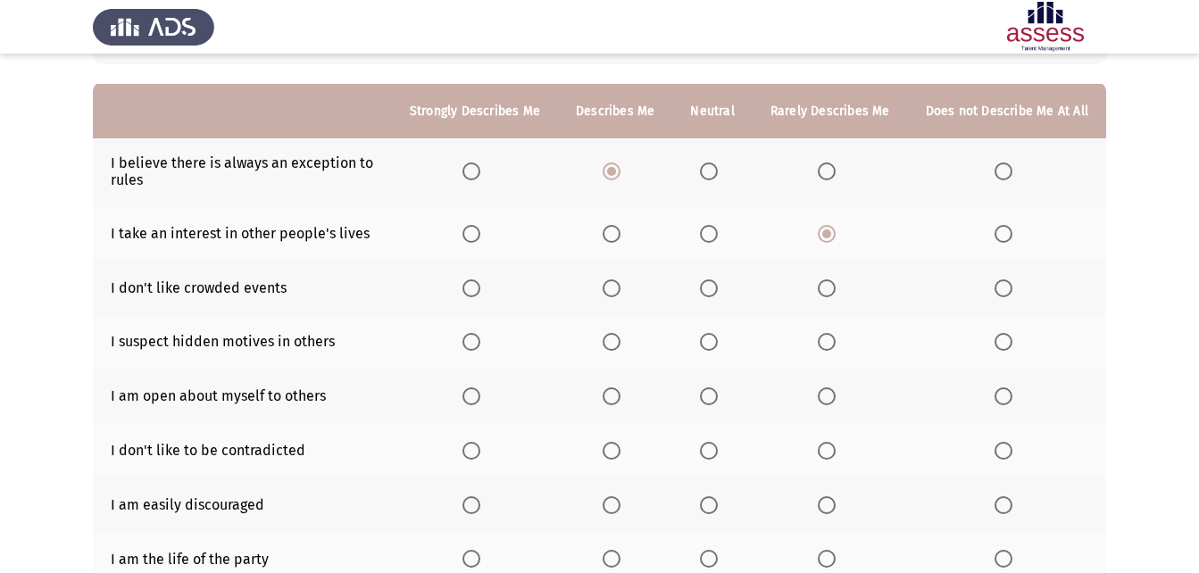
scroll to position [179, 0]
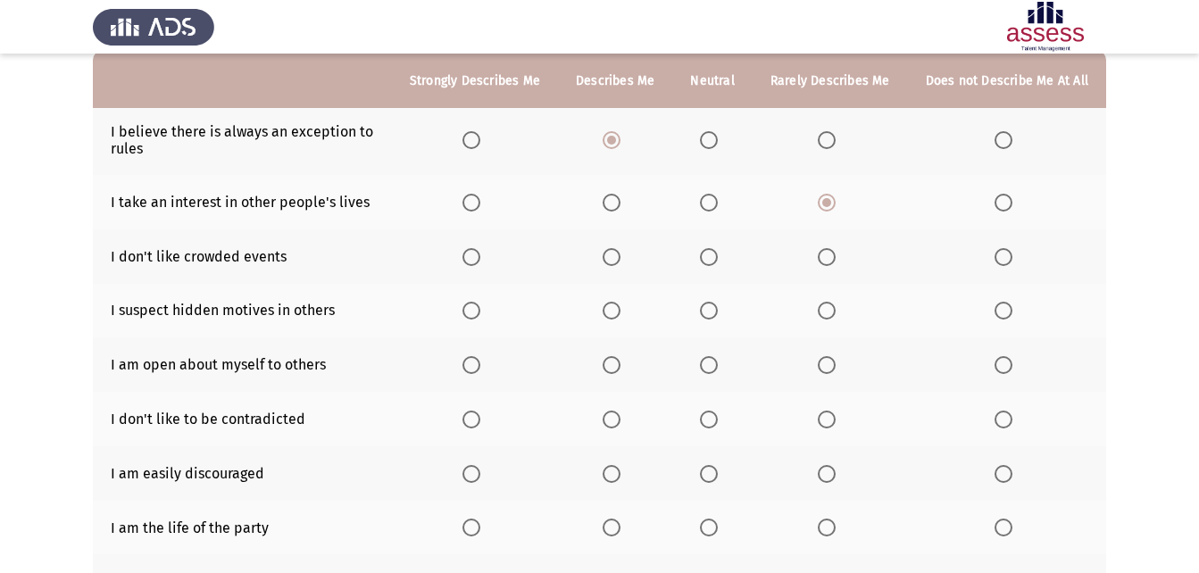
click at [718, 255] on span "Select an option" at bounding box center [709, 257] width 18 height 18
click at [718, 255] on input "Select an option" at bounding box center [709, 257] width 18 height 18
click at [612, 309] on span "Select an option" at bounding box center [612, 311] width 18 height 18
click at [612, 309] on input "Select an option" at bounding box center [612, 311] width 18 height 18
click at [824, 364] on span "Select an option" at bounding box center [827, 365] width 18 height 18
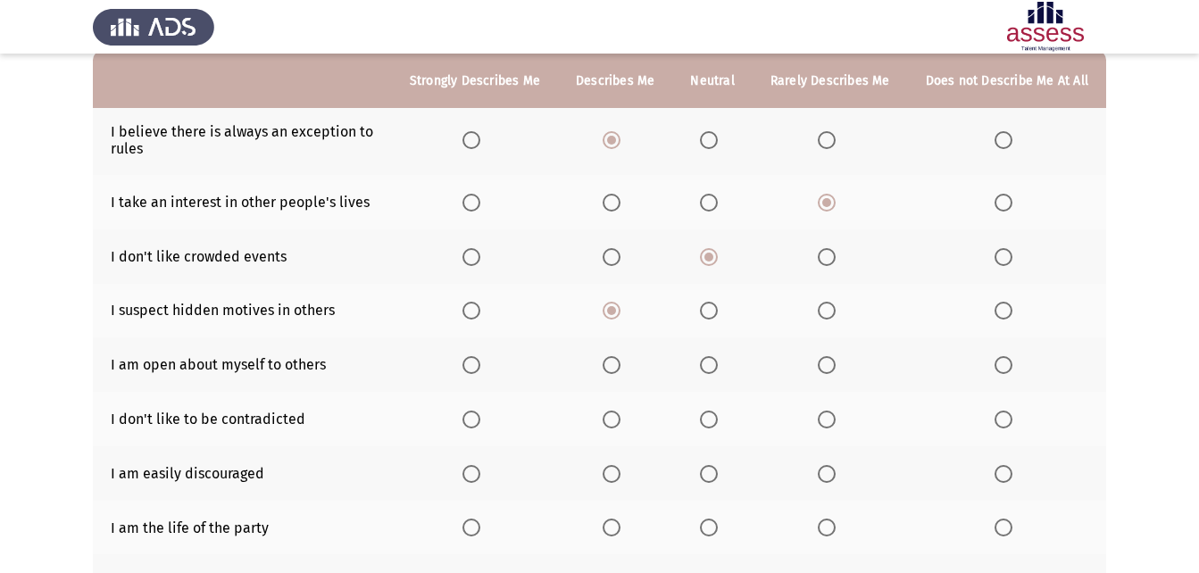
click at [824, 364] on input "Select an option" at bounding box center [827, 365] width 18 height 18
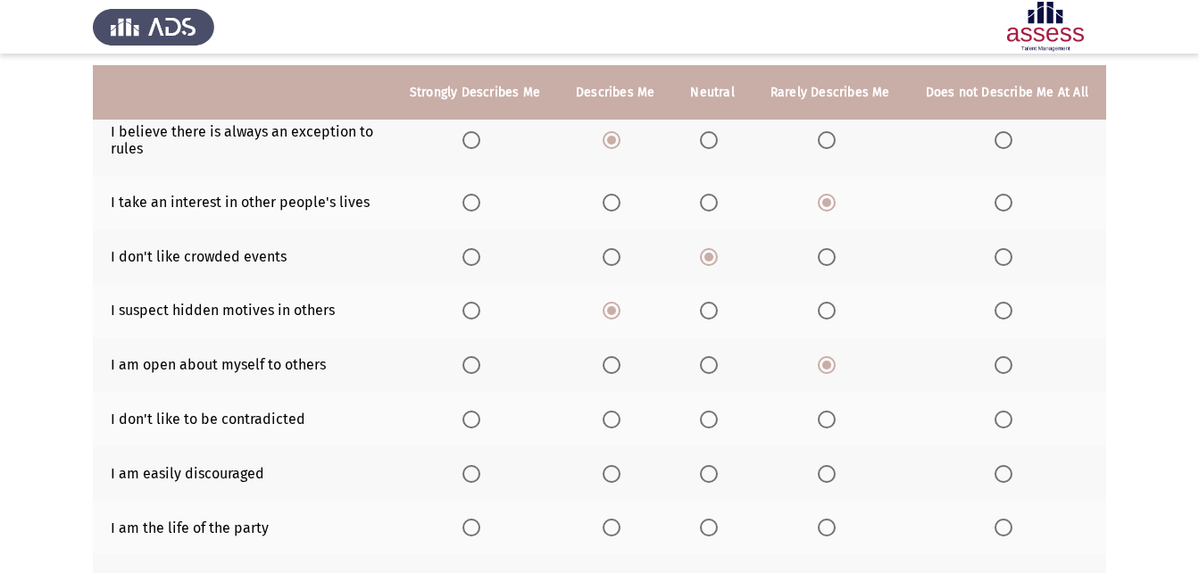
scroll to position [268, 0]
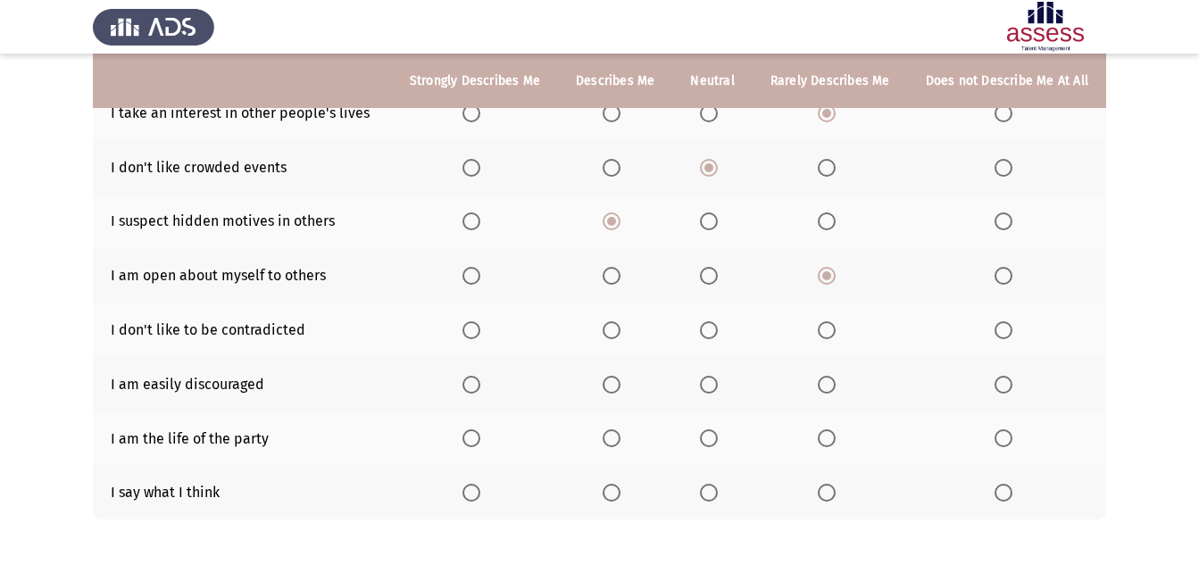
click at [712, 334] on span "Select an option" at bounding box center [709, 330] width 18 height 18
click at [712, 334] on input "Select an option" at bounding box center [709, 330] width 18 height 18
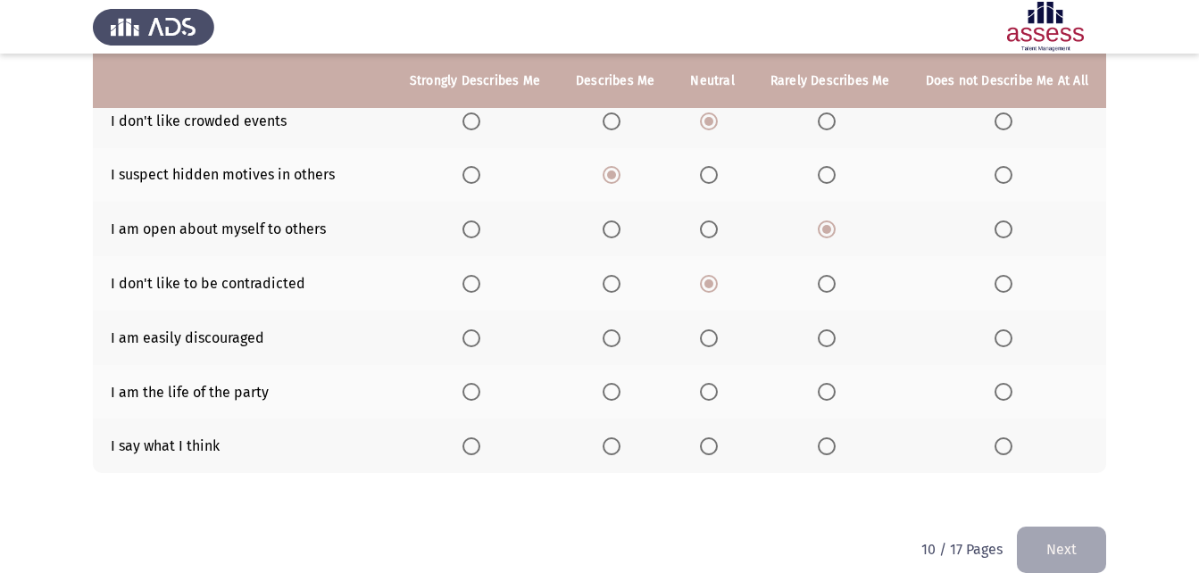
scroll to position [339, 0]
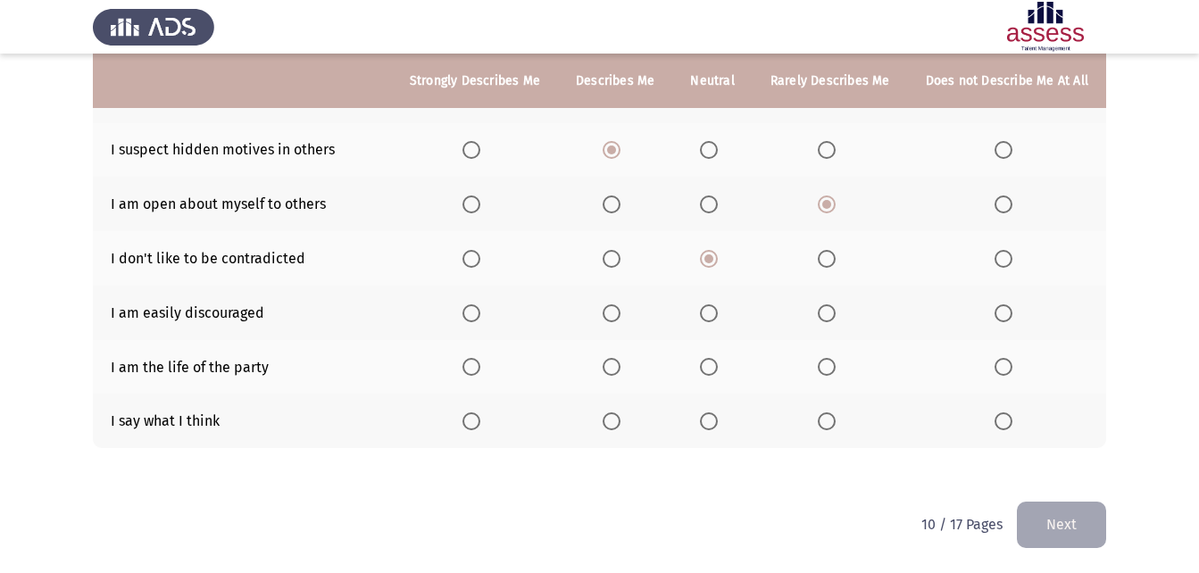
click at [825, 313] on span "Select an option" at bounding box center [827, 313] width 18 height 18
click at [825, 313] on input "Select an option" at bounding box center [827, 313] width 18 height 18
click at [1003, 369] on span "Select an option" at bounding box center [1004, 367] width 18 height 18
click at [1003, 369] on input "Select an option" at bounding box center [1004, 367] width 18 height 18
click at [620, 417] on span "Select an option" at bounding box center [612, 421] width 18 height 18
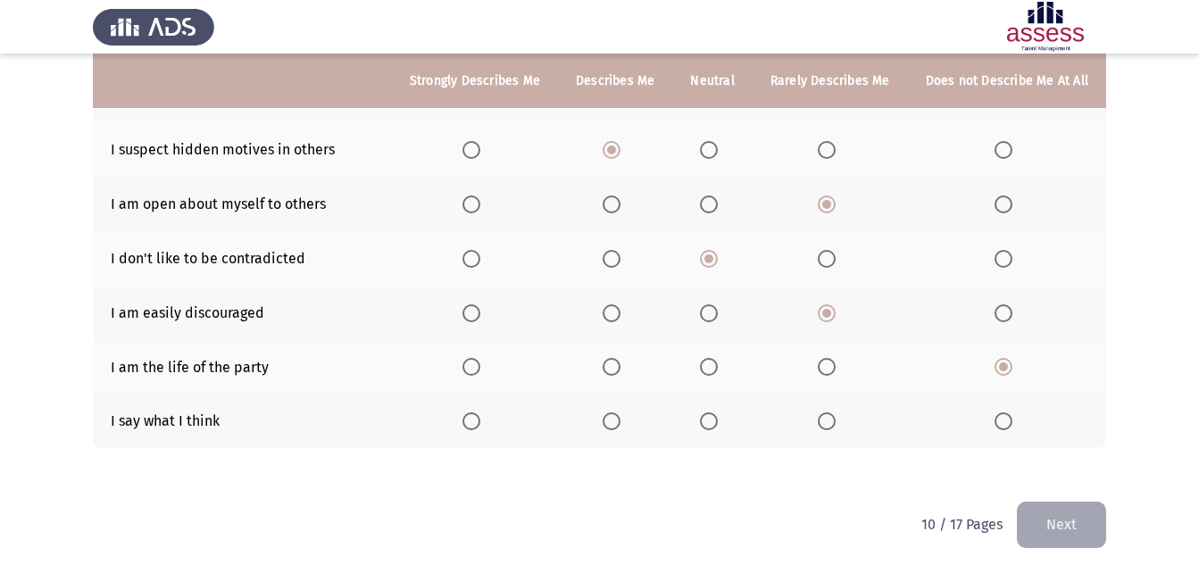
click at [620, 417] on input "Select an option" at bounding box center [612, 421] width 18 height 18
click at [1063, 510] on button "Next" at bounding box center [1061, 525] width 89 height 46
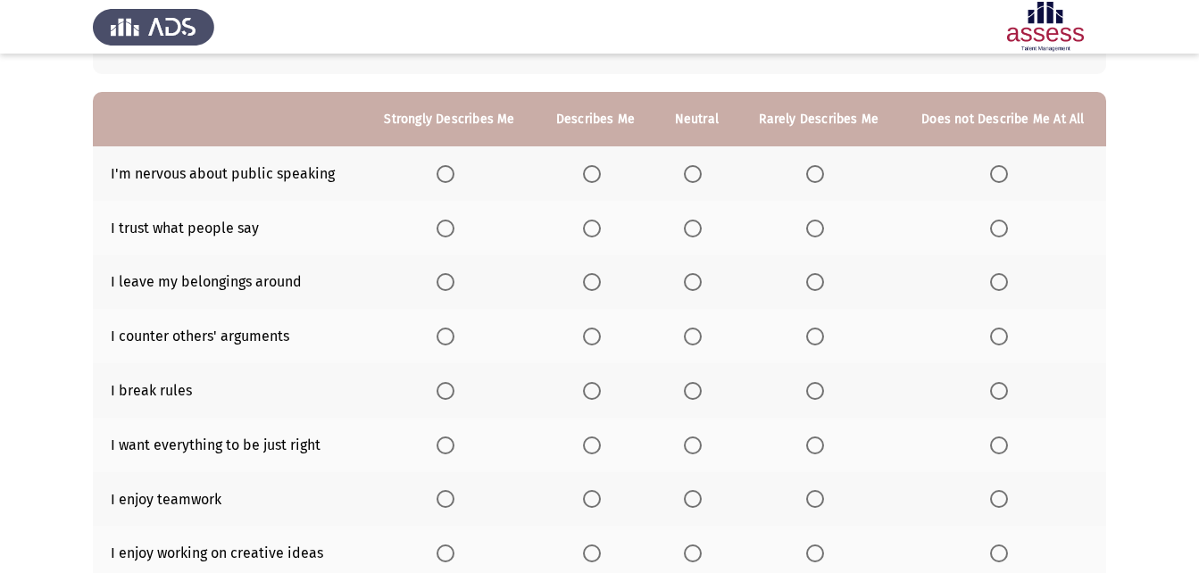
scroll to position [179, 0]
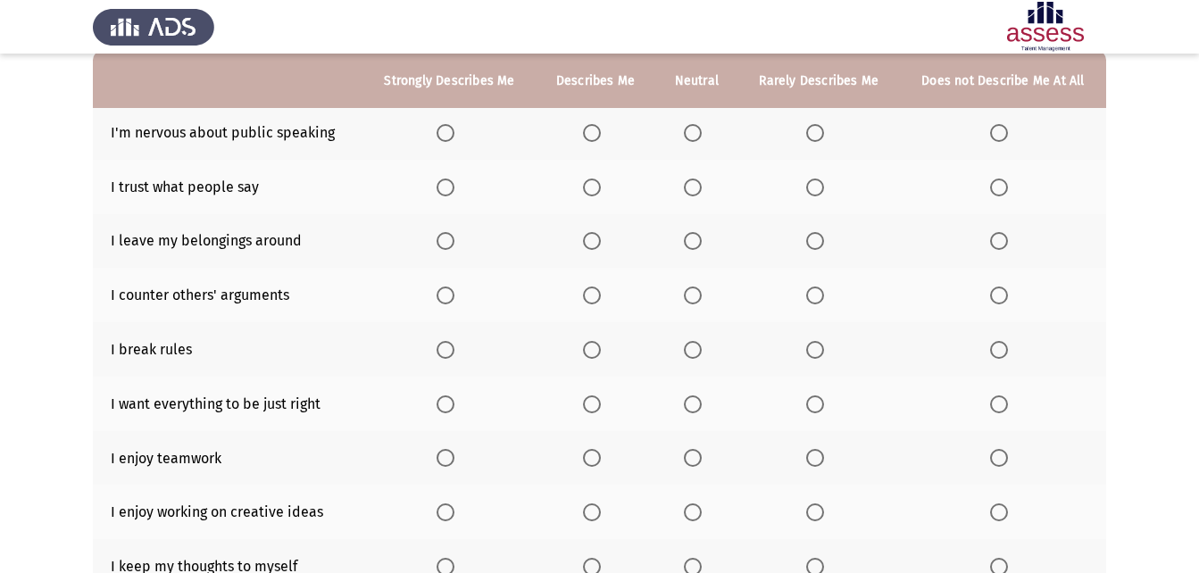
click at [695, 185] on span "Select an option" at bounding box center [693, 188] width 18 height 18
click at [695, 185] on input "Select an option" at bounding box center [693, 188] width 18 height 18
click at [813, 233] on span "Select an option" at bounding box center [815, 241] width 18 height 18
click at [813, 233] on input "Select an option" at bounding box center [815, 241] width 18 height 18
click at [698, 286] on mat-radio-button "Select an option" at bounding box center [696, 295] width 25 height 19
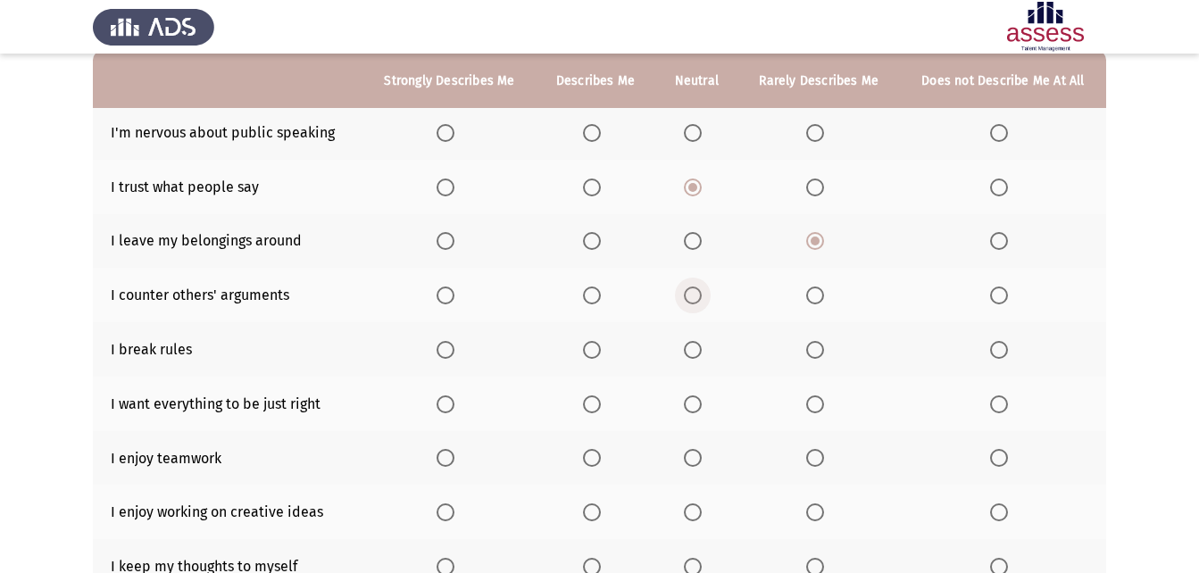
click at [697, 288] on span "Select an option" at bounding box center [693, 296] width 18 height 18
click at [697, 288] on input "Select an option" at bounding box center [693, 296] width 18 height 18
click at [826, 351] on label "Select an option" at bounding box center [818, 350] width 25 height 18
click at [824, 351] on input "Select an option" at bounding box center [815, 350] width 18 height 18
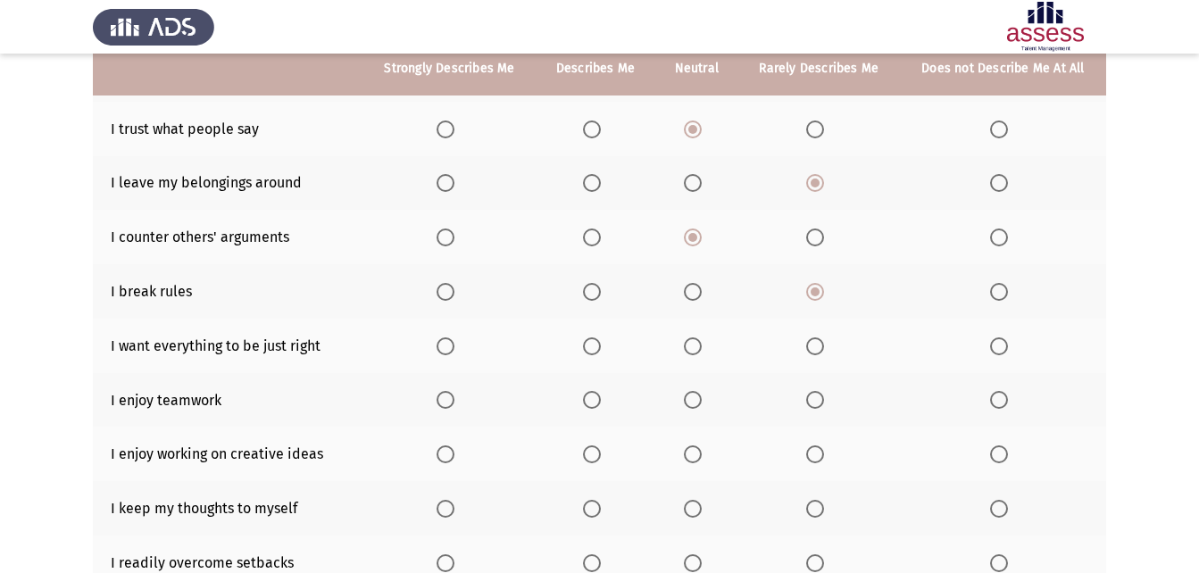
scroll to position [268, 0]
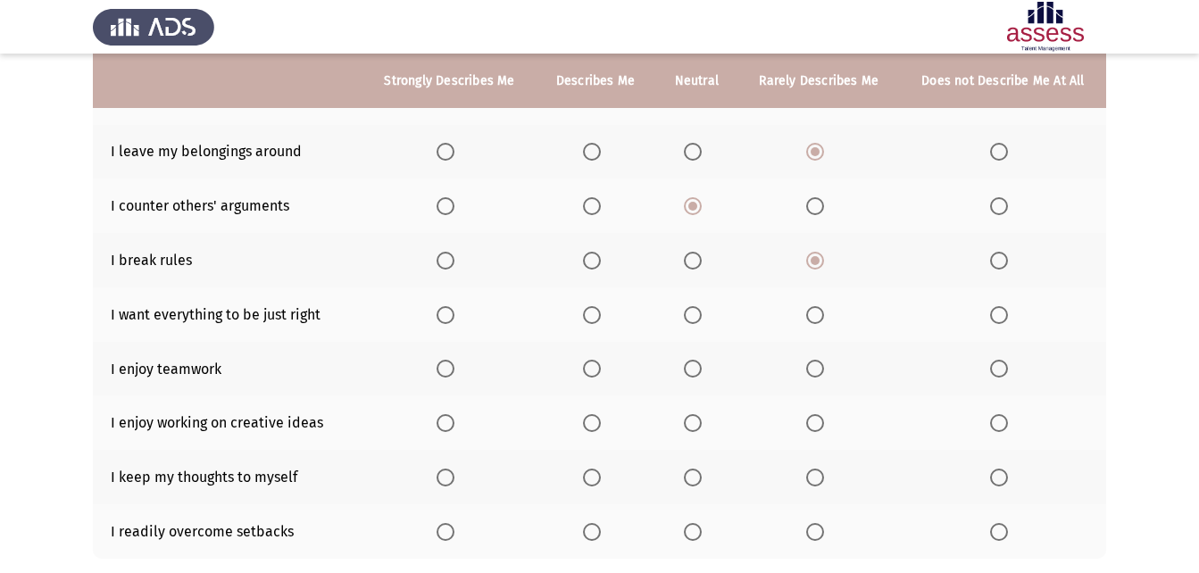
click at [600, 329] on th at bounding box center [596, 314] width 120 height 54
click at [600, 317] on span "Select an option" at bounding box center [592, 315] width 18 height 18
click at [600, 317] on input "Select an option" at bounding box center [592, 315] width 18 height 18
click at [587, 362] on span "Select an option" at bounding box center [592, 369] width 18 height 18
click at [587, 362] on input "Select an option" at bounding box center [592, 369] width 18 height 18
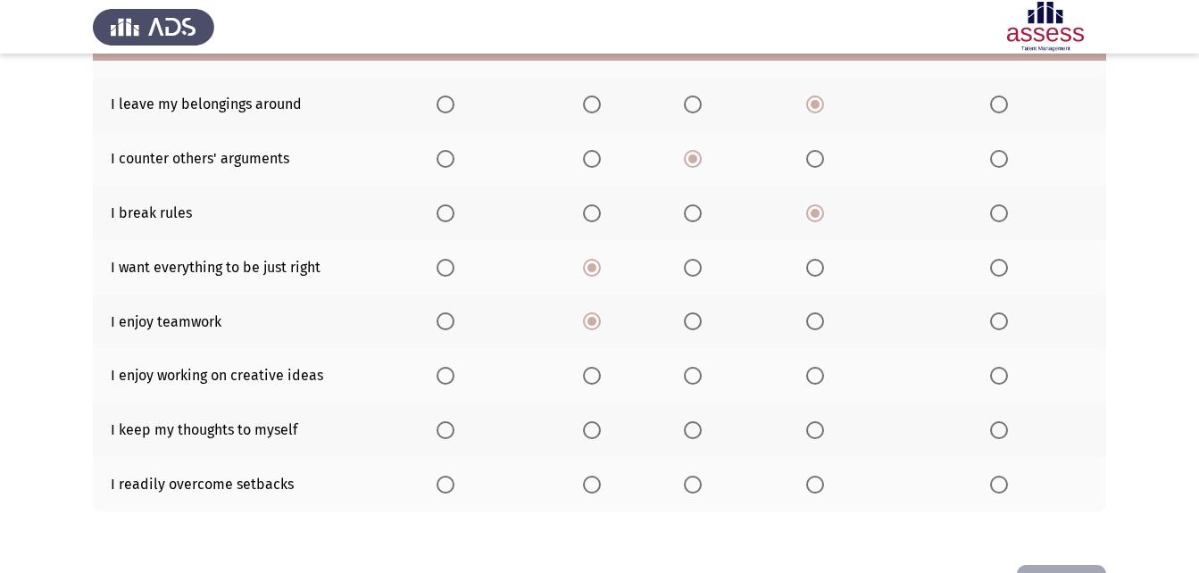
scroll to position [357, 0]
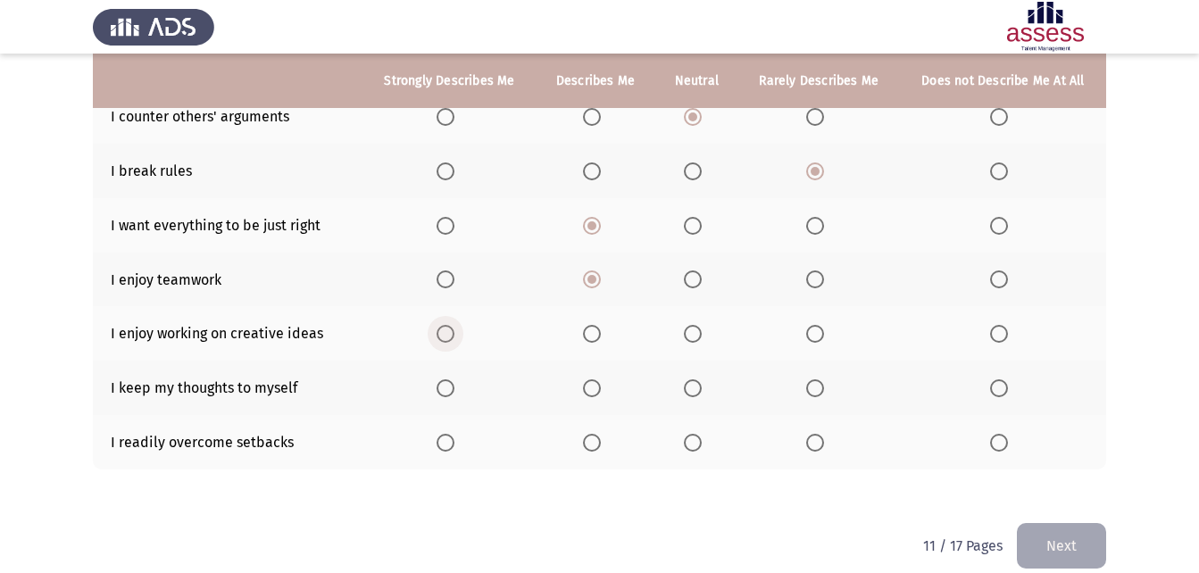
click at [454, 325] on span "Select an option" at bounding box center [446, 334] width 18 height 18
click at [454, 325] on input "Select an option" at bounding box center [446, 334] width 18 height 18
click at [700, 379] on span "Select an option" at bounding box center [693, 388] width 18 height 18
click at [700, 379] on input "Select an option" at bounding box center [693, 388] width 18 height 18
click at [689, 440] on span "Select an option" at bounding box center [693, 443] width 18 height 18
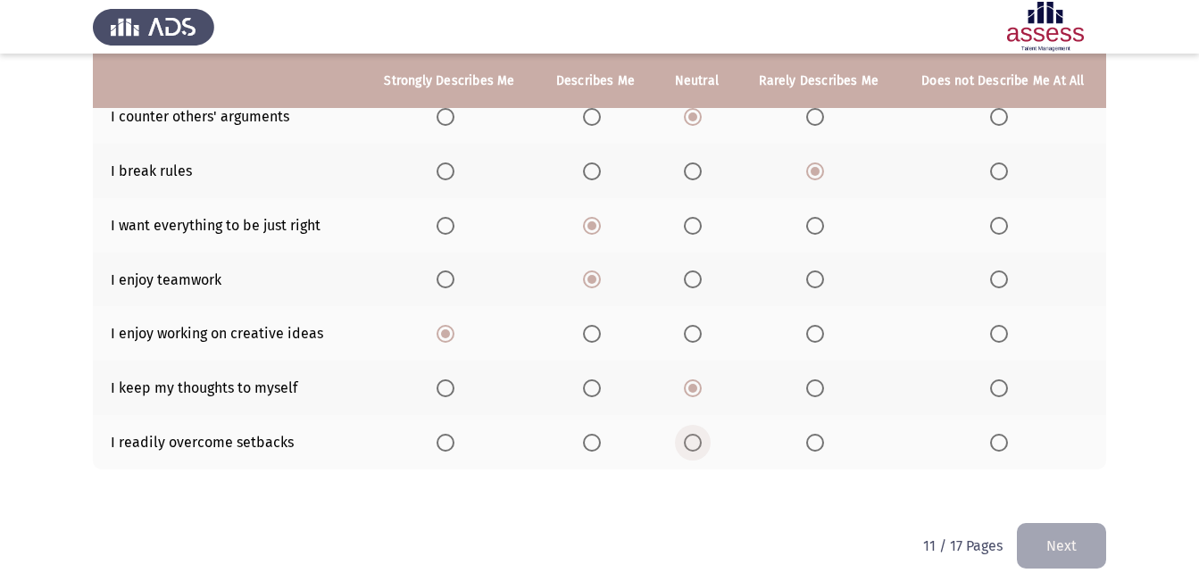
click at [689, 440] on input "Select an option" at bounding box center [693, 443] width 18 height 18
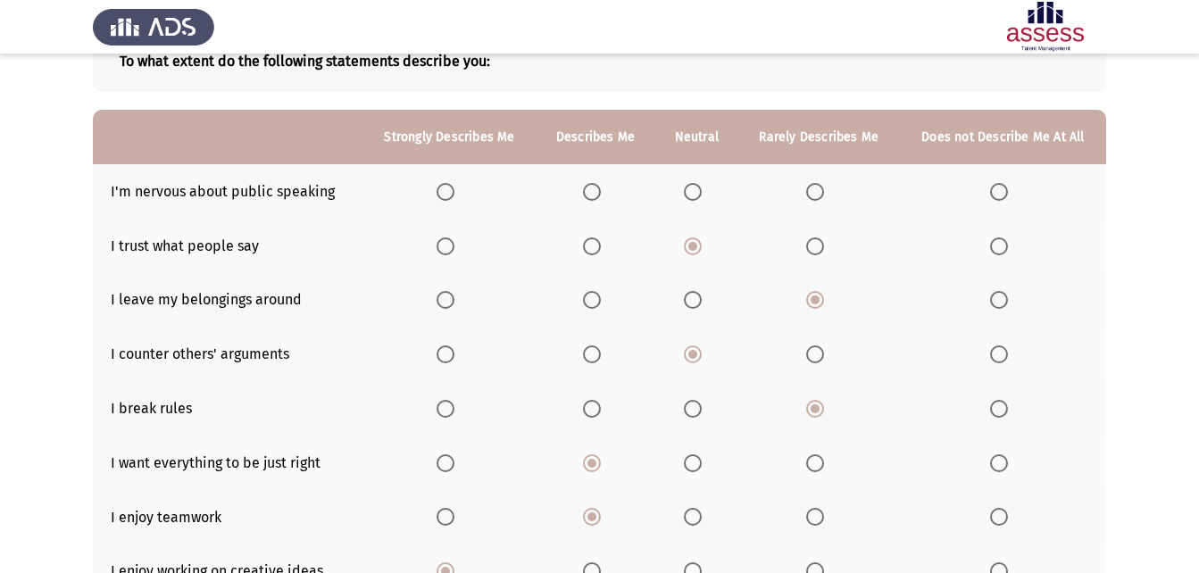
scroll to position [89, 0]
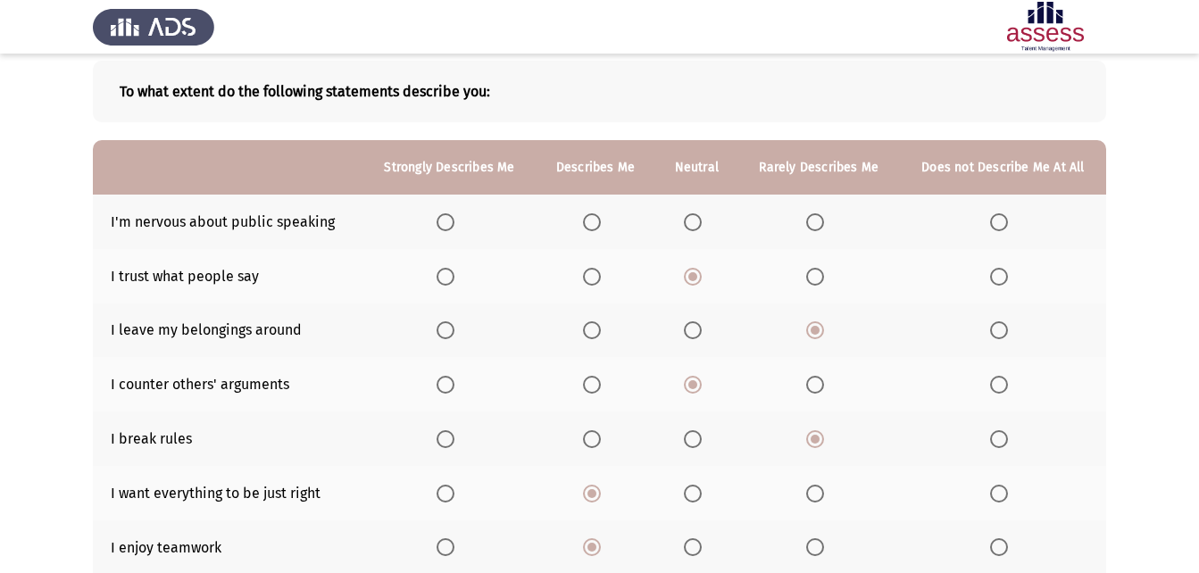
click at [600, 229] on span "Select an option" at bounding box center [592, 222] width 18 height 18
click at [600, 229] on input "Select an option" at bounding box center [592, 222] width 18 height 18
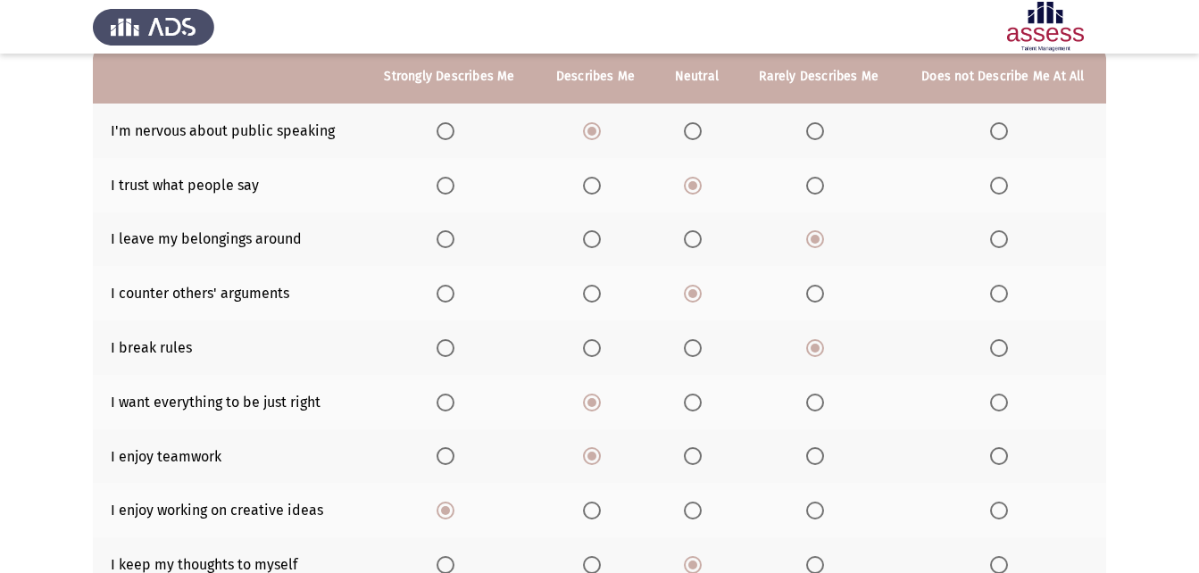
scroll to position [379, 0]
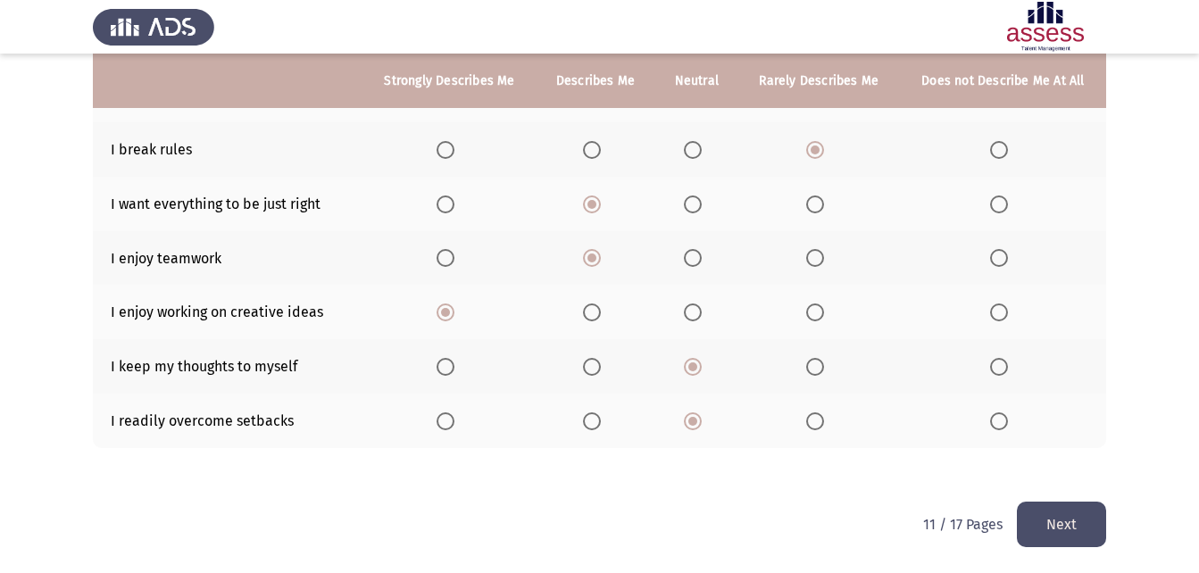
click at [1095, 507] on button "Next" at bounding box center [1061, 525] width 89 height 46
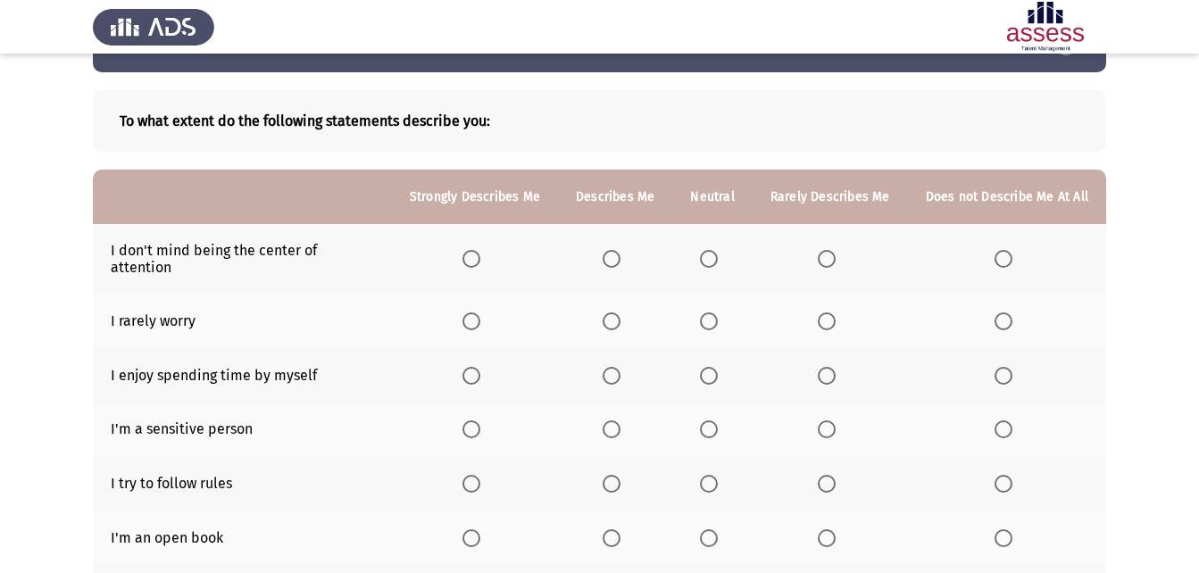
scroll to position [89, 0]
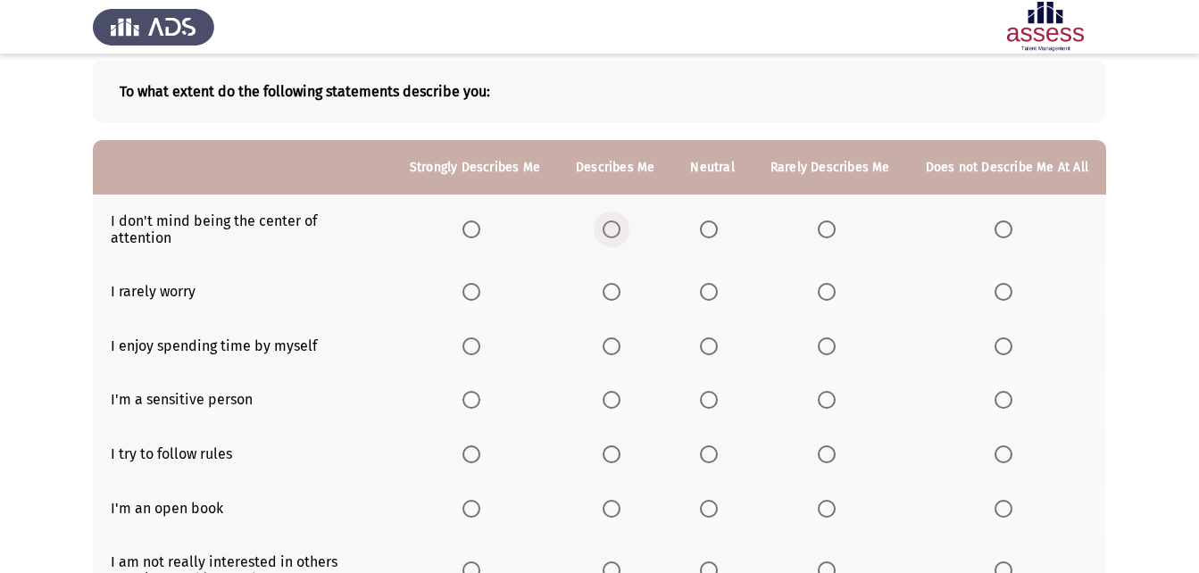
click at [620, 221] on span "Select an option" at bounding box center [612, 230] width 18 height 18
click at [620, 221] on input "Select an option" at bounding box center [612, 230] width 18 height 18
click at [620, 283] on span "Select an option" at bounding box center [612, 292] width 18 height 18
click at [620, 283] on input "Select an option" at bounding box center [612, 292] width 18 height 18
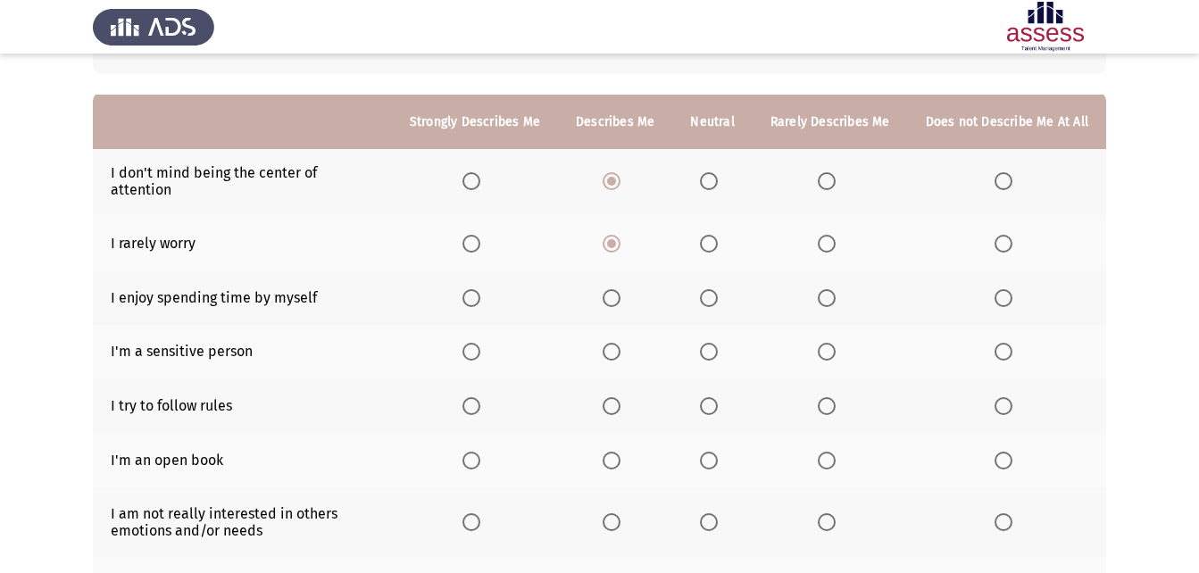
scroll to position [179, 0]
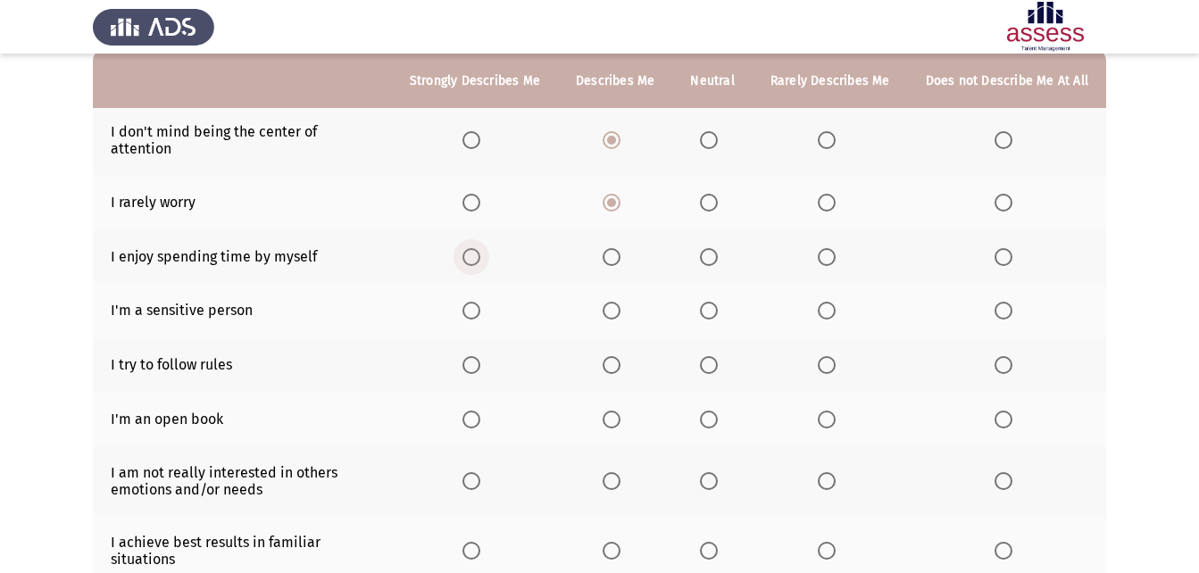
click at [480, 248] on span "Select an option" at bounding box center [471, 257] width 18 height 18
click at [480, 248] on input "Select an option" at bounding box center [471, 257] width 18 height 18
click at [712, 302] on span "Select an option" at bounding box center [709, 311] width 18 height 18
click at [712, 302] on input "Select an option" at bounding box center [709, 311] width 18 height 18
click at [614, 356] on span "Select an option" at bounding box center [612, 365] width 18 height 18
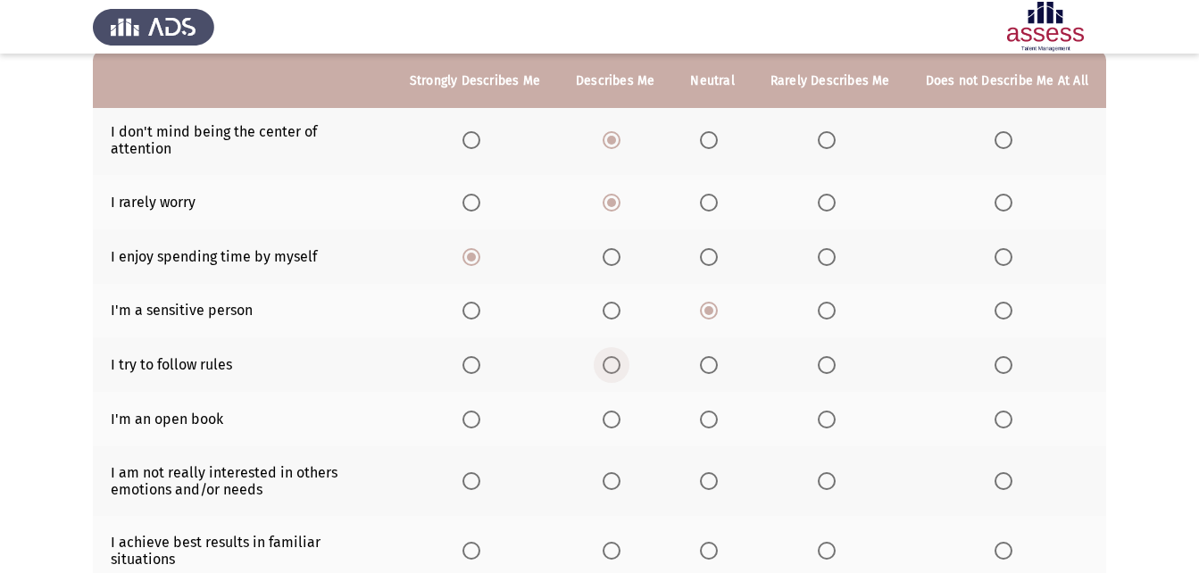
click at [614, 356] on input "Select an option" at bounding box center [612, 365] width 18 height 18
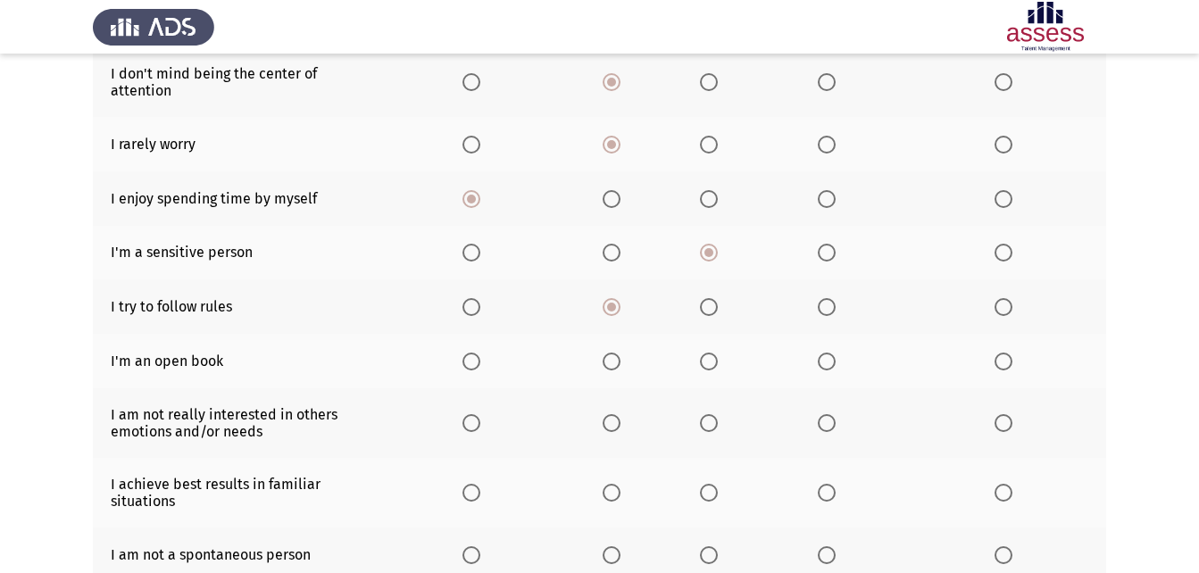
scroll to position [268, 0]
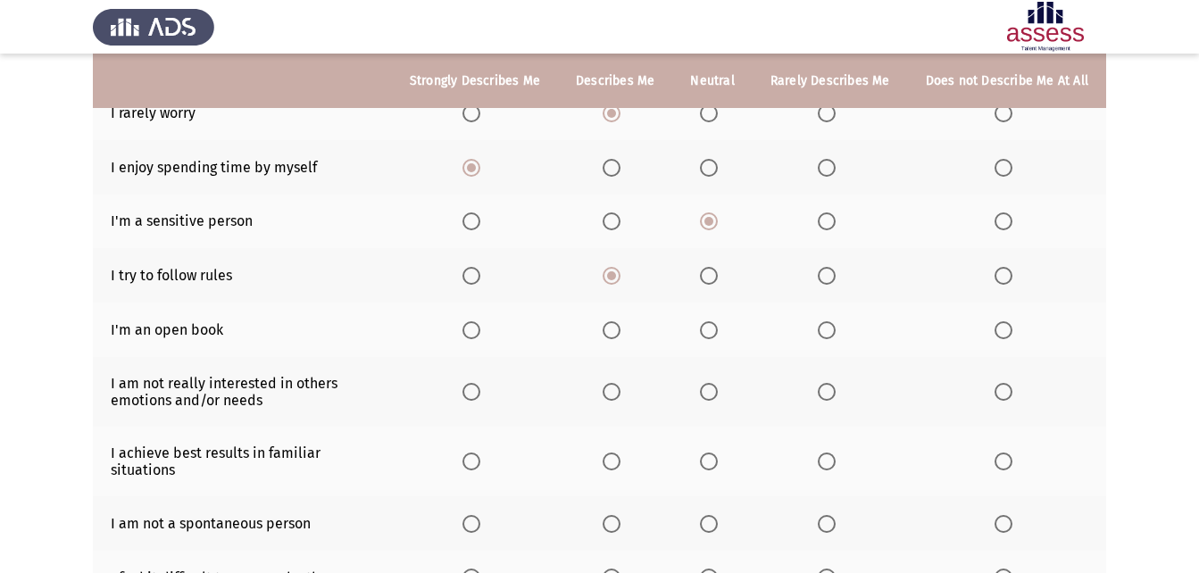
click at [1005, 324] on th at bounding box center [1007, 330] width 198 height 54
click at [1017, 321] on label "Select an option" at bounding box center [1007, 330] width 25 height 18
click at [1012, 321] on input "Select an option" at bounding box center [1004, 330] width 18 height 18
click at [828, 383] on span "Select an option" at bounding box center [827, 392] width 18 height 18
click at [828, 383] on input "Select an option" at bounding box center [827, 392] width 18 height 18
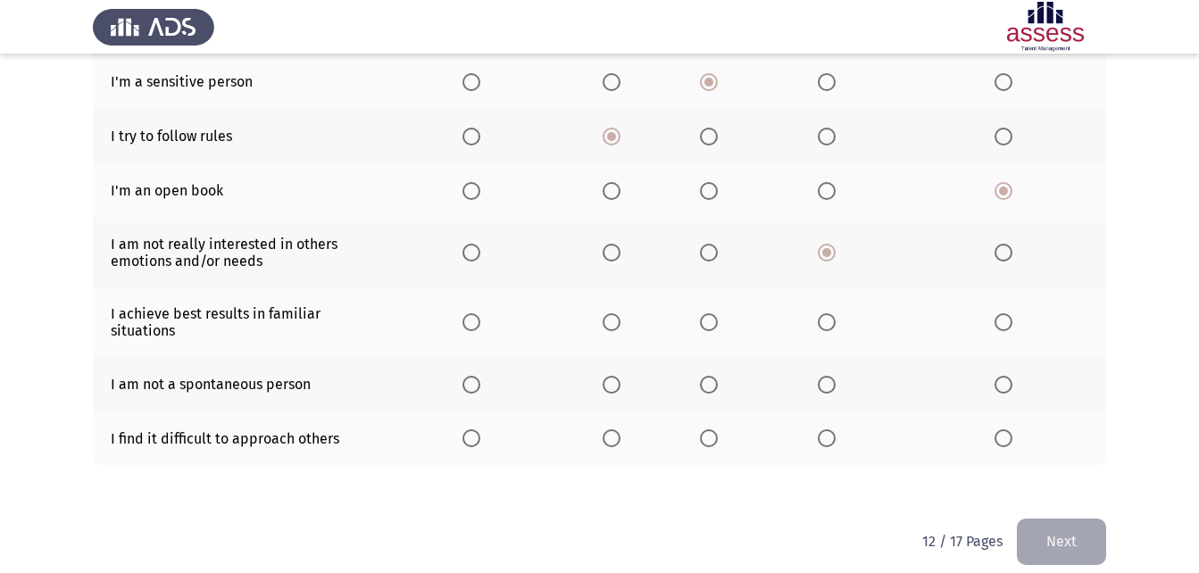
scroll to position [409, 0]
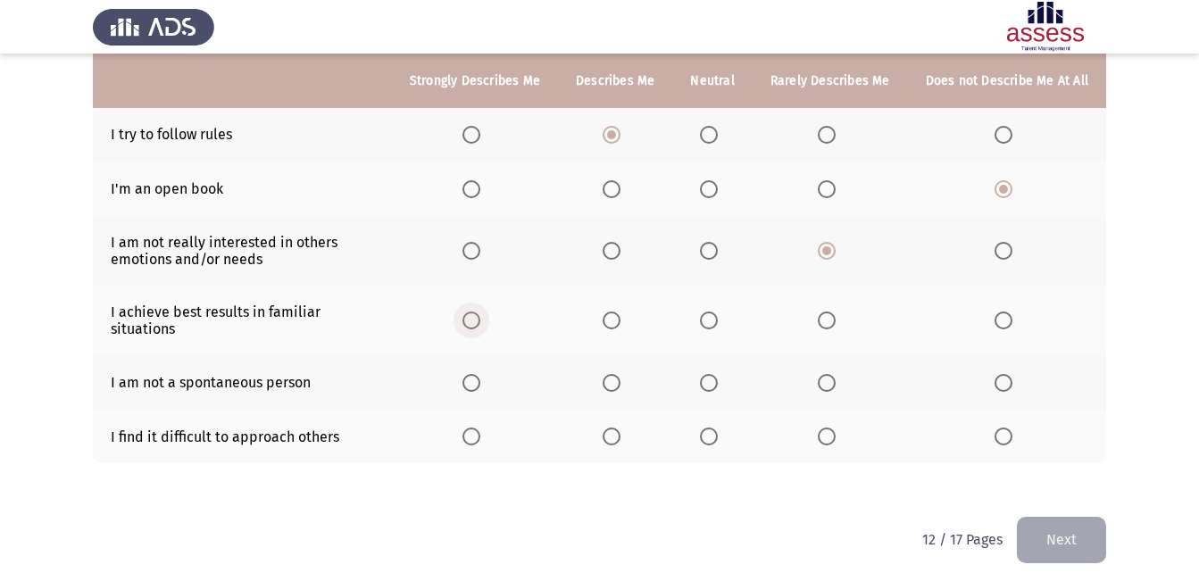
click at [487, 312] on label "Select an option" at bounding box center [474, 321] width 25 height 18
click at [480, 312] on input "Select an option" at bounding box center [471, 321] width 18 height 18
click at [710, 374] on span "Select an option" at bounding box center [709, 383] width 18 height 18
click at [710, 374] on input "Select an option" at bounding box center [709, 383] width 18 height 18
click at [840, 411] on th at bounding box center [830, 437] width 155 height 54
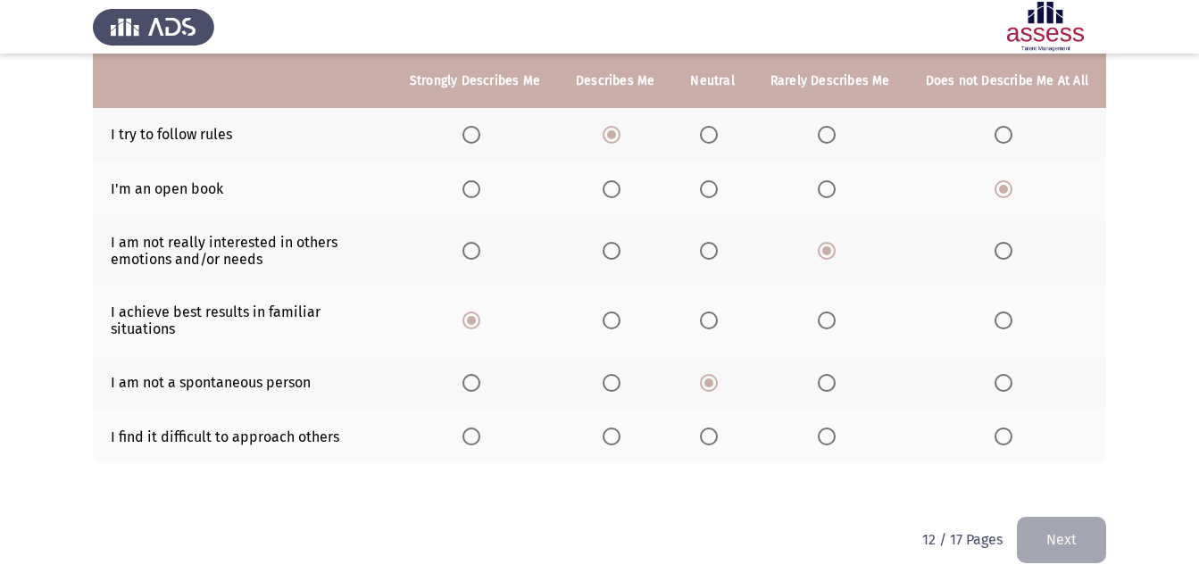
click at [836, 428] on span "Select an option" at bounding box center [827, 437] width 18 height 18
click at [836, 428] on input "Select an option" at bounding box center [827, 437] width 18 height 18
click at [1042, 519] on button "Next" at bounding box center [1061, 540] width 89 height 46
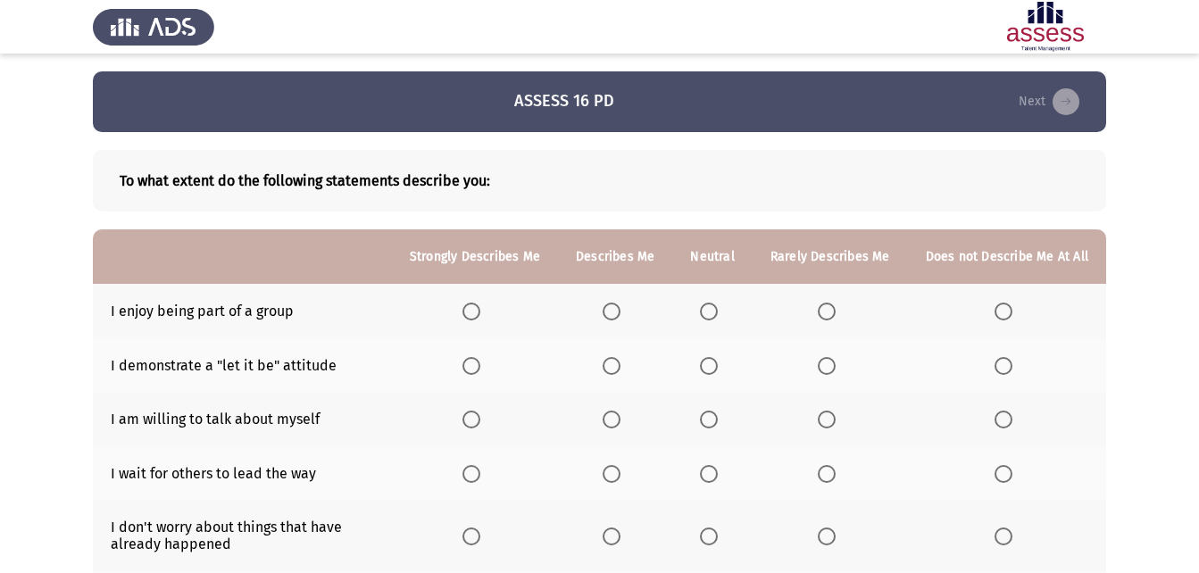
click at [615, 310] on span "Select an option" at bounding box center [612, 312] width 18 height 18
click at [615, 310] on input "Select an option" at bounding box center [612, 312] width 18 height 18
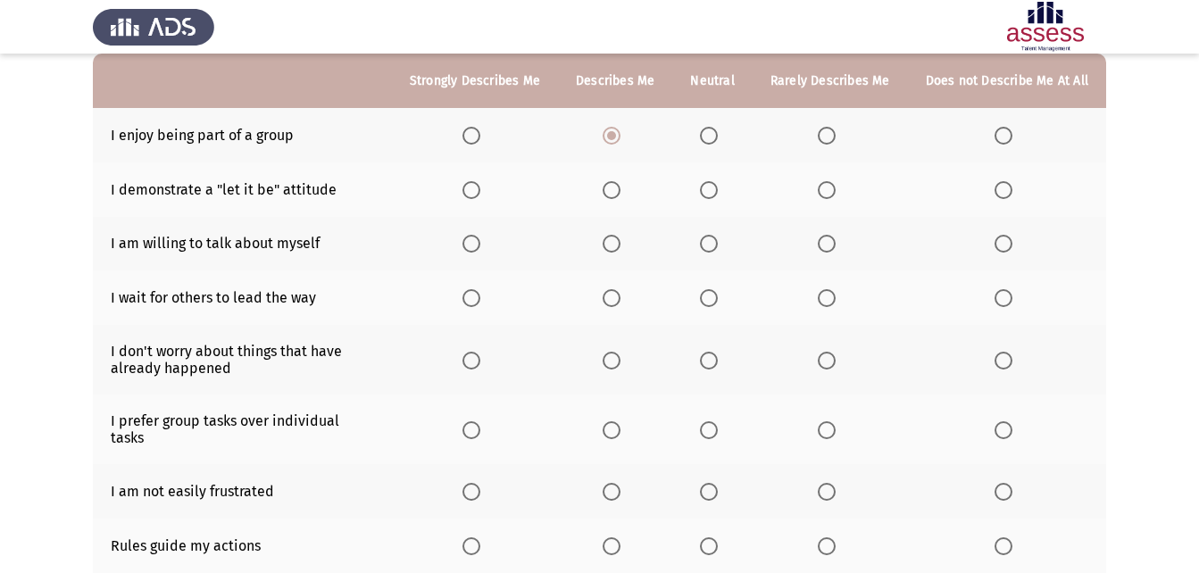
scroll to position [89, 0]
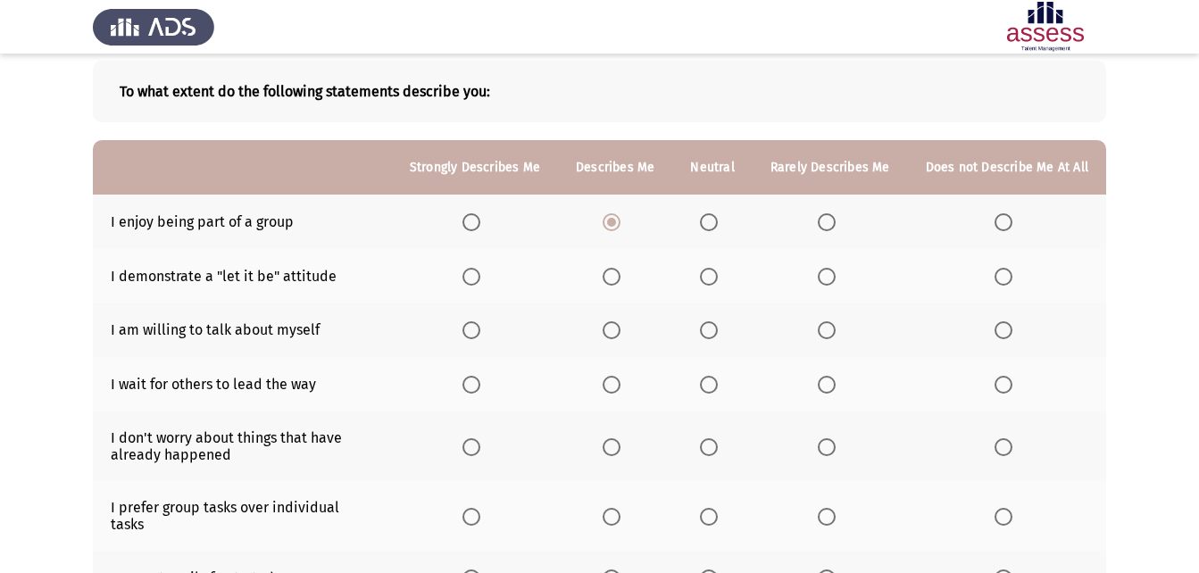
click at [712, 279] on span "Select an option" at bounding box center [709, 277] width 18 height 18
click at [712, 279] on input "Select an option" at bounding box center [709, 277] width 18 height 18
click at [615, 329] on span "Select an option" at bounding box center [612, 330] width 18 height 18
click at [615, 329] on input "Select an option" at bounding box center [612, 330] width 18 height 18
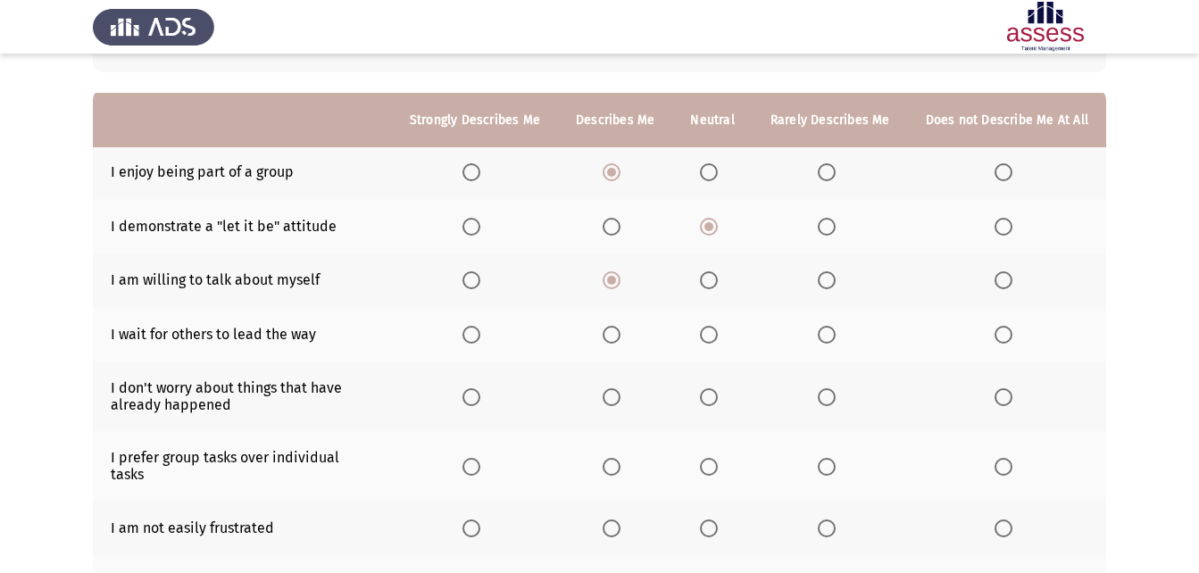
scroll to position [179, 0]
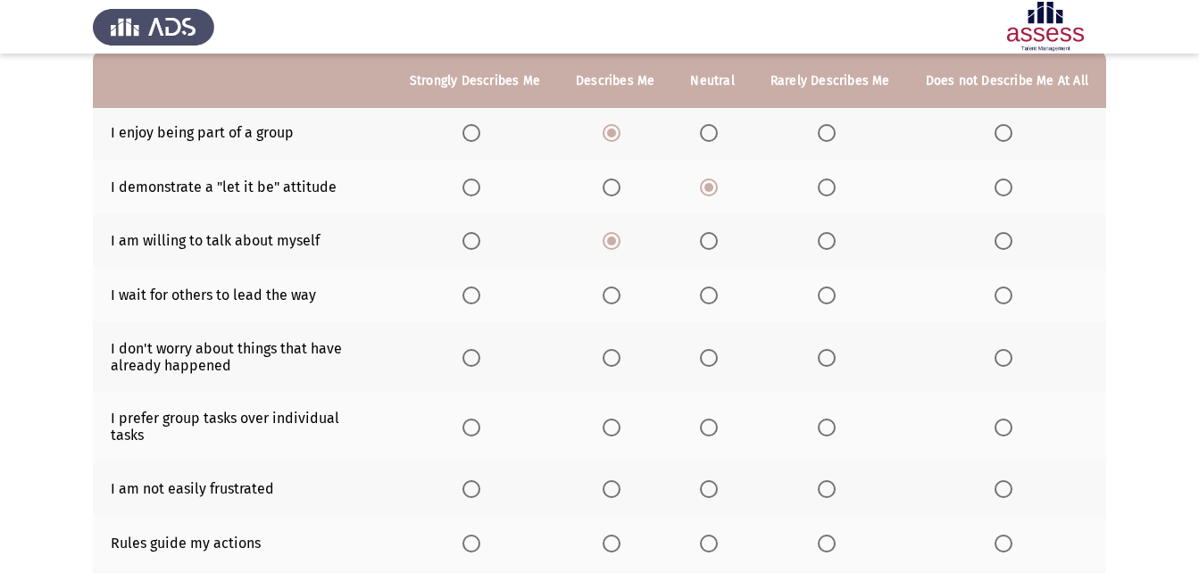
click at [997, 292] on span "Select an option" at bounding box center [1004, 296] width 18 height 18
click at [997, 292] on input "Select an option" at bounding box center [1004, 296] width 18 height 18
click at [827, 287] on span "Select an option" at bounding box center [827, 296] width 18 height 18
click at [827, 287] on input "Select an option" at bounding box center [827, 296] width 18 height 18
click at [471, 355] on span "Select an option" at bounding box center [471, 358] width 18 height 18
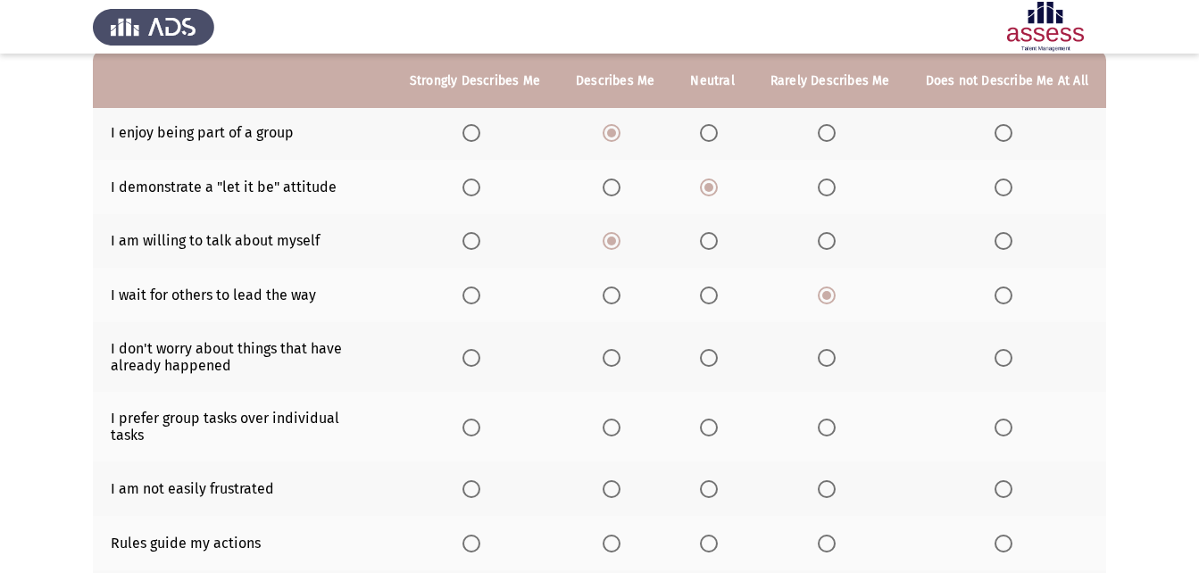
click at [471, 355] on input "Select an option" at bounding box center [471, 358] width 18 height 18
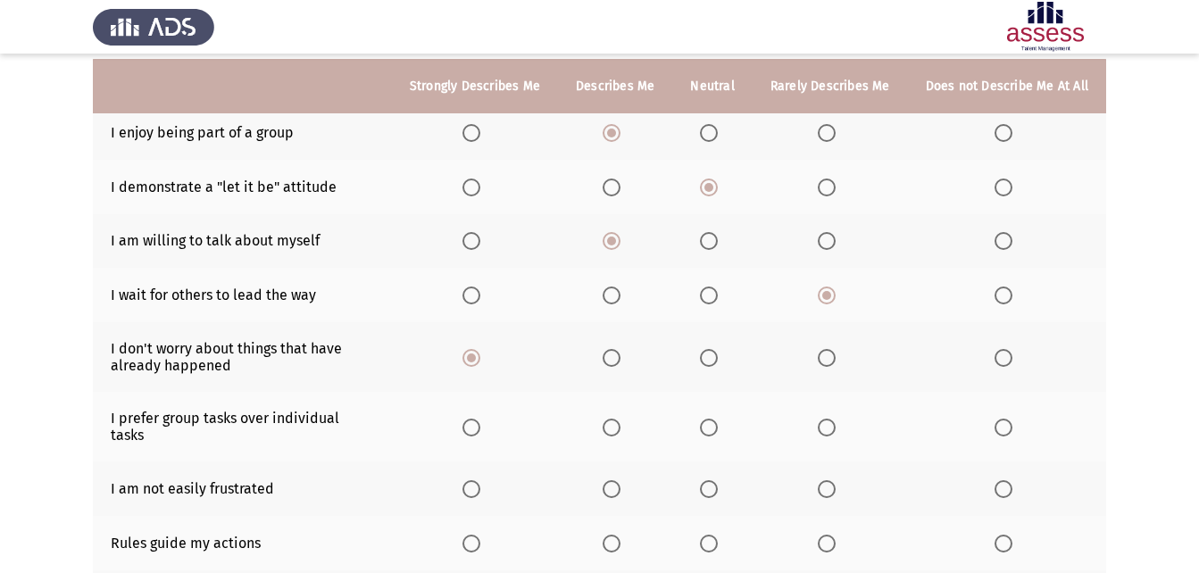
scroll to position [268, 0]
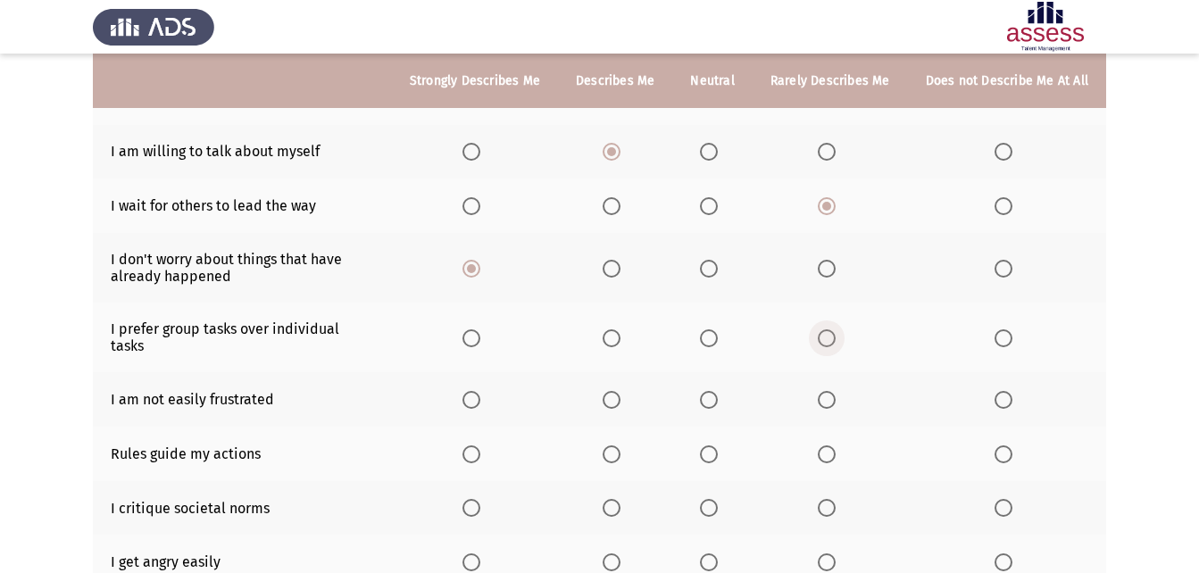
click at [843, 334] on label "Select an option" at bounding box center [830, 338] width 25 height 18
click at [836, 334] on input "Select an option" at bounding box center [827, 338] width 18 height 18
click at [478, 391] on span "Select an option" at bounding box center [471, 400] width 18 height 18
click at [478, 391] on input "Select an option" at bounding box center [471, 400] width 18 height 18
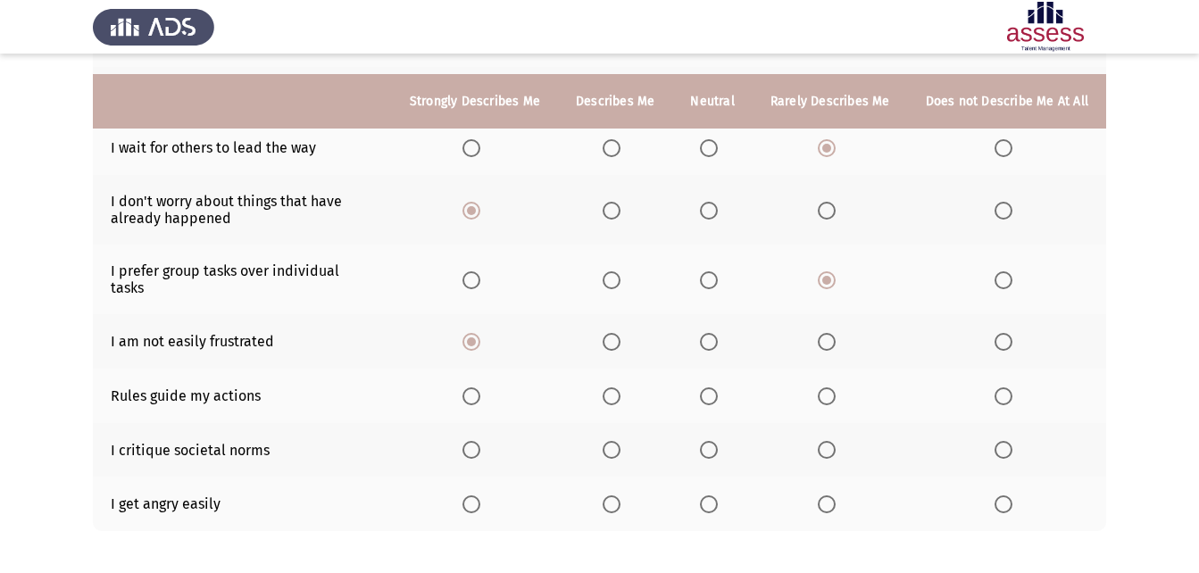
scroll to position [357, 0]
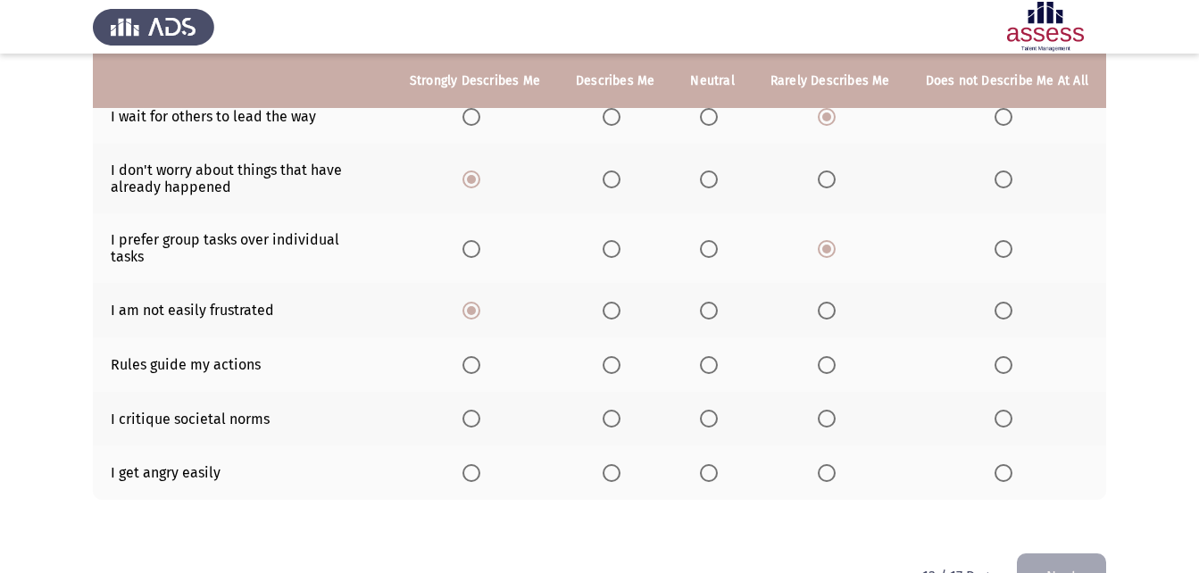
click at [612, 356] on span "Select an option" at bounding box center [612, 365] width 18 height 18
click at [612, 356] on input "Select an option" at bounding box center [612, 365] width 18 height 18
click at [609, 410] on span "Select an option" at bounding box center [612, 419] width 18 height 18
click at [609, 410] on input "Select an option" at bounding box center [612, 419] width 18 height 18
click at [836, 465] on span "Select an option" at bounding box center [827, 473] width 18 height 18
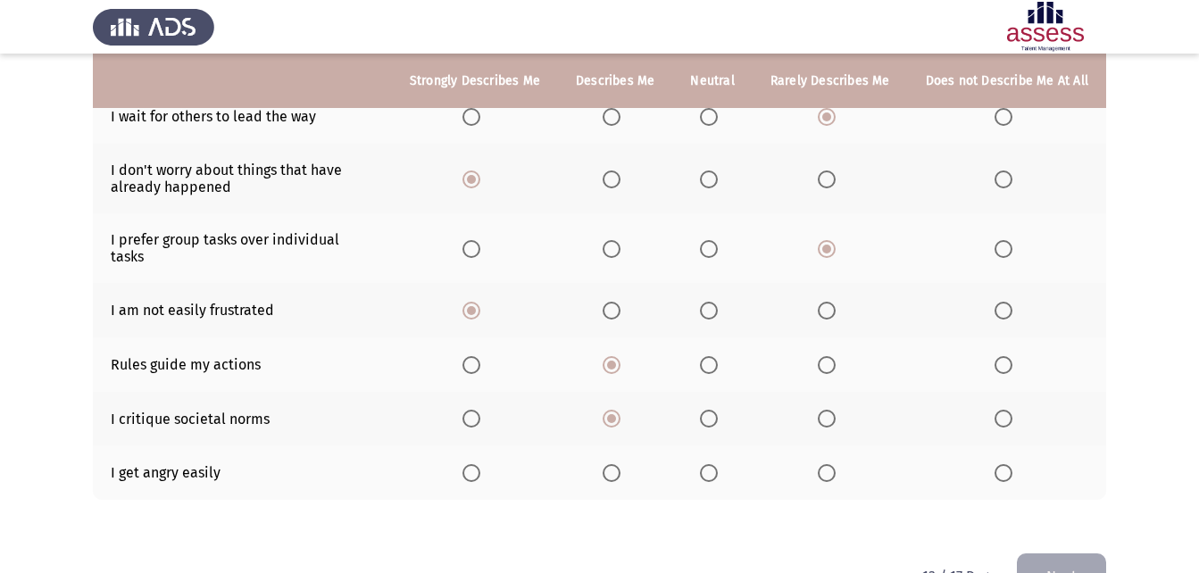
click at [836, 465] on input "Select an option" at bounding box center [827, 473] width 18 height 18
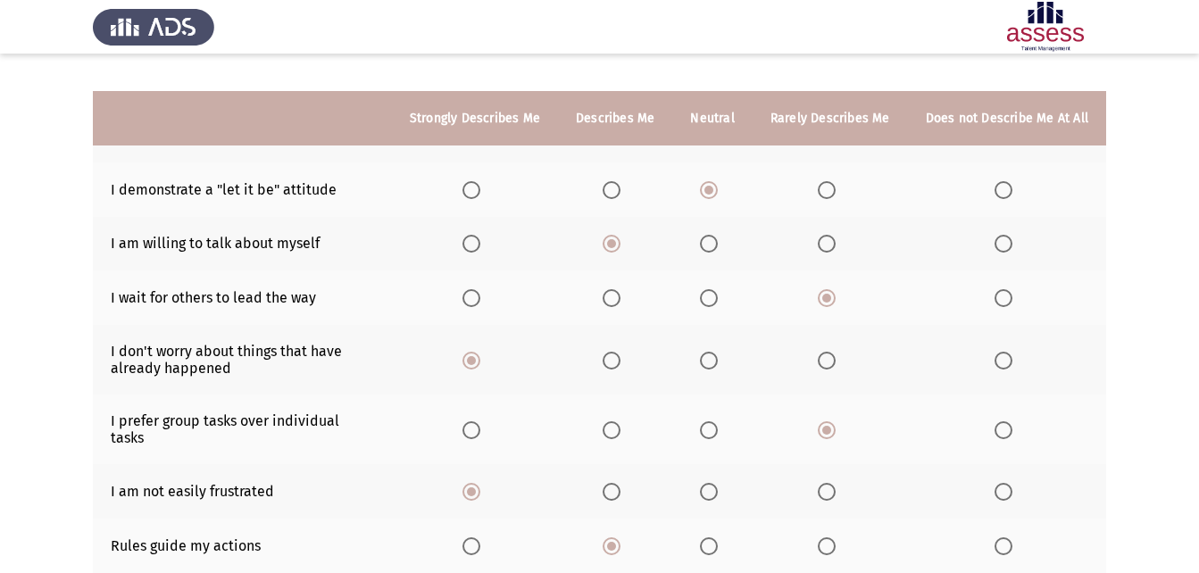
scroll to position [215, 0]
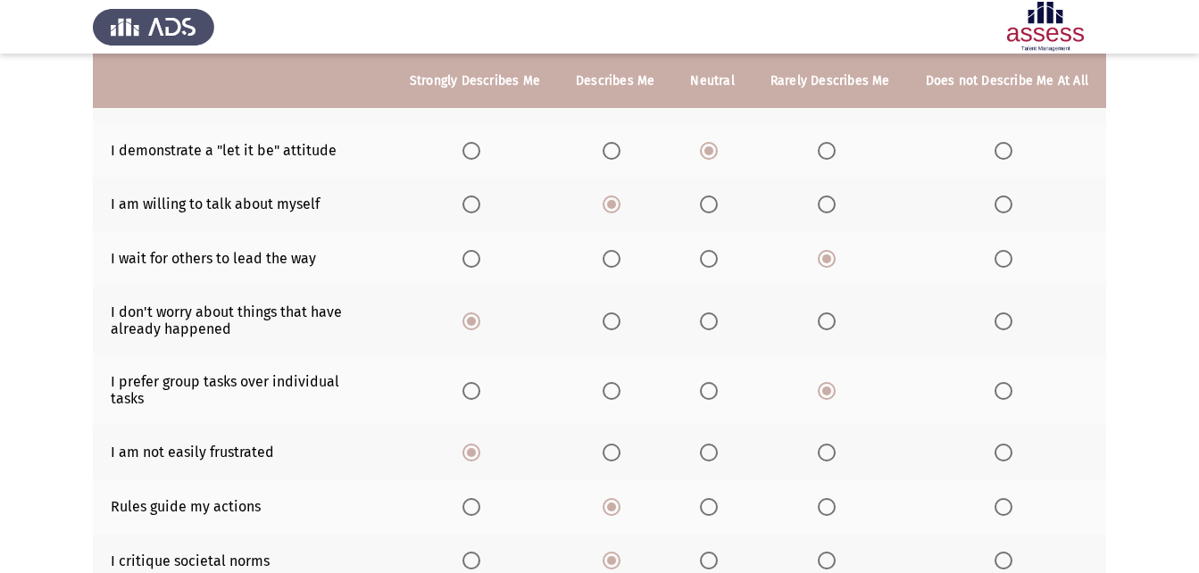
click at [617, 444] on span "Select an option" at bounding box center [612, 453] width 18 height 18
click at [617, 444] on input "Select an option" at bounding box center [612, 453] width 18 height 18
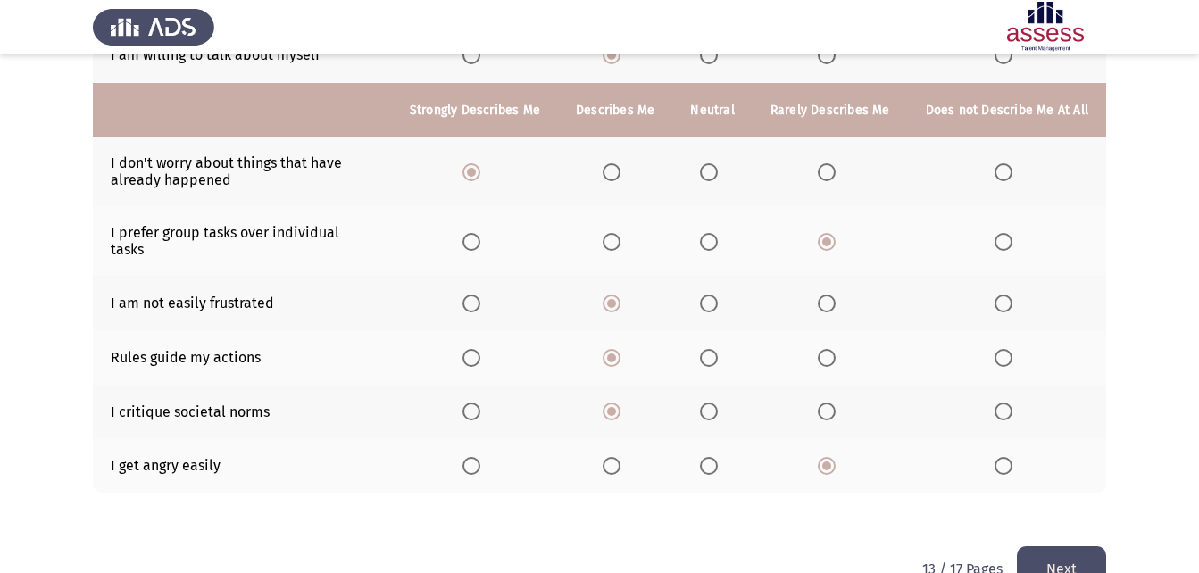
scroll to position [394, 0]
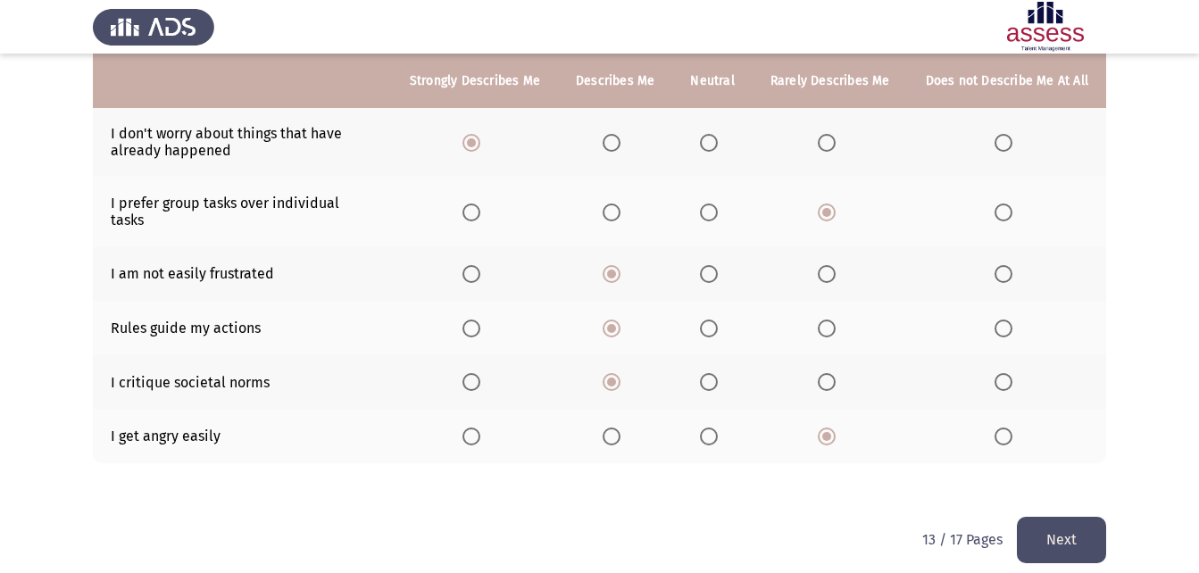
click at [1048, 517] on button "Next" at bounding box center [1061, 540] width 89 height 46
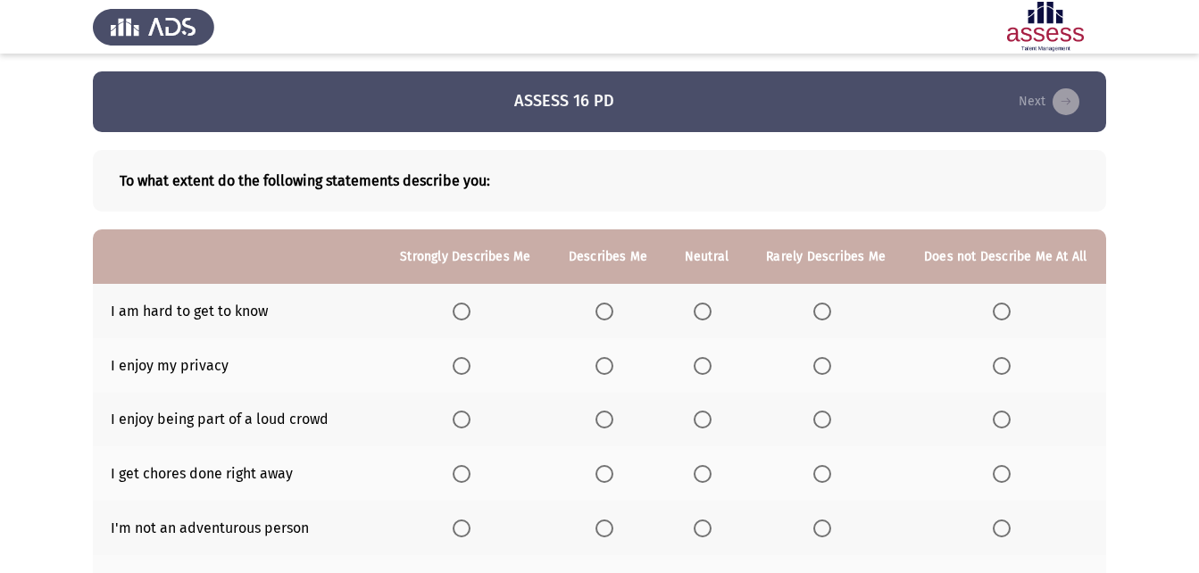
click at [713, 312] on label "Select an option" at bounding box center [706, 312] width 25 height 18
click at [712, 312] on input "Select an option" at bounding box center [703, 312] width 18 height 18
click at [466, 356] on mat-radio-button "Select an option" at bounding box center [465, 365] width 25 height 19
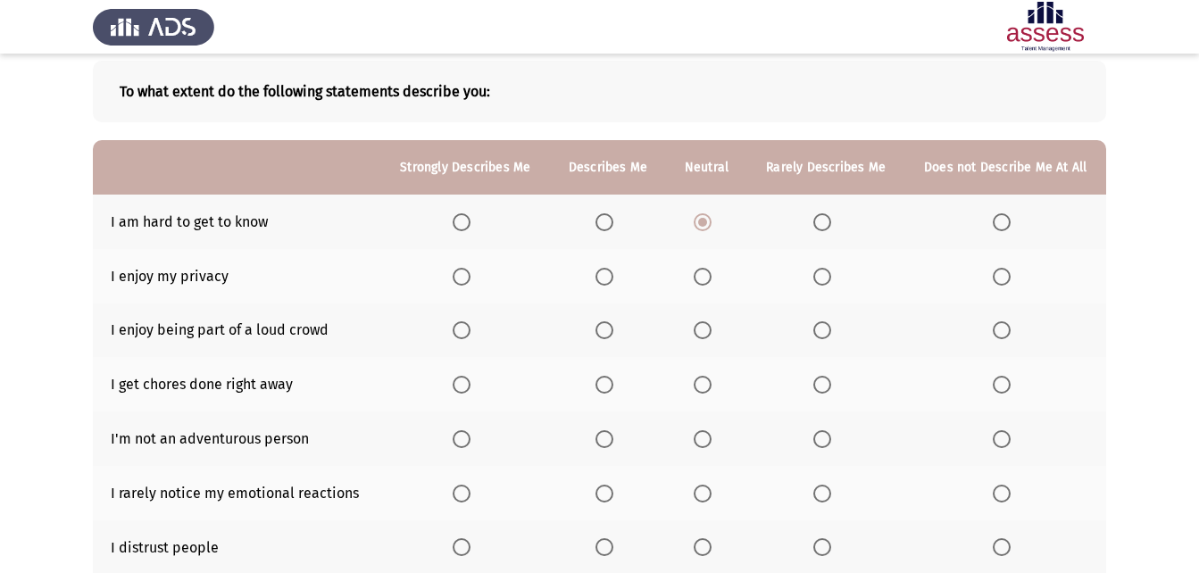
click at [714, 325] on label "Select an option" at bounding box center [706, 330] width 25 height 18
click at [712, 325] on input "Select an option" at bounding box center [703, 330] width 18 height 18
click at [603, 279] on span "Select an option" at bounding box center [604, 277] width 18 height 18
click at [603, 279] on input "Select an option" at bounding box center [604, 277] width 18 height 18
click at [455, 271] on span "Select an option" at bounding box center [462, 277] width 18 height 18
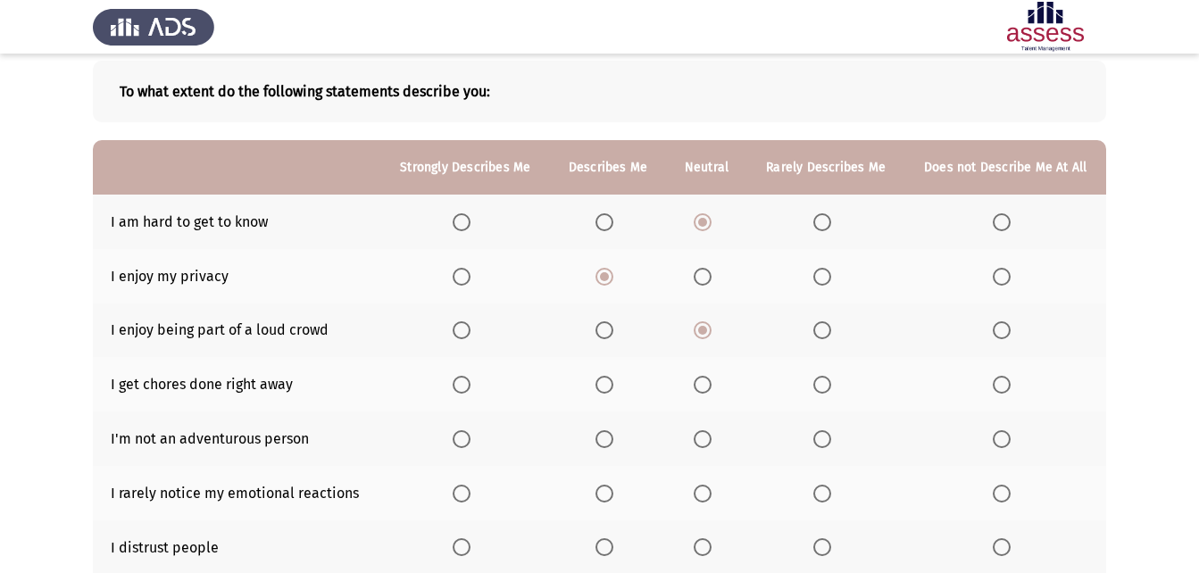
click at [455, 271] on input "Select an option" at bounding box center [462, 277] width 18 height 18
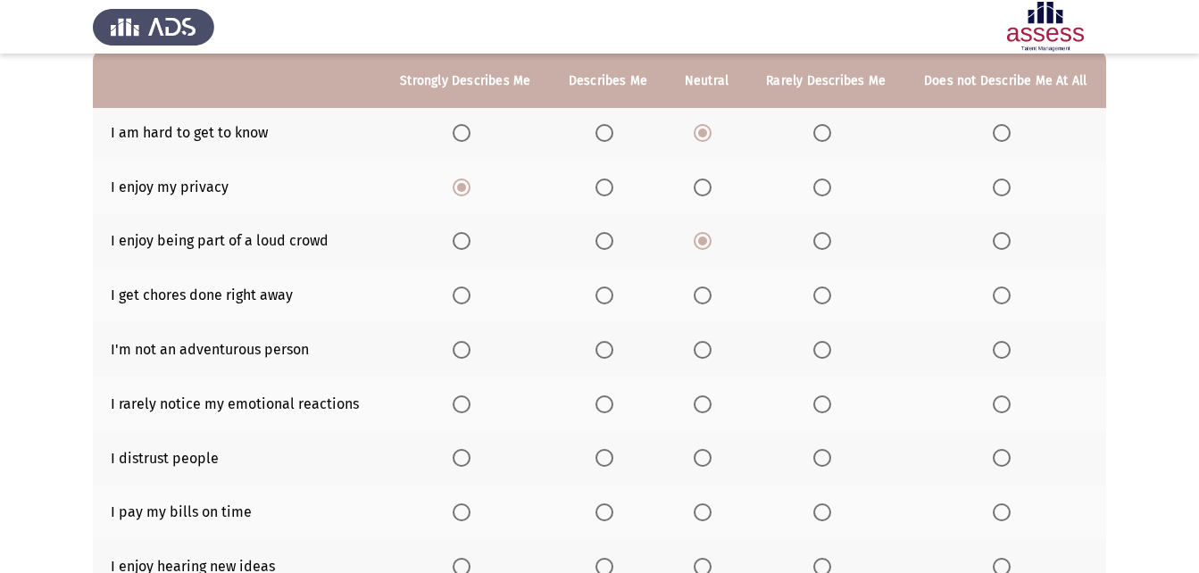
click at [611, 296] on span "Select an option" at bounding box center [604, 296] width 18 height 18
click at [611, 296] on input "Select an option" at bounding box center [604, 296] width 18 height 18
click at [820, 350] on span "Select an option" at bounding box center [822, 350] width 18 height 18
click at [820, 350] on input "Select an option" at bounding box center [822, 350] width 18 height 18
click at [708, 405] on span "Select an option" at bounding box center [703, 405] width 18 height 18
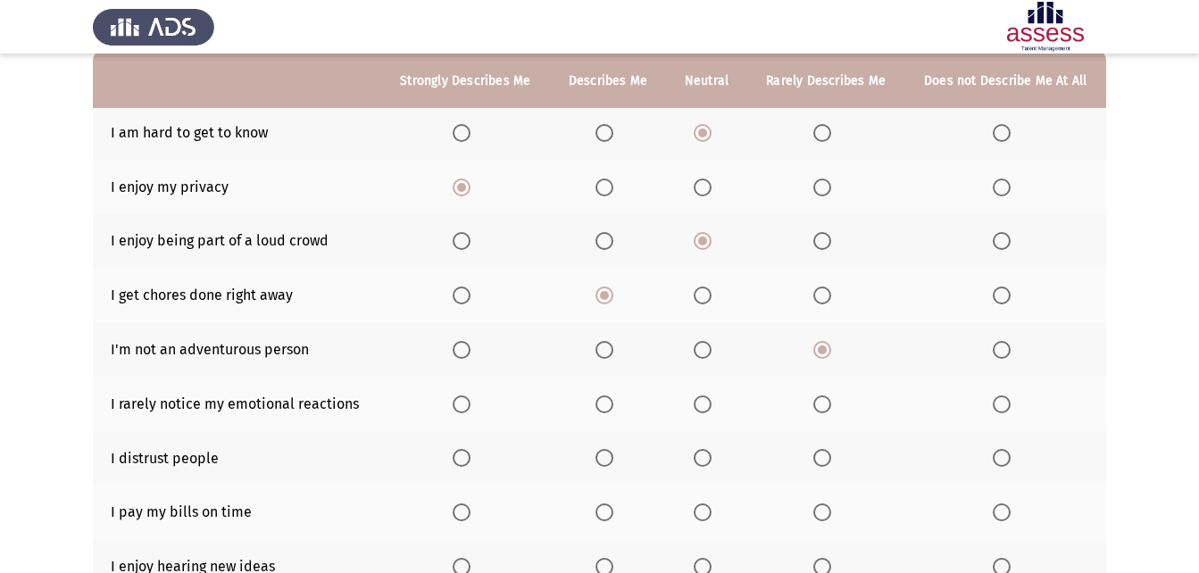
click at [708, 405] on input "Select an option" at bounding box center [703, 405] width 18 height 18
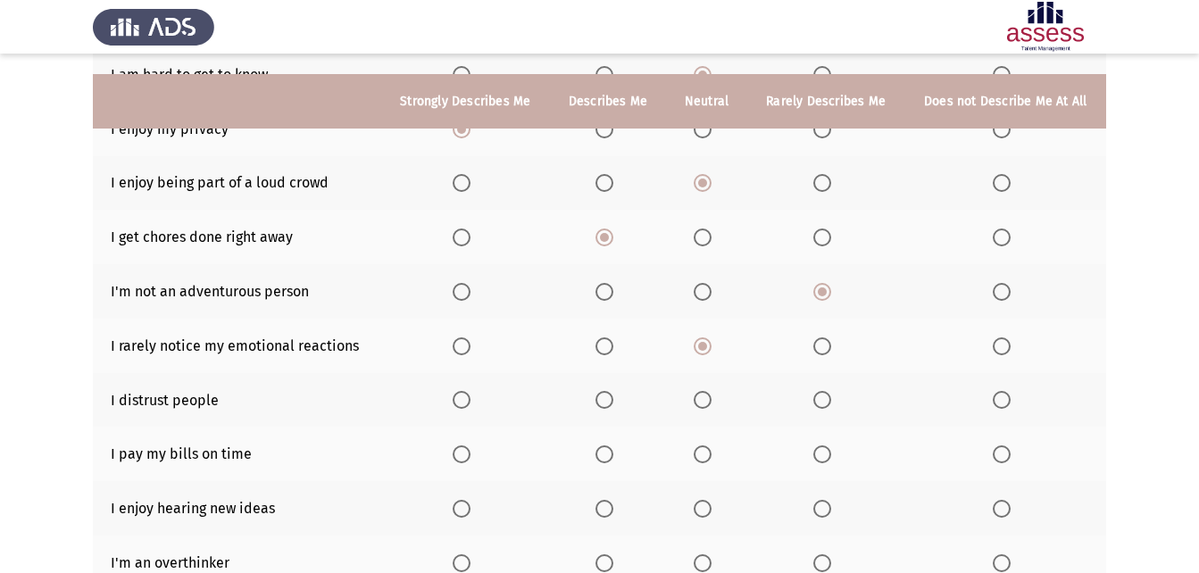
scroll to position [268, 0]
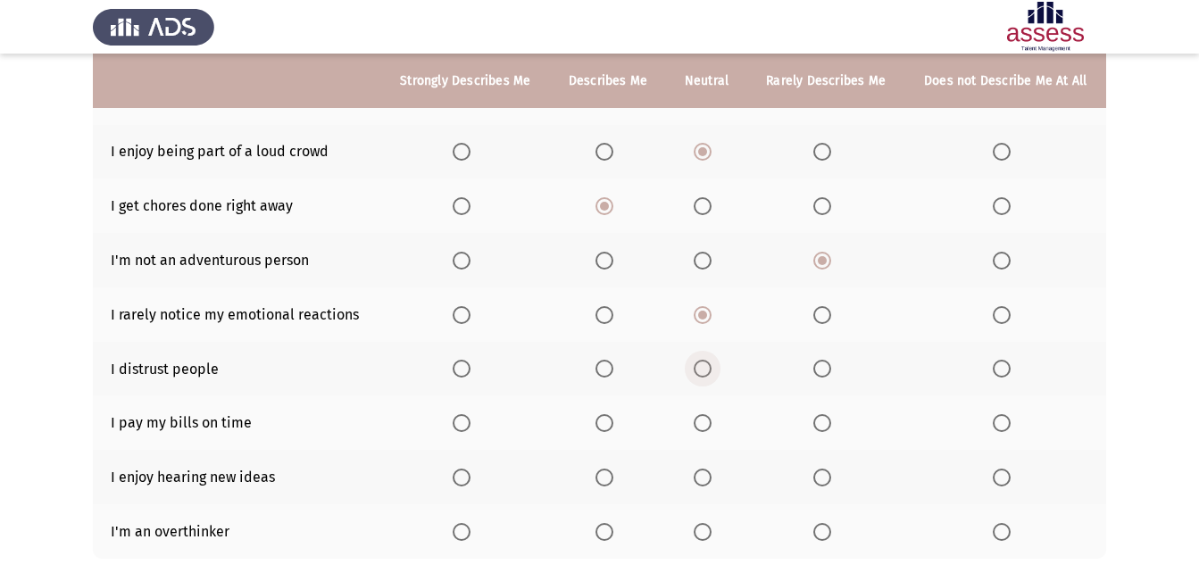
click at [707, 365] on span "Select an option" at bounding box center [703, 369] width 18 height 18
click at [707, 365] on input "Select an option" at bounding box center [703, 369] width 18 height 18
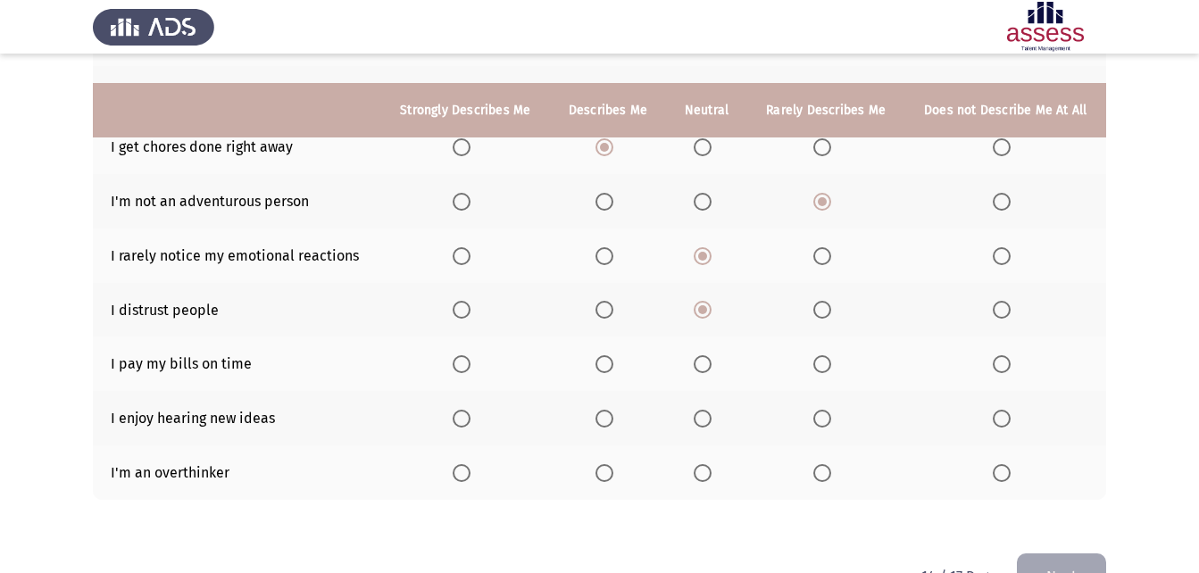
scroll to position [357, 0]
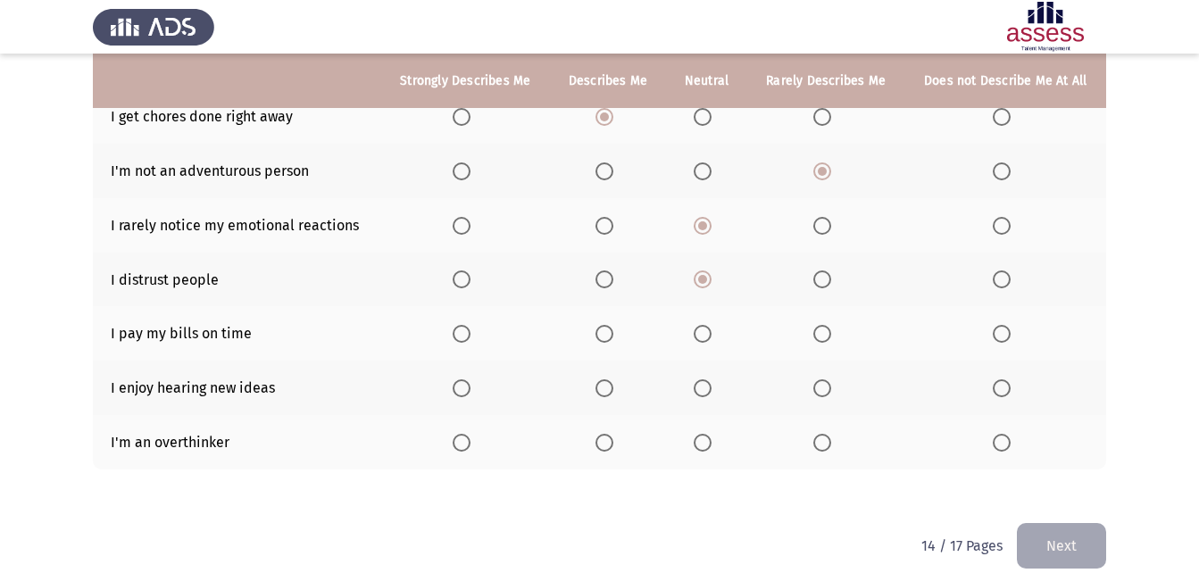
click at [460, 331] on span "Select an option" at bounding box center [462, 334] width 18 height 18
click at [460, 331] on input "Select an option" at bounding box center [462, 334] width 18 height 18
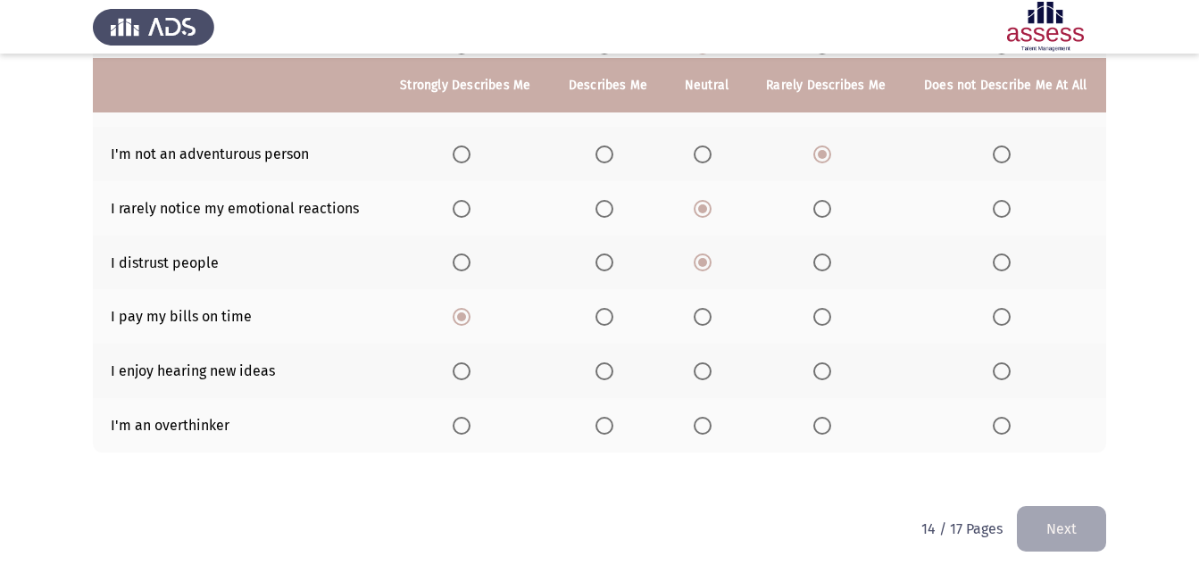
scroll to position [379, 0]
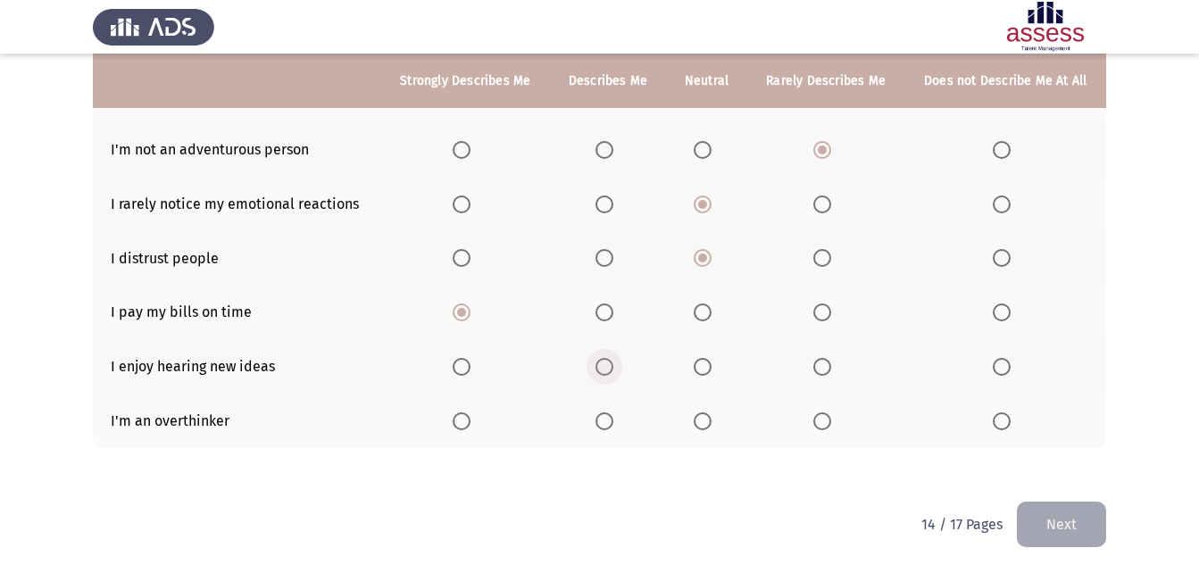
click at [604, 367] on span "Select an option" at bounding box center [604, 367] width 0 height 0
click at [605, 366] on input "Select an option" at bounding box center [604, 367] width 18 height 18
click at [469, 423] on span "Select an option" at bounding box center [462, 421] width 18 height 18
click at [469, 423] on input "Select an option" at bounding box center [462, 421] width 18 height 18
click at [1096, 522] on button "Next" at bounding box center [1061, 525] width 89 height 46
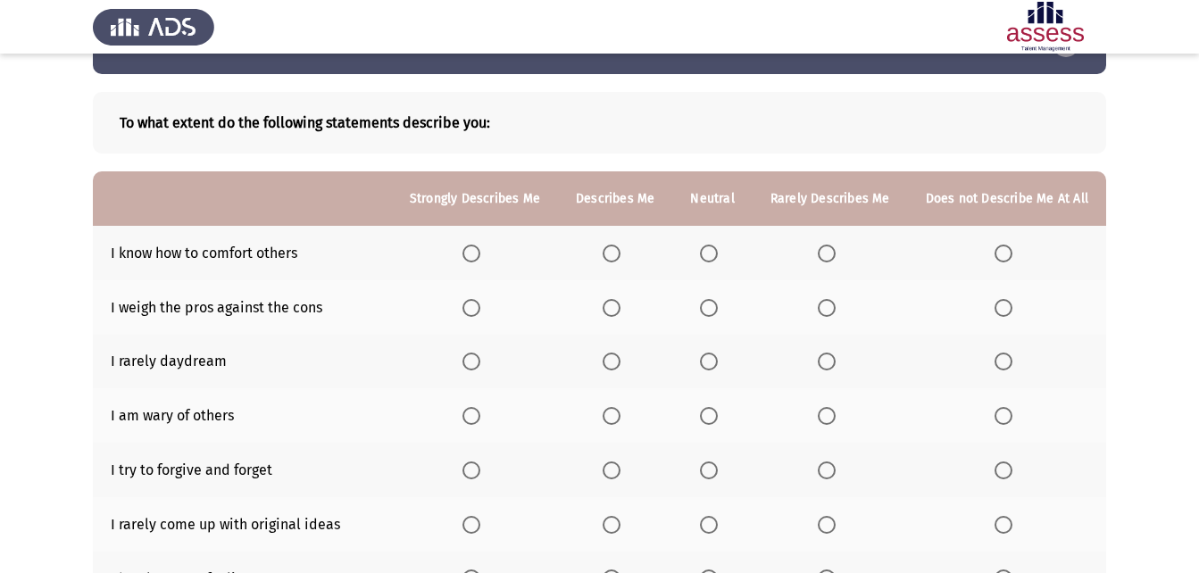
scroll to position [89, 0]
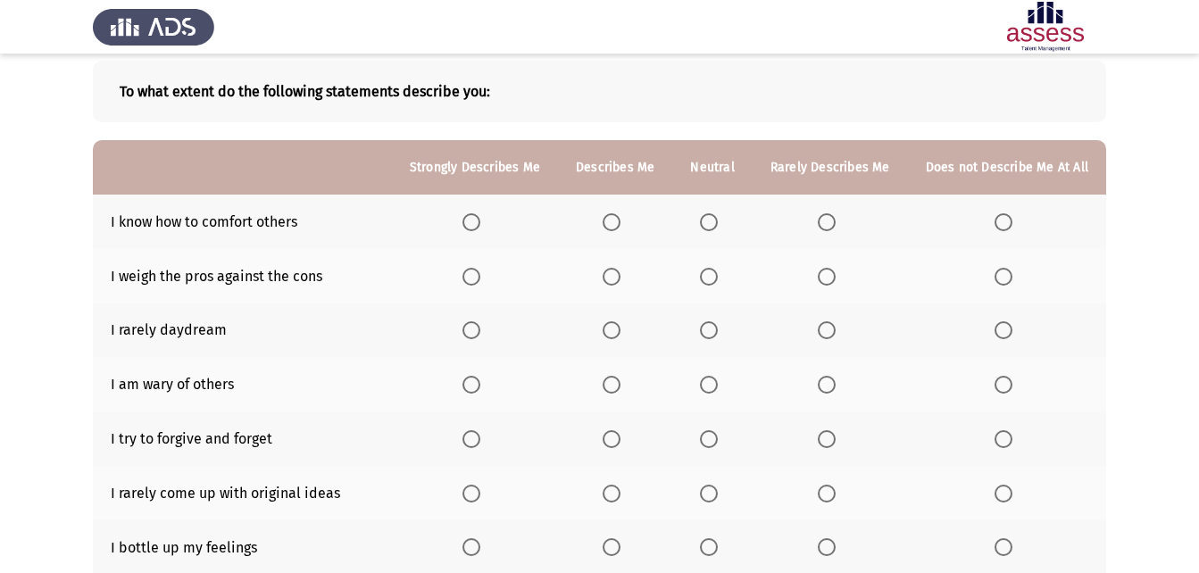
click at [709, 226] on span "Select an option" at bounding box center [709, 222] width 18 height 18
click at [709, 226] on input "Select an option" at bounding box center [709, 222] width 18 height 18
click at [487, 271] on label "Select an option" at bounding box center [474, 277] width 25 height 18
click at [480, 271] on input "Select an option" at bounding box center [471, 277] width 18 height 18
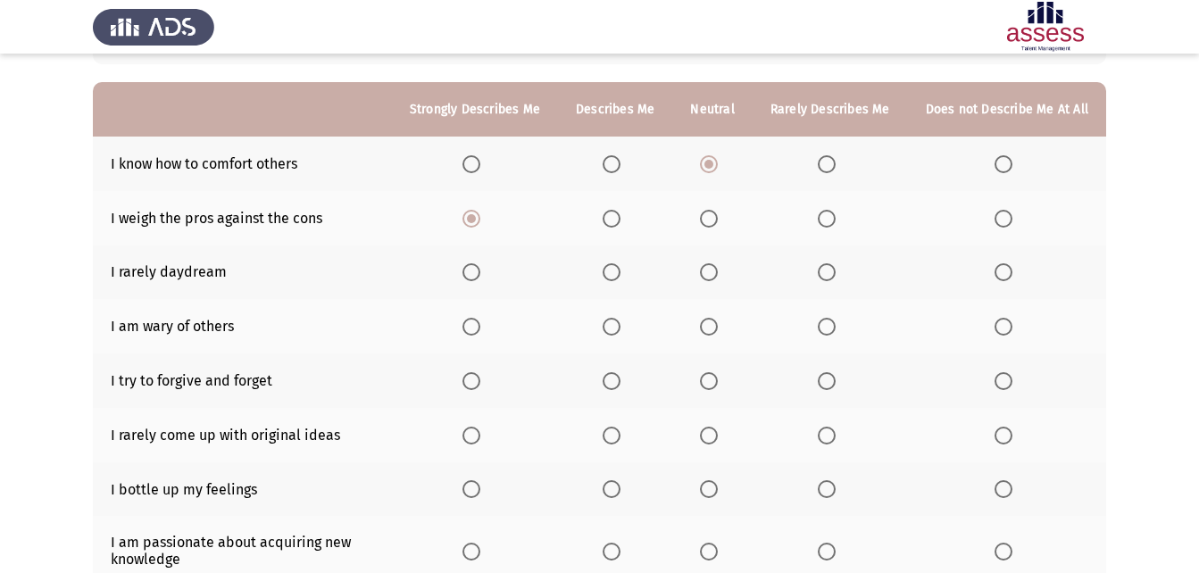
scroll to position [179, 0]
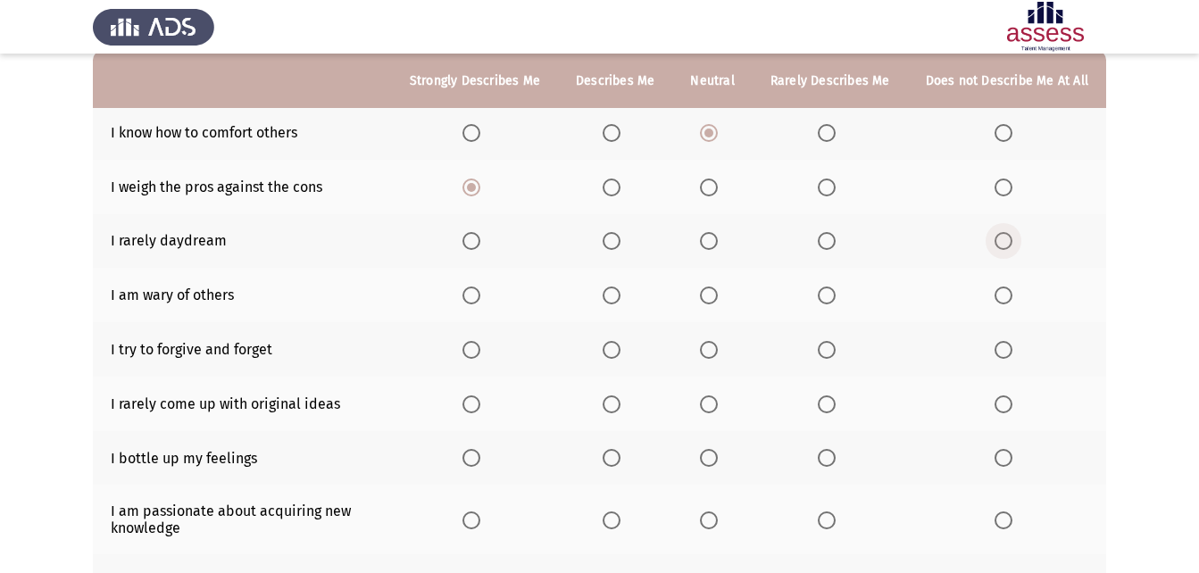
click at [997, 242] on span "Select an option" at bounding box center [1004, 241] width 18 height 18
click at [997, 242] on input "Select an option" at bounding box center [1004, 241] width 18 height 18
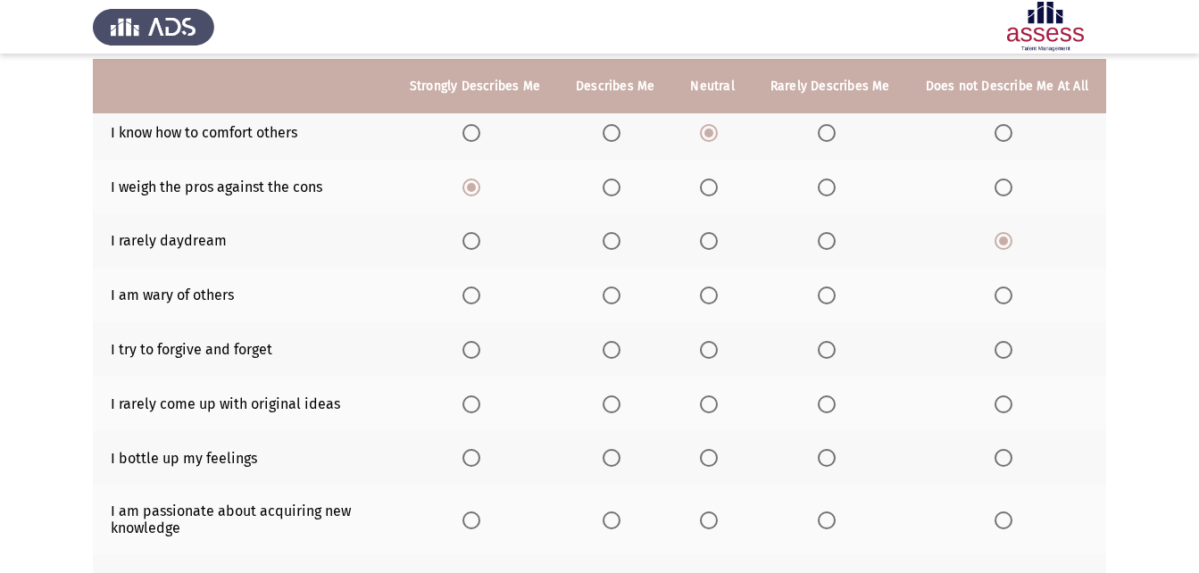
scroll to position [268, 0]
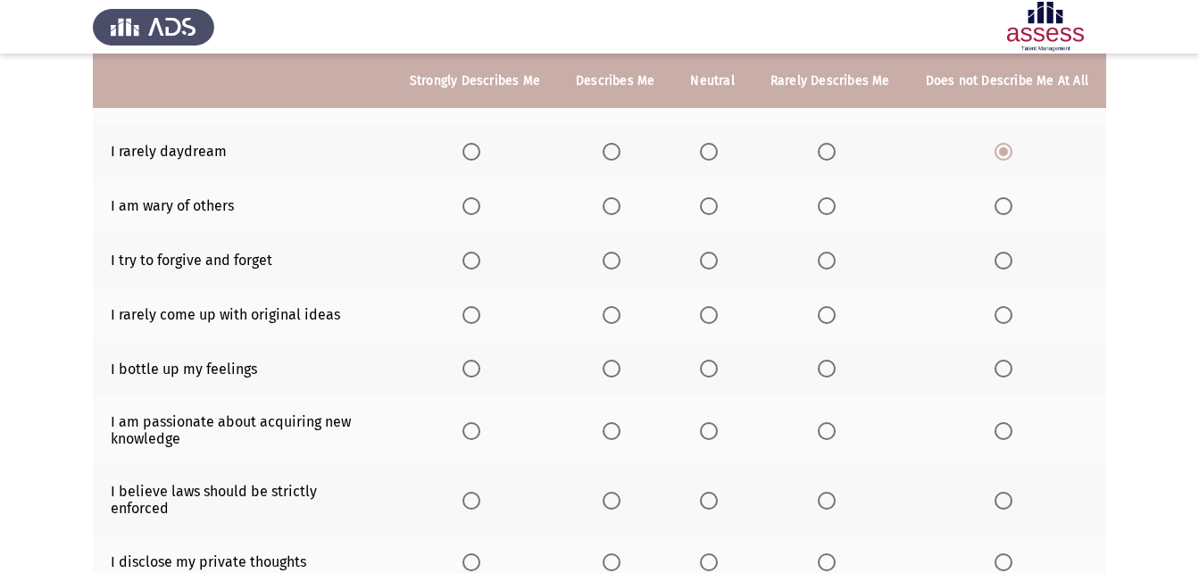
click at [718, 211] on span "Select an option" at bounding box center [709, 206] width 18 height 18
click at [718, 211] on input "Select an option" at bounding box center [709, 206] width 18 height 18
click at [615, 256] on span "Select an option" at bounding box center [612, 261] width 18 height 18
click at [615, 256] on input "Select an option" at bounding box center [612, 261] width 18 height 18
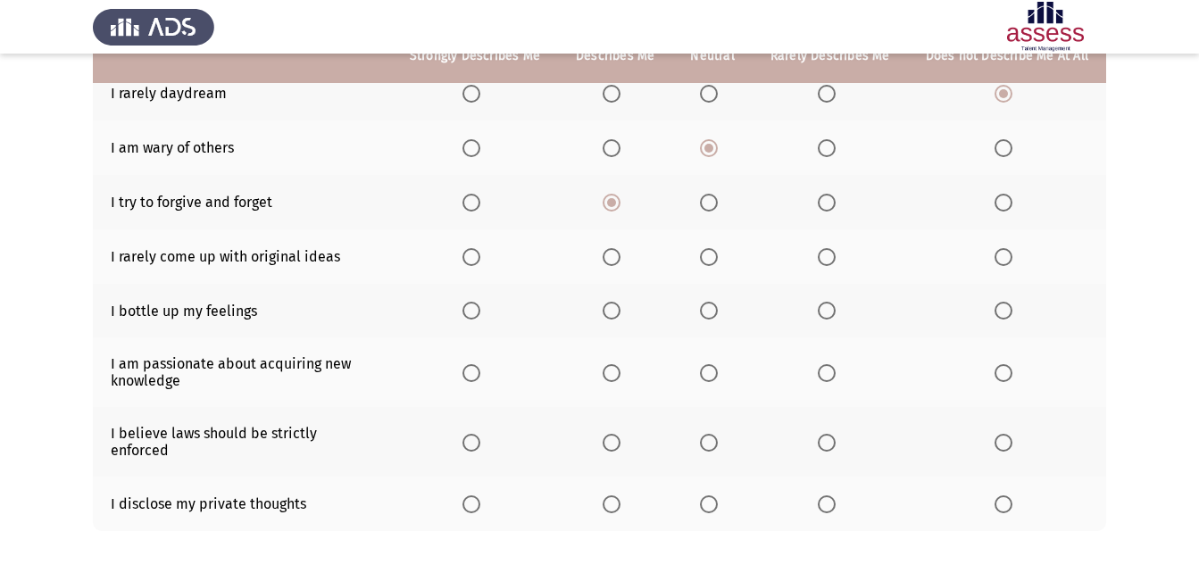
scroll to position [357, 0]
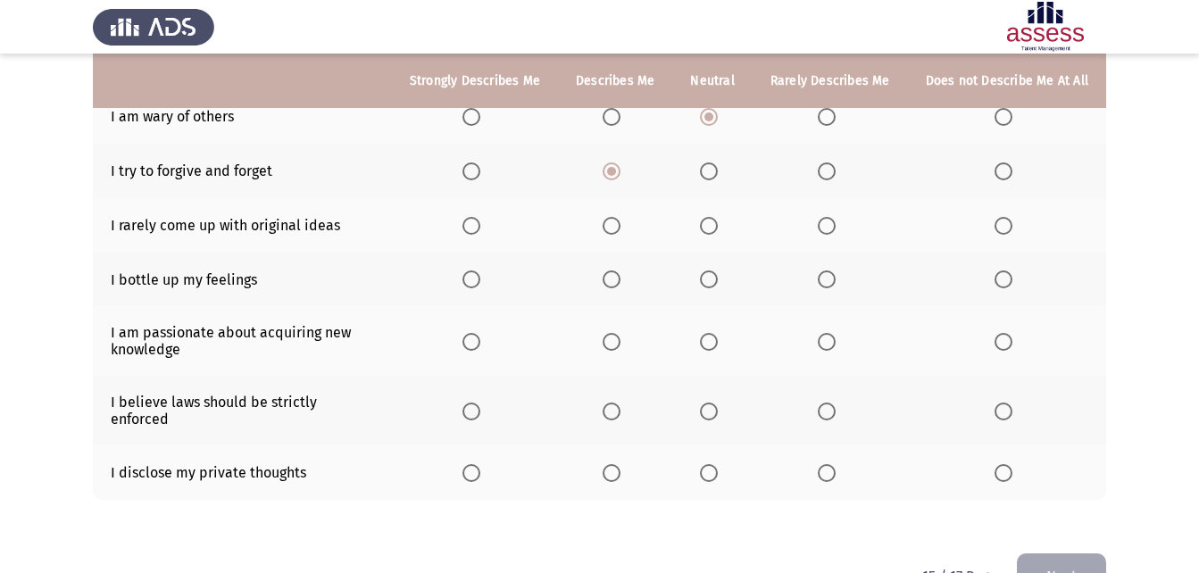
click at [715, 229] on span "Select an option" at bounding box center [709, 226] width 18 height 18
click at [715, 229] on input "Select an option" at bounding box center [709, 226] width 18 height 18
click at [704, 281] on th at bounding box center [711, 280] width 79 height 54
click at [705, 281] on span "Select an option" at bounding box center [709, 280] width 18 height 18
click at [705, 281] on input "Select an option" at bounding box center [709, 280] width 18 height 18
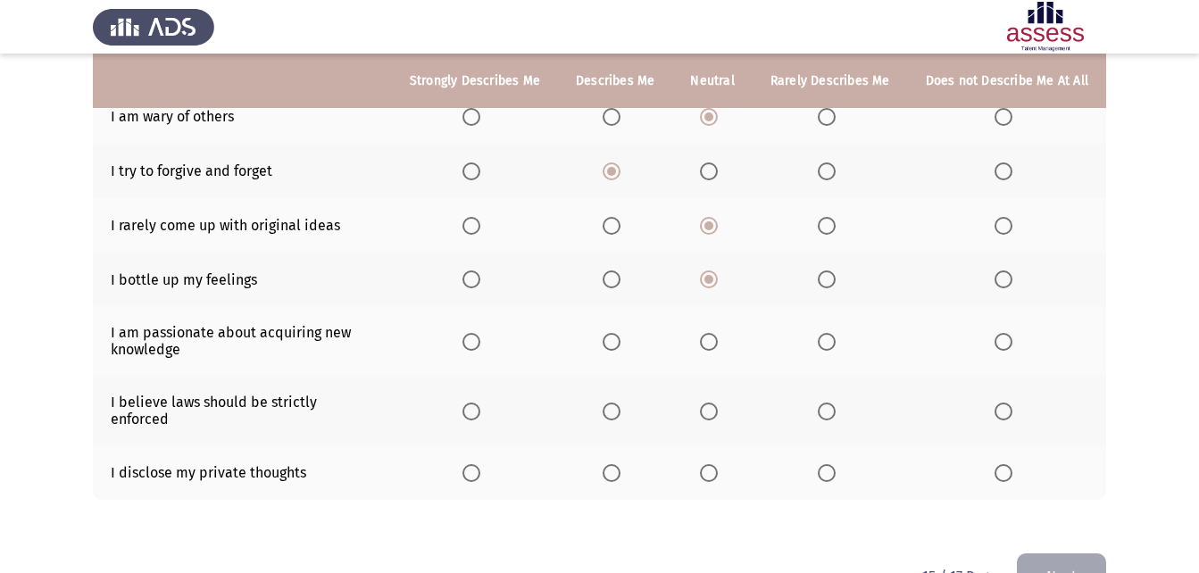
click at [608, 330] on th at bounding box center [615, 341] width 114 height 70
click at [616, 336] on span "Select an option" at bounding box center [612, 342] width 18 height 18
click at [616, 336] on input "Select an option" at bounding box center [612, 342] width 18 height 18
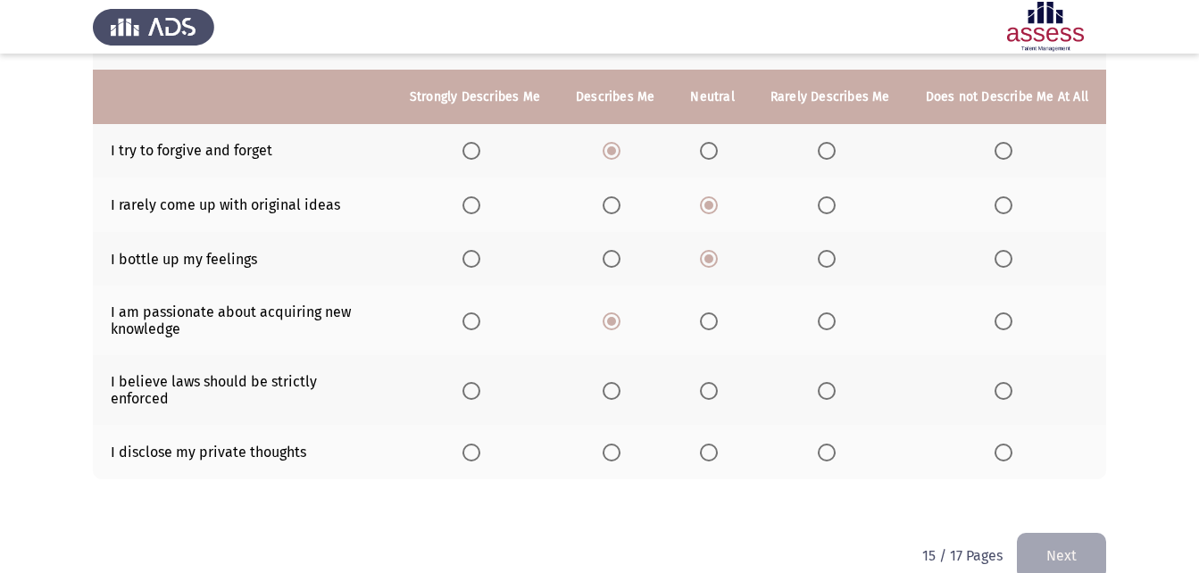
scroll to position [394, 0]
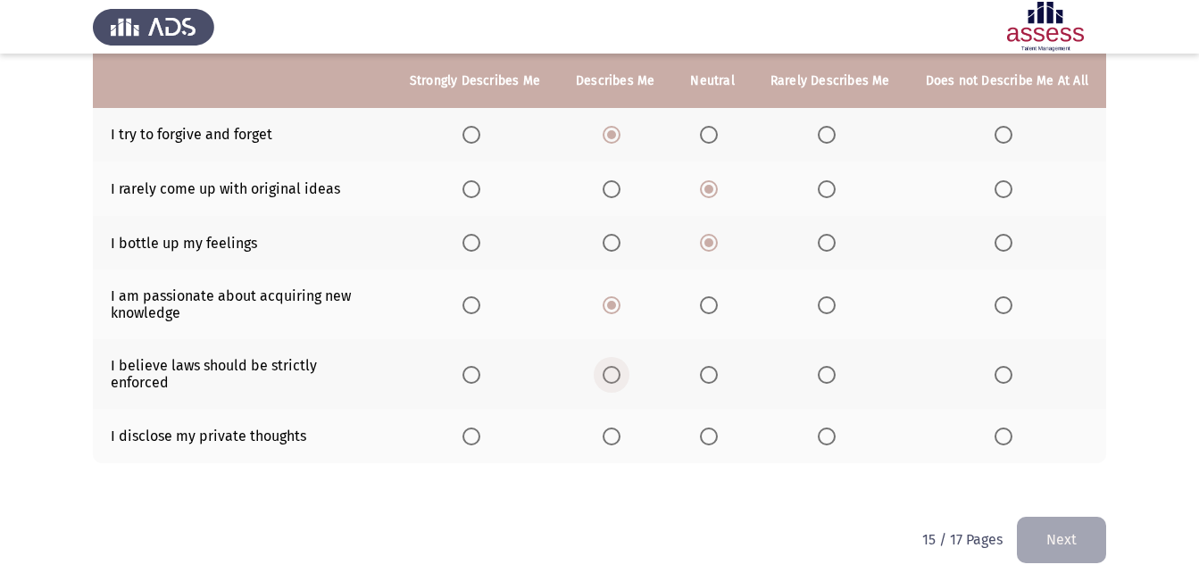
click at [628, 366] on label "Select an option" at bounding box center [615, 375] width 25 height 18
click at [620, 366] on input "Select an option" at bounding box center [612, 375] width 18 height 18
click at [835, 428] on span "Select an option" at bounding box center [827, 437] width 18 height 18
click at [835, 428] on input "Select an option" at bounding box center [827, 437] width 18 height 18
click at [1055, 521] on button "Next" at bounding box center [1061, 540] width 89 height 46
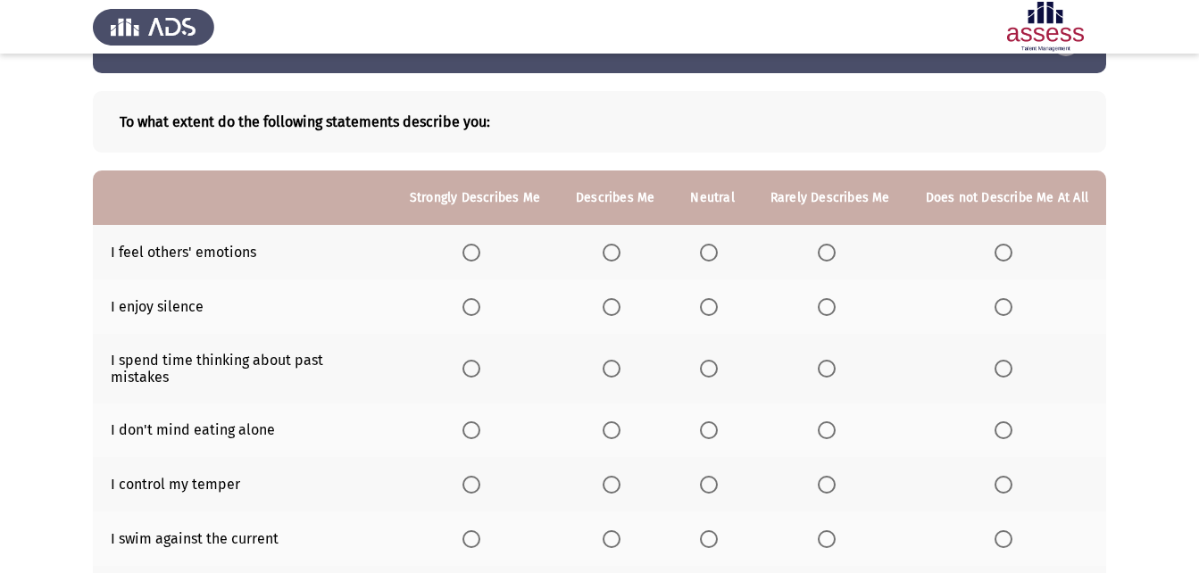
scroll to position [89, 0]
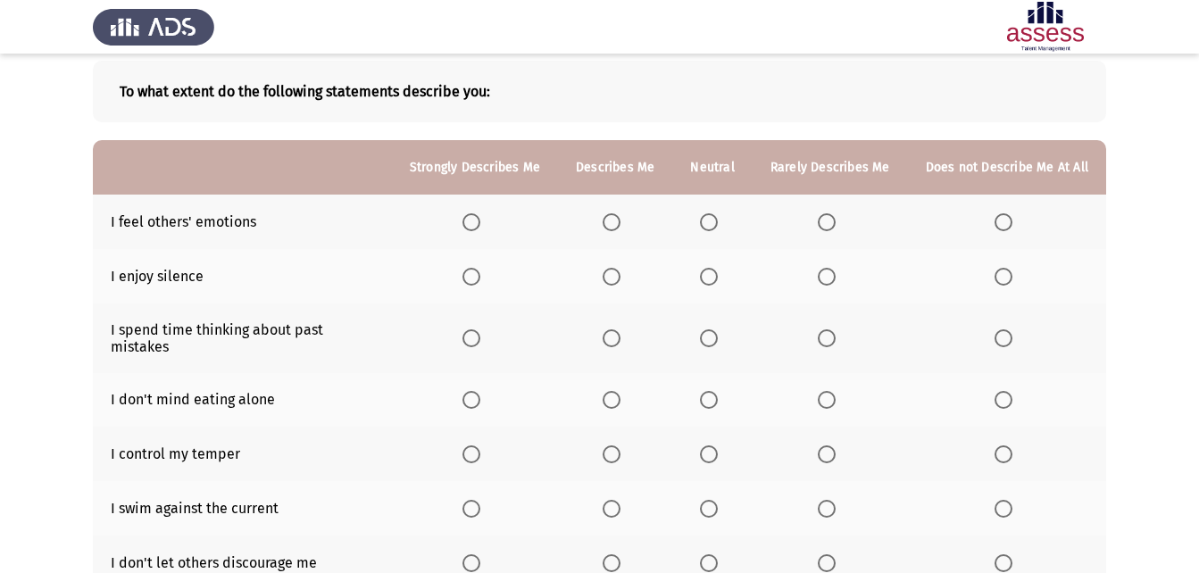
click at [487, 211] on th at bounding box center [475, 222] width 166 height 54
click at [620, 221] on span "Select an option" at bounding box center [612, 222] width 18 height 18
click at [620, 221] on input "Select an option" at bounding box center [612, 222] width 18 height 18
click at [619, 280] on span "Select an option" at bounding box center [612, 277] width 18 height 18
click at [619, 280] on input "Select an option" at bounding box center [612, 277] width 18 height 18
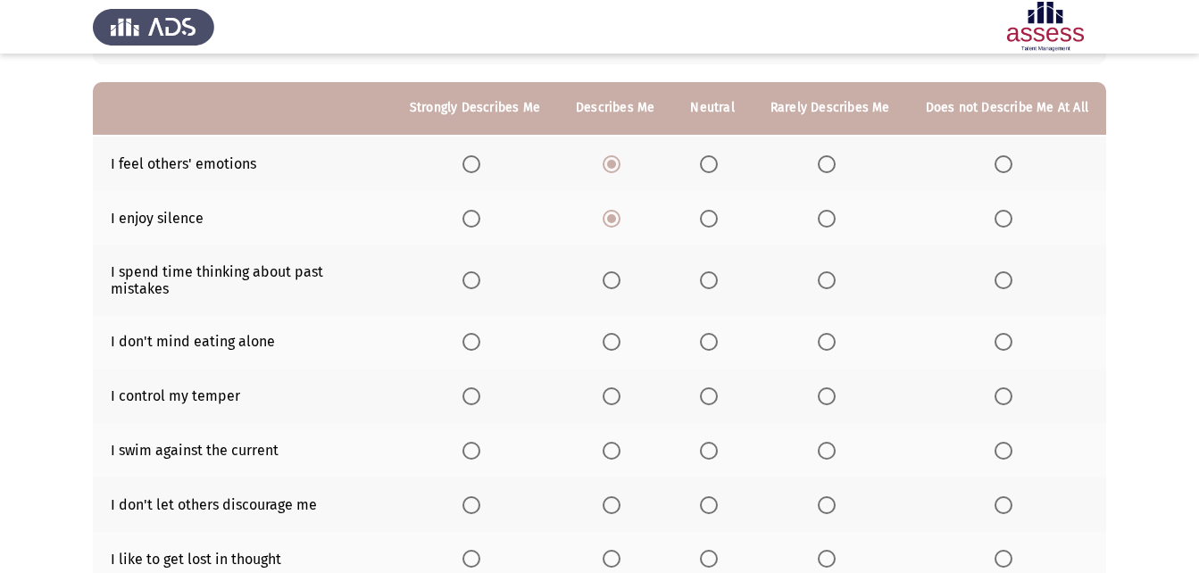
scroll to position [179, 0]
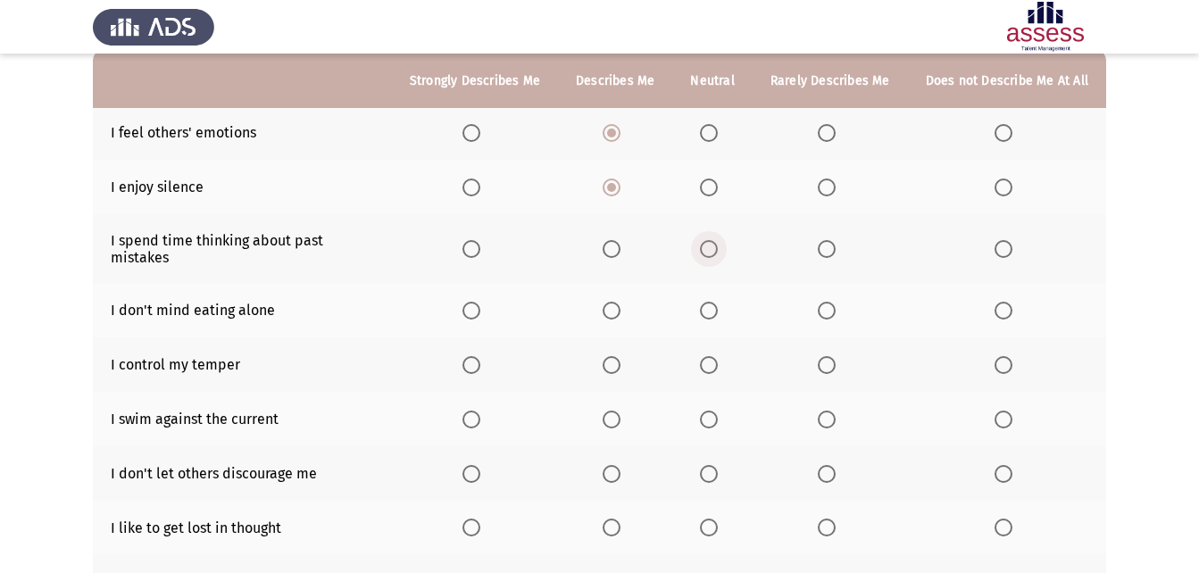
click at [710, 247] on span "Select an option" at bounding box center [709, 249] width 18 height 18
click at [710, 247] on input "Select an option" at bounding box center [709, 249] width 18 height 18
click at [480, 302] on span "Select an option" at bounding box center [471, 311] width 18 height 18
click at [480, 302] on input "Select an option" at bounding box center [471, 311] width 18 height 18
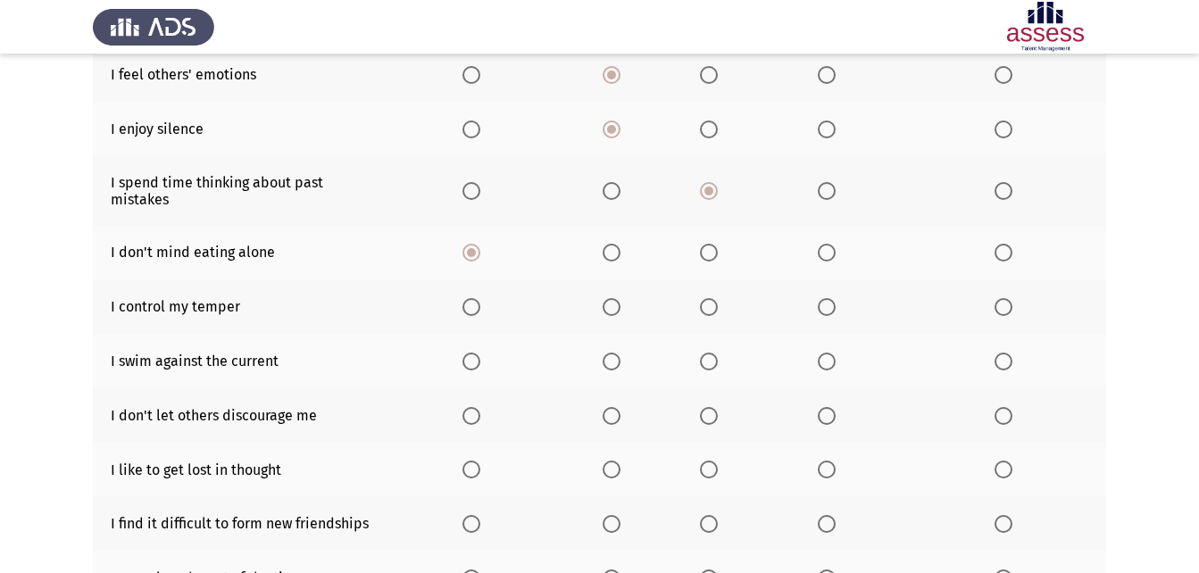
scroll to position [268, 0]
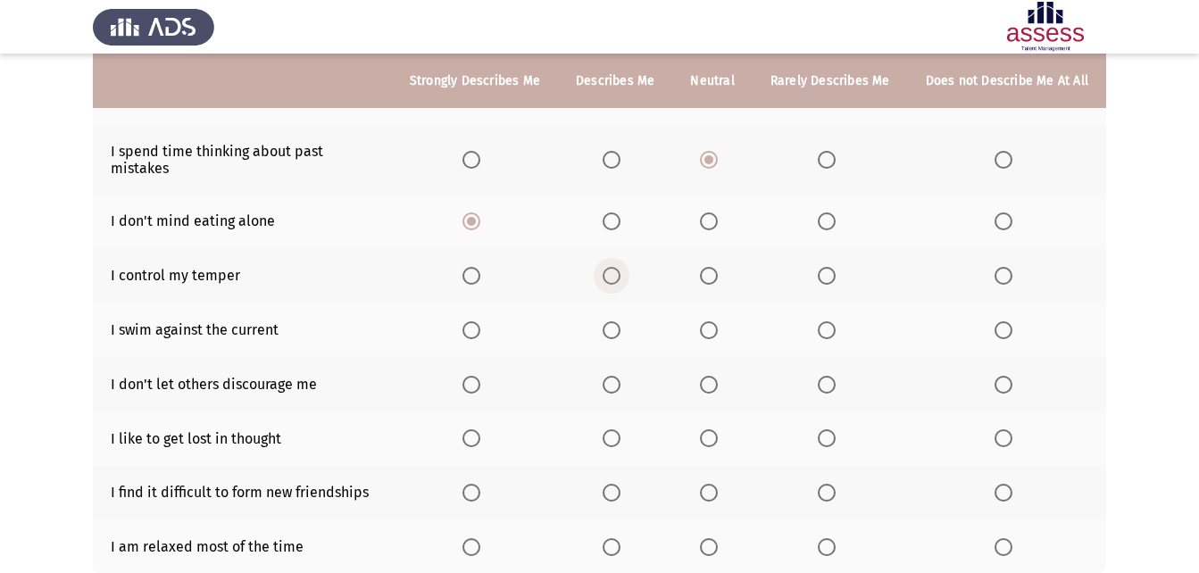
click at [628, 267] on label "Select an option" at bounding box center [615, 276] width 25 height 18
click at [620, 267] on input "Select an option" at bounding box center [612, 276] width 18 height 18
click at [719, 303] on th at bounding box center [711, 330] width 79 height 54
click at [718, 321] on span "Select an option" at bounding box center [709, 330] width 18 height 18
click at [718, 321] on input "Select an option" at bounding box center [709, 330] width 18 height 18
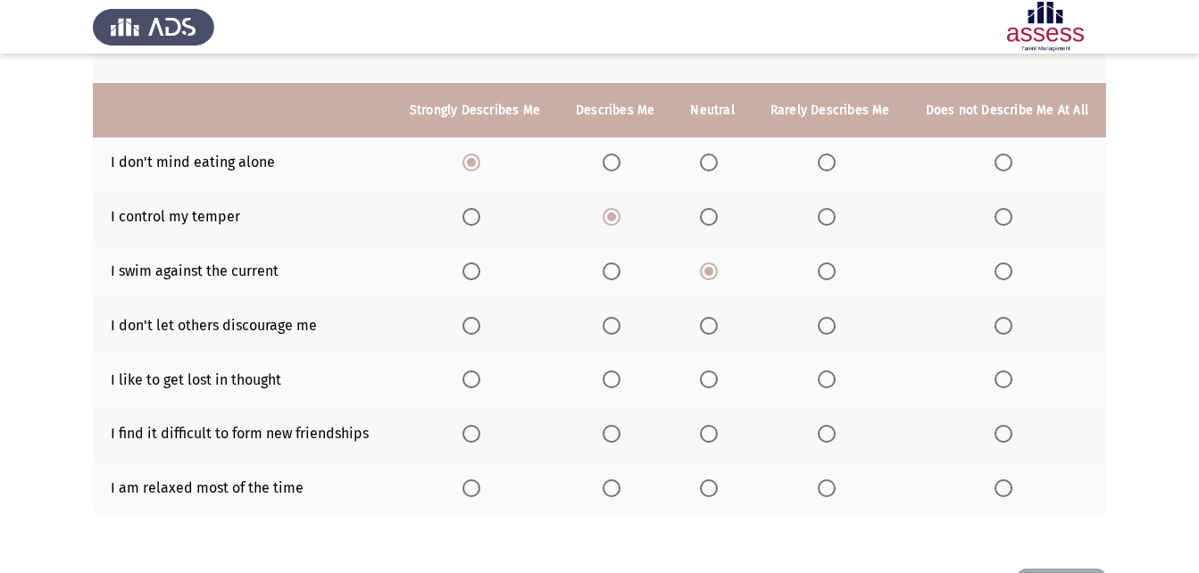
scroll to position [357, 0]
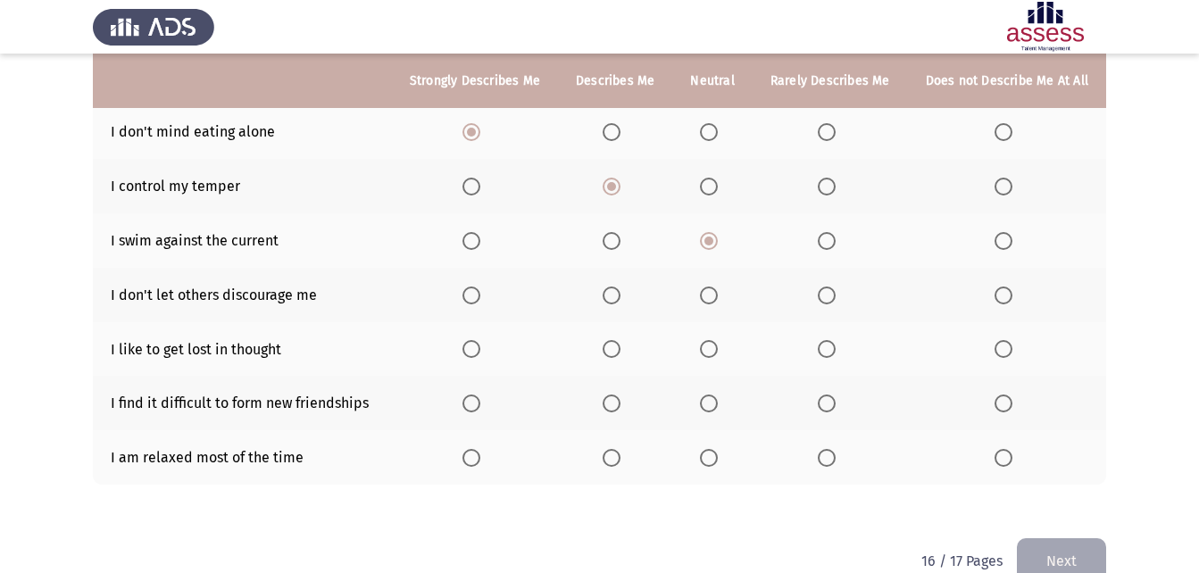
click at [615, 287] on span "Select an option" at bounding box center [612, 296] width 18 height 18
click at [615, 287] on input "Select an option" at bounding box center [612, 296] width 18 height 18
click at [480, 340] on span "Select an option" at bounding box center [471, 349] width 18 height 18
click at [480, 340] on input "Select an option" at bounding box center [471, 349] width 18 height 18
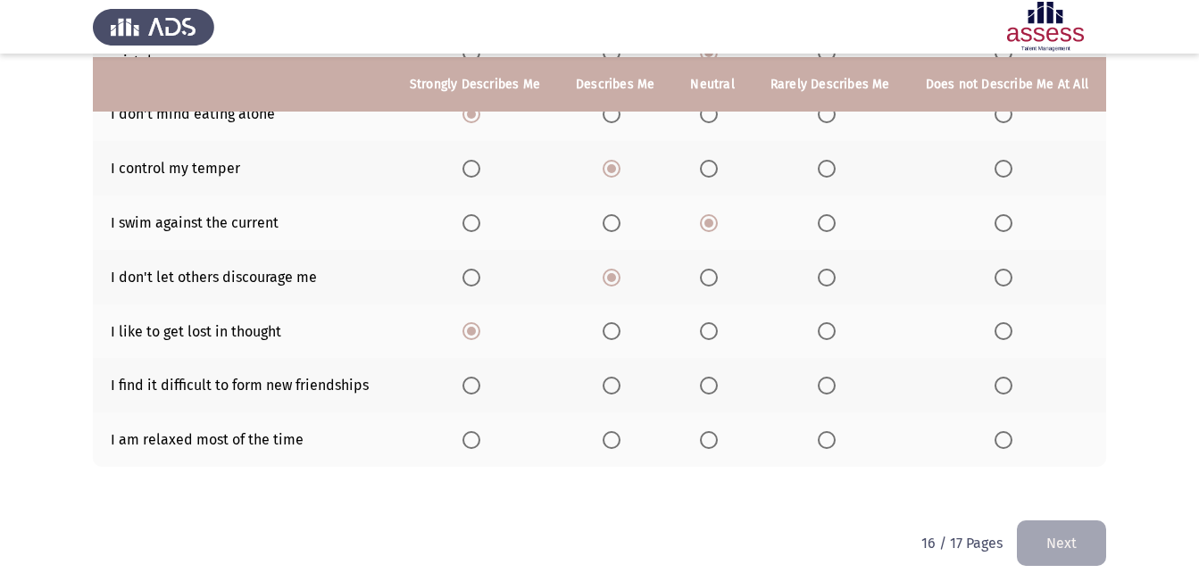
scroll to position [379, 0]
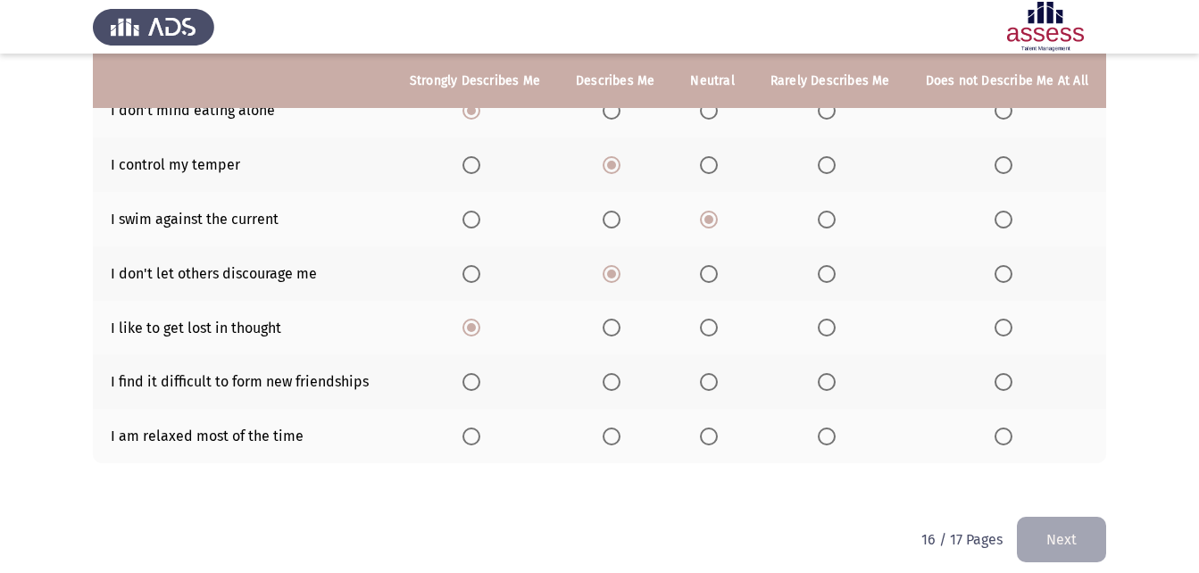
click at [836, 373] on span "Select an option" at bounding box center [827, 382] width 18 height 18
click at [836, 373] on input "Select an option" at bounding box center [827, 382] width 18 height 18
click at [487, 428] on label "Select an option" at bounding box center [474, 437] width 25 height 18
click at [480, 428] on input "Select an option" at bounding box center [471, 437] width 18 height 18
click at [1068, 517] on button "Next" at bounding box center [1061, 540] width 89 height 46
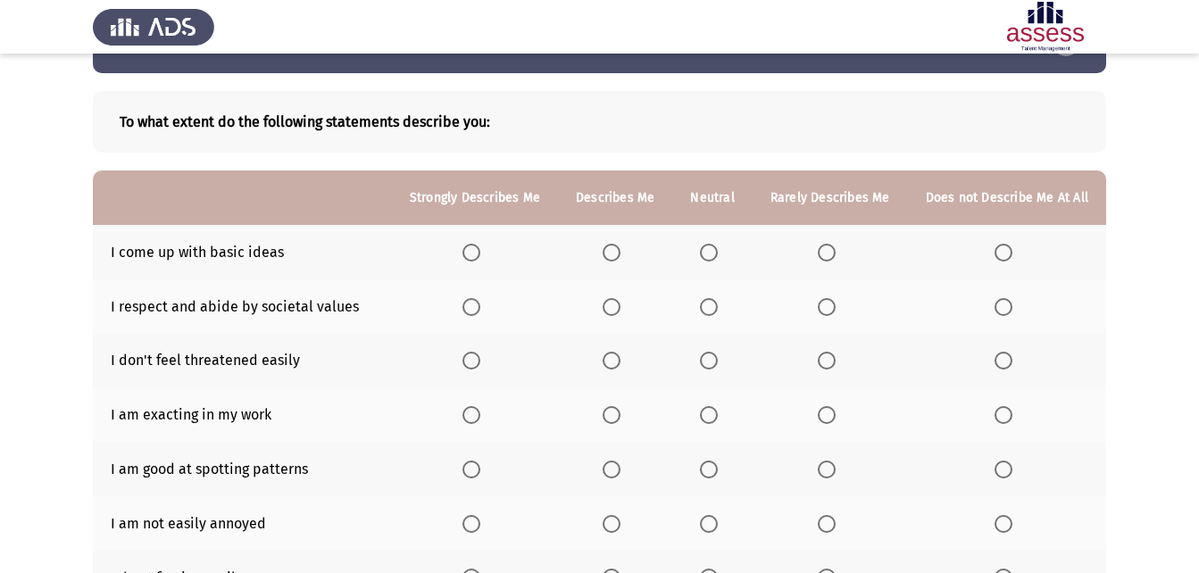
scroll to position [89, 0]
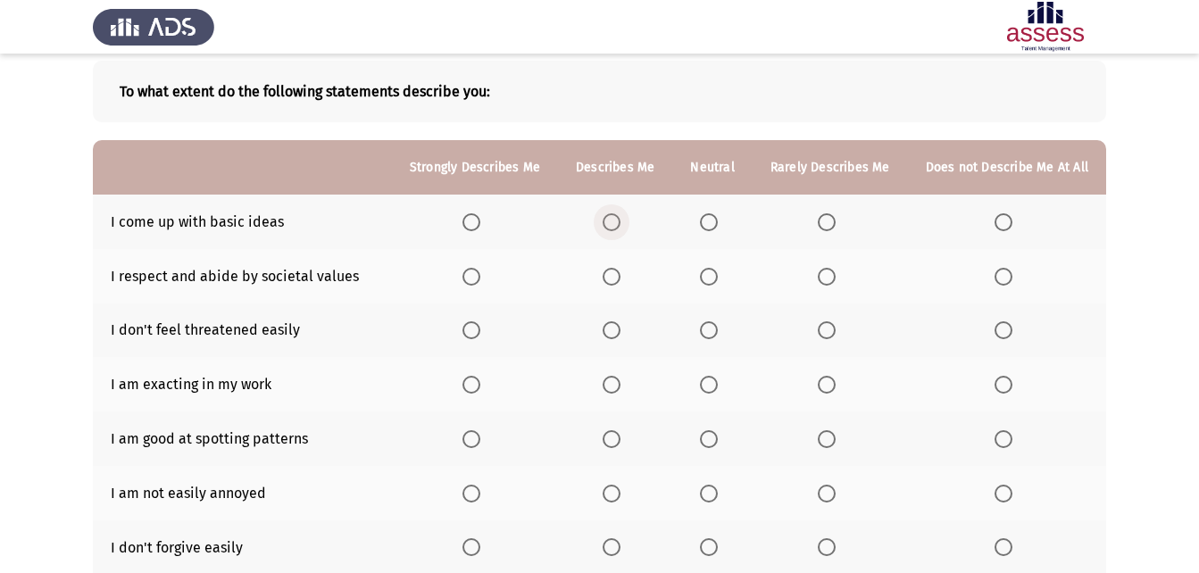
click at [628, 220] on label "Select an option" at bounding box center [615, 222] width 25 height 18
click at [620, 220] on input "Select an option" at bounding box center [612, 222] width 18 height 18
click at [715, 274] on span "Select an option" at bounding box center [709, 277] width 18 height 18
click at [715, 274] on input "Select an option" at bounding box center [709, 277] width 18 height 18
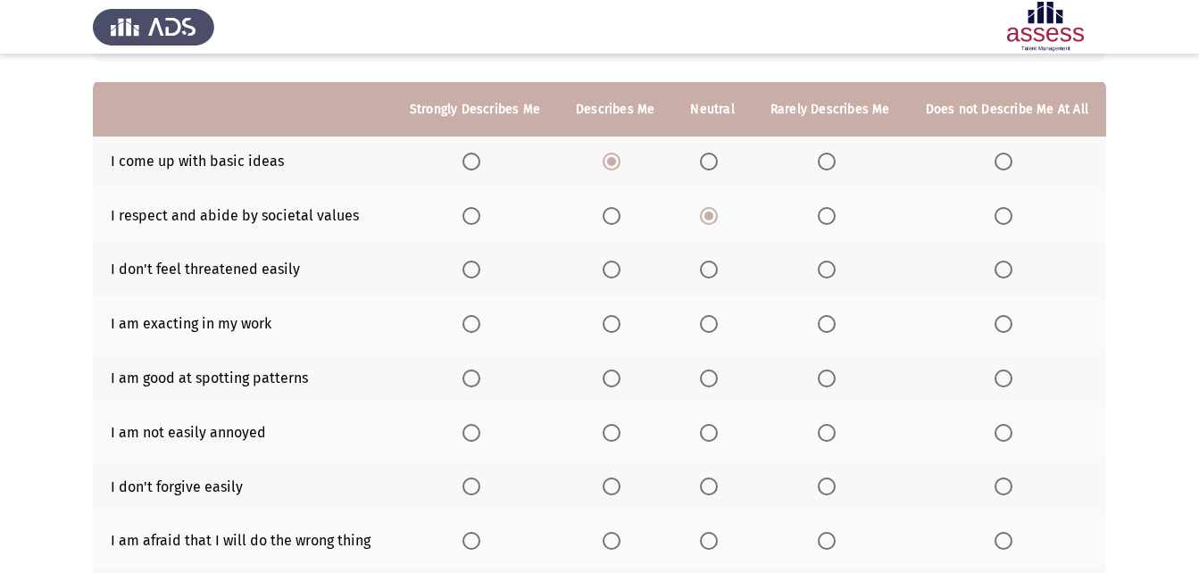
scroll to position [179, 0]
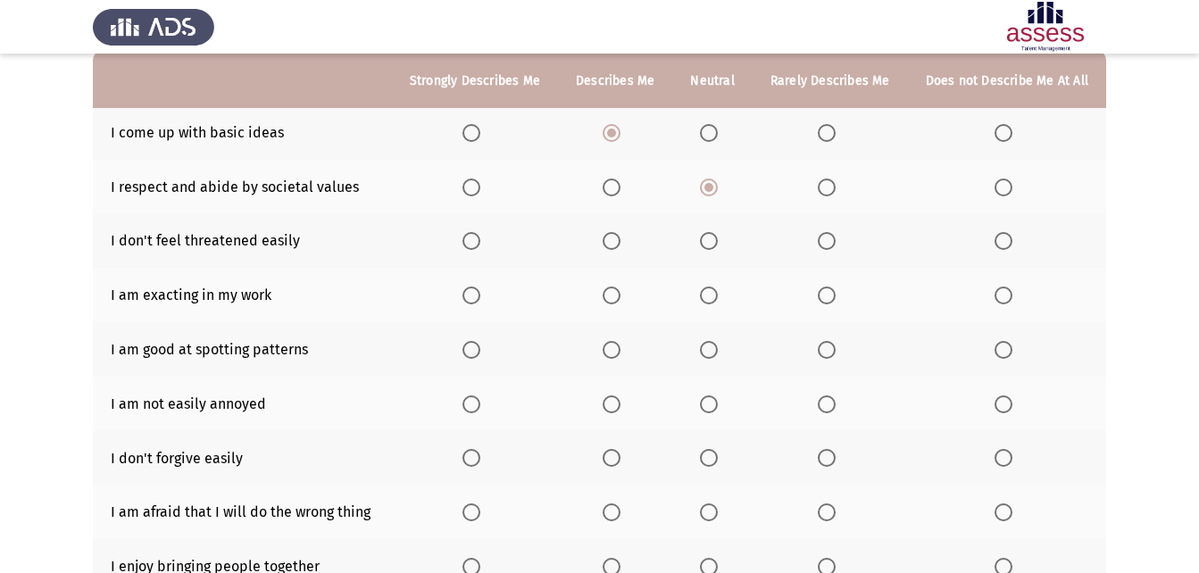
click at [711, 247] on span "Select an option" at bounding box center [709, 241] width 18 height 18
click at [711, 247] on input "Select an option" at bounding box center [709, 241] width 18 height 18
click at [620, 294] on span "Select an option" at bounding box center [612, 296] width 18 height 18
click at [620, 294] on input "Select an option" at bounding box center [612, 296] width 18 height 18
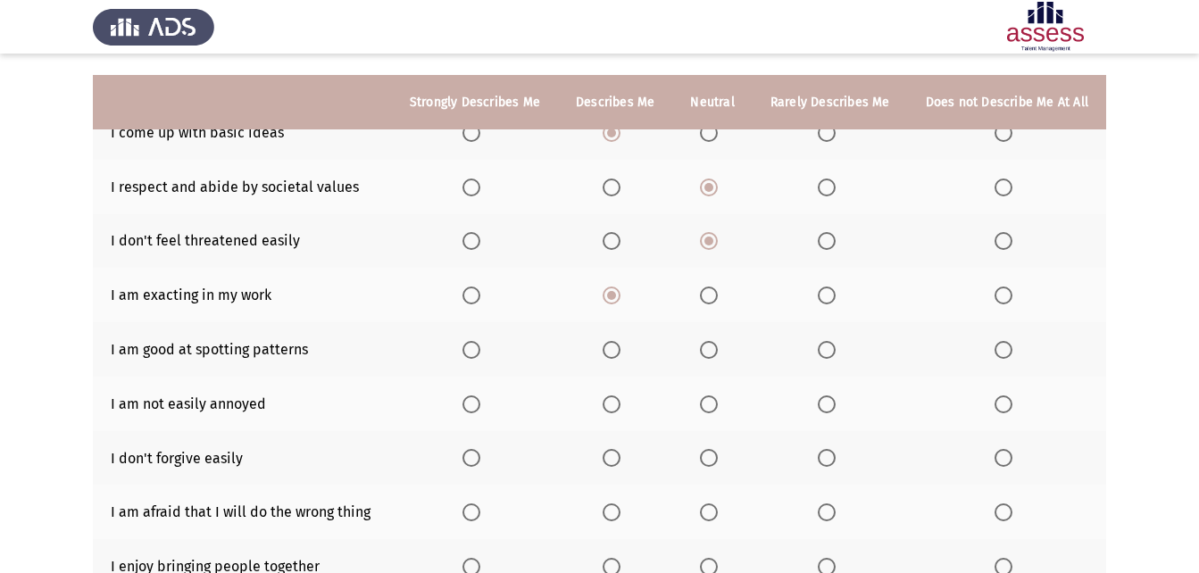
scroll to position [268, 0]
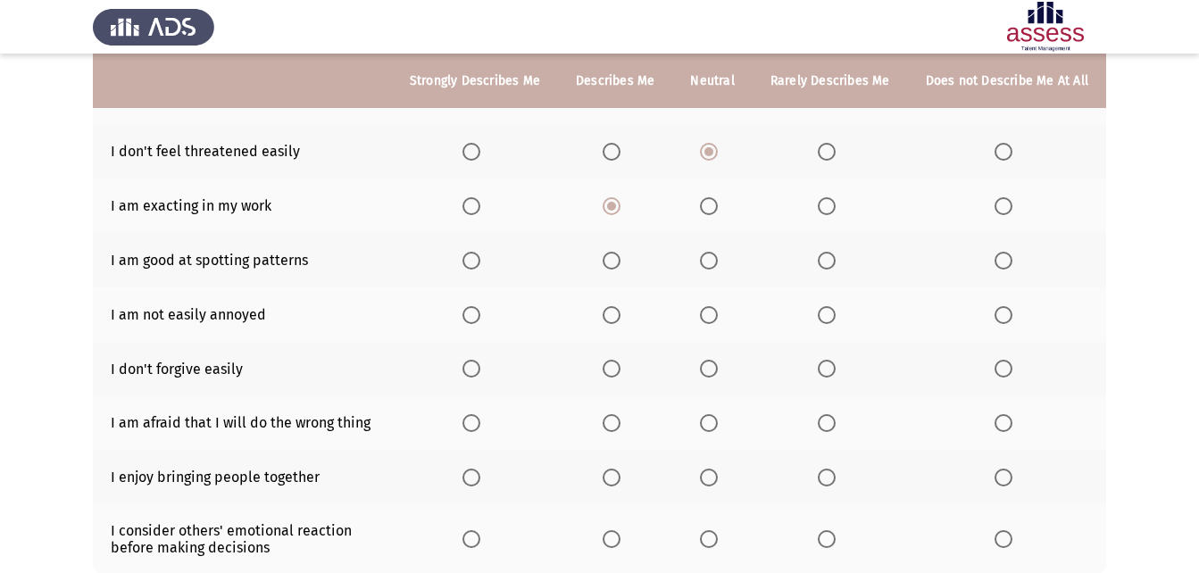
click at [620, 263] on span "Select an option" at bounding box center [612, 261] width 18 height 18
click at [620, 263] on input "Select an option" at bounding box center [612, 261] width 18 height 18
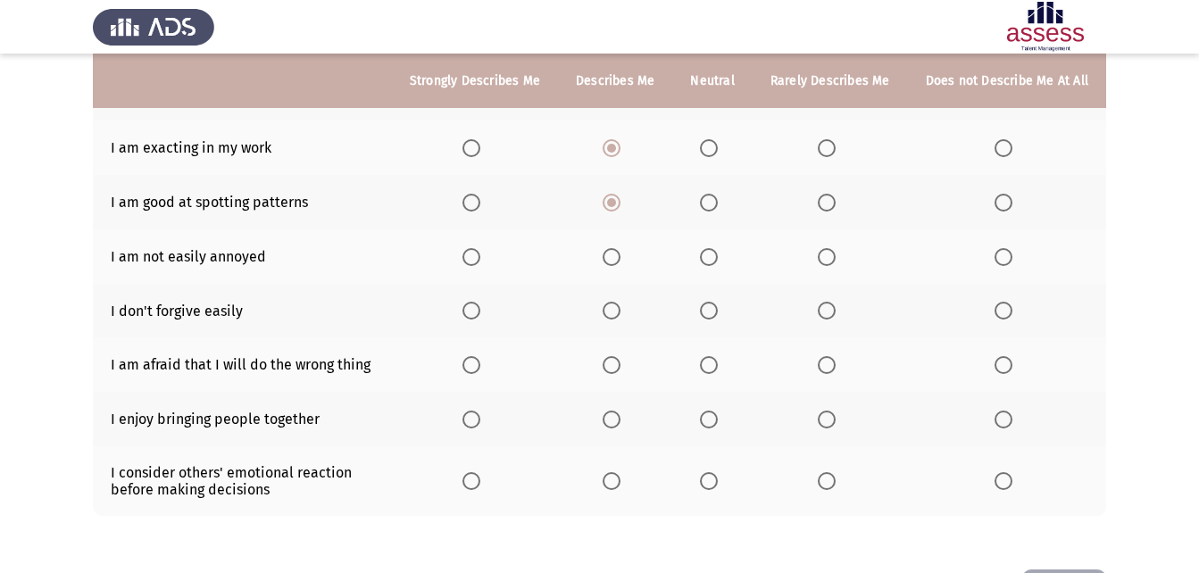
scroll to position [357, 0]
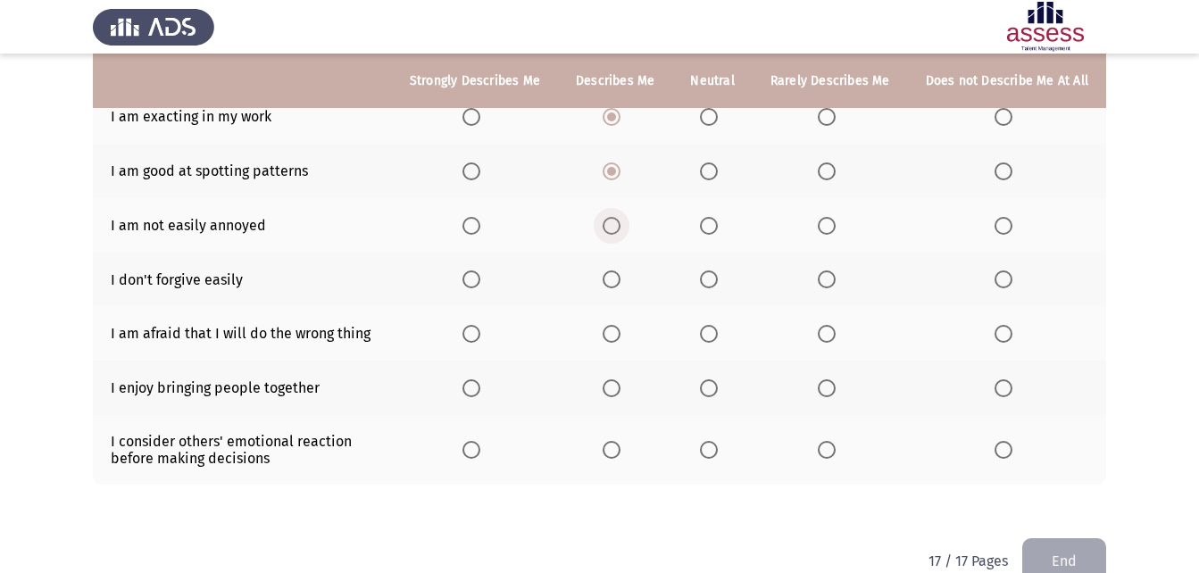
click at [620, 233] on span "Select an option" at bounding box center [612, 226] width 18 height 18
click at [620, 233] on input "Select an option" at bounding box center [612, 226] width 18 height 18
click at [820, 272] on th at bounding box center [830, 280] width 155 height 54
click at [829, 276] on span "Select an option" at bounding box center [827, 280] width 18 height 18
click at [829, 276] on input "Select an option" at bounding box center [827, 280] width 18 height 18
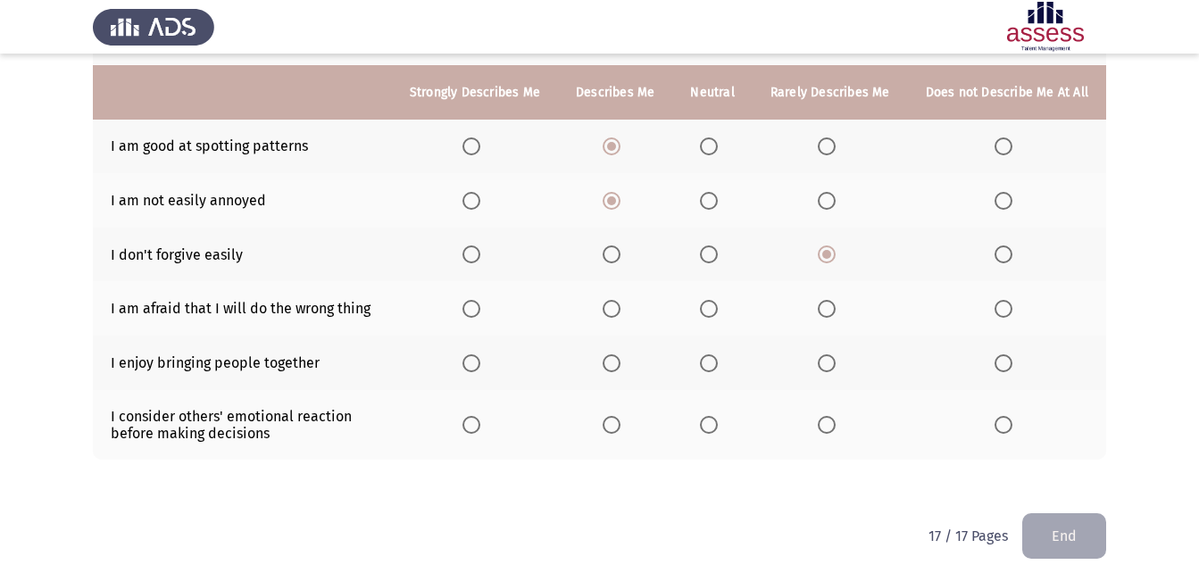
scroll to position [394, 0]
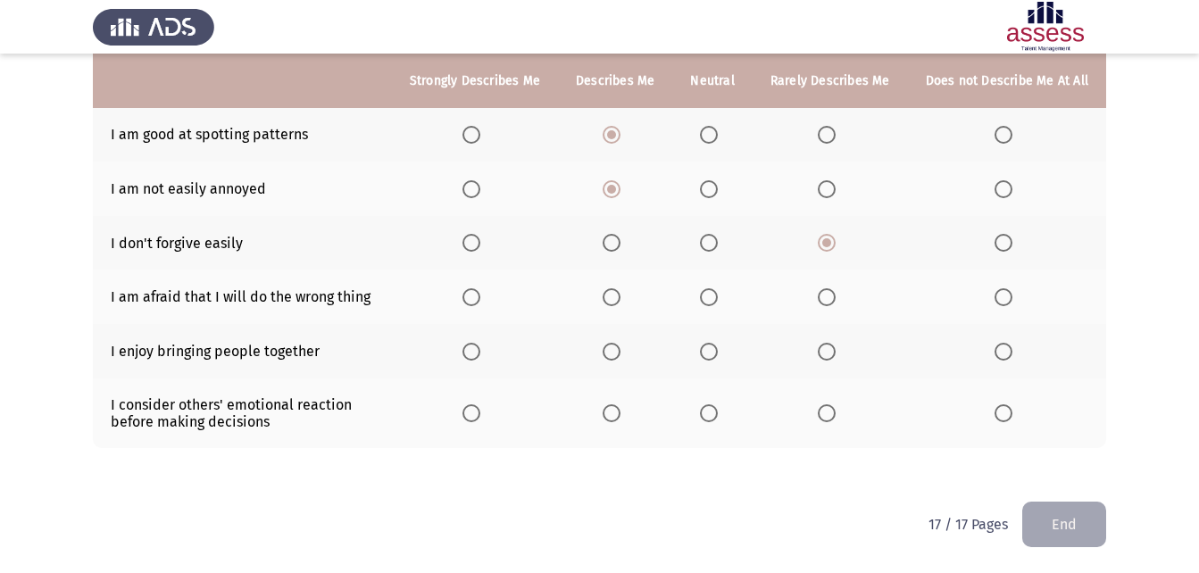
click at [712, 295] on span "Select an option" at bounding box center [709, 297] width 18 height 18
click at [712, 295] on input "Select an option" at bounding box center [709, 297] width 18 height 18
click at [620, 354] on span "Select an option" at bounding box center [612, 352] width 18 height 18
click at [620, 354] on input "Select an option" at bounding box center [612, 352] width 18 height 18
drag, startPoint x: 618, startPoint y: 404, endPoint x: 611, endPoint y: 411, distance: 10.1
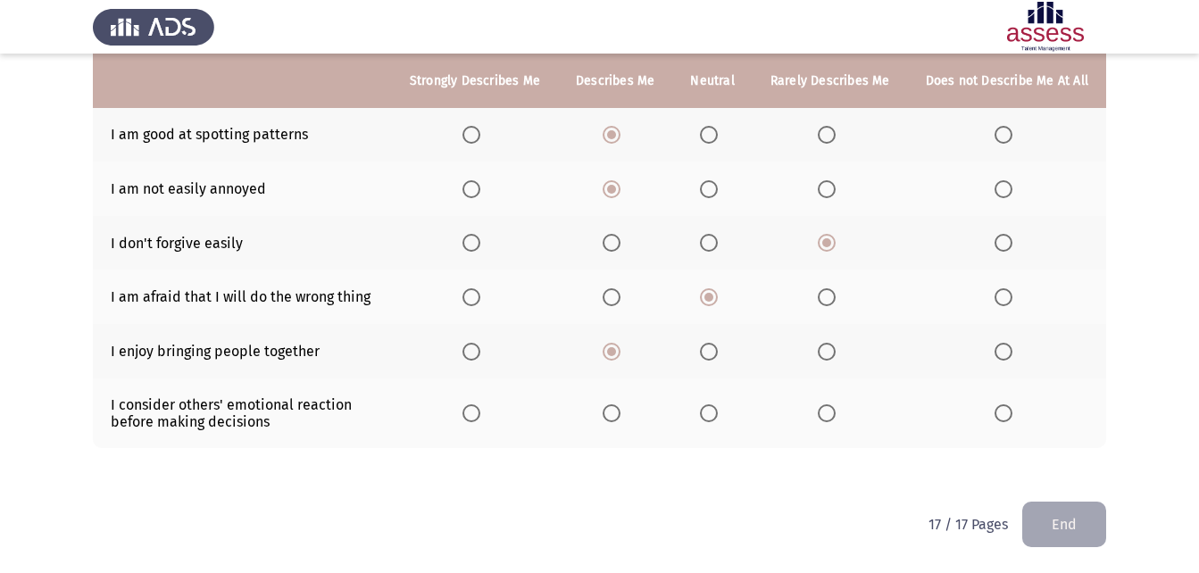
click at [616, 405] on mat-radio-button "Select an option" at bounding box center [615, 413] width 25 height 19
click at [611, 412] on span "Select an option" at bounding box center [612, 413] width 18 height 18
click at [611, 412] on input "Select an option" at bounding box center [612, 413] width 18 height 18
click at [1081, 512] on button "End" at bounding box center [1064, 525] width 84 height 46
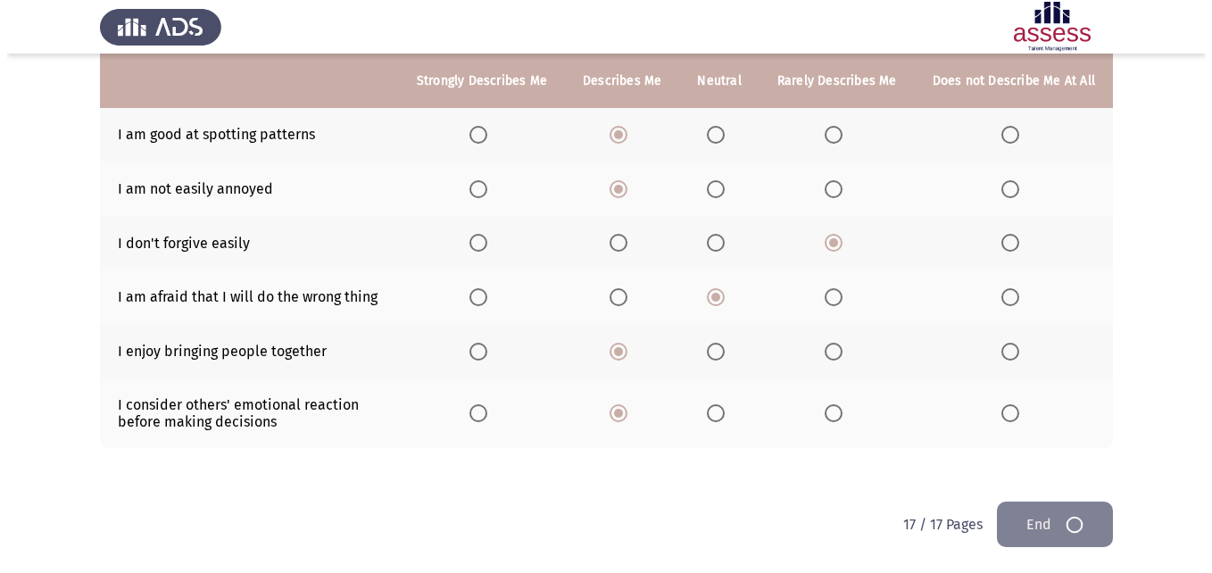
scroll to position [0, 0]
